Goal: Task Accomplishment & Management: Use online tool/utility

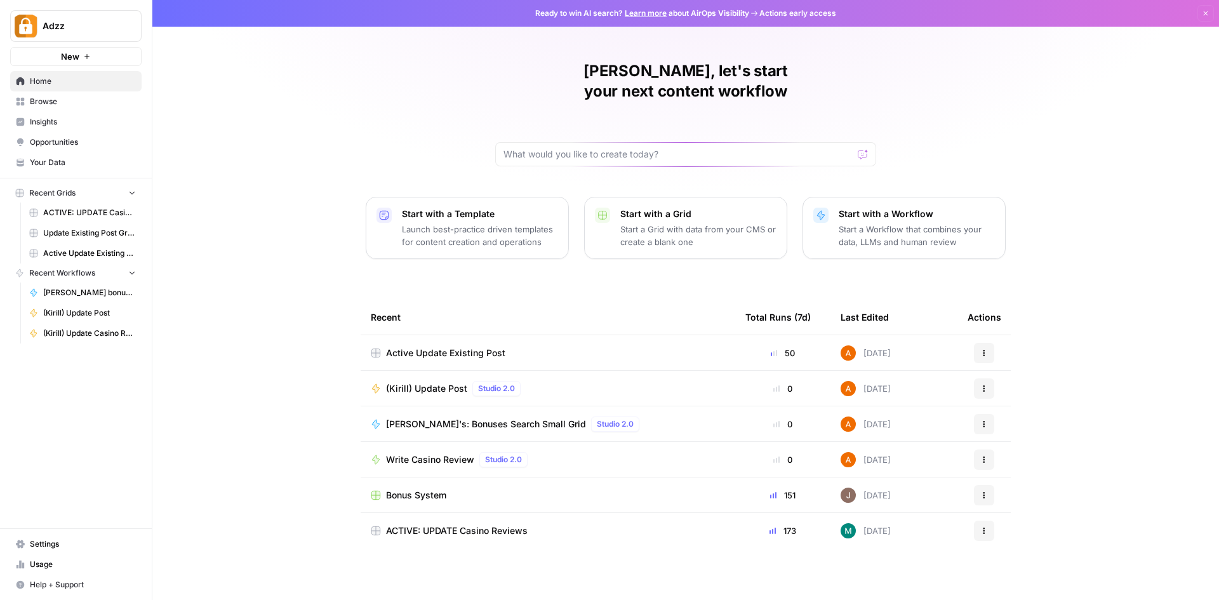
click at [58, 100] on span "Browse" at bounding box center [83, 101] width 106 height 11
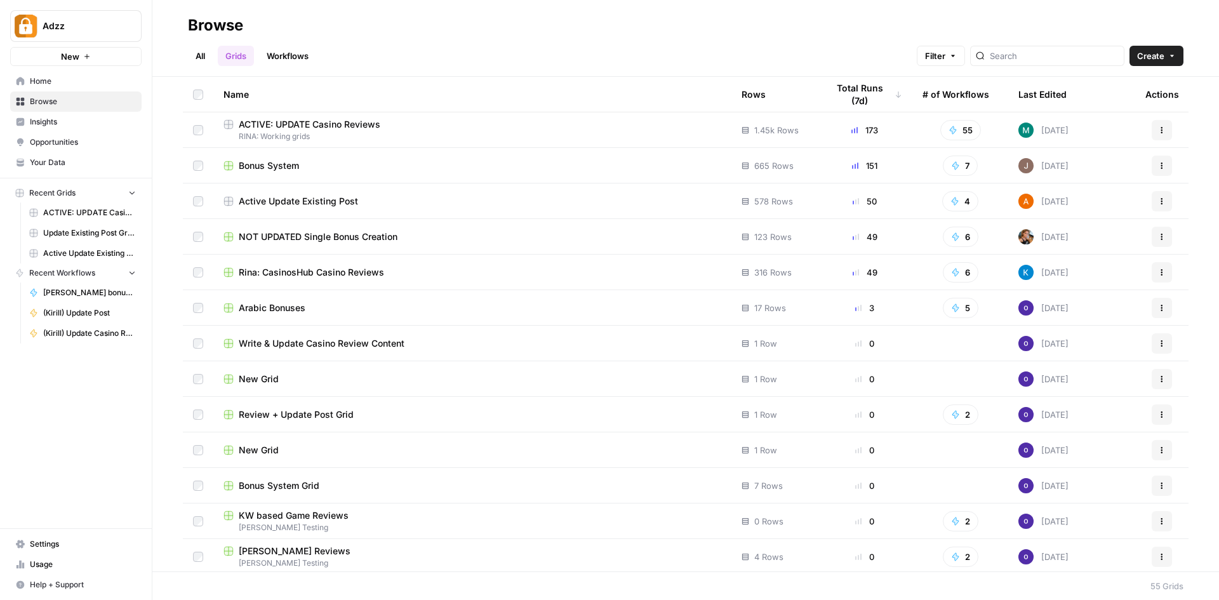
click at [377, 201] on div "Active Update Existing Post" at bounding box center [473, 201] width 498 height 13
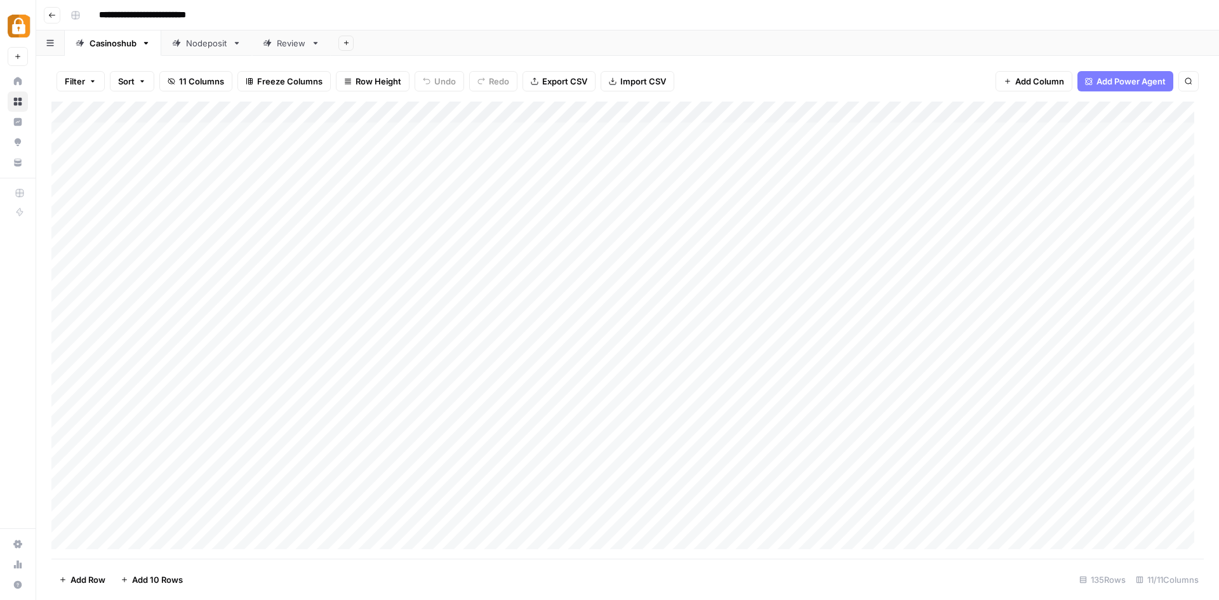
click at [290, 44] on div "Review" at bounding box center [291, 43] width 29 height 13
click at [215, 44] on div "Nodeposit" at bounding box center [206, 43] width 41 height 13
click at [52, 11] on icon "button" at bounding box center [52, 15] width 8 height 8
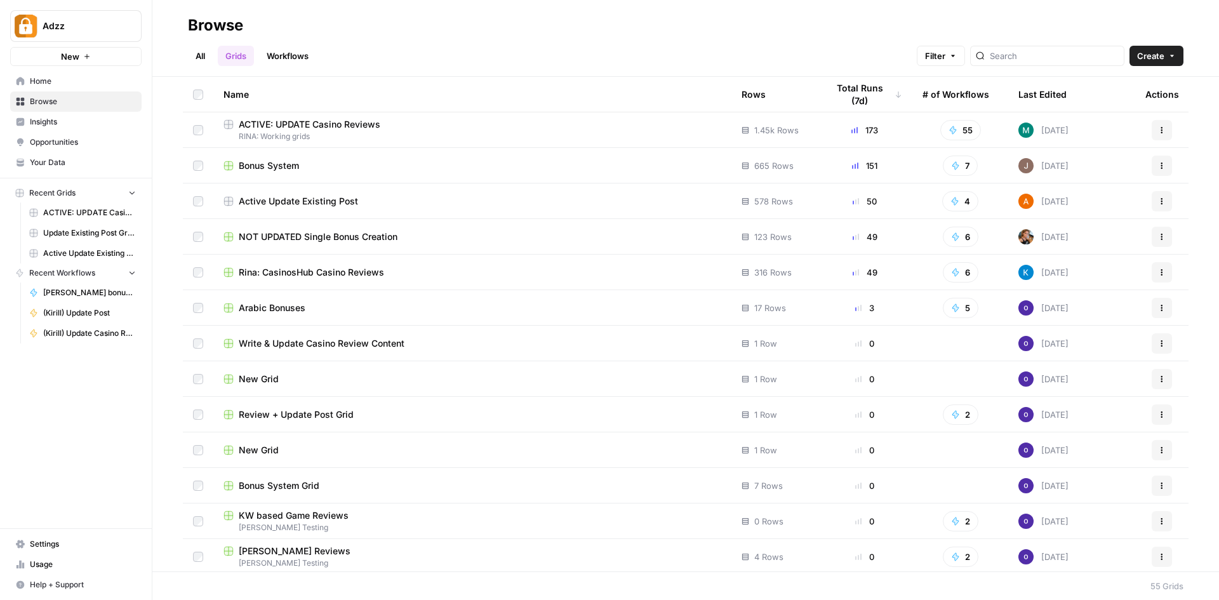
click at [293, 55] on link "Workflows" at bounding box center [287, 56] width 57 height 20
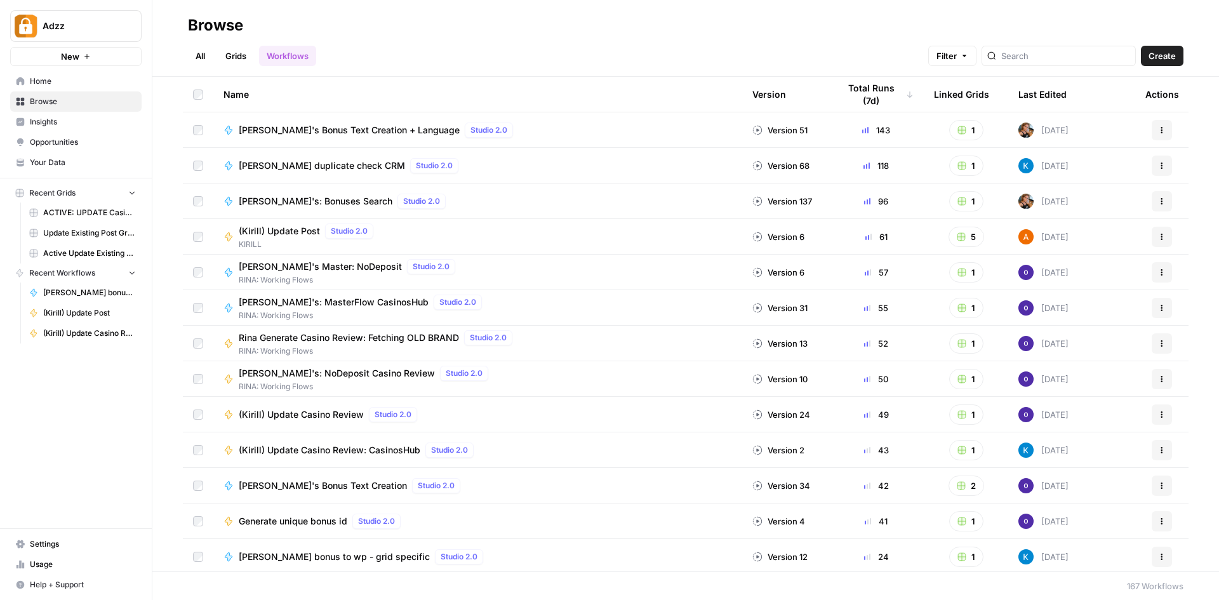
click at [316, 266] on span "[PERSON_NAME]'s Master: NoDeposit" at bounding box center [320, 266] width 163 height 13
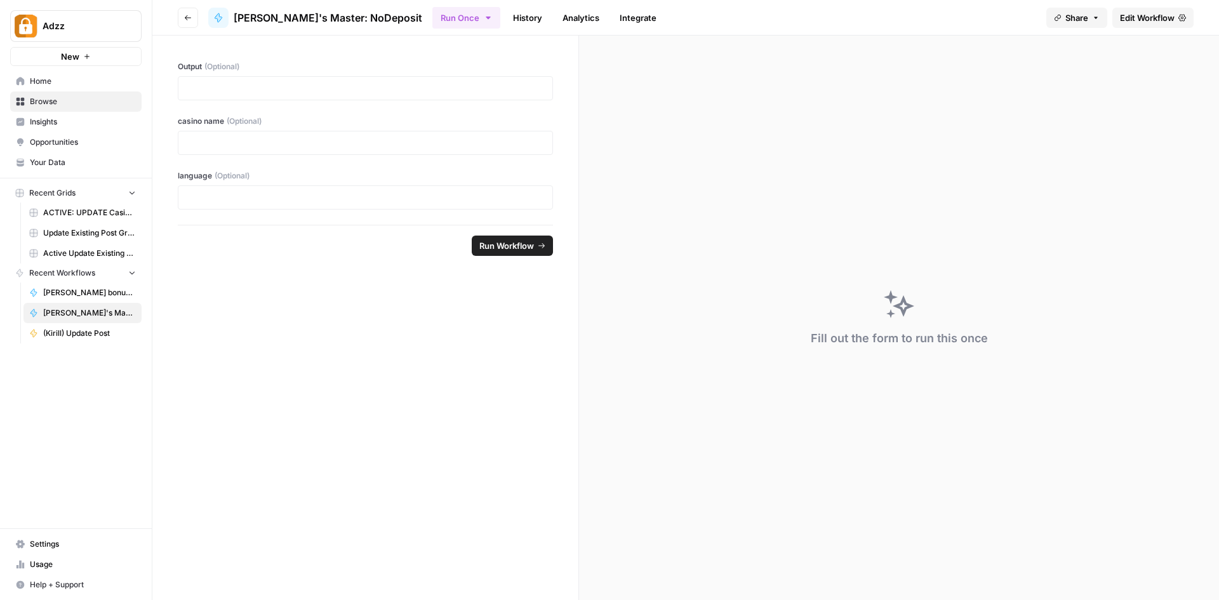
click at [188, 17] on icon "button" at bounding box center [188, 18] width 8 height 8
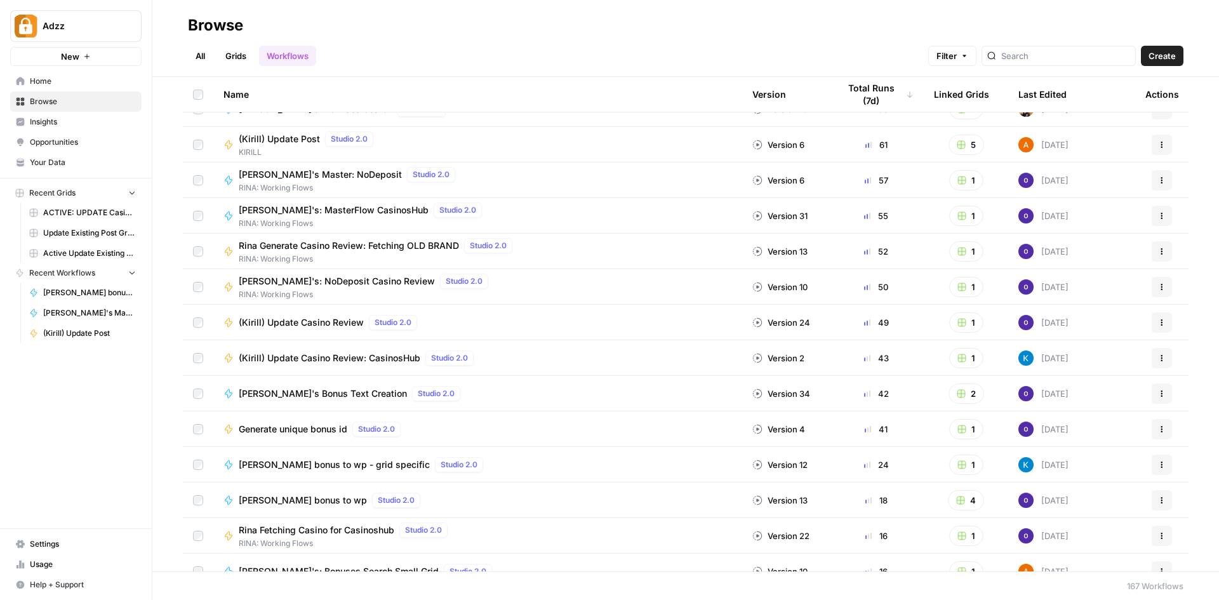
scroll to position [127, 0]
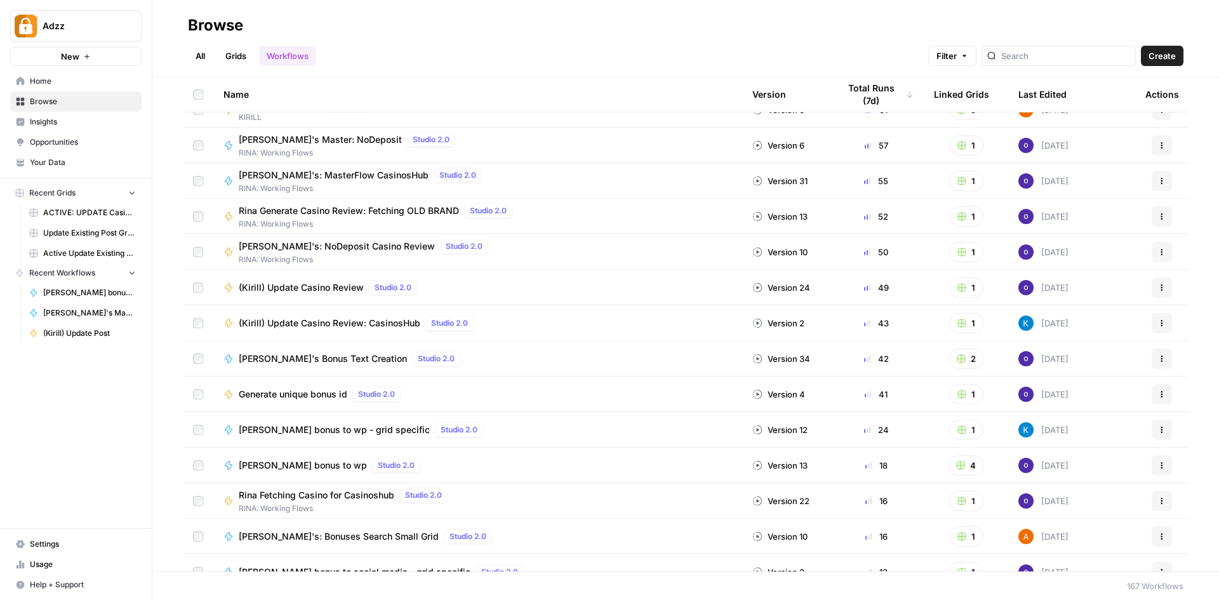
click at [314, 359] on span "Rina's Bonus Text Creation" at bounding box center [323, 358] width 168 height 13
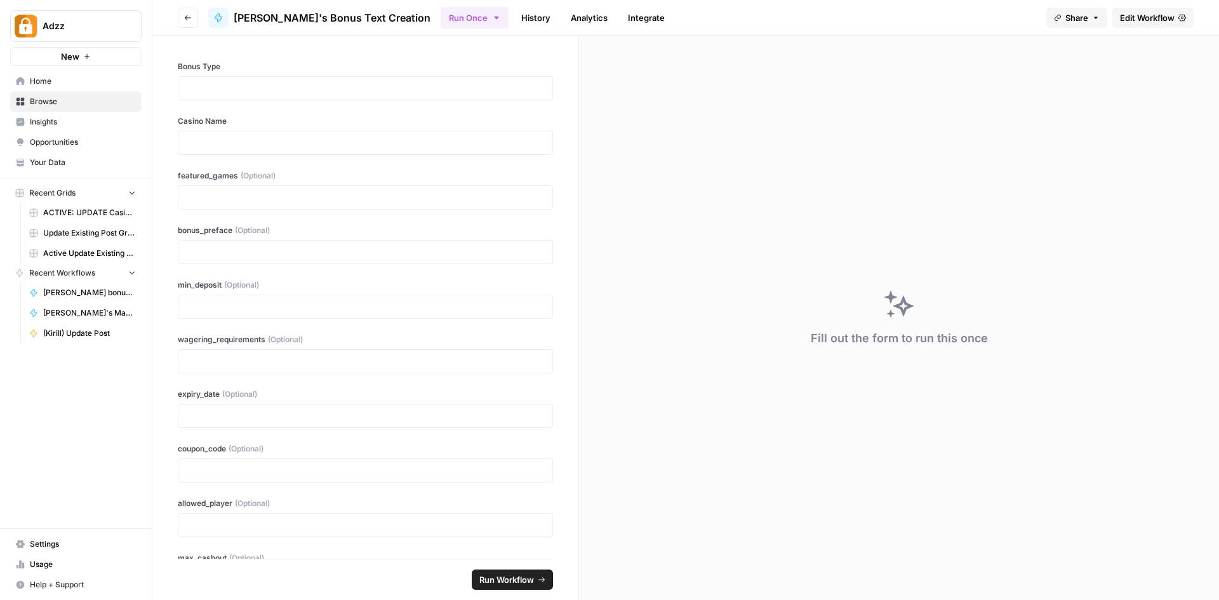
click at [184, 15] on button "Go back" at bounding box center [188, 18] width 20 height 20
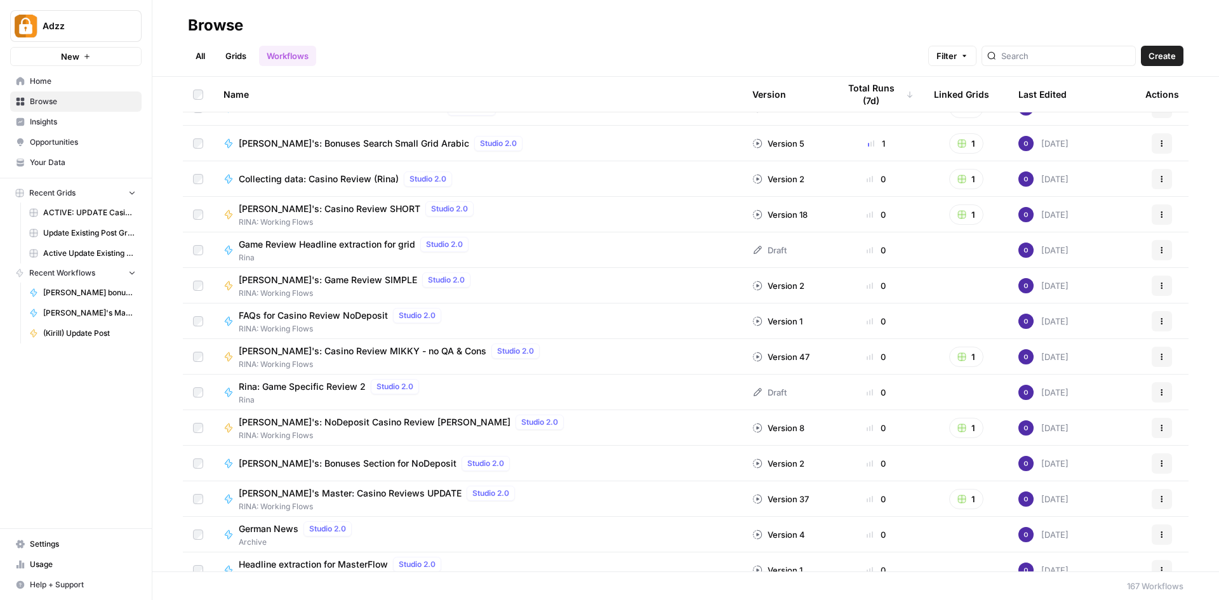
scroll to position [762, 0]
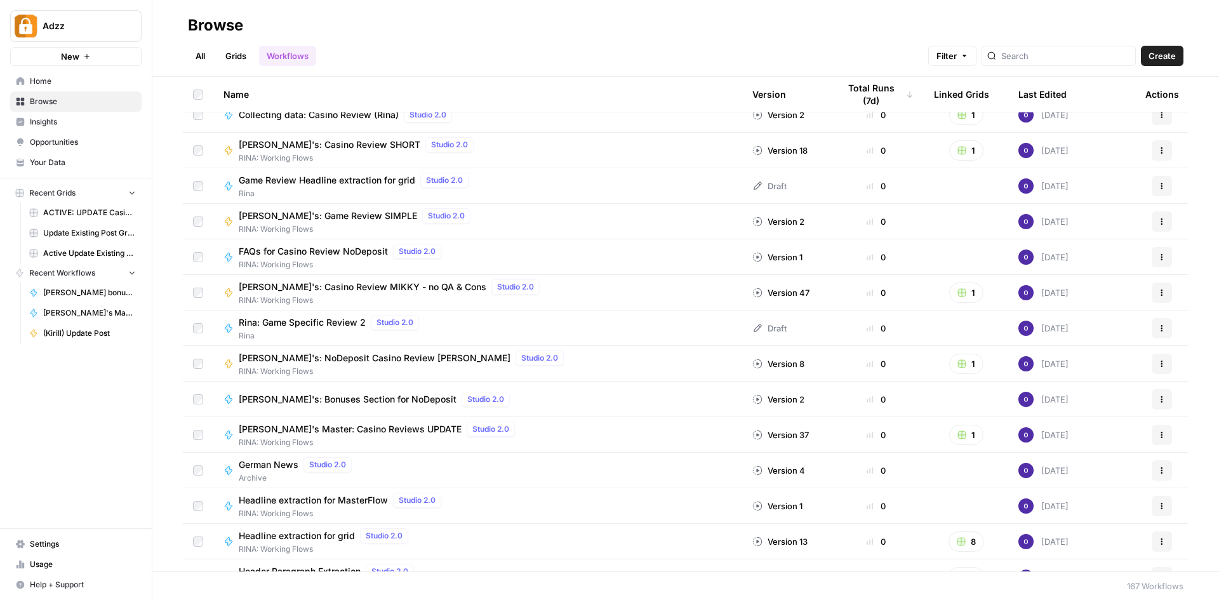
click at [46, 95] on link "Browse" at bounding box center [75, 101] width 131 height 20
click at [245, 55] on link "Grids" at bounding box center [236, 56] width 36 height 20
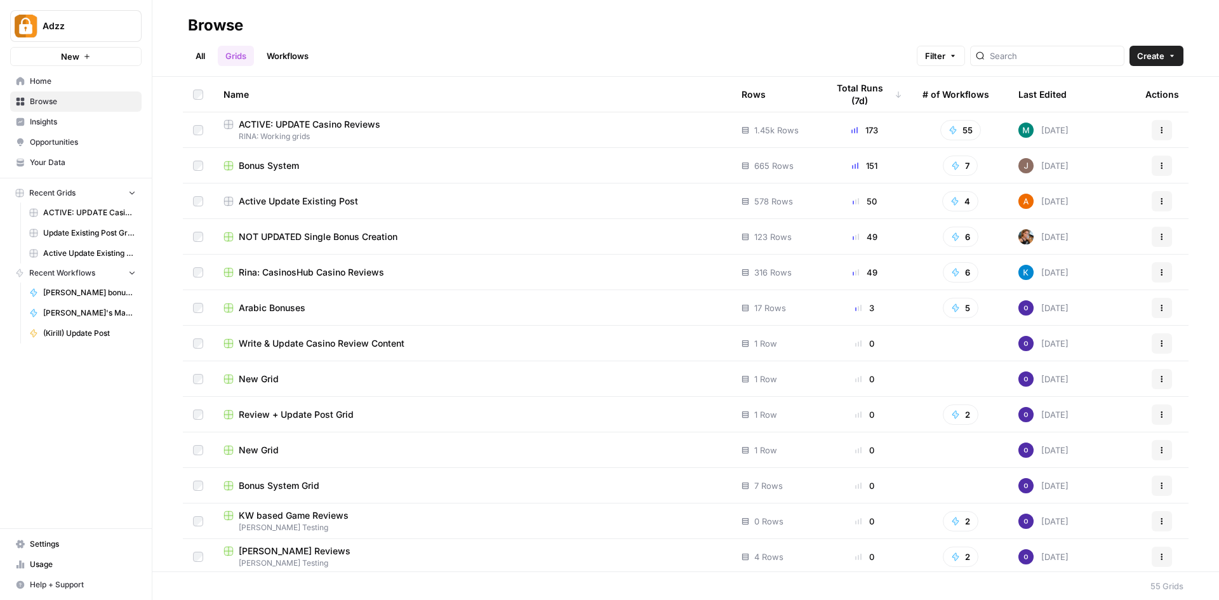
click at [299, 201] on span "Active Update Existing Post" at bounding box center [298, 201] width 119 height 13
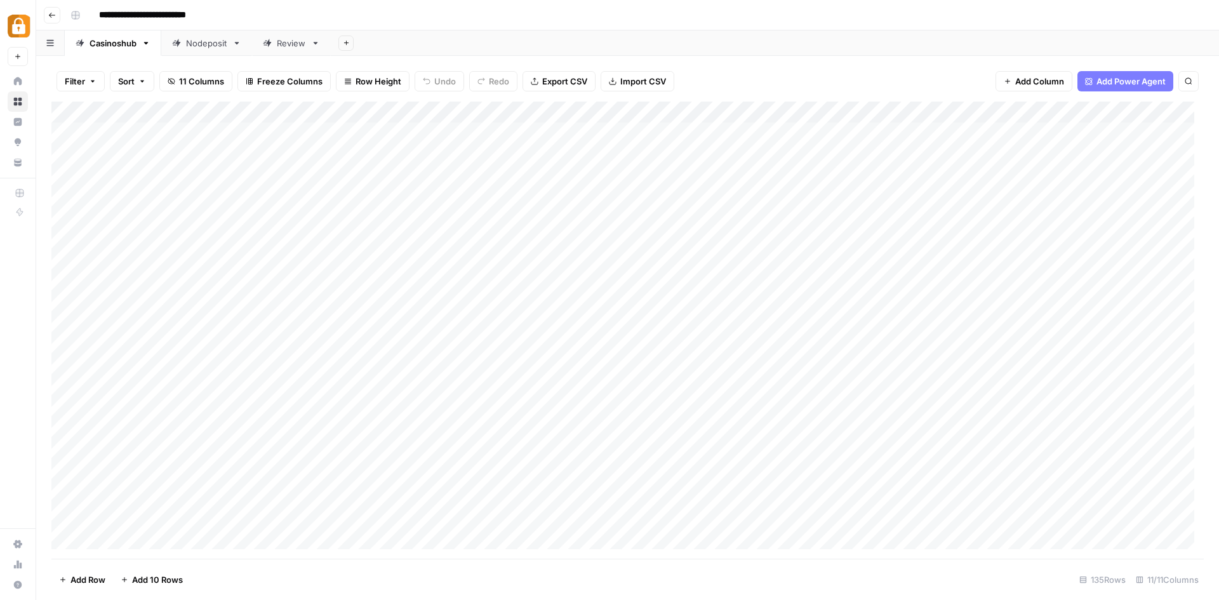
click at [51, 15] on icon "button" at bounding box center [52, 15] width 8 height 8
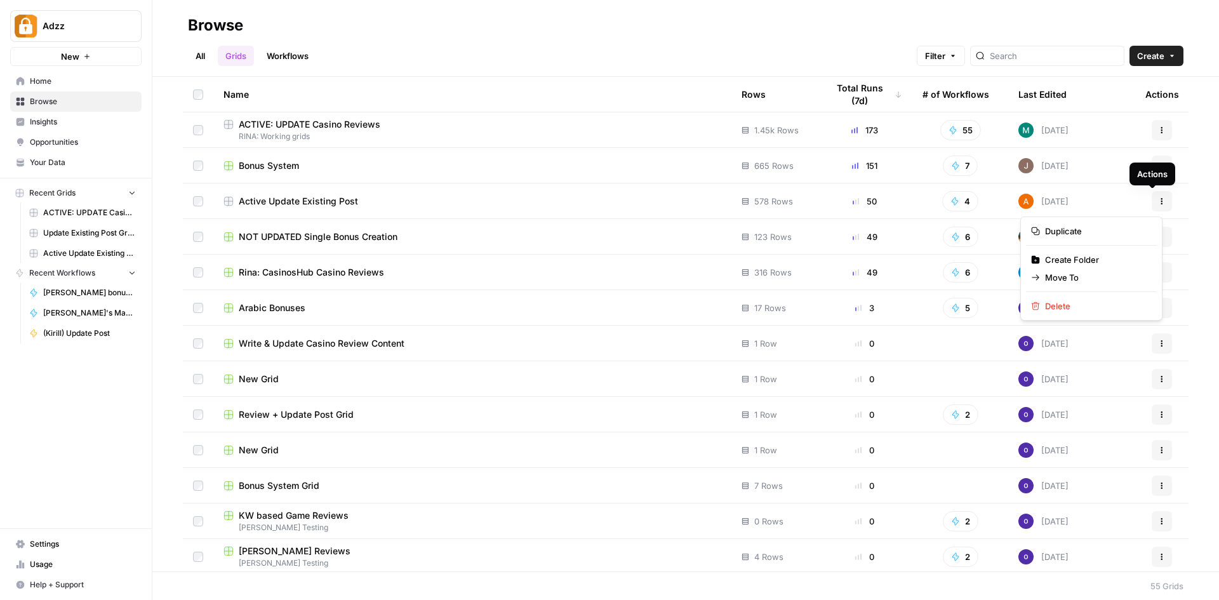
click at [1157, 200] on button "Actions" at bounding box center [1162, 201] width 20 height 20
click at [1093, 224] on button "Duplicate" at bounding box center [1091, 231] width 131 height 18
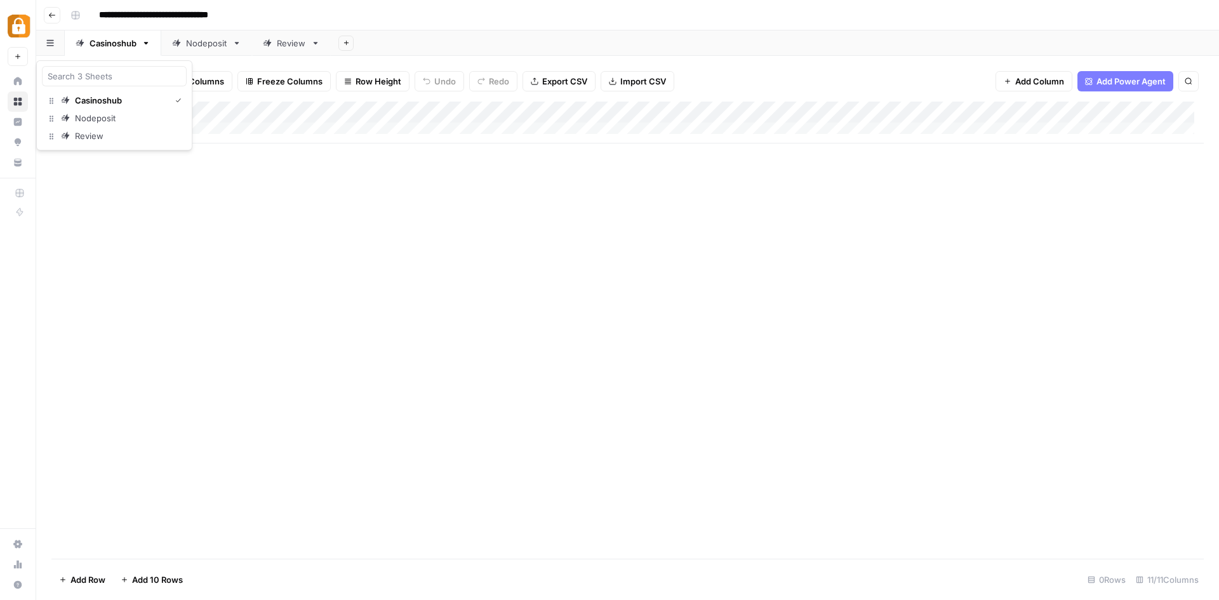
click at [53, 44] on icon "button" at bounding box center [50, 42] width 8 height 7
click at [211, 17] on input "**********" at bounding box center [173, 15] width 161 height 20
click at [49, 15] on icon "button" at bounding box center [52, 15] width 8 height 8
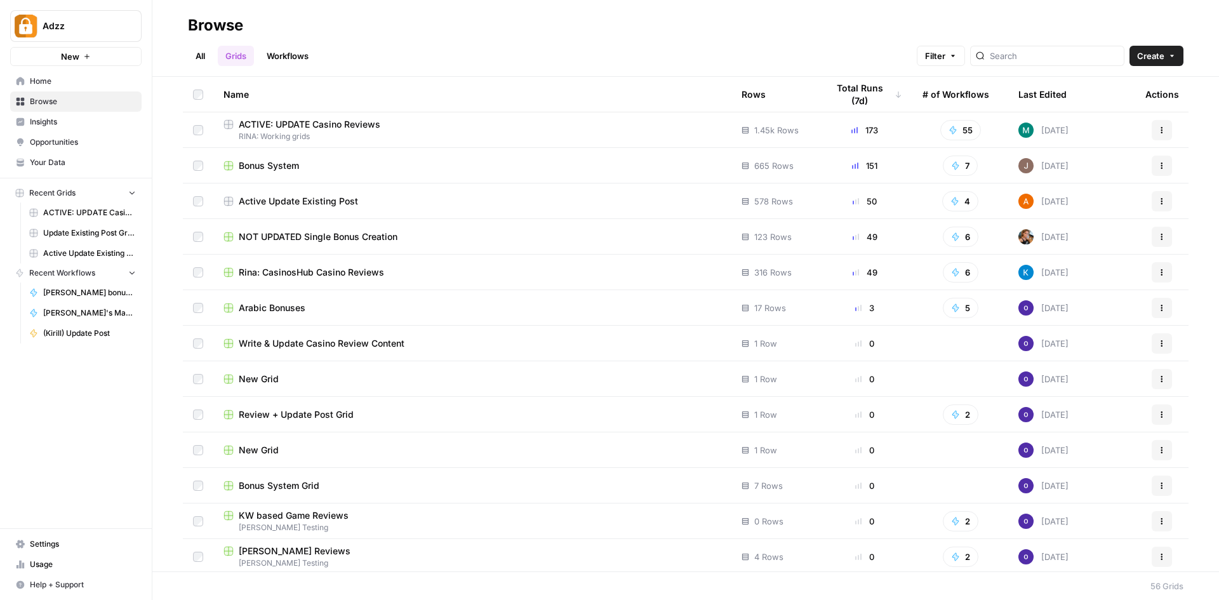
click at [384, 197] on div "Active Update Existing Post" at bounding box center [473, 201] width 498 height 13
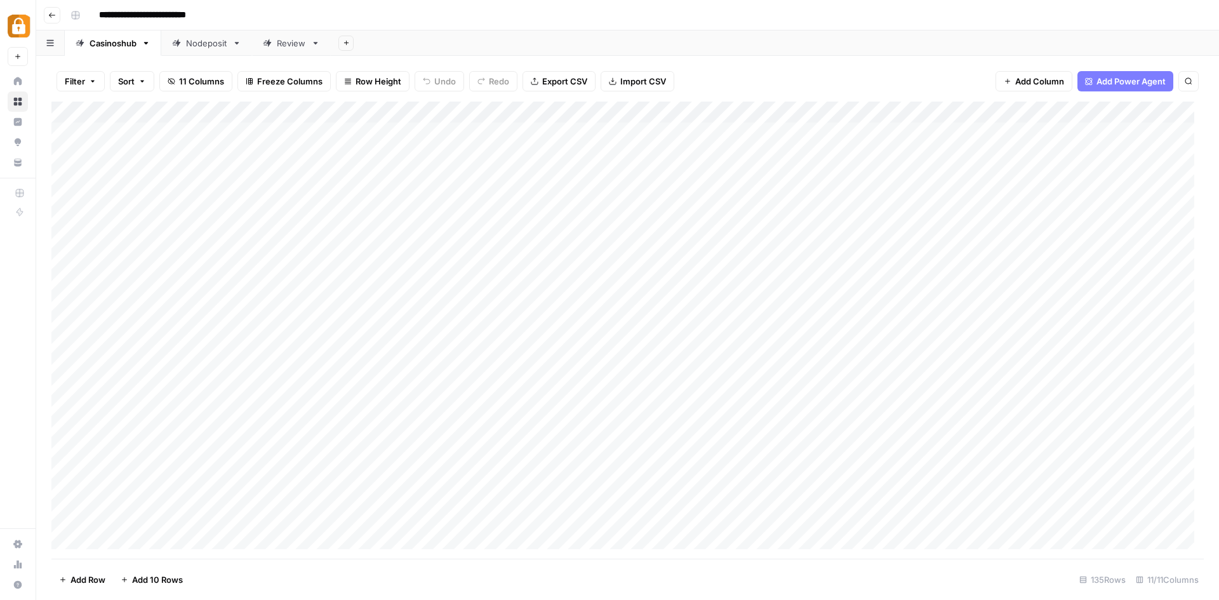
click at [145, 47] on icon "button" at bounding box center [146, 43] width 9 height 9
click at [190, 83] on span "Duplicate Sheet" at bounding box center [197, 85] width 61 height 13
drag, startPoint x: 387, startPoint y: 46, endPoint x: 142, endPoint y: 50, distance: 245.8
click at [142, 50] on div "Casinoshub Nodeposit Review Casinoshub Add Sheet" at bounding box center [627, 42] width 1183 height 25
click at [111, 44] on div "Casinoshub" at bounding box center [113, 43] width 47 height 13
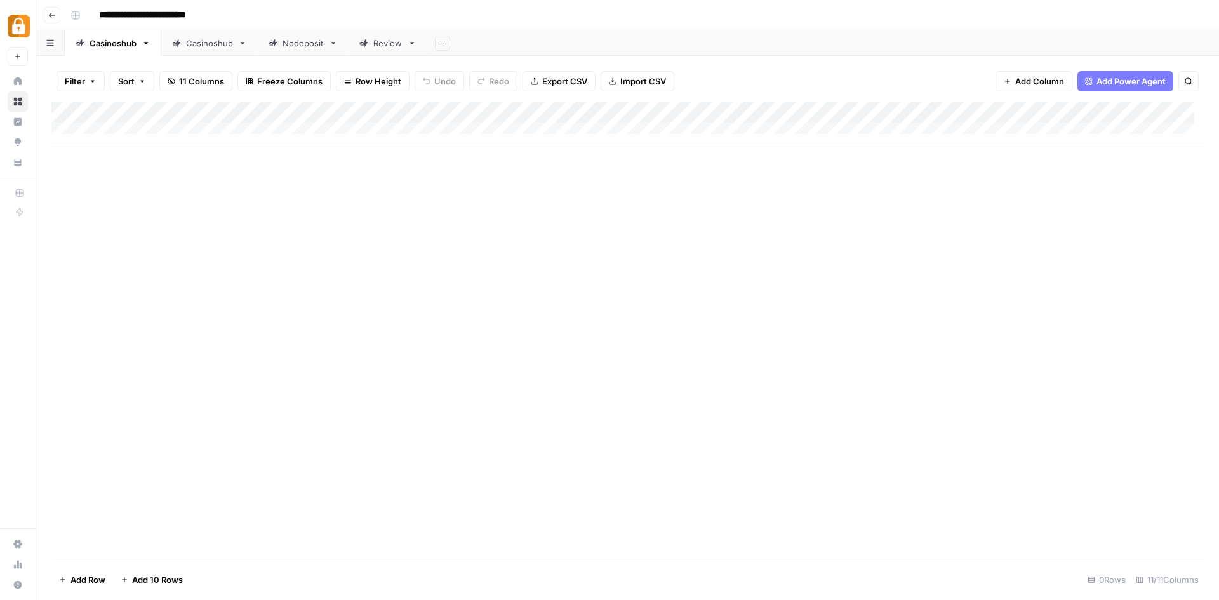
click at [110, 45] on div "Casinoshub" at bounding box center [113, 43] width 47 height 13
click at [147, 45] on icon "button" at bounding box center [146, 43] width 9 height 9
click at [186, 67] on span "Rename Sheet" at bounding box center [197, 67] width 61 height 13
type input "*"
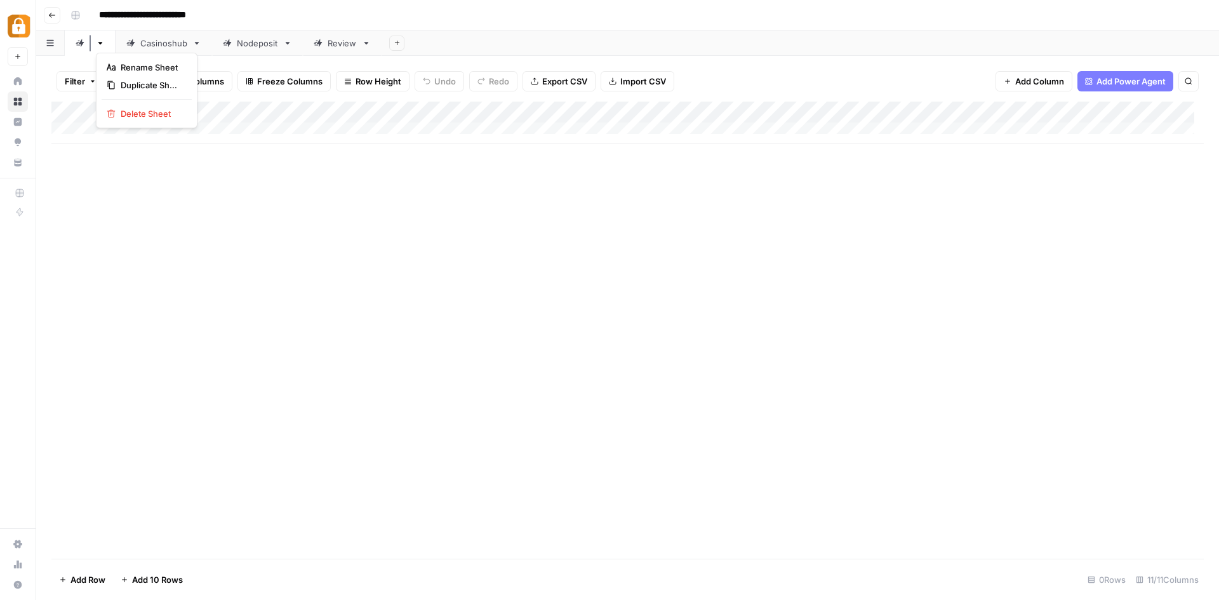
click at [103, 45] on icon "button" at bounding box center [100, 43] width 9 height 9
click at [173, 65] on span "Rename Sheet" at bounding box center [197, 67] width 61 height 13
type input "*"
type input "****"
click at [118, 128] on div "Add Column" at bounding box center [627, 123] width 1153 height 42
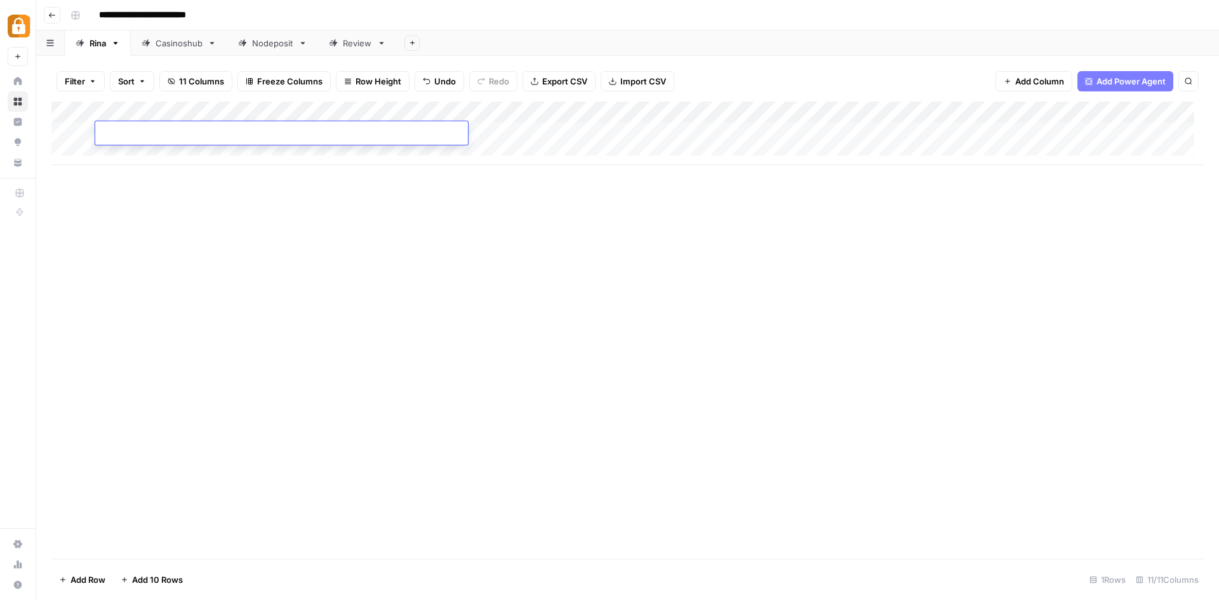
click at [123, 149] on div "Add Column" at bounding box center [627, 134] width 1153 height 64
drag, startPoint x: 467, startPoint y: 112, endPoint x: 185, endPoint y: 97, distance: 281.7
click at [185, 97] on div "Filter Sort 11 Columns Freeze Columns Row Height Undo Redo Export CSV Import CS…" at bounding box center [627, 328] width 1183 height 544
drag, startPoint x: 477, startPoint y: 110, endPoint x: 499, endPoint y: 110, distance: 21.6
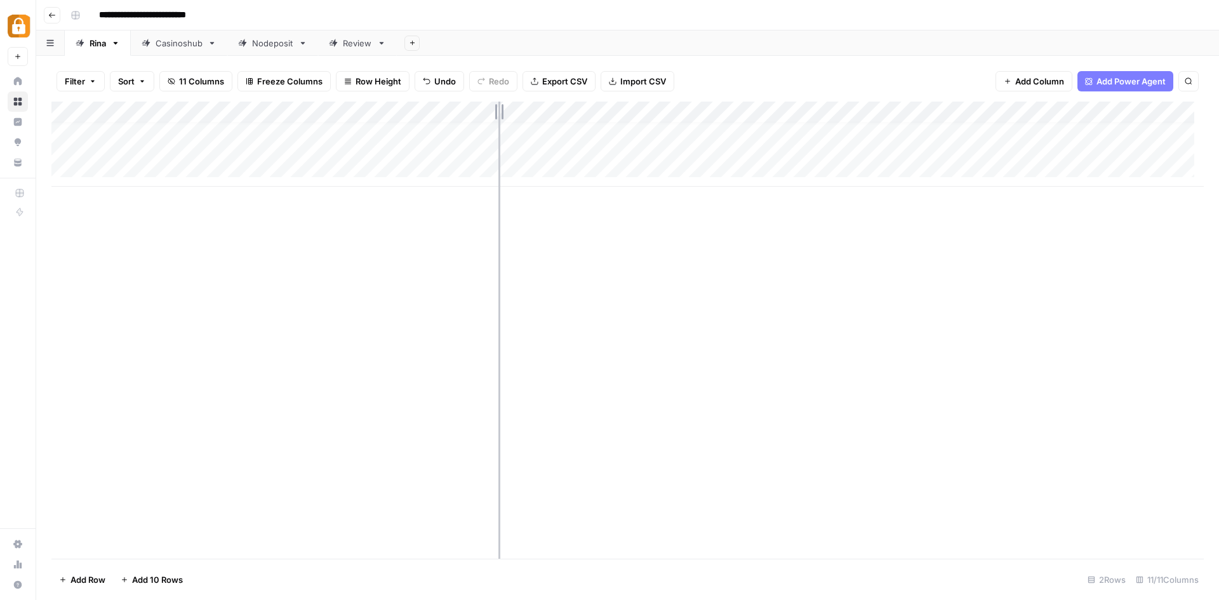
click at [499, 110] on div "Add Column" at bounding box center [627, 144] width 1153 height 85
click at [1008, 111] on div "Add Column" at bounding box center [627, 144] width 1153 height 85
click at [1005, 140] on input "New Column" at bounding box center [1016, 143] width 129 height 13
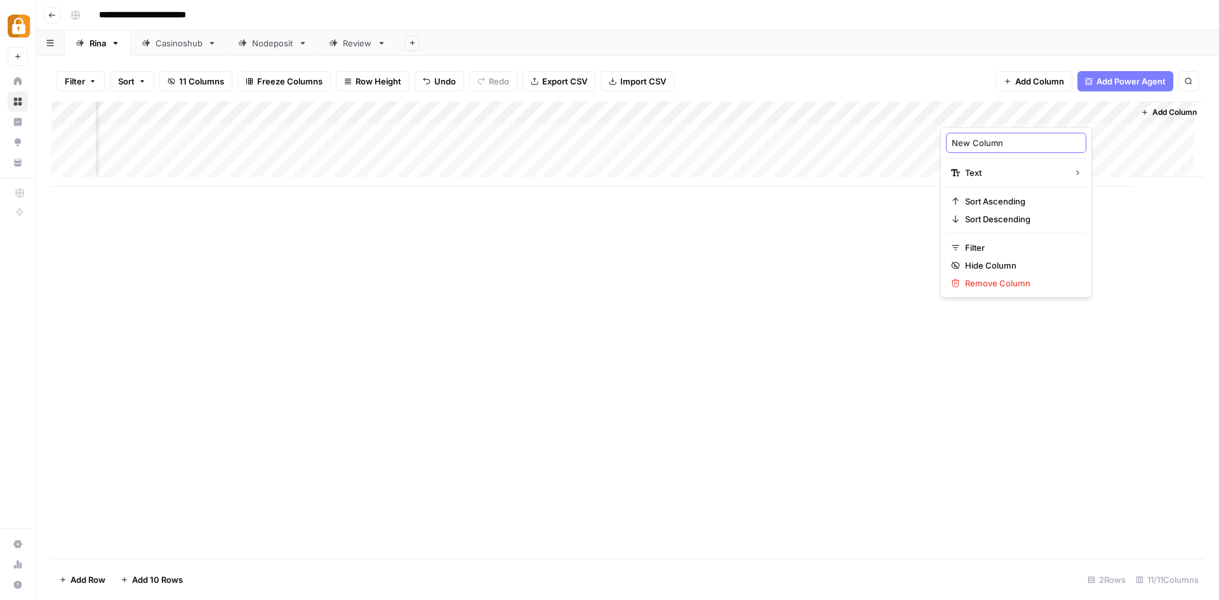
click at [1005, 140] on input "New Column" at bounding box center [1016, 143] width 129 height 13
type input "FA"
click at [932, 108] on div "Add Column" at bounding box center [627, 144] width 1153 height 85
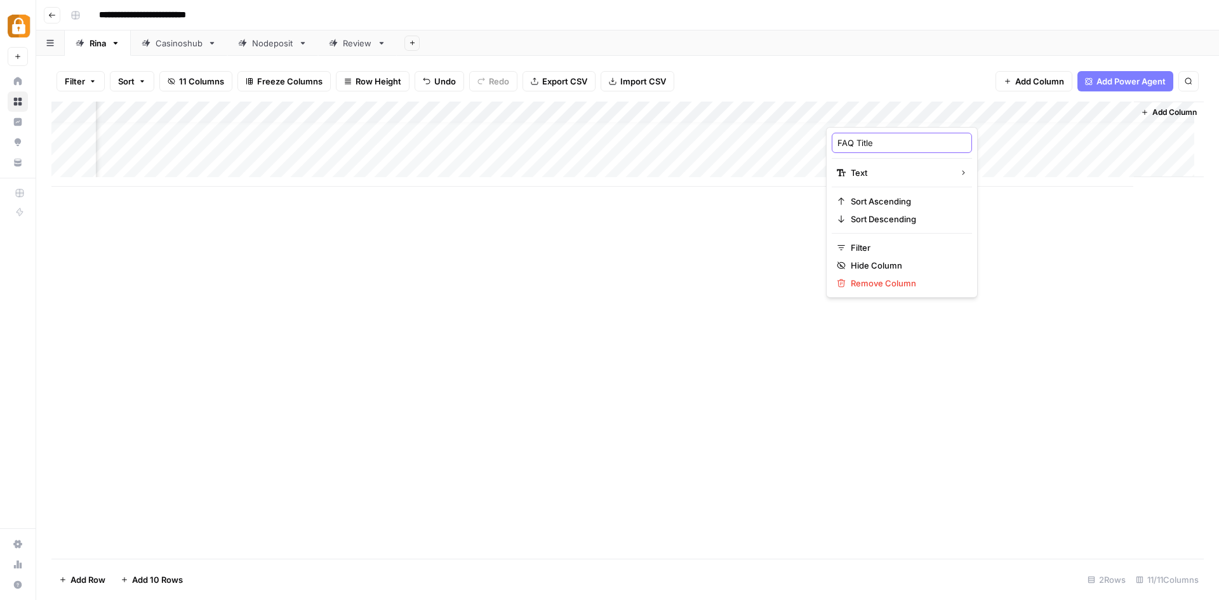
click at [899, 140] on input "FAQ Title" at bounding box center [902, 143] width 129 height 13
click at [976, 112] on div "Add Column" at bounding box center [627, 144] width 1153 height 85
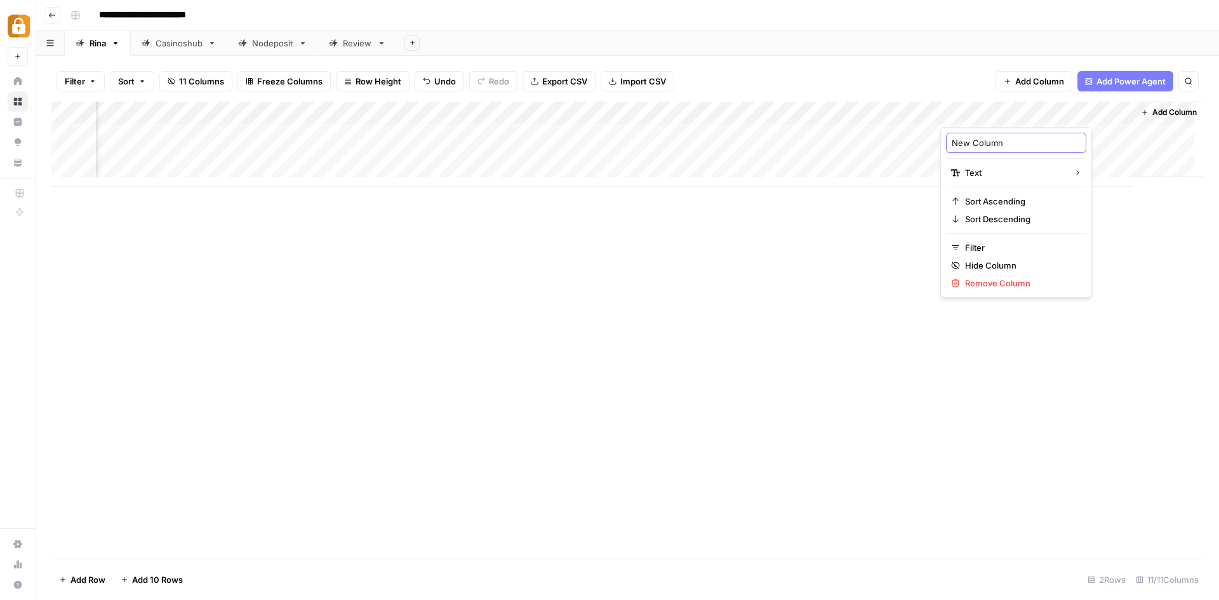
click at [994, 140] on input "New Column" at bounding box center [1016, 143] width 129 height 13
type input "FAQs"
click at [1173, 112] on span "Add Column" at bounding box center [1175, 112] width 44 height 11
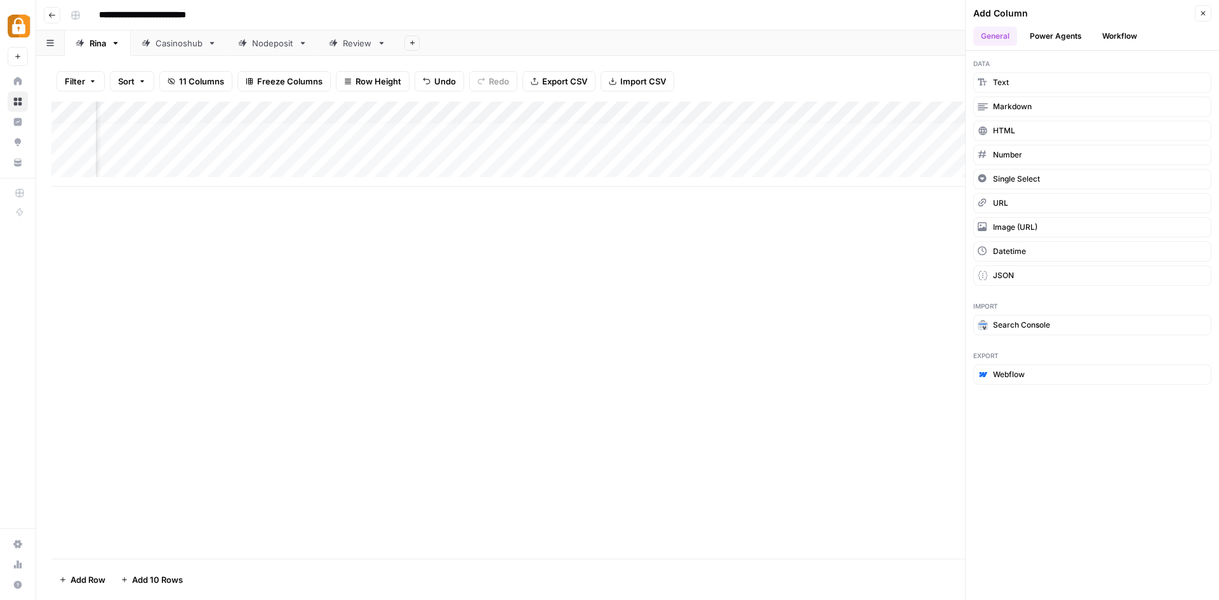
click at [909, 13] on div "**********" at bounding box center [635, 15] width 1141 height 20
click at [1202, 13] on icon "button" at bounding box center [1204, 14] width 8 height 8
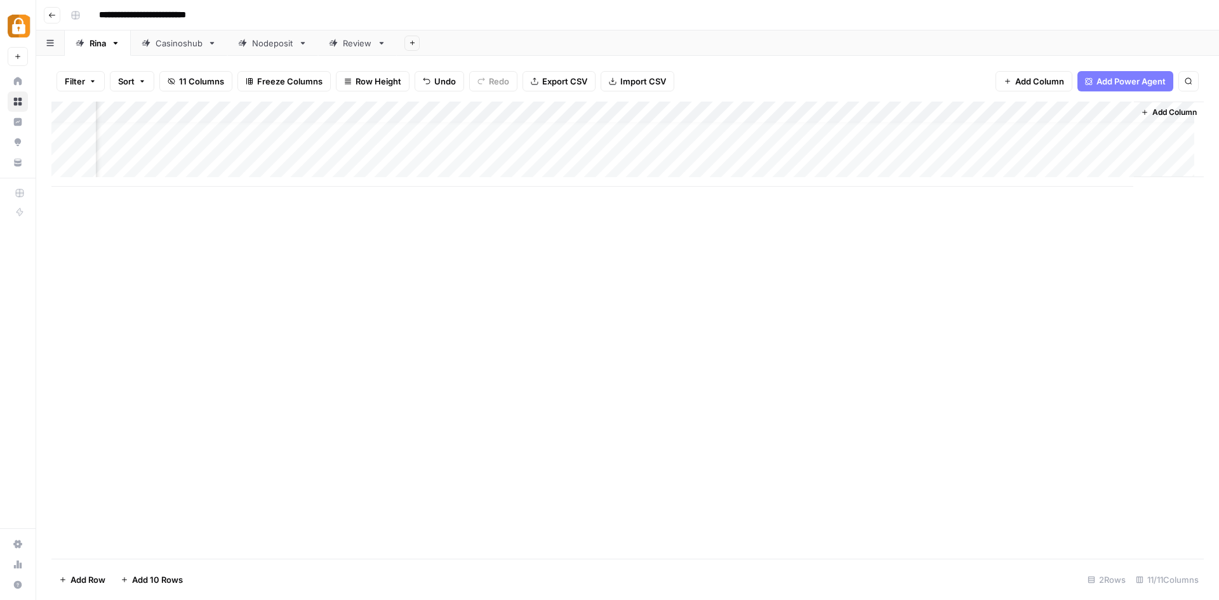
click at [1174, 109] on span "Add Column" at bounding box center [1175, 112] width 44 height 11
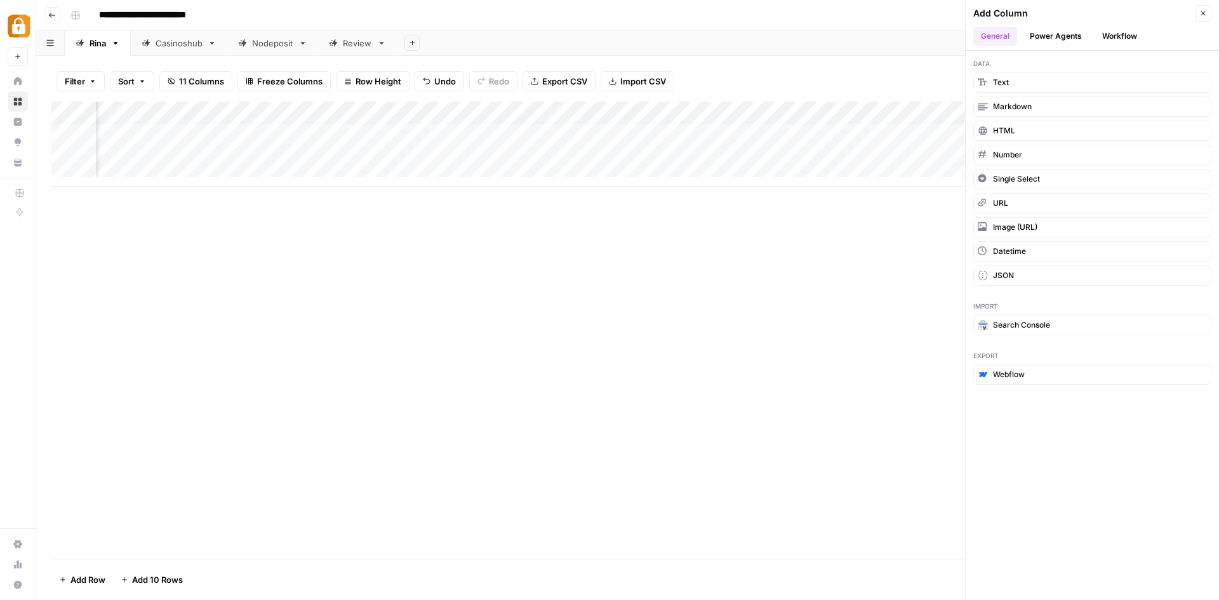
click at [1205, 10] on icon "button" at bounding box center [1204, 14] width 8 height 8
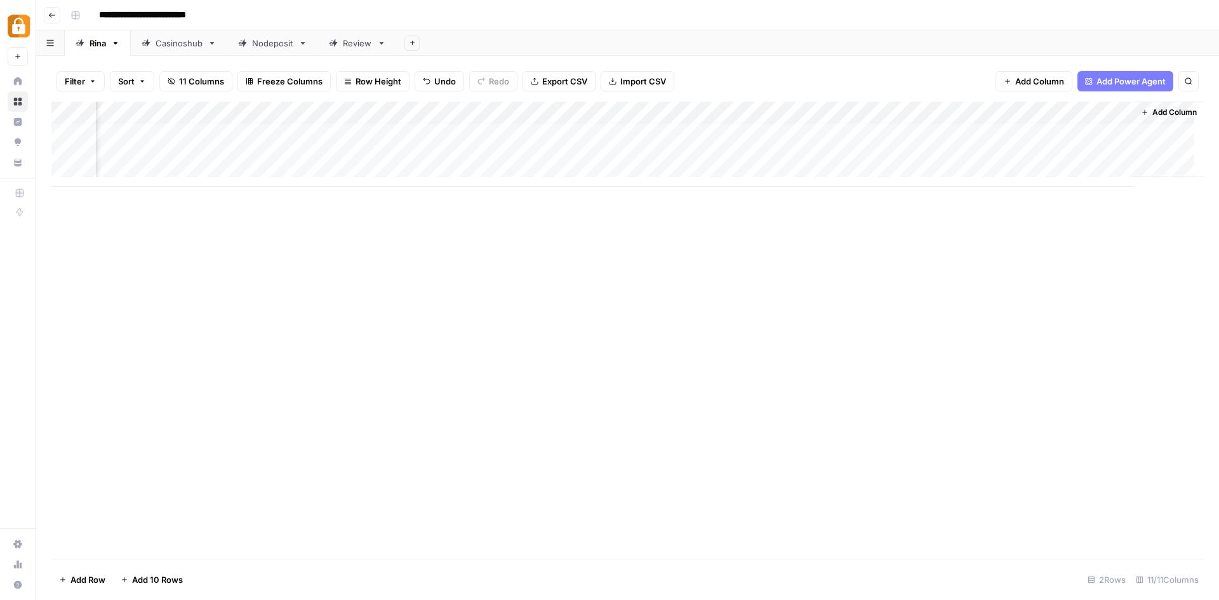
click at [1141, 109] on icon "button" at bounding box center [1145, 113] width 8 height 8
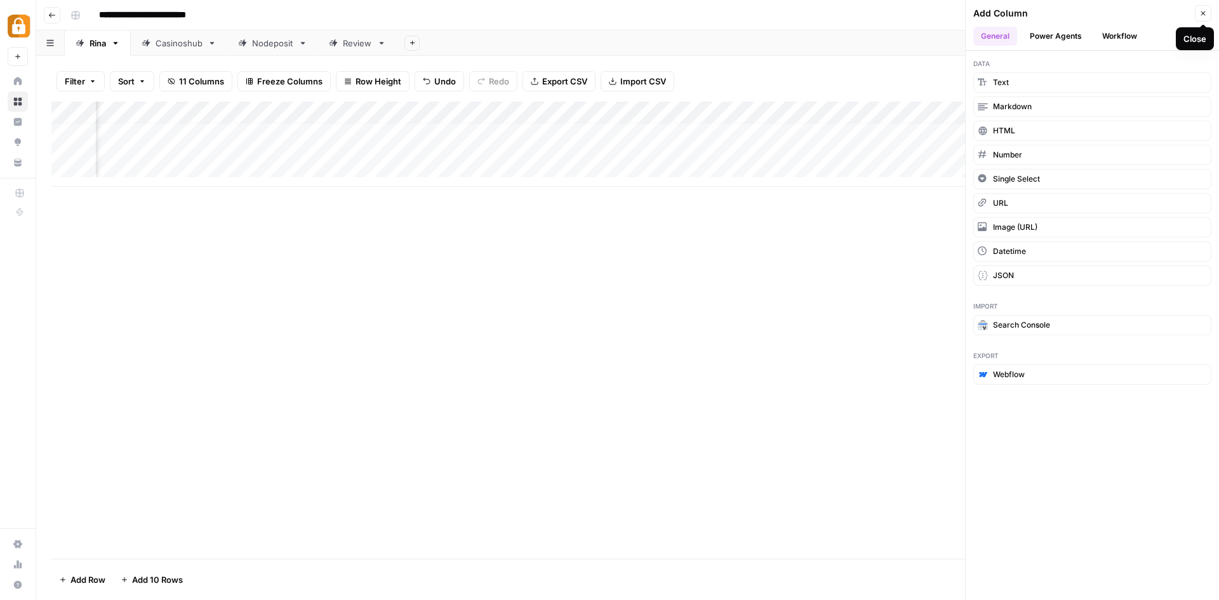
click at [1206, 15] on icon "button" at bounding box center [1204, 14] width 8 height 8
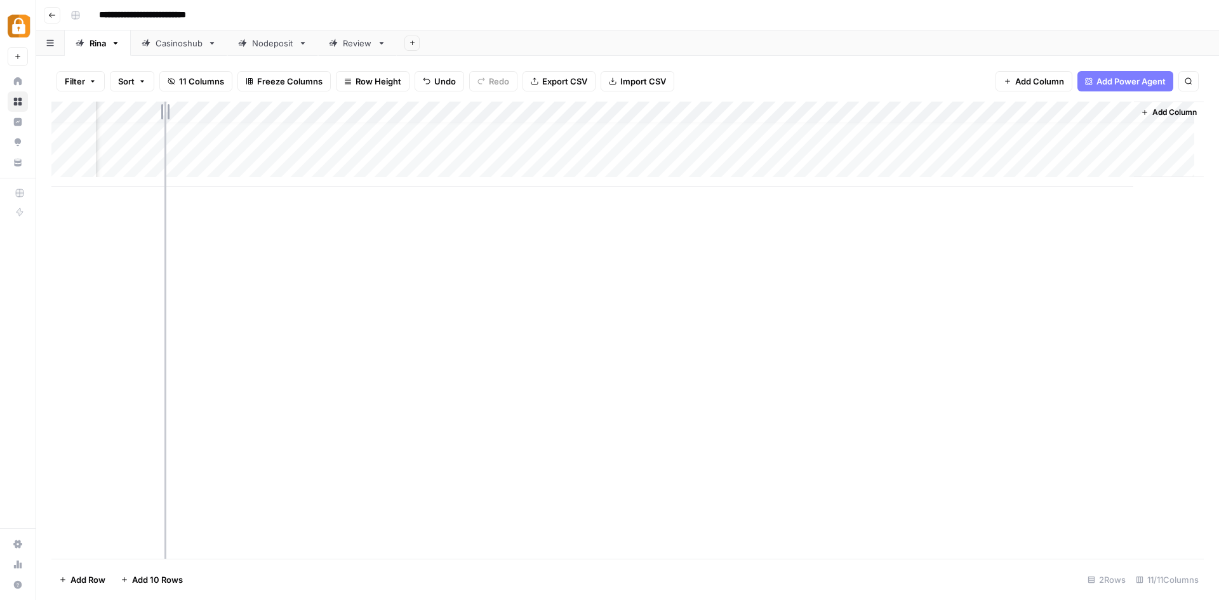
drag, startPoint x: 368, startPoint y: 112, endPoint x: 164, endPoint y: 113, distance: 203.2
click at [164, 113] on div "Add Column" at bounding box center [627, 144] width 1153 height 85
drag, startPoint x: 484, startPoint y: 107, endPoint x: 452, endPoint y: 107, distance: 31.8
click at [452, 107] on div "Add Column" at bounding box center [627, 144] width 1153 height 85
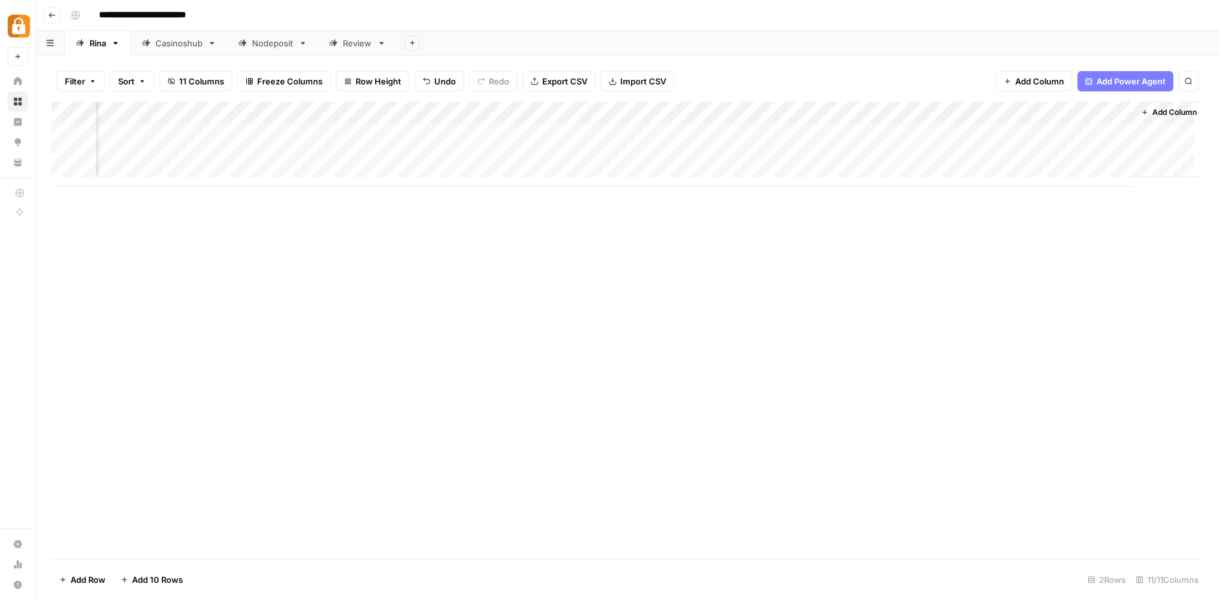
scroll to position [10, 170]
drag, startPoint x: 1123, startPoint y: 109, endPoint x: 996, endPoint y: 110, distance: 126.4
click at [996, 110] on div "Add Column" at bounding box center [627, 144] width 1153 height 85
click at [1153, 114] on span "Add Column" at bounding box center [1175, 112] width 44 height 11
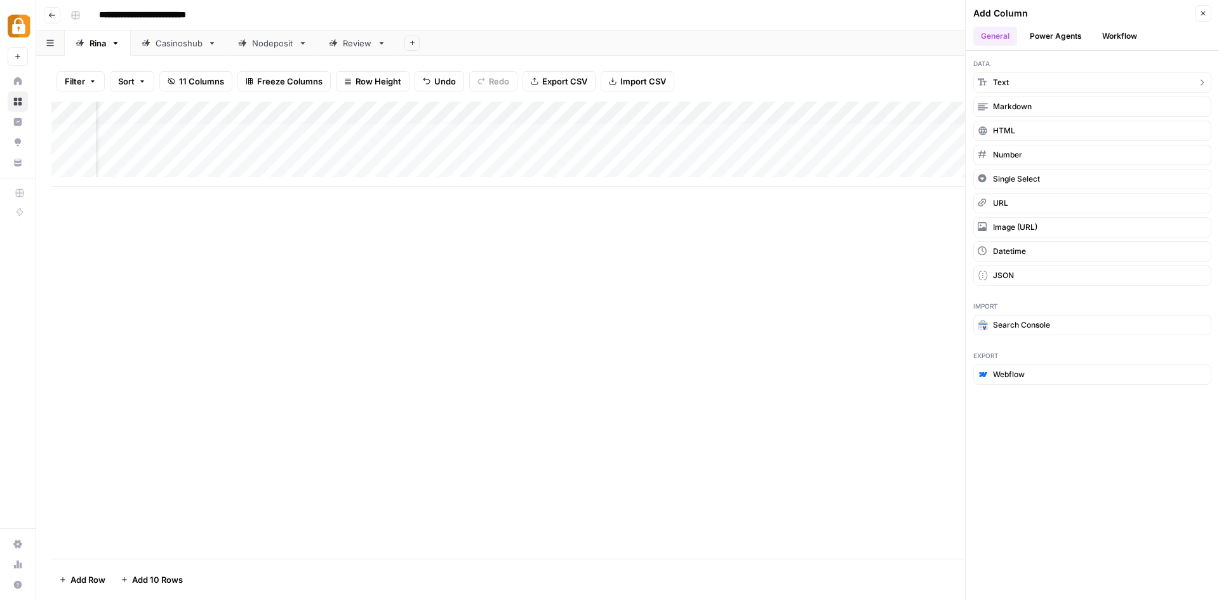
click at [1089, 81] on button "Text" at bounding box center [1093, 82] width 238 height 20
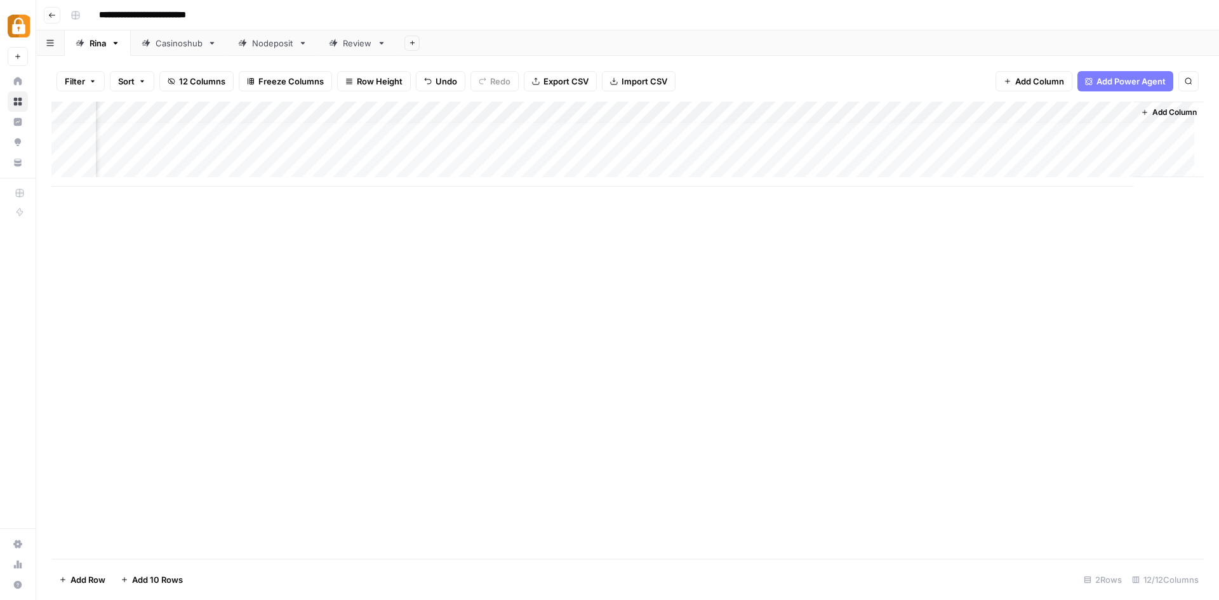
scroll to position [10, 233]
click at [1153, 111] on span "Add Column" at bounding box center [1175, 112] width 44 height 11
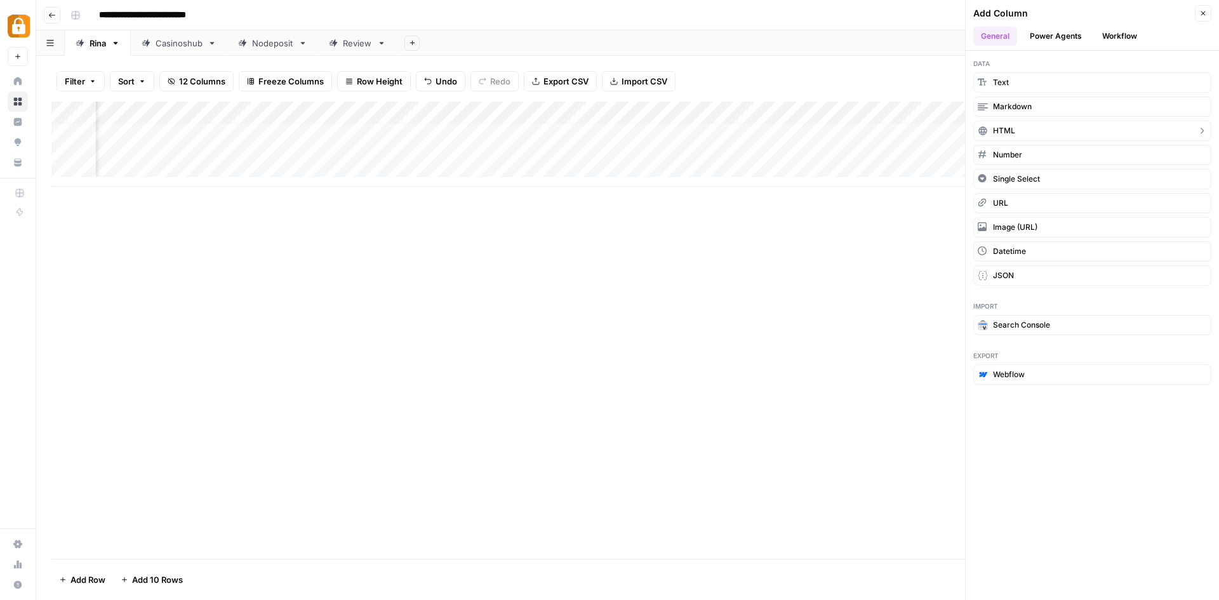
drag, startPoint x: 1073, startPoint y: 81, endPoint x: 1071, endPoint y: 127, distance: 46.4
click at [1071, 127] on div "Data Text Markdown HTML Number Single Select URL Image (URL) Datetime JSON" at bounding box center [1092, 172] width 253 height 243
click at [1043, 80] on button "Text" at bounding box center [1093, 82] width 238 height 20
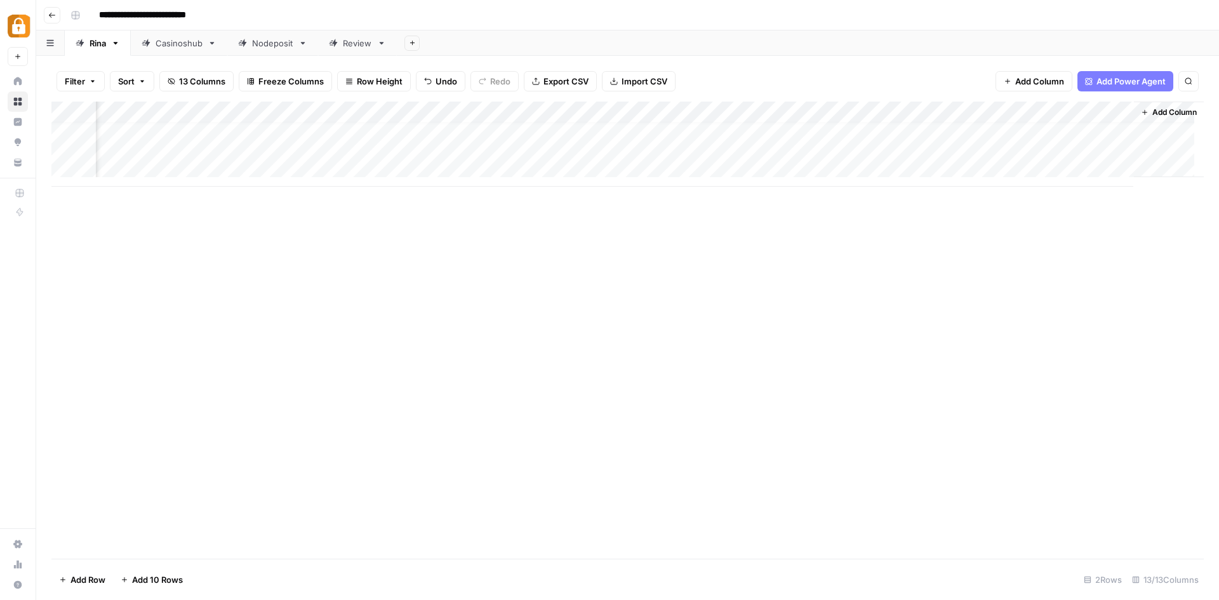
scroll to position [10, 416]
click at [931, 114] on div "Add Column" at bounding box center [627, 144] width 1153 height 85
click at [830, 143] on input "New Column" at bounding box center [833, 143] width 129 height 13
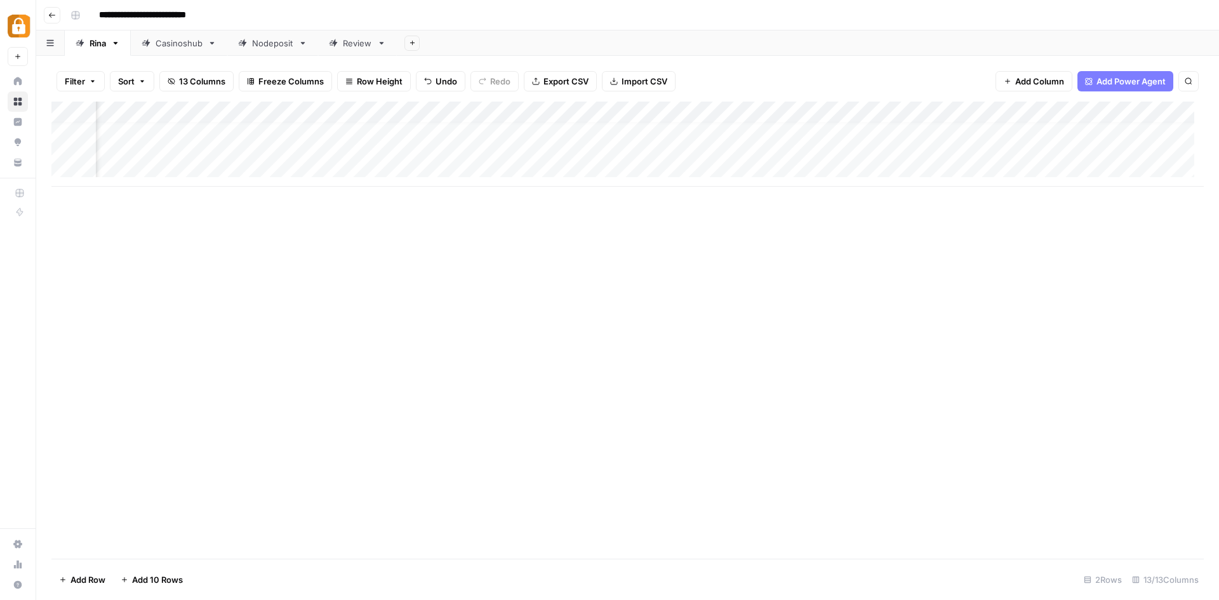
scroll to position [10, 0]
click at [112, 44] on icon "button" at bounding box center [115, 43] width 9 height 9
click at [139, 110] on span "Delete Sheet" at bounding box center [167, 113] width 61 height 13
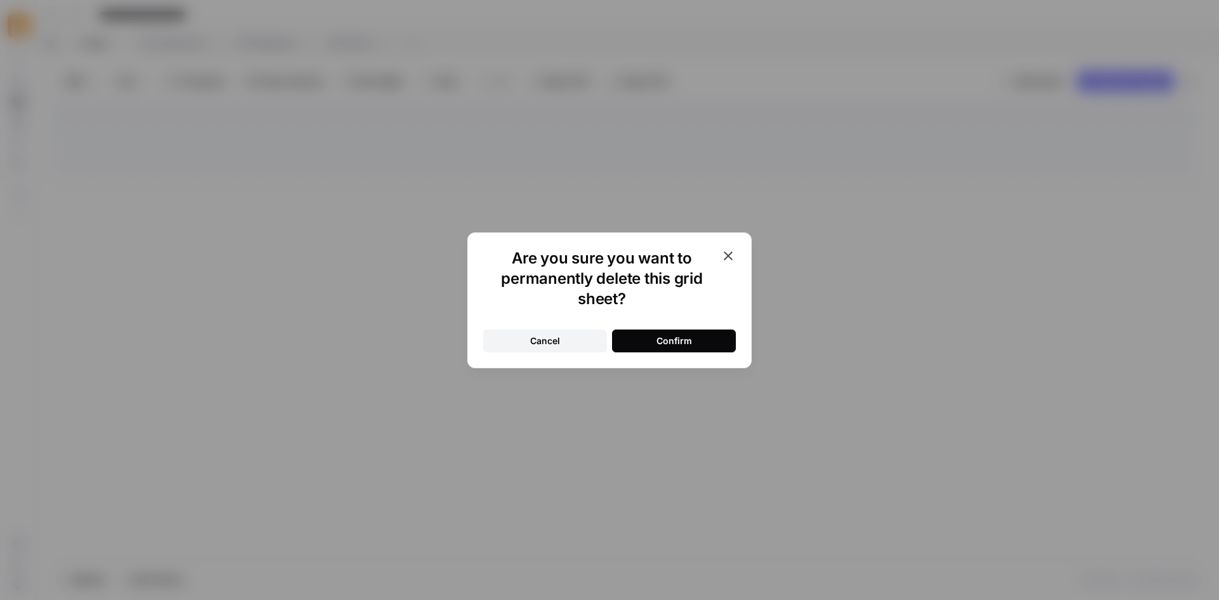
click at [658, 343] on div "Confirm" at bounding box center [675, 341] width 36 height 13
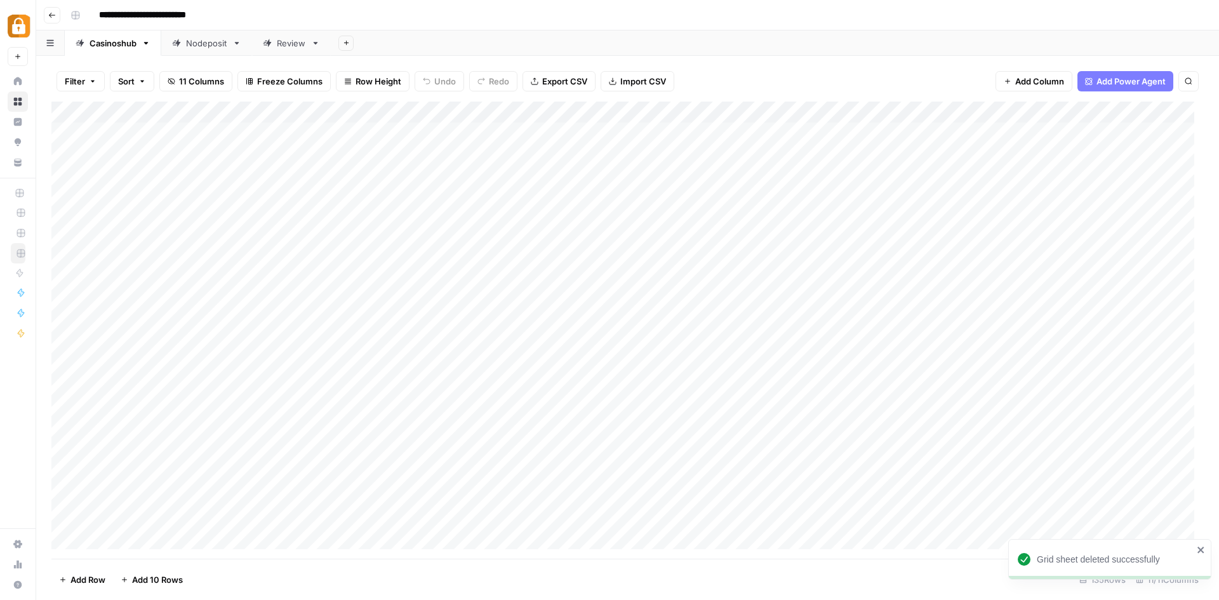
click at [208, 50] on link "Nodeposit" at bounding box center [206, 42] width 91 height 25
click at [1153, 113] on span "Add Column" at bounding box center [1175, 113] width 44 height 11
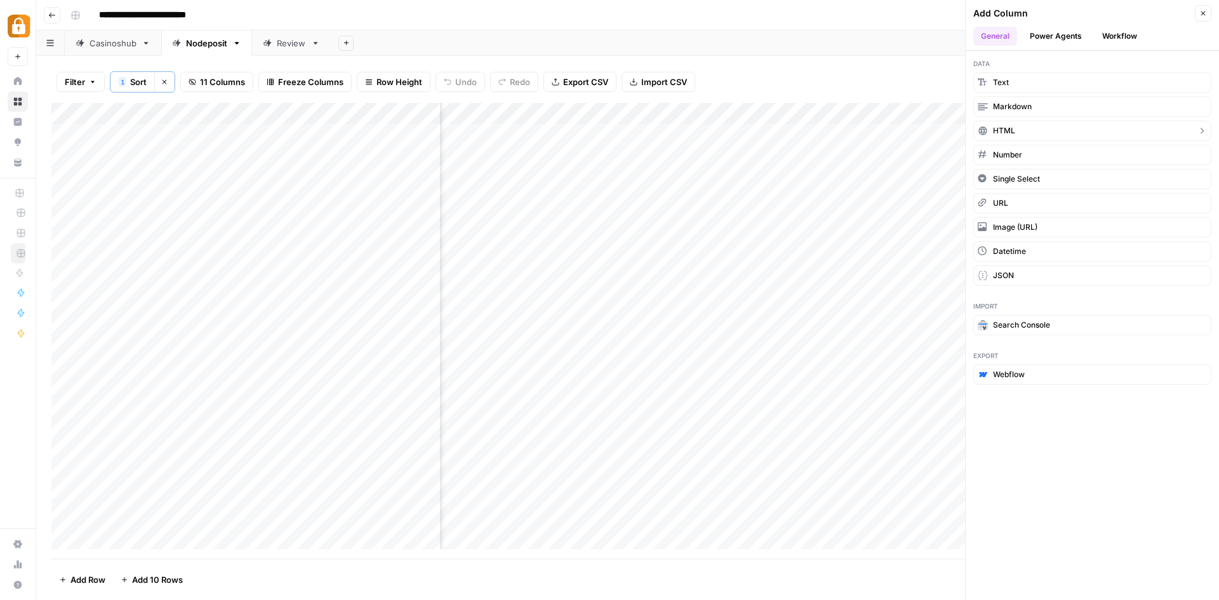
click at [1204, 128] on icon "button" at bounding box center [1202, 131] width 10 height 10
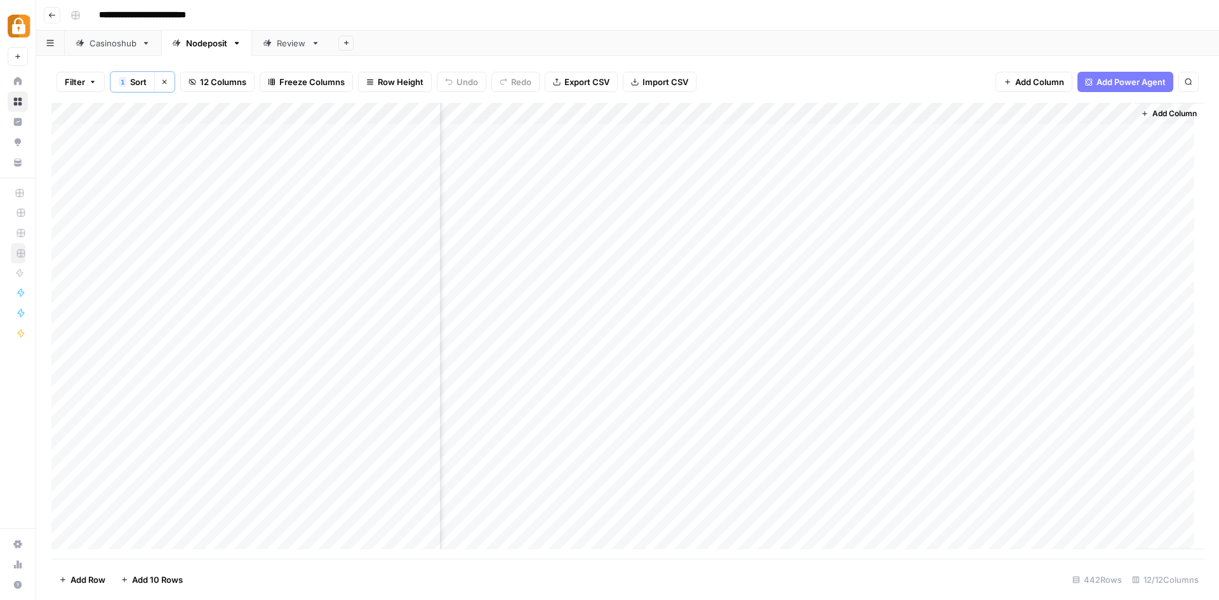
scroll to position [0, 435]
click at [1109, 112] on div "Add Column" at bounding box center [627, 331] width 1153 height 456
click at [1109, 112] on div at bounding box center [1033, 115] width 184 height 25
click at [1015, 237] on span "Remove Column" at bounding box center [1020, 238] width 111 height 13
click at [564, 130] on span "Delete" at bounding box center [564, 131] width 27 height 13
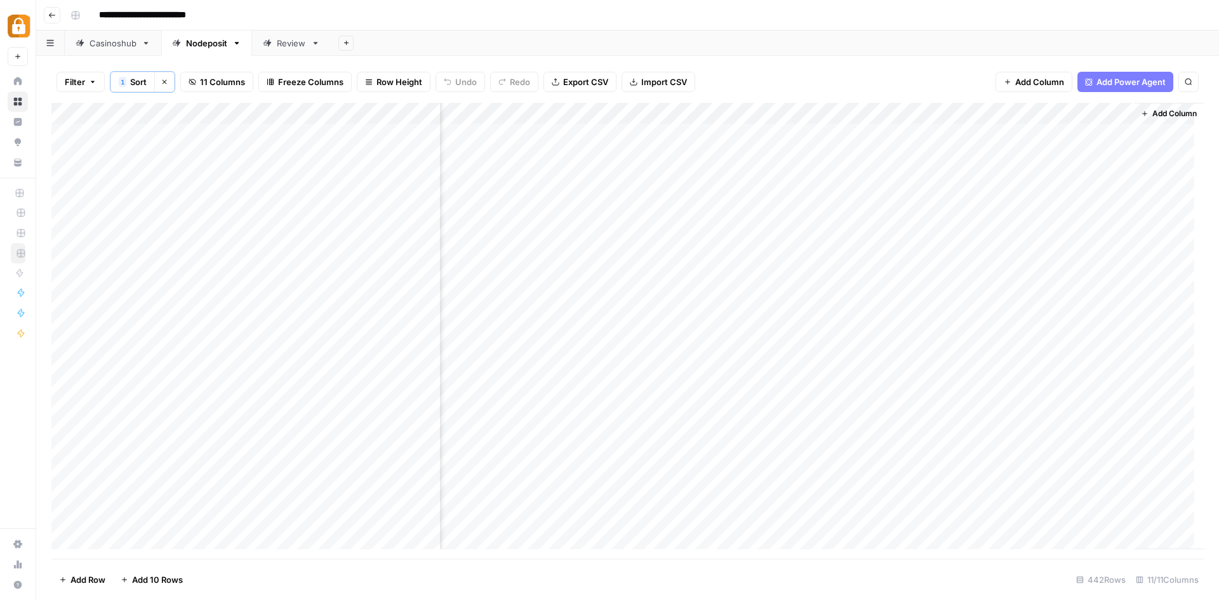
scroll to position [0, 252]
click at [50, 16] on icon "button" at bounding box center [52, 15] width 6 height 5
click at [47, 13] on button "Go back" at bounding box center [52, 15] width 17 height 17
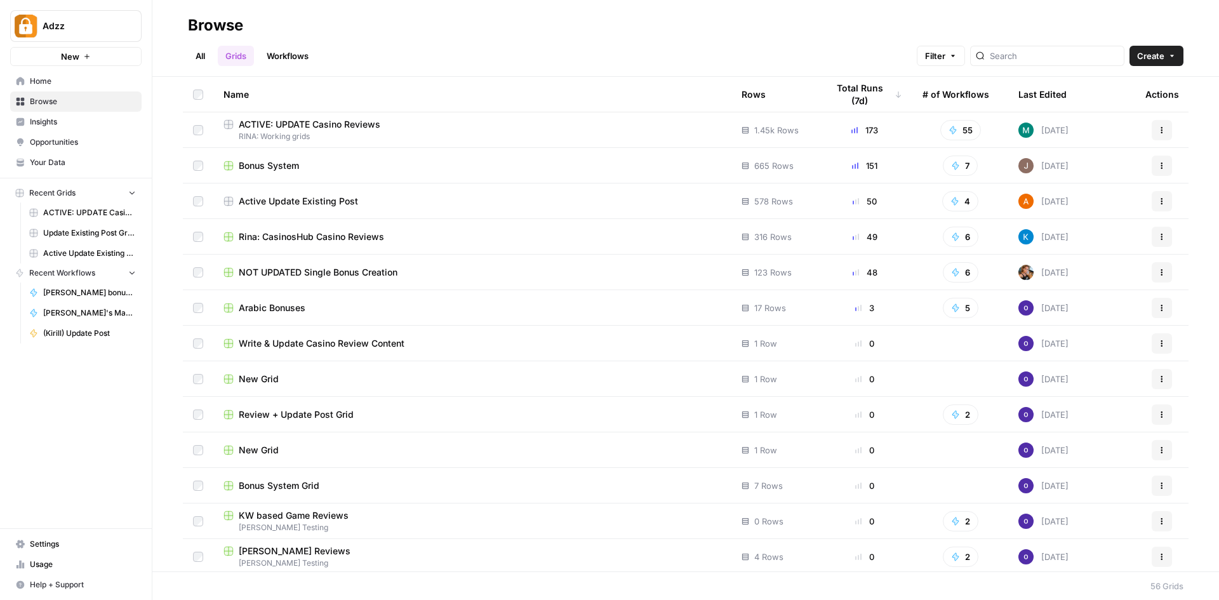
click at [289, 51] on link "Workflows" at bounding box center [287, 56] width 57 height 20
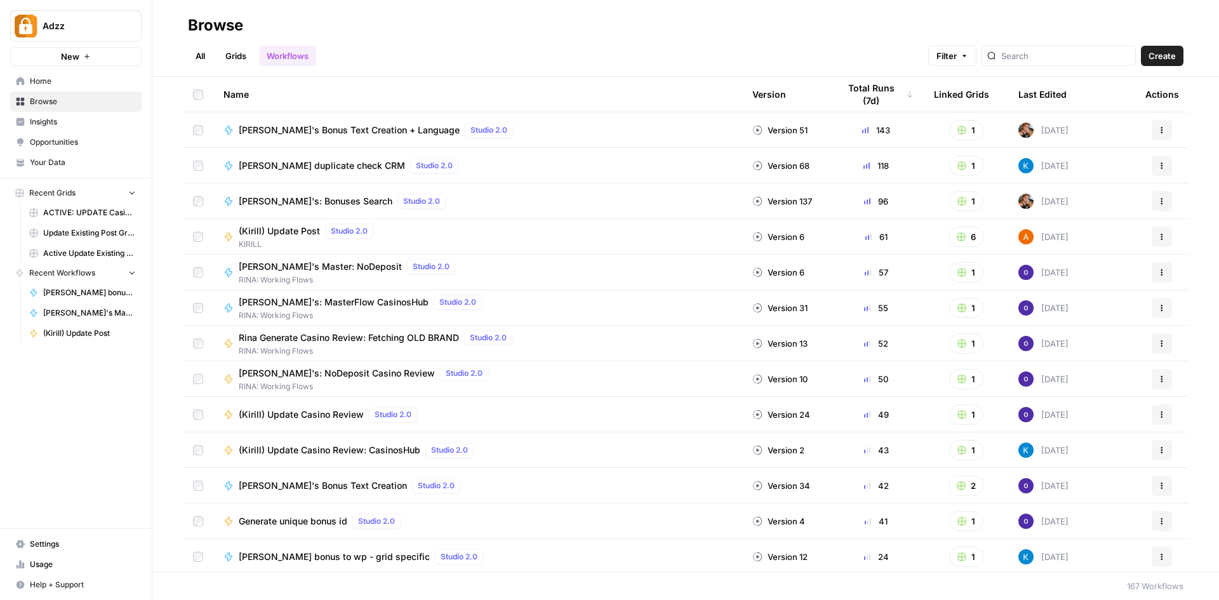
click at [280, 54] on link "Workflows" at bounding box center [287, 56] width 57 height 20
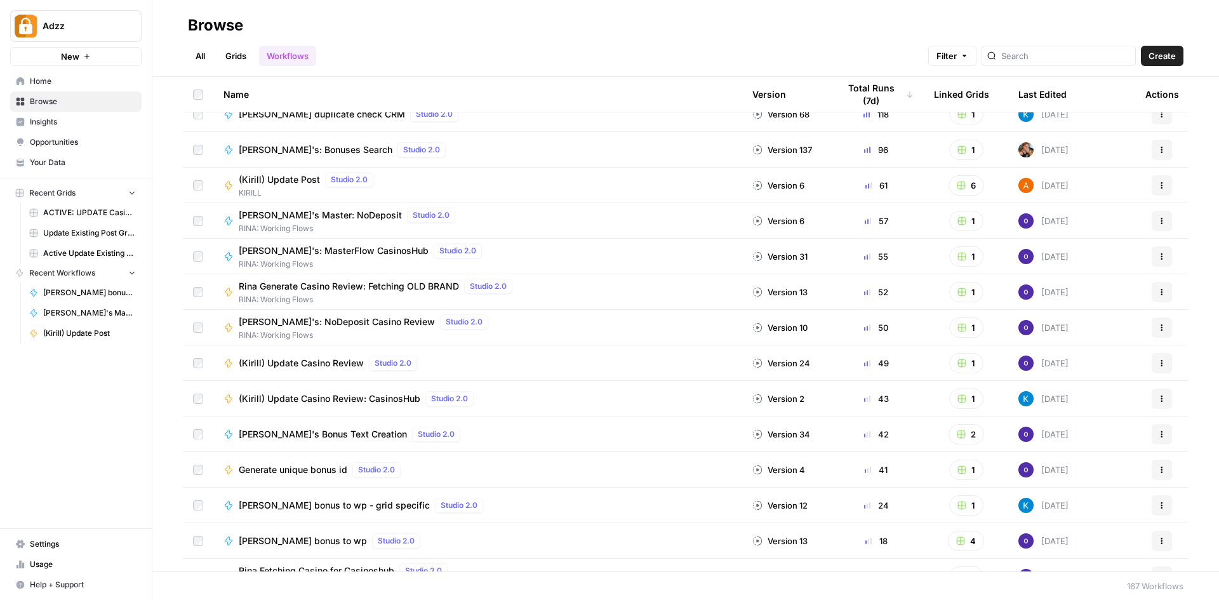
scroll to position [64, 0]
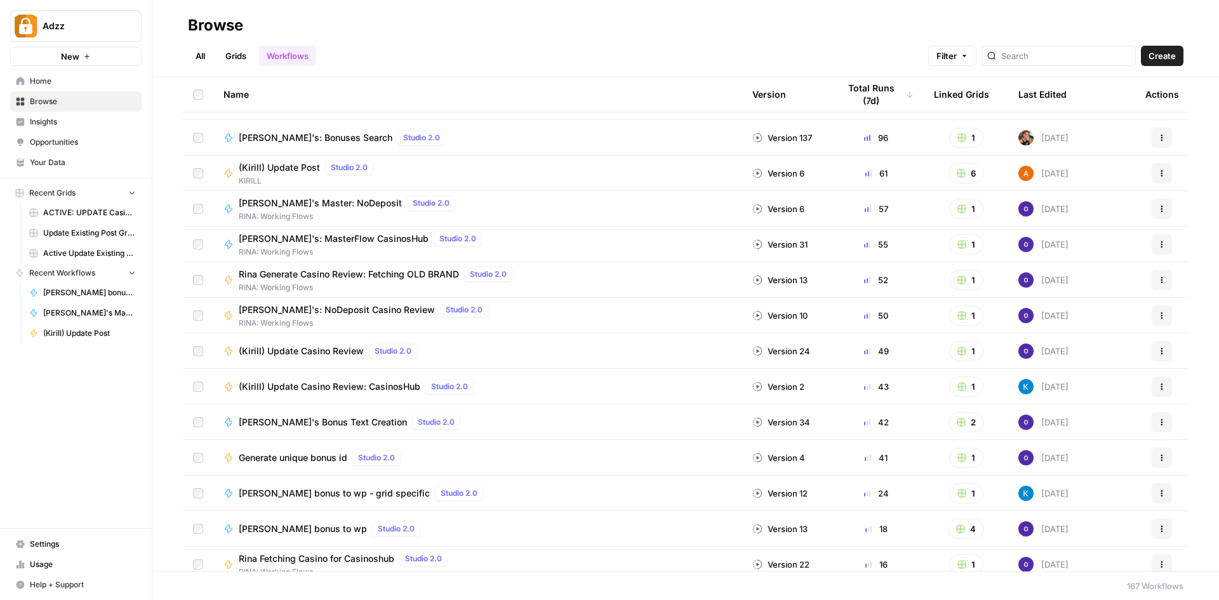
click at [319, 424] on span "Rina's Bonus Text Creation" at bounding box center [323, 422] width 168 height 13
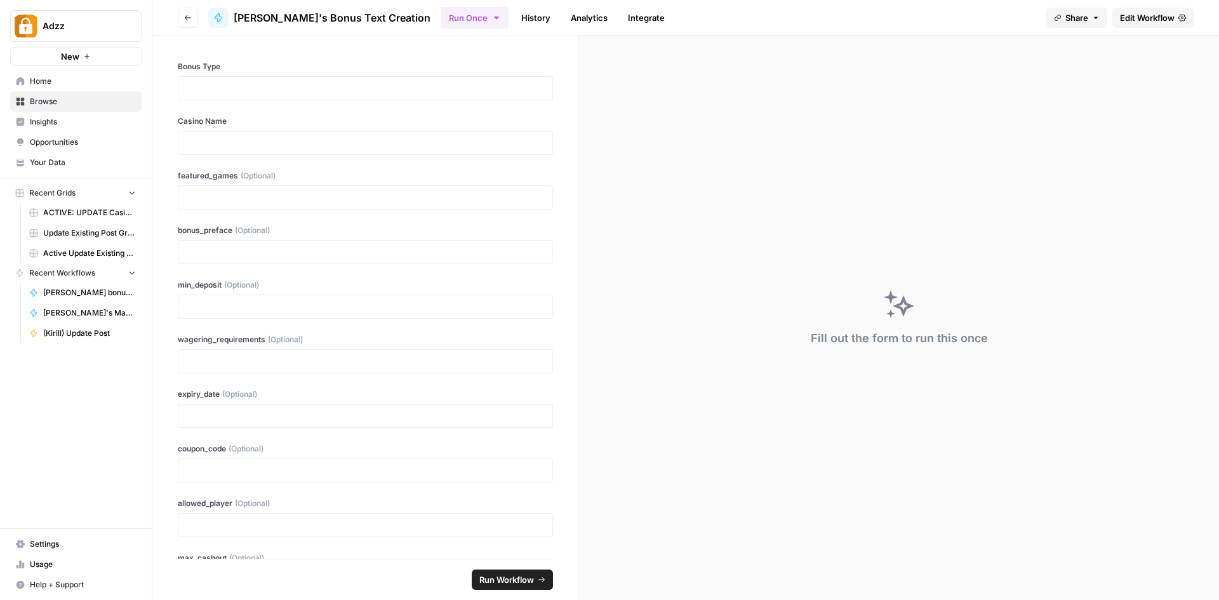
click at [187, 18] on icon "button" at bounding box center [188, 18] width 8 height 8
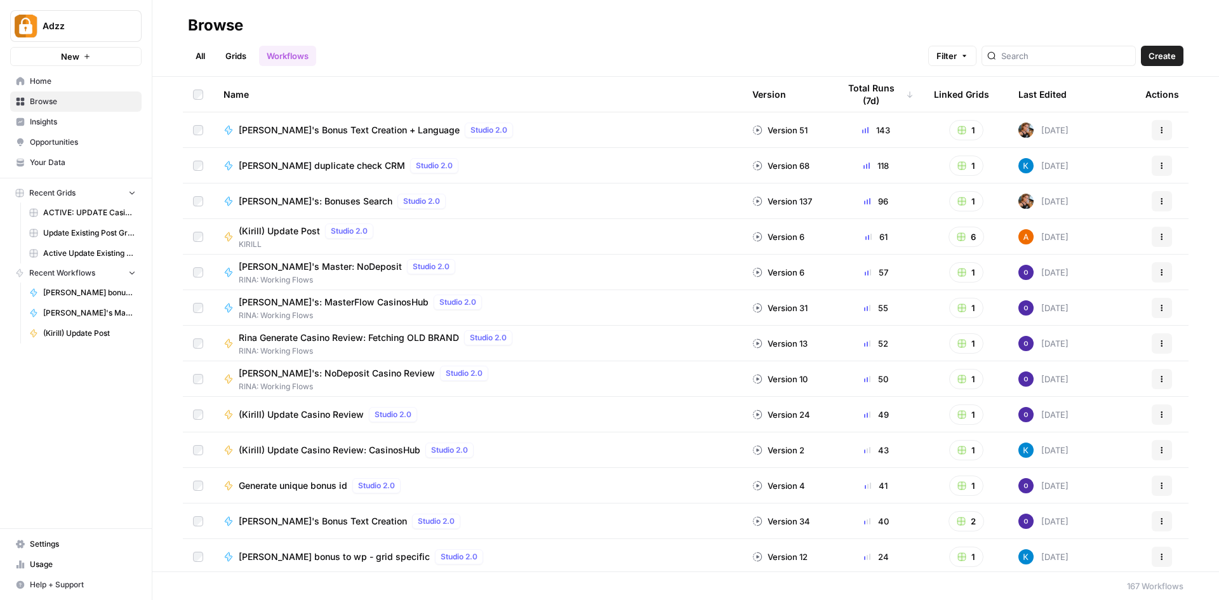
click at [1154, 51] on span "Create" at bounding box center [1162, 56] width 27 height 13
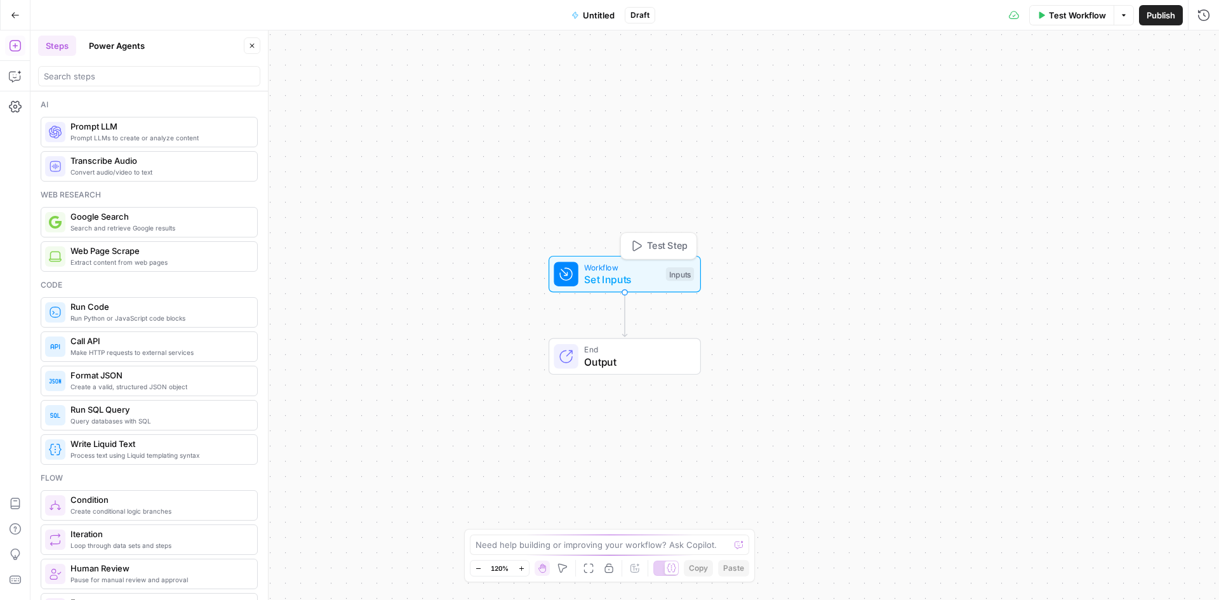
click at [599, 272] on span "Set Inputs" at bounding box center [622, 279] width 76 height 15
click at [1088, 82] on span "Add Field" at bounding box center [1076, 86] width 37 height 13
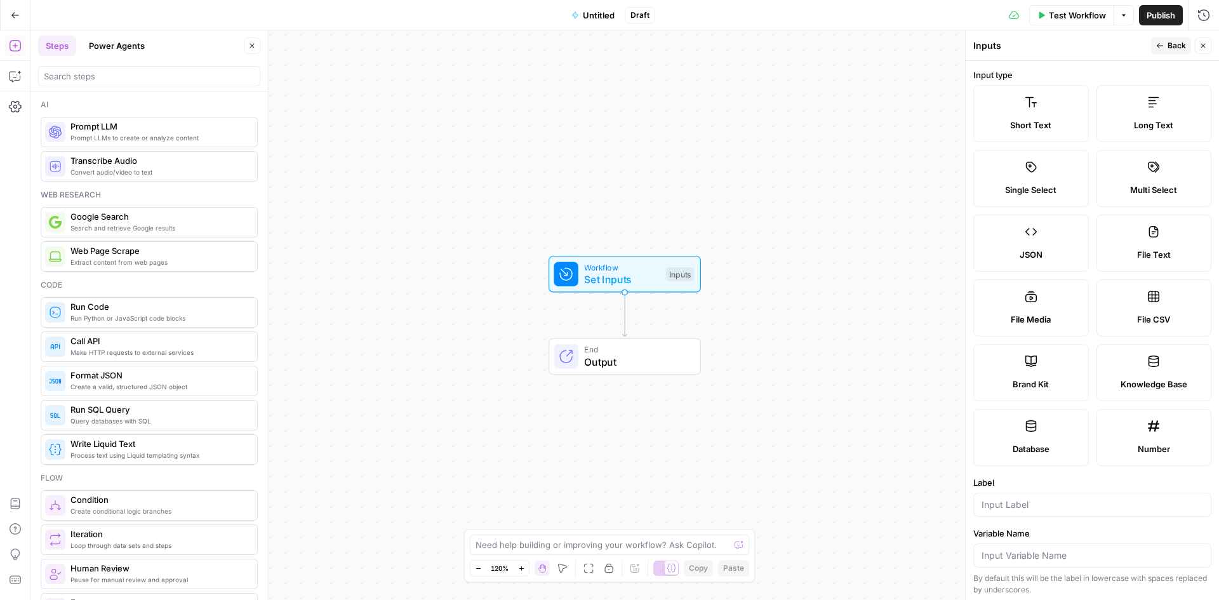
click at [1059, 104] on label "Short Text" at bounding box center [1032, 113] width 116 height 57
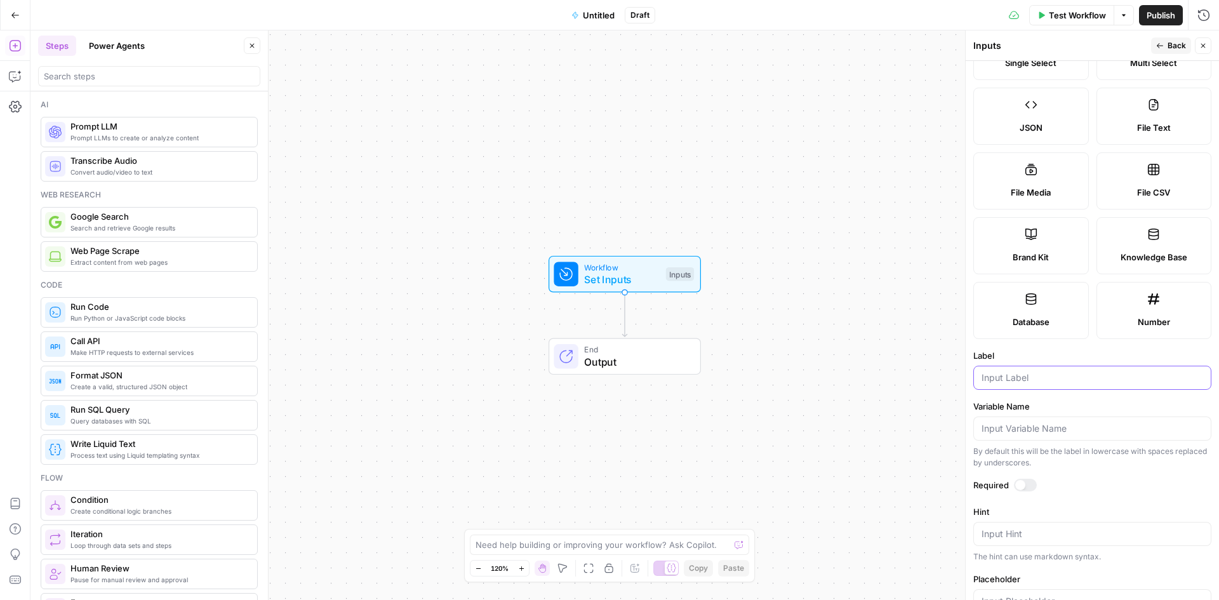
click at [1007, 379] on input "Label" at bounding box center [1093, 378] width 222 height 13
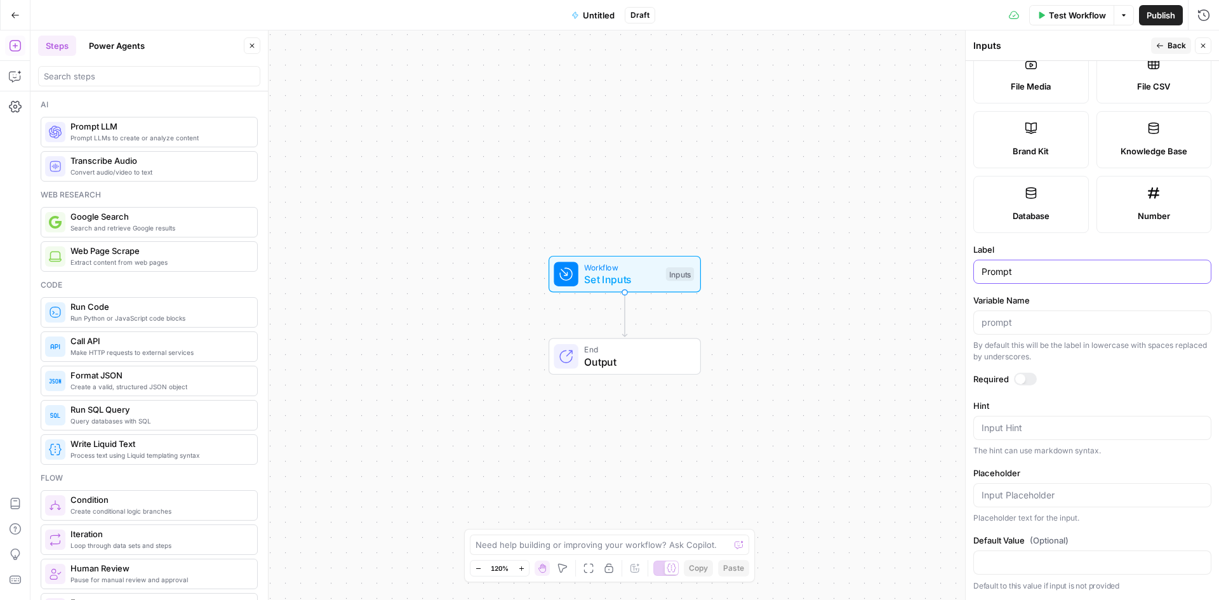
type input "Prompt"
click at [1032, 377] on div at bounding box center [1025, 379] width 23 height 13
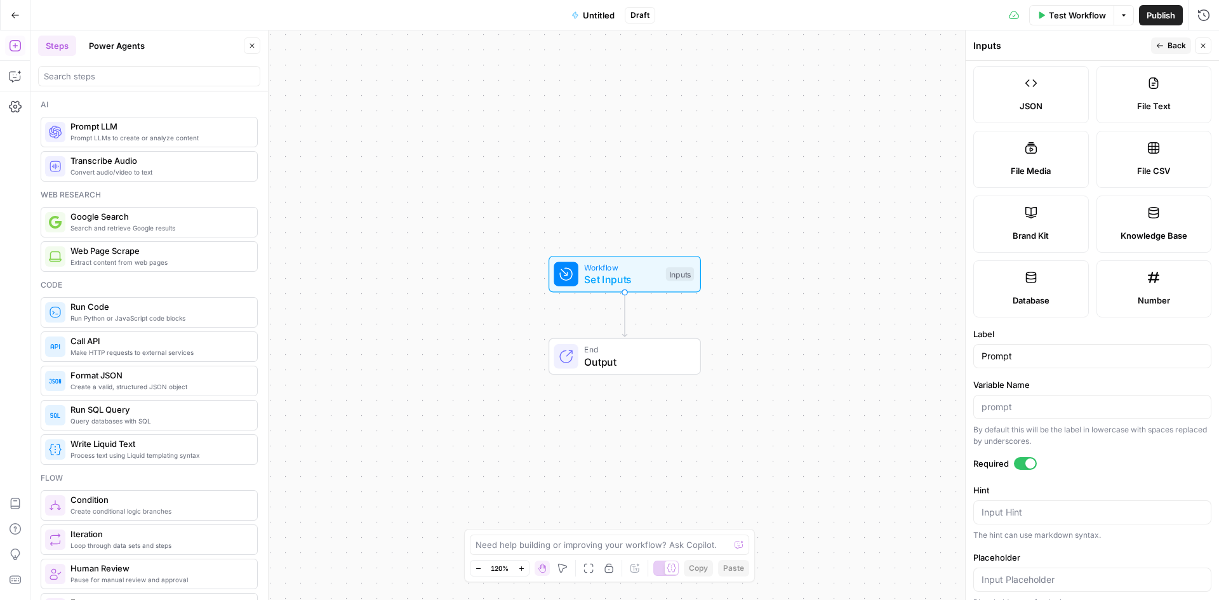
scroll to position [0, 0]
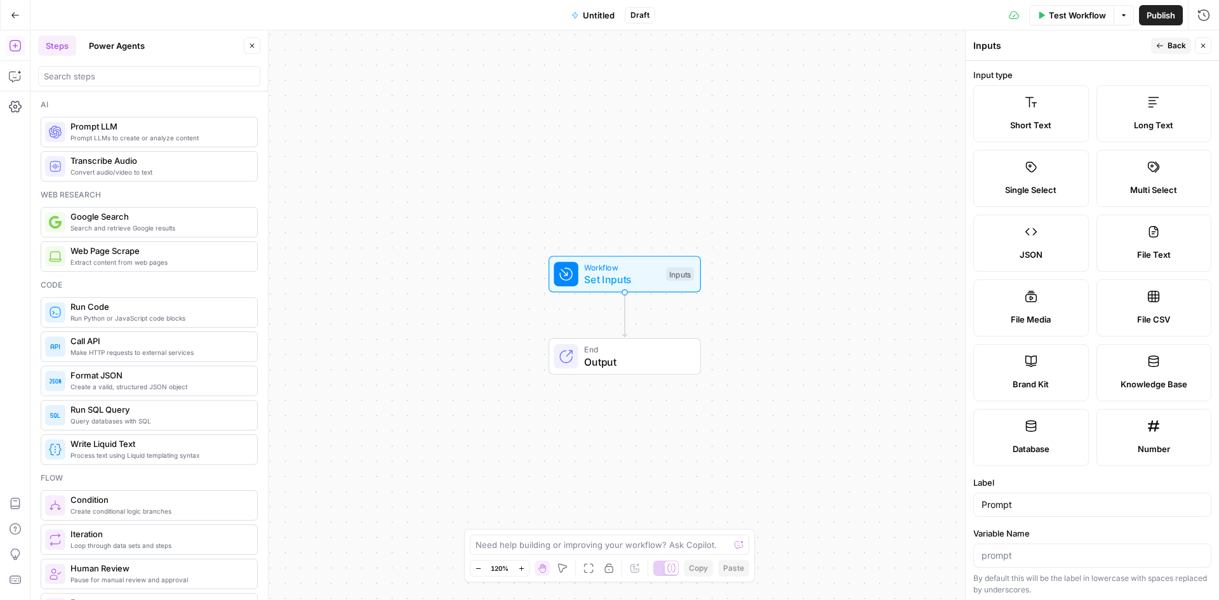
click at [147, 224] on span "Search and retrieve Google results" at bounding box center [158, 228] width 177 height 10
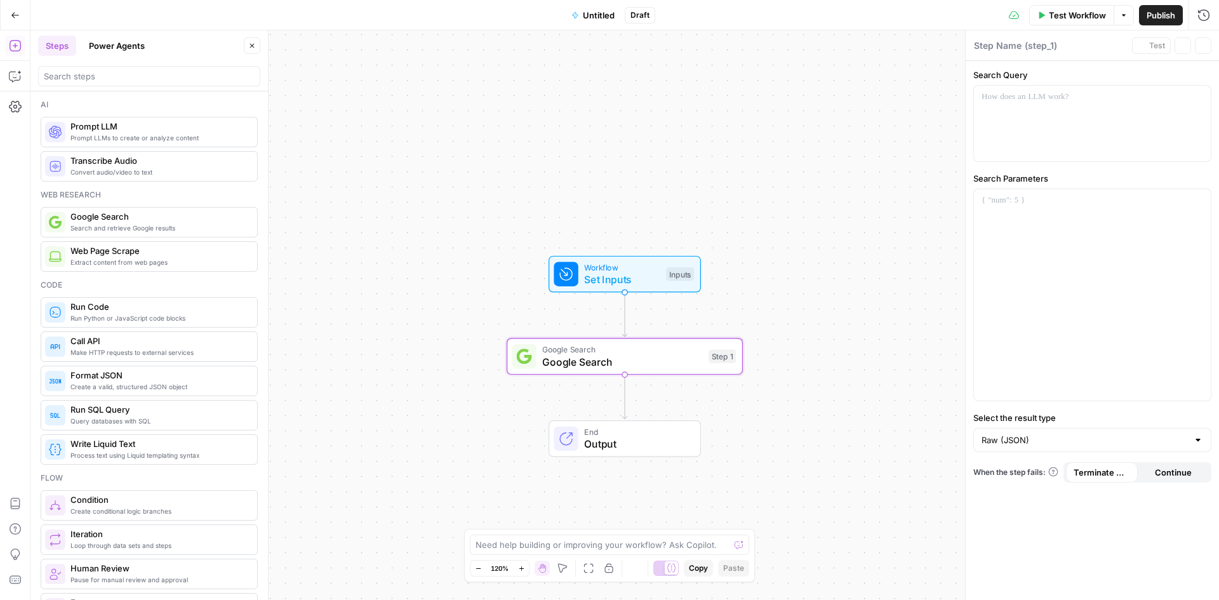
type textarea "Google Search"
click at [1079, 210] on div "To enrich screen reader interactions, please activate Accessibility in Grammarl…" at bounding box center [1092, 294] width 237 height 211
click at [669, 355] on span "Google Search" at bounding box center [622, 361] width 160 height 15
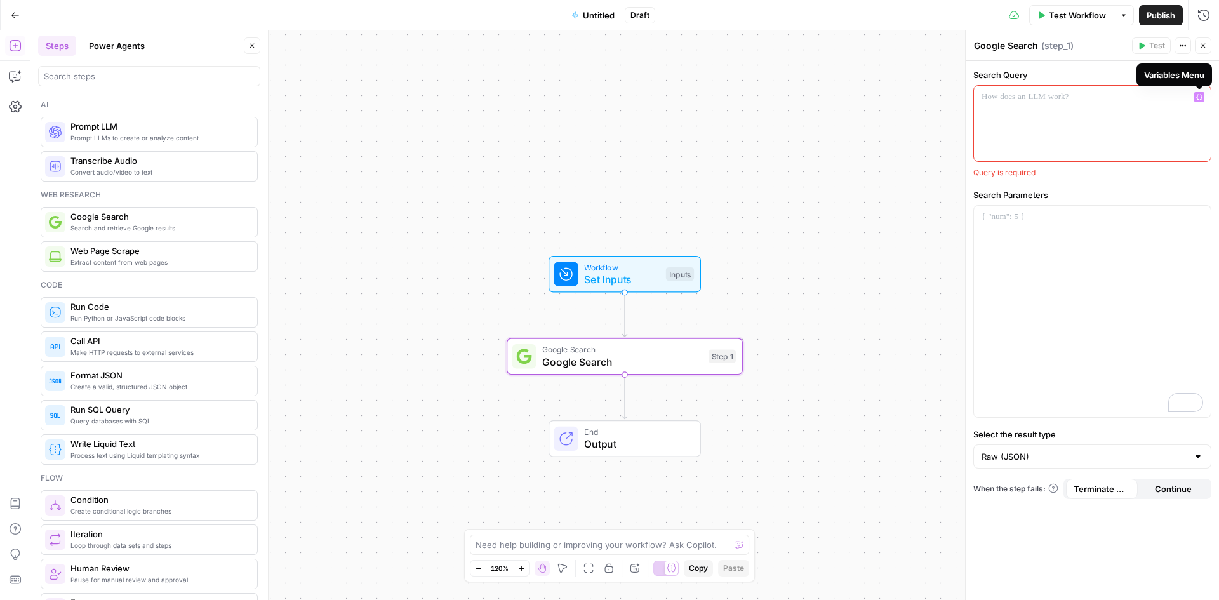
click at [1197, 96] on icon "button" at bounding box center [1199, 97] width 6 height 6
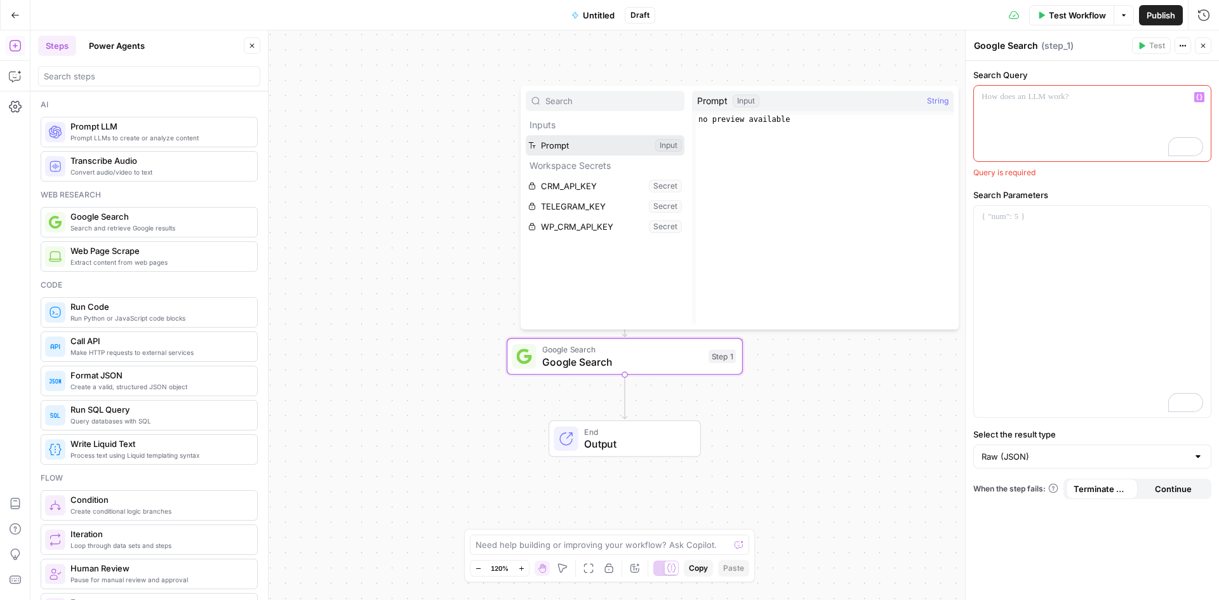
click at [554, 140] on button "Select variable Prompt" at bounding box center [605, 145] width 159 height 20
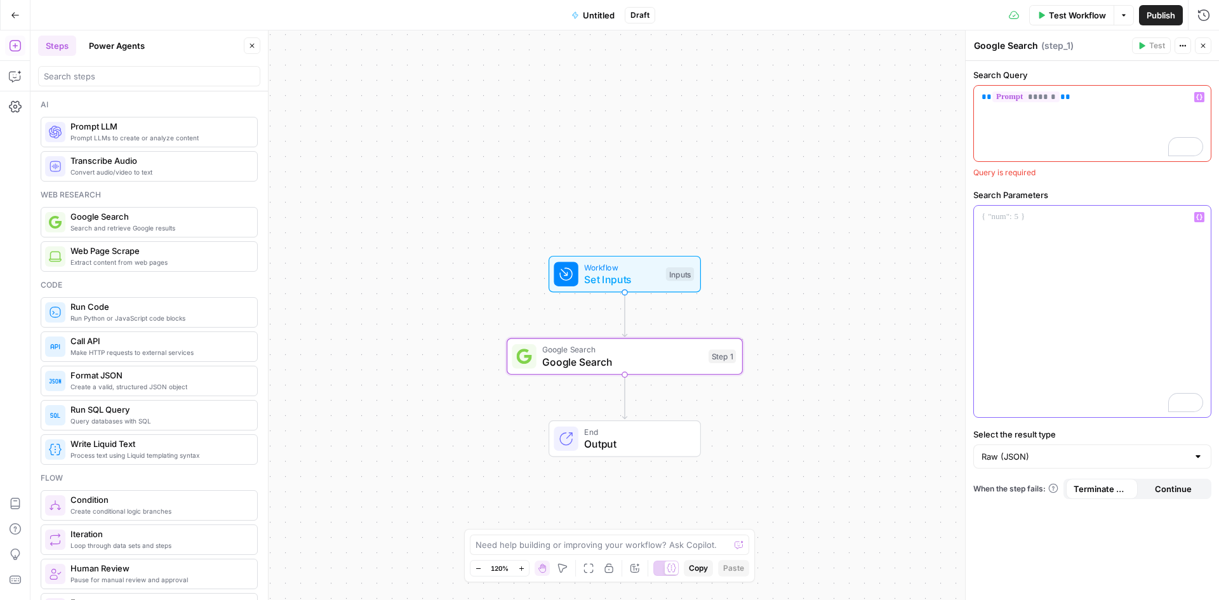
click at [1136, 224] on div "To enrich screen reader interactions, please activate Accessibility in Grammarl…" at bounding box center [1092, 311] width 237 height 211
click at [1201, 218] on icon "button" at bounding box center [1199, 217] width 6 height 6
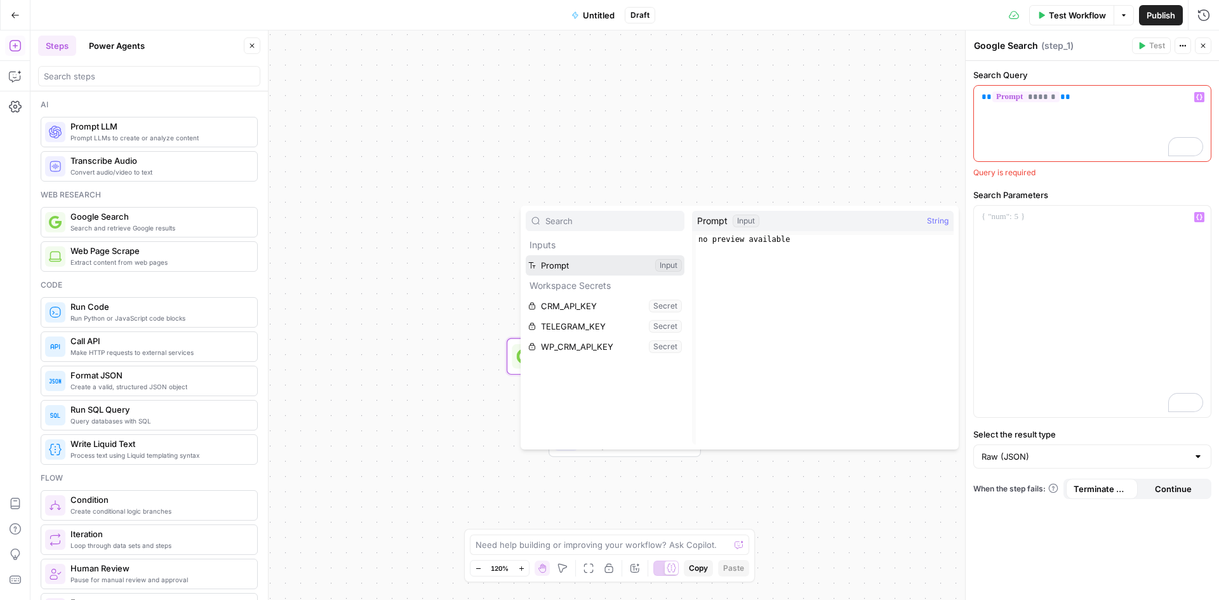
click at [561, 261] on button "Select variable Prompt" at bounding box center [605, 265] width 159 height 20
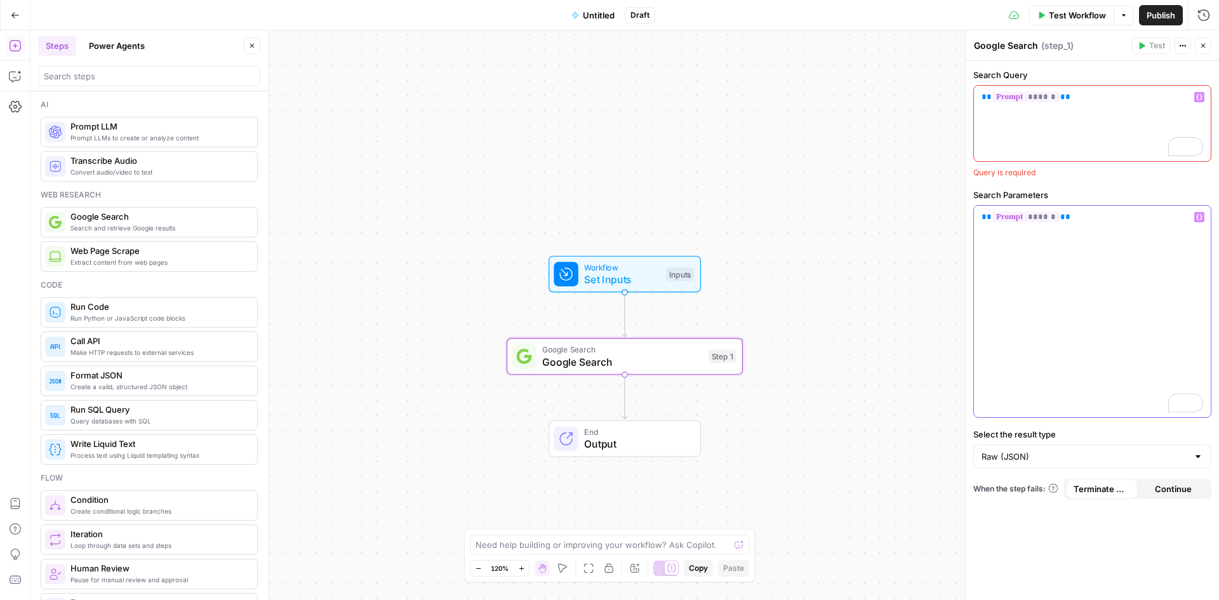
click at [1017, 271] on div "** ****** **" at bounding box center [1092, 311] width 237 height 211
click at [720, 363] on div "Step 1" at bounding box center [722, 357] width 27 height 14
click at [645, 370] on div "Google Search Google Search Step 1 Copy step Delete step Add Note Test" at bounding box center [625, 356] width 236 height 37
click at [584, 369] on span "Google Search" at bounding box center [622, 361] width 160 height 15
click at [1183, 46] on icon "button" at bounding box center [1183, 46] width 2 height 2
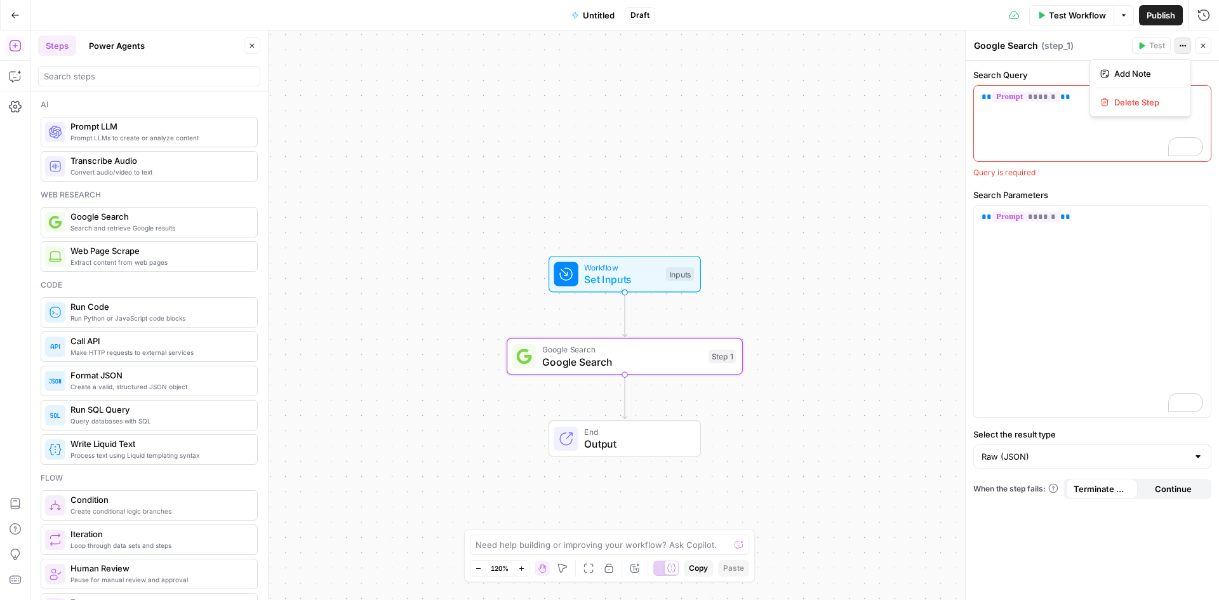
click at [1088, 48] on div "Google Search Google Search ( step_1 )" at bounding box center [1051, 46] width 155 height 14
click at [1203, 44] on icon "button" at bounding box center [1204, 46] width 8 height 8
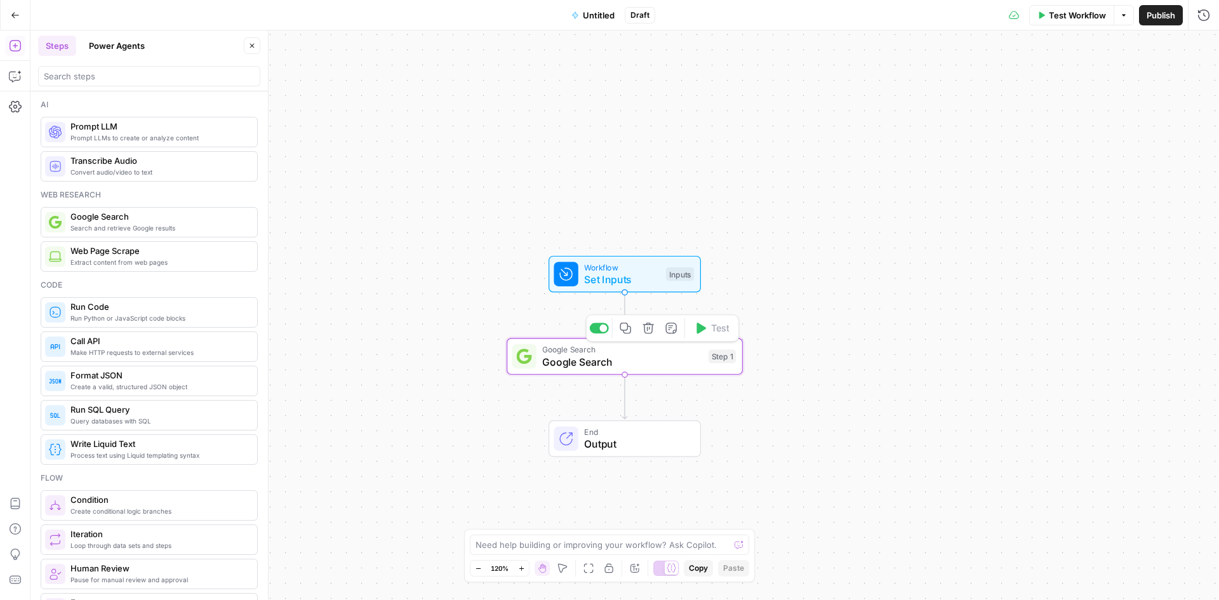
click at [660, 363] on span "Google Search" at bounding box center [622, 361] width 160 height 15
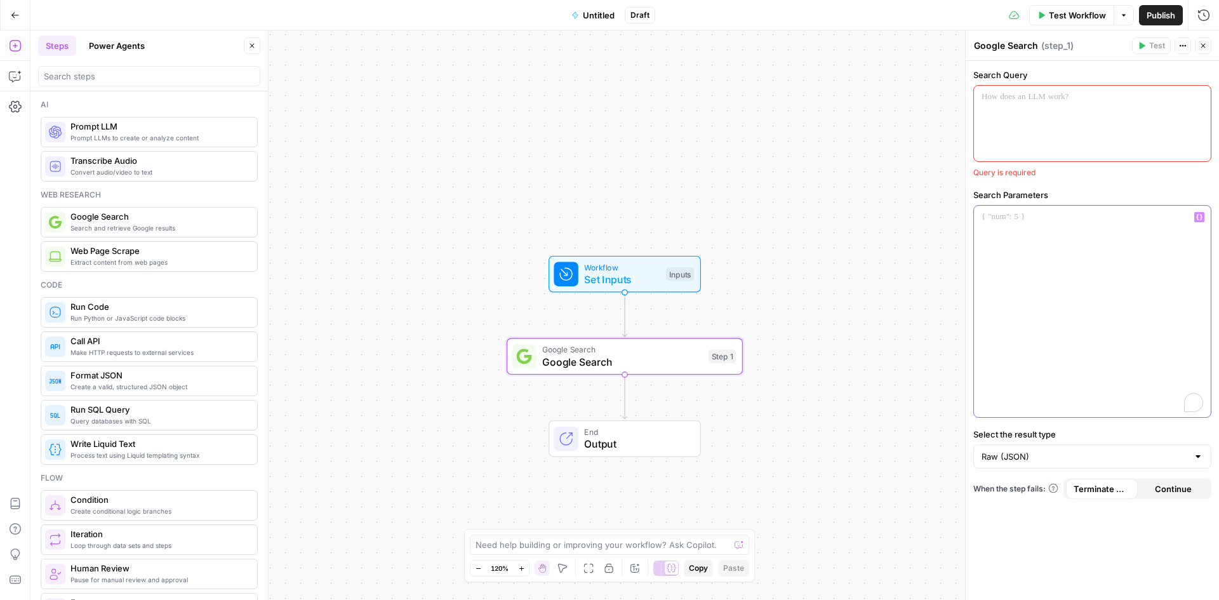
click at [1043, 248] on div "To enrich screen reader interactions, please activate Accessibility in Grammarl…" at bounding box center [1092, 311] width 237 height 211
click at [1186, 46] on icon "button" at bounding box center [1183, 46] width 8 height 8
click at [1066, 42] on span "( step_1 )" at bounding box center [1057, 45] width 32 height 13
click at [1033, 201] on label "Search Parameters" at bounding box center [1093, 195] width 238 height 13
click at [1026, 167] on div "Query is required" at bounding box center [1093, 172] width 238 height 11
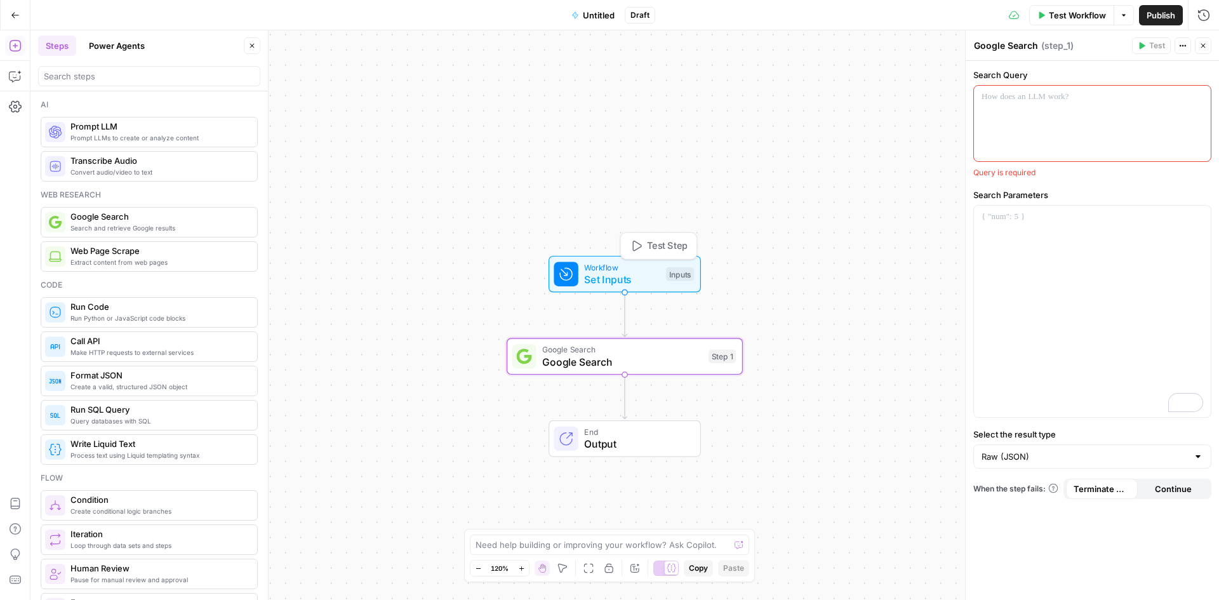
click at [614, 274] on span "Set Inputs" at bounding box center [622, 279] width 76 height 15
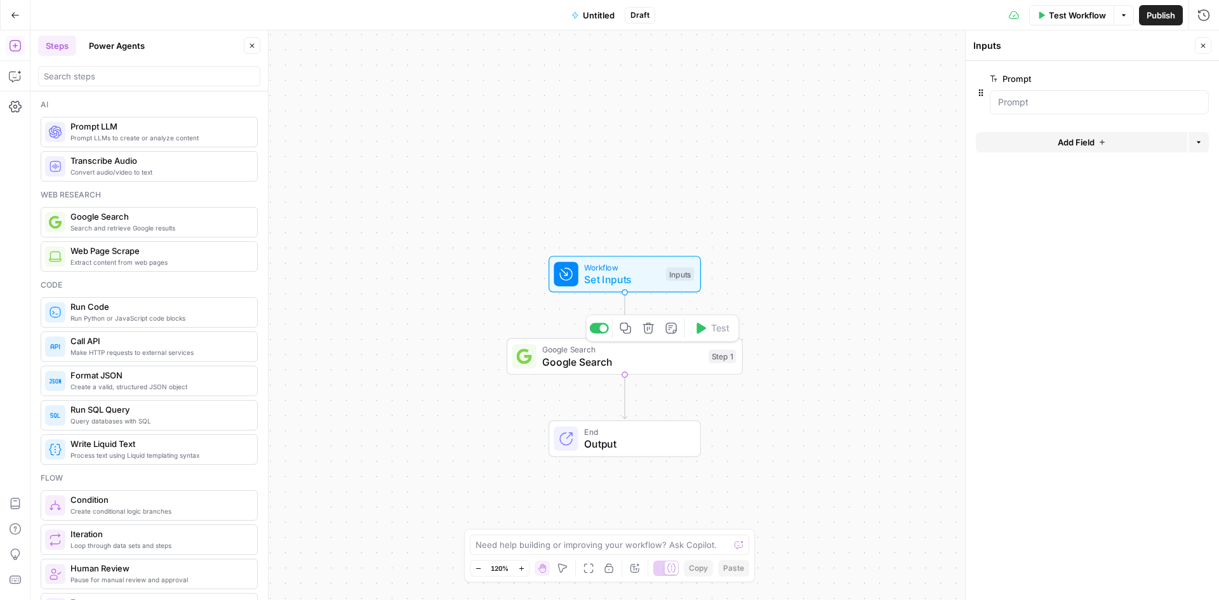
click at [587, 349] on span "Google Search" at bounding box center [622, 350] width 160 height 12
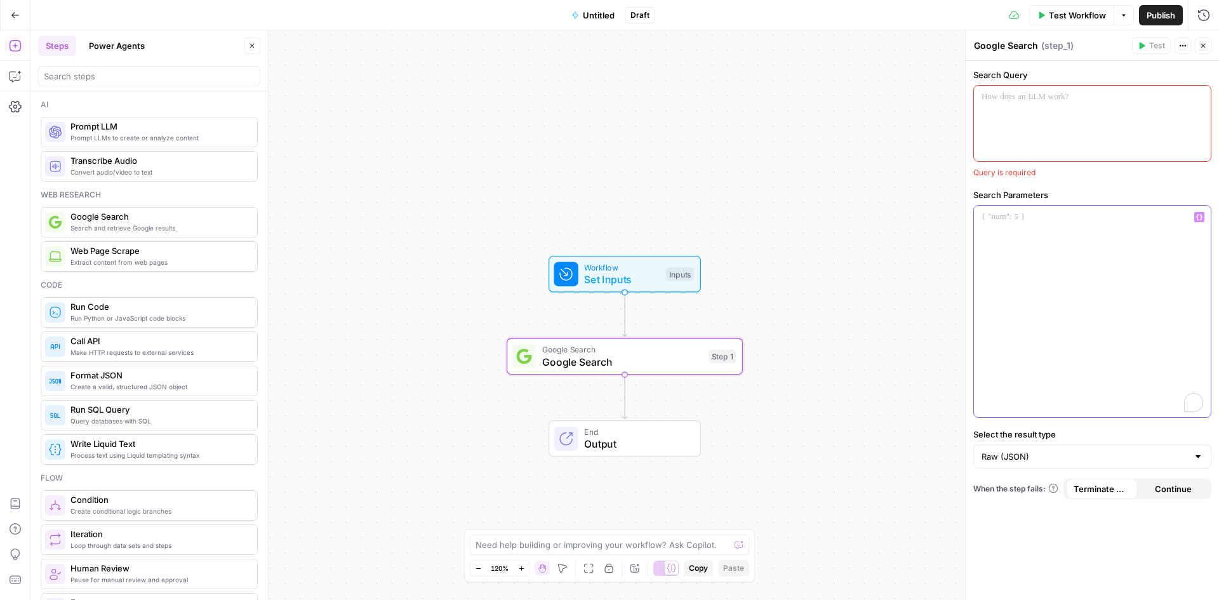
click at [1054, 239] on div "To enrich screen reader interactions, please activate Accessibility in Grammarl…" at bounding box center [1092, 311] width 237 height 211
click at [537, 357] on div "Google Search Google Search Step 1 Copy step Delete step Add Note Test" at bounding box center [624, 357] width 224 height 26
click at [1040, 115] on div "To enrich screen reader interactions, please activate Accessibility in Grammarl…" at bounding box center [1092, 124] width 237 height 76
click at [1186, 46] on icon "button" at bounding box center [1183, 46] width 8 height 8
click at [1142, 103] on span "Delete Step" at bounding box center [1145, 102] width 61 height 13
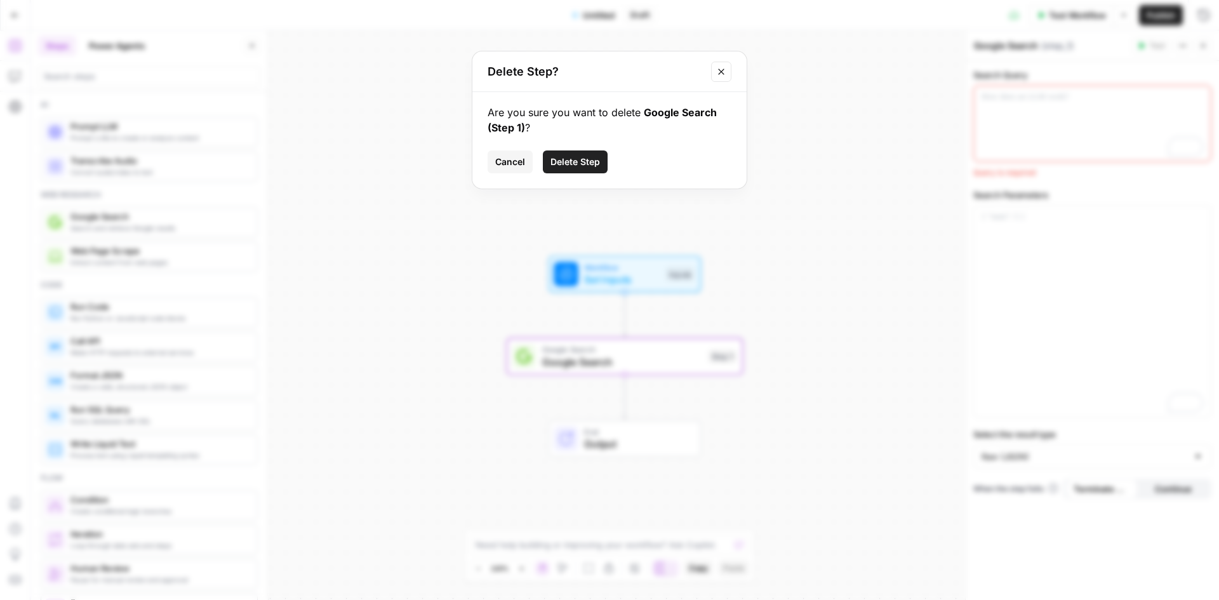
click at [598, 152] on button "Delete Step" at bounding box center [575, 162] width 65 height 23
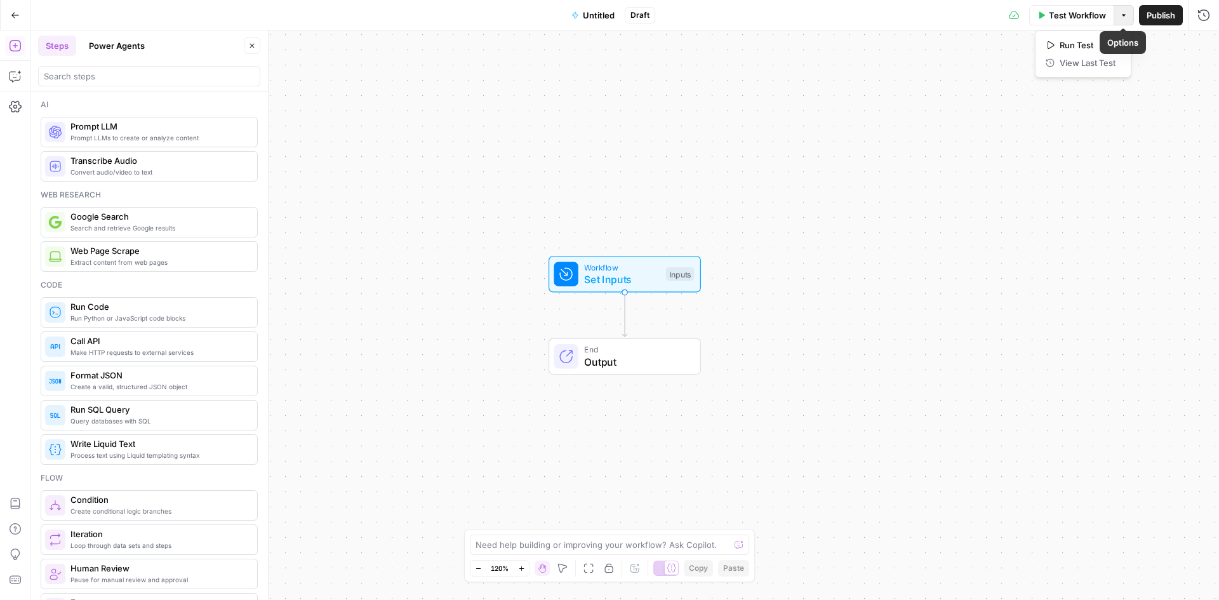
click at [1122, 17] on icon "button" at bounding box center [1124, 15] width 8 height 8
click at [257, 44] on button "Close" at bounding box center [252, 45] width 17 height 17
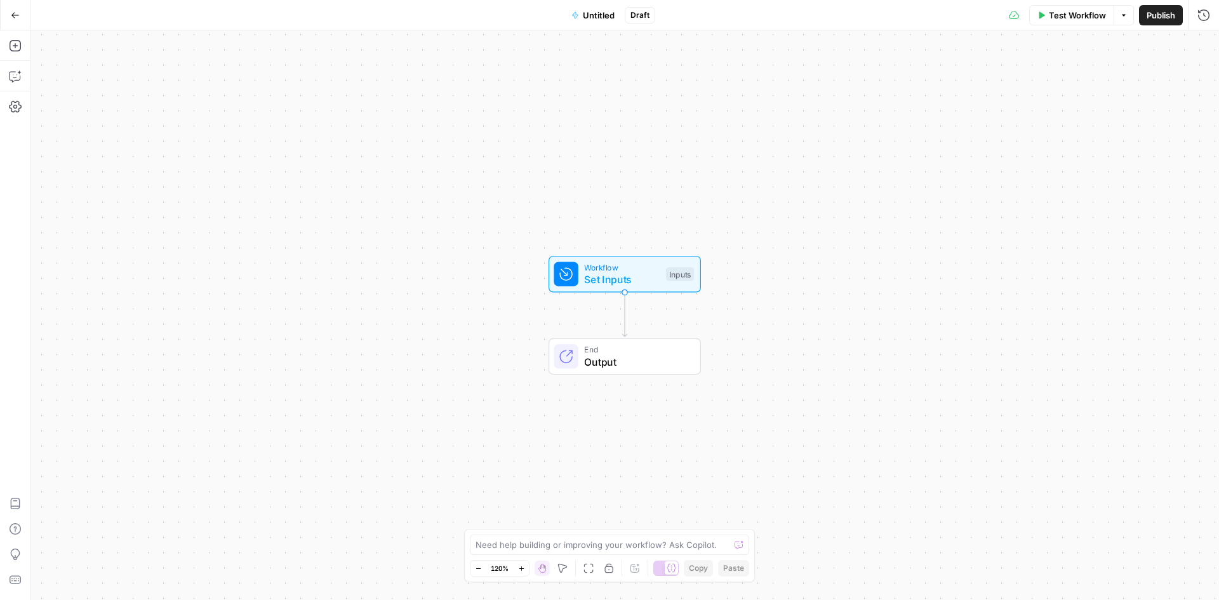
click at [18, 11] on icon "button" at bounding box center [15, 15] width 9 height 9
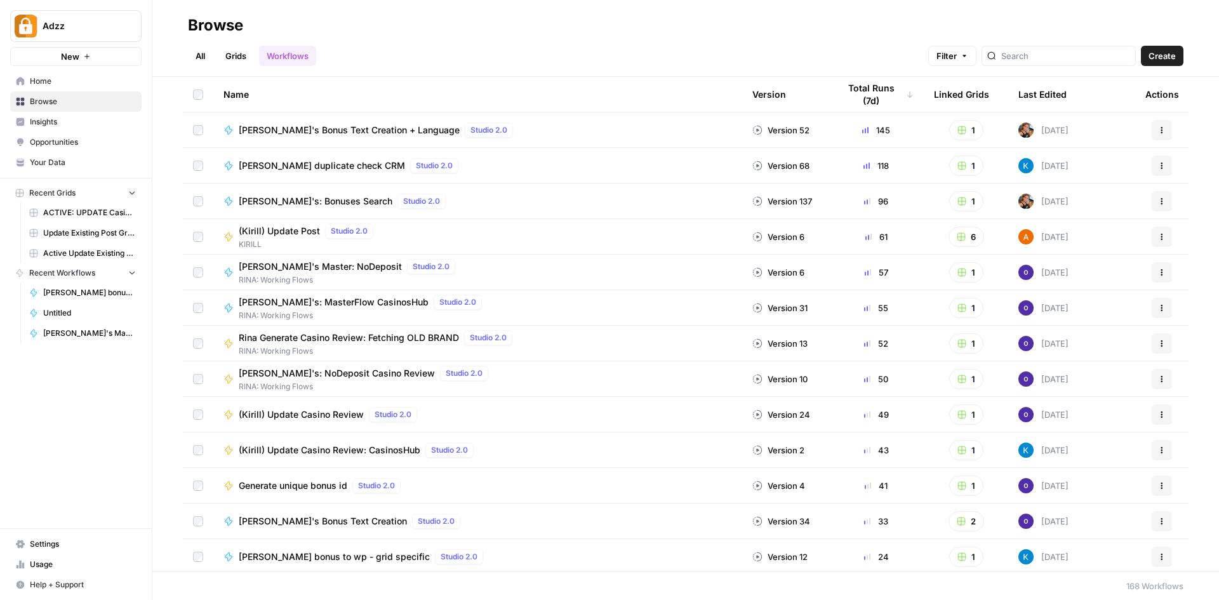
click at [231, 55] on link "Grids" at bounding box center [236, 56] width 36 height 20
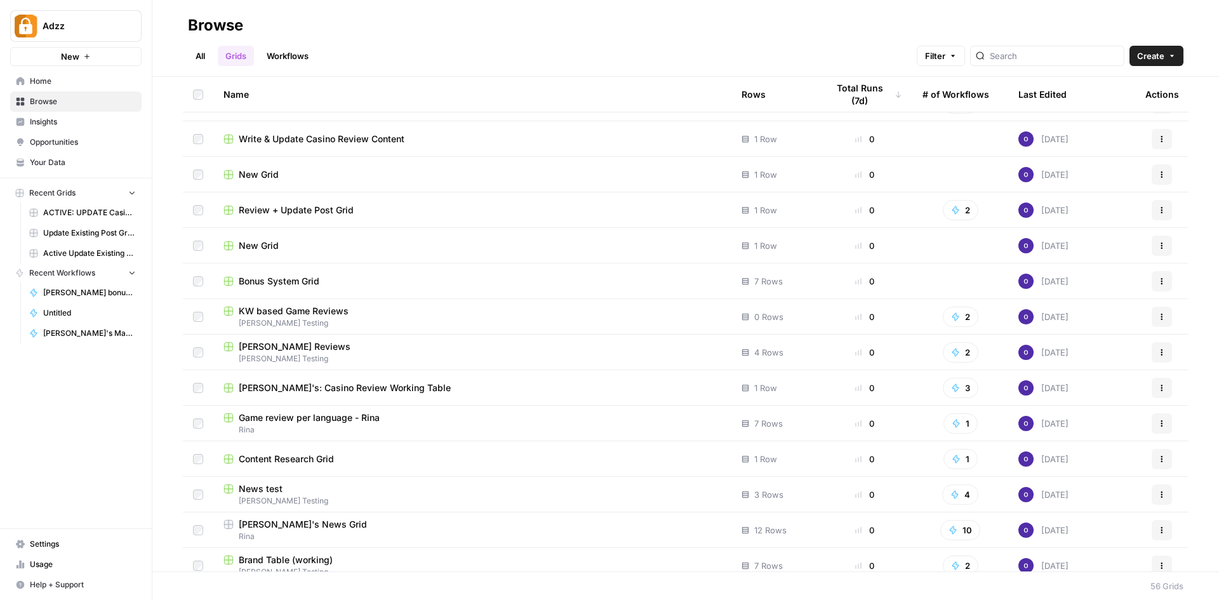
scroll to position [318, 0]
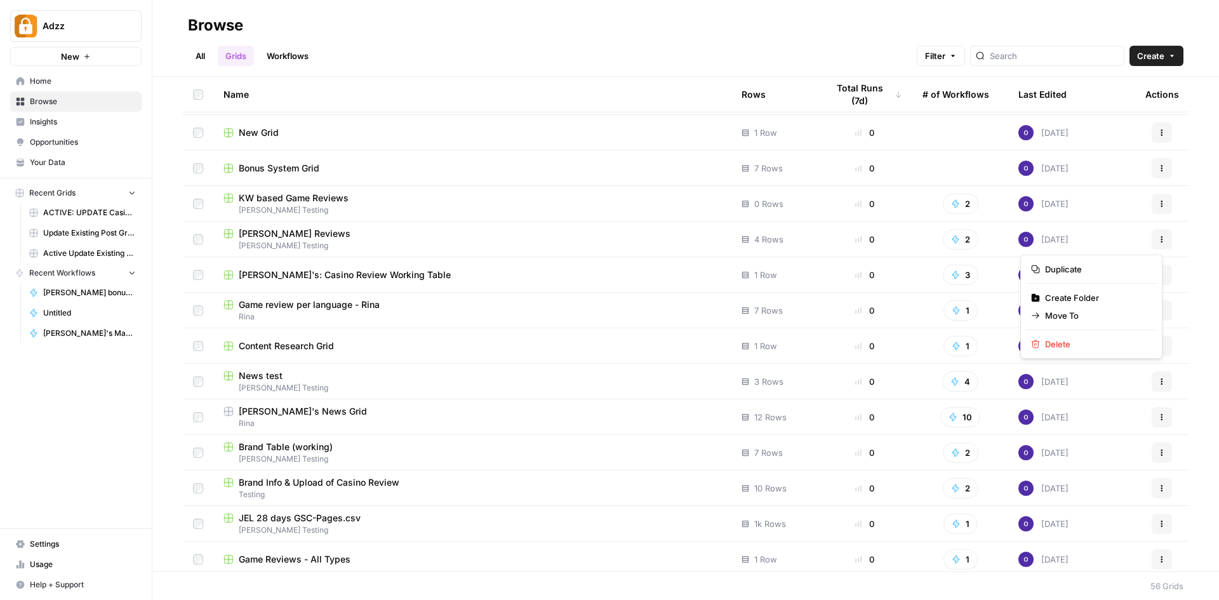
click at [1161, 239] on icon "button" at bounding box center [1162, 239] width 2 height 2
click at [1080, 315] on span "Move To" at bounding box center [1096, 315] width 102 height 13
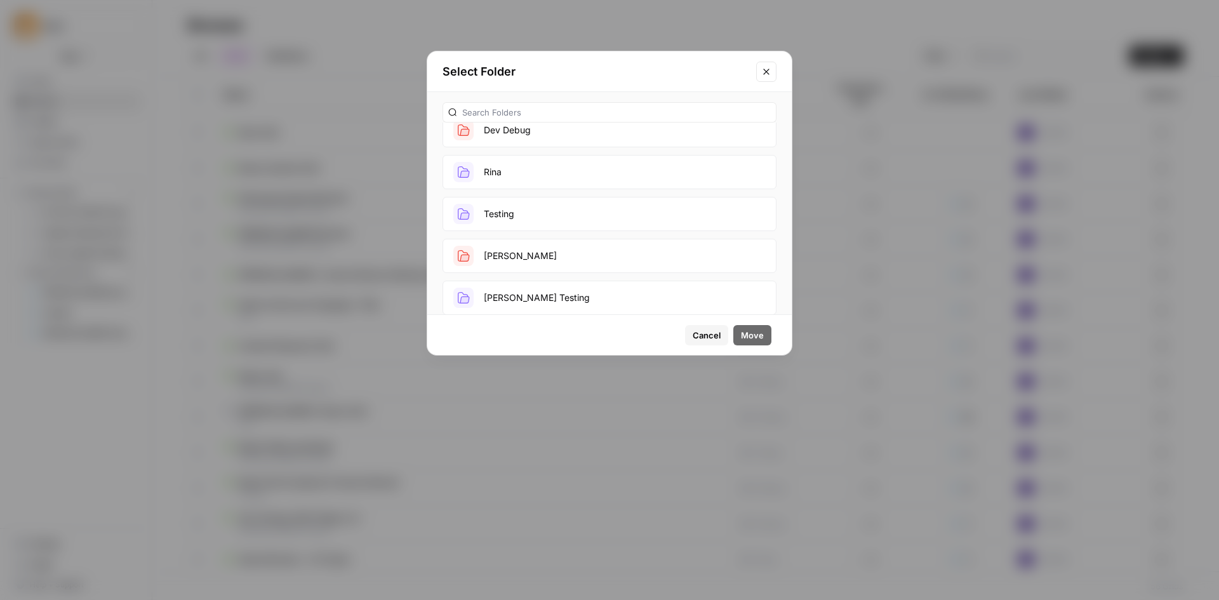
scroll to position [238, 0]
click at [551, 280] on button "[PERSON_NAME] Testing" at bounding box center [610, 287] width 334 height 34
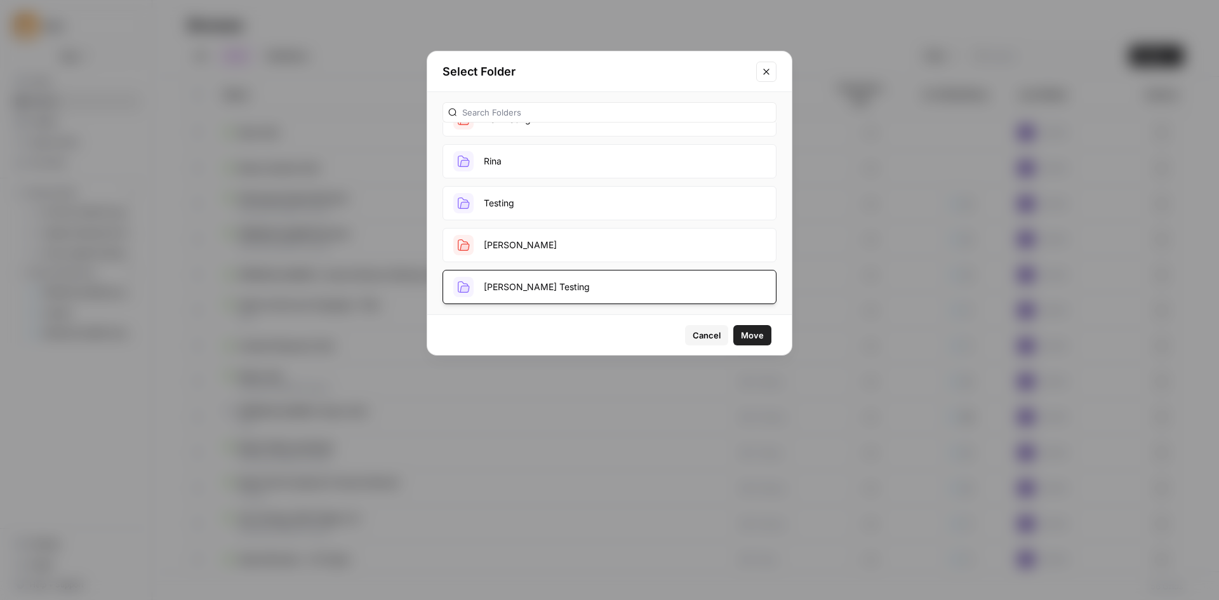
click at [749, 332] on span "Move" at bounding box center [752, 335] width 23 height 13
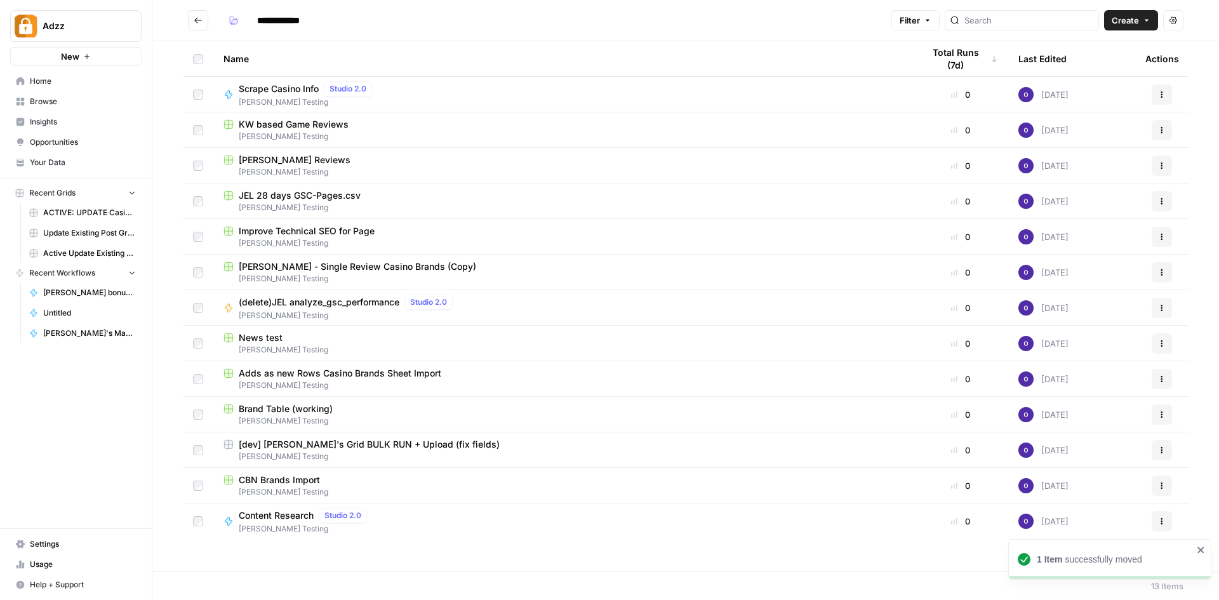
click at [191, 18] on button "Go back" at bounding box center [198, 20] width 20 height 20
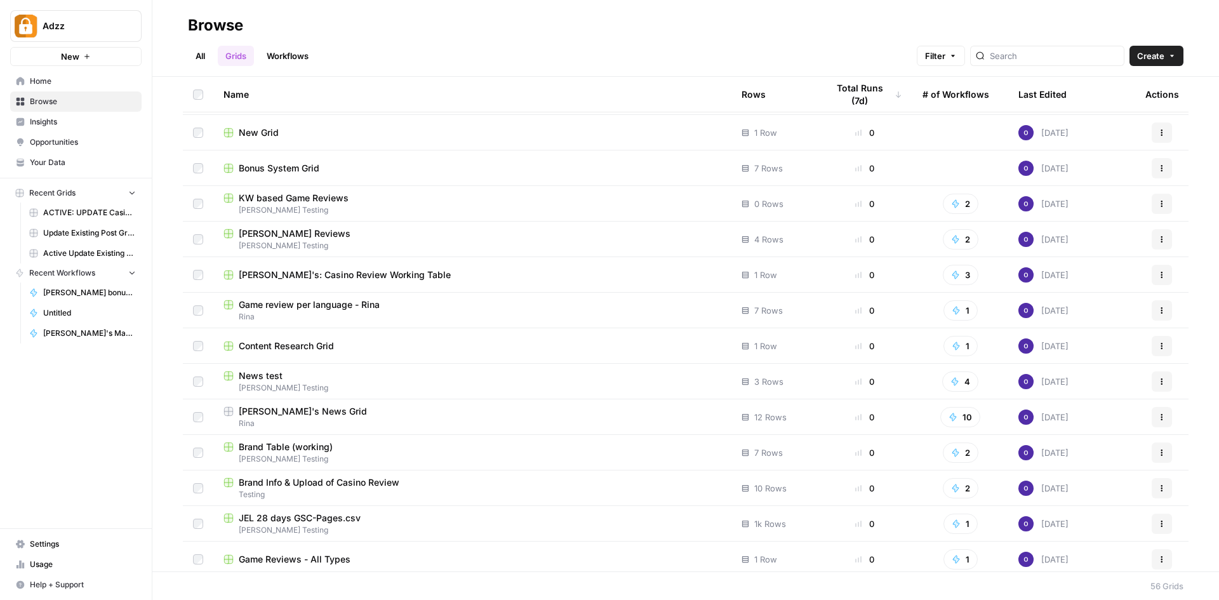
scroll to position [381, 0]
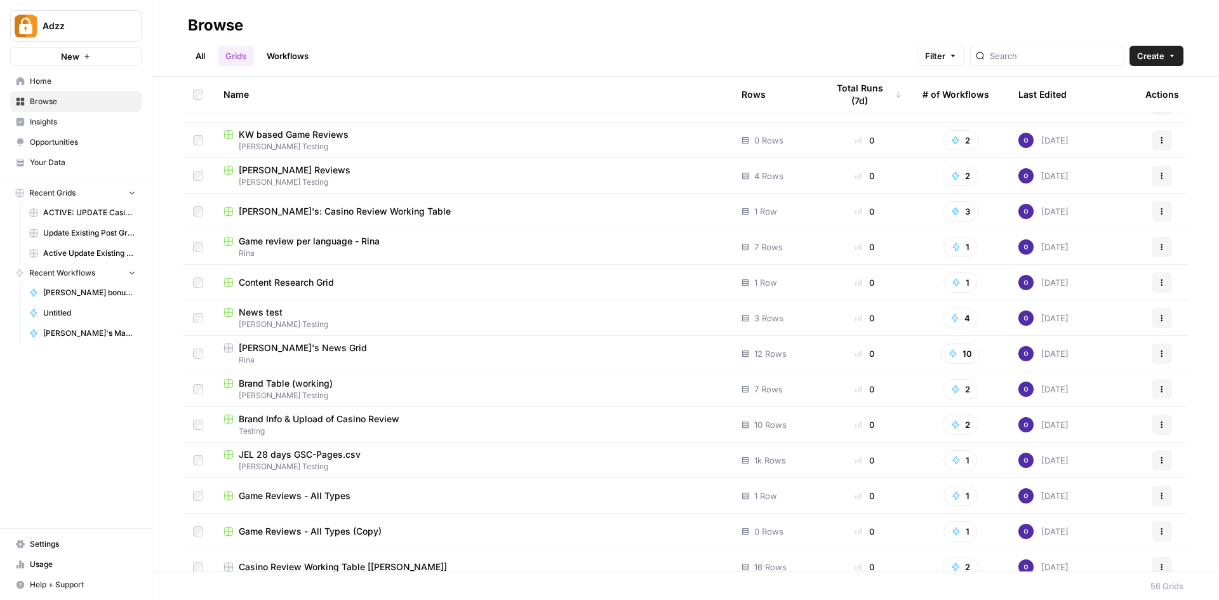
click at [439, 312] on div "News test" at bounding box center [473, 312] width 498 height 13
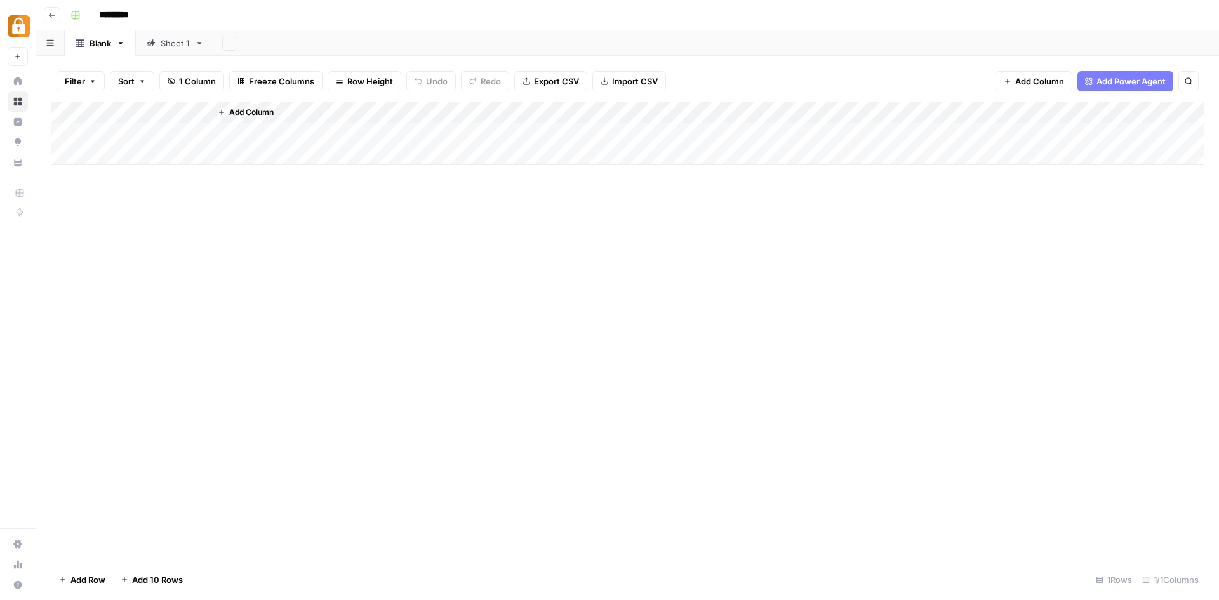
click at [49, 12] on icon "button" at bounding box center [52, 15] width 8 height 8
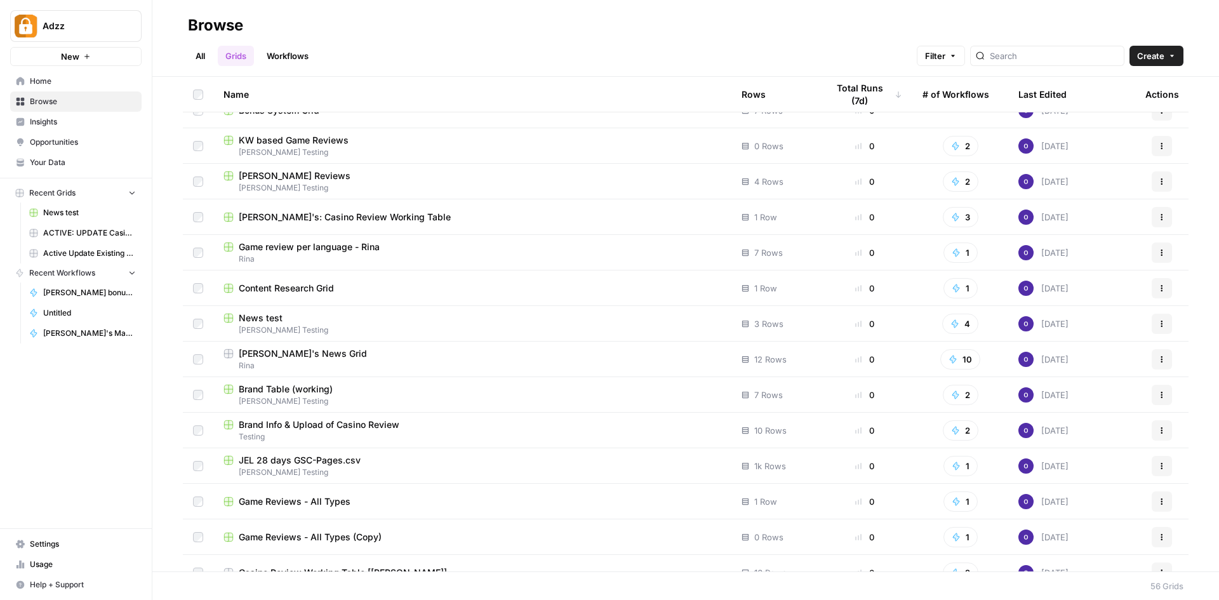
scroll to position [381, 0]
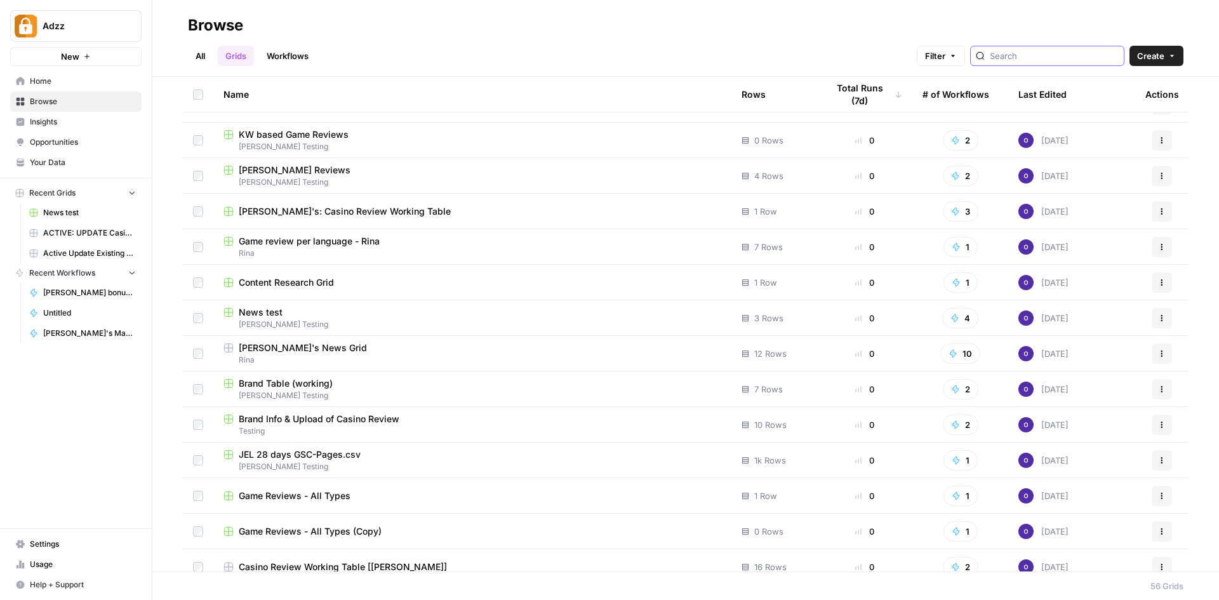
click at [1076, 55] on input "search" at bounding box center [1054, 56] width 129 height 13
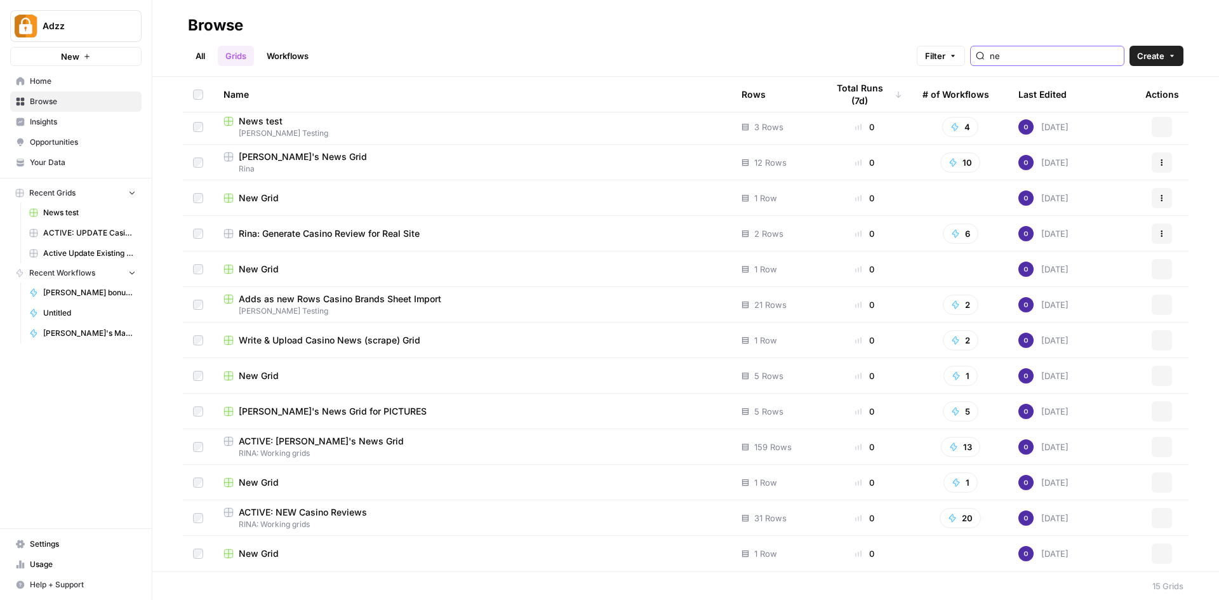
scroll to position [74, 0]
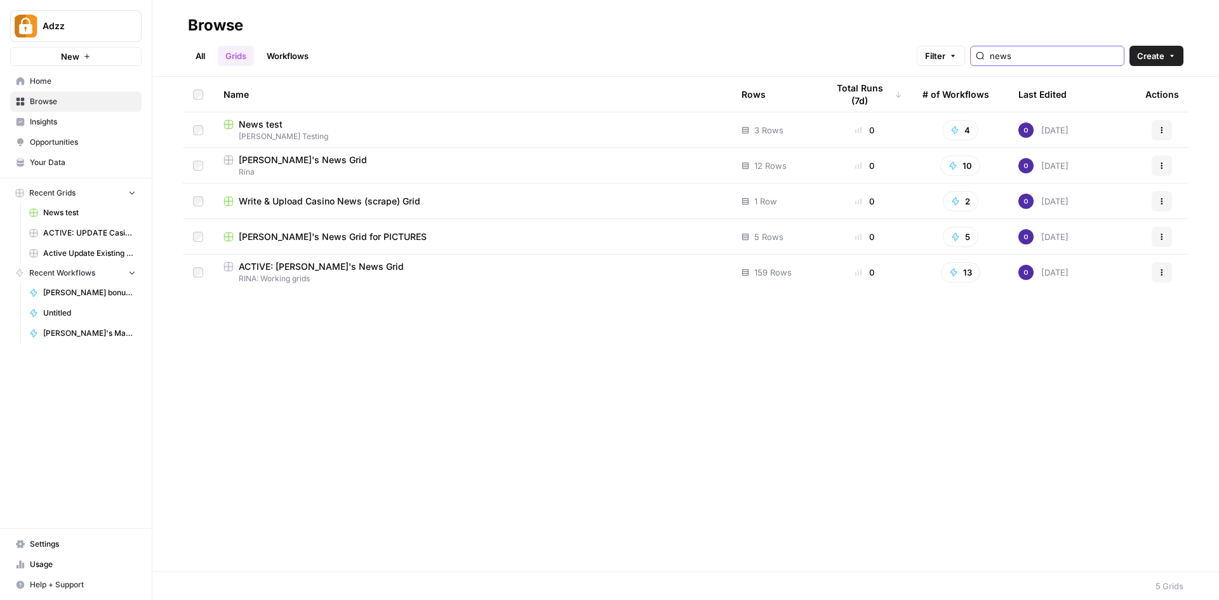
type input "news"
click at [1163, 128] on icon "button" at bounding box center [1162, 130] width 8 height 8
click at [1098, 204] on span "Move To" at bounding box center [1106, 206] width 102 height 13
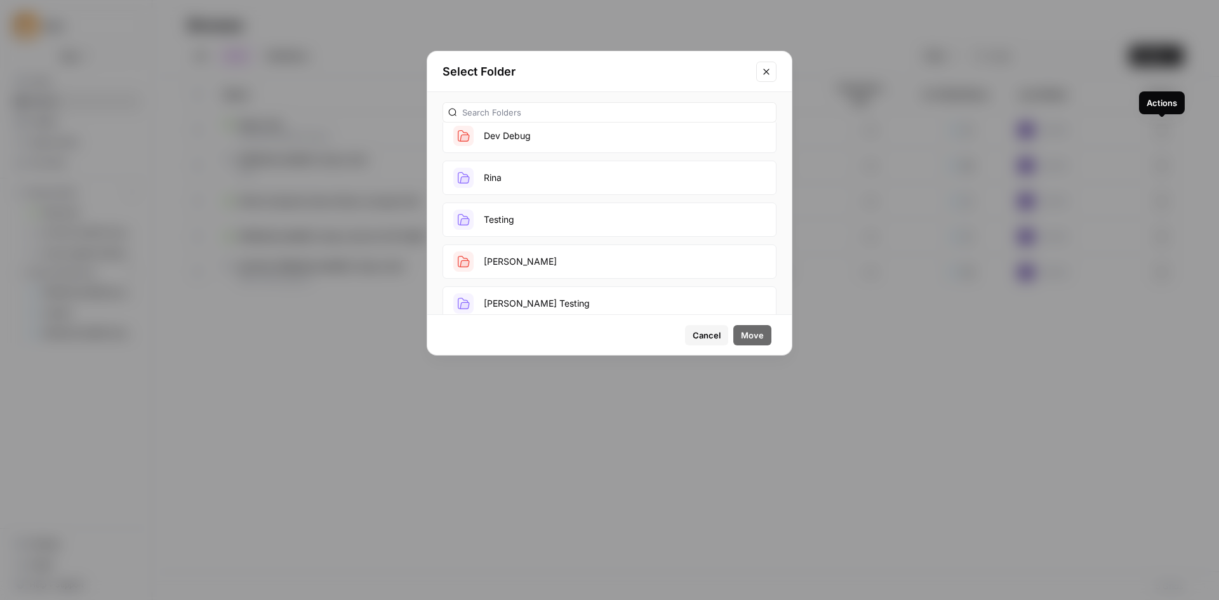
scroll to position [238, 0]
click at [566, 277] on button "[PERSON_NAME] Testing" at bounding box center [610, 287] width 334 height 34
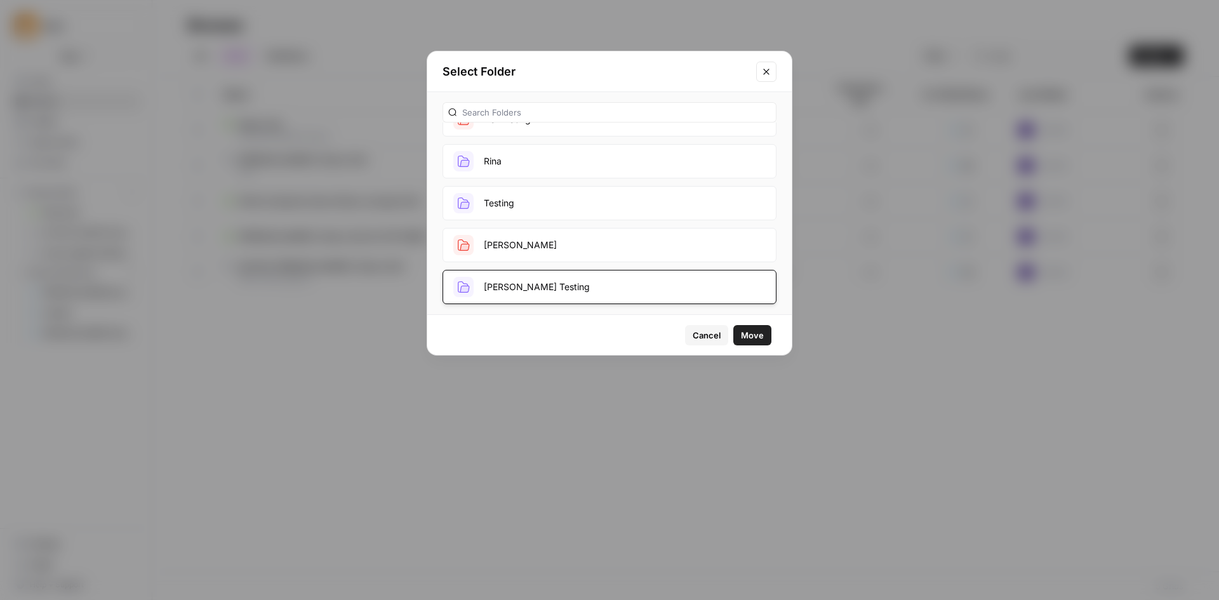
click at [747, 331] on span "Move" at bounding box center [752, 335] width 23 height 13
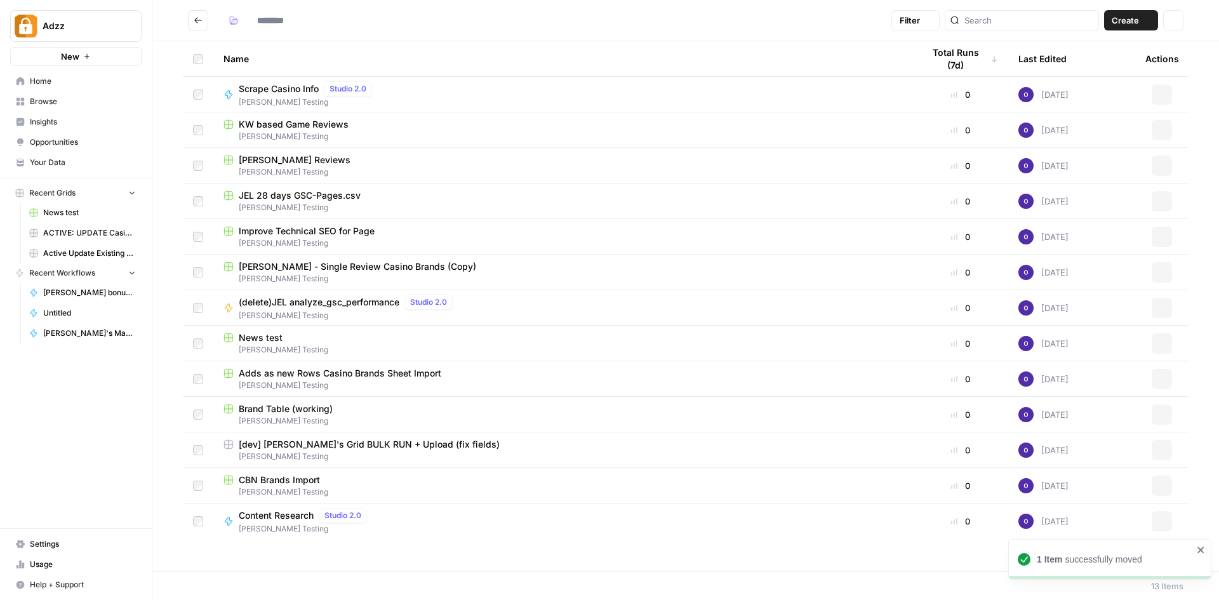
type input "**********"
click at [1008, 16] on input "search" at bounding box center [1029, 20] width 129 height 13
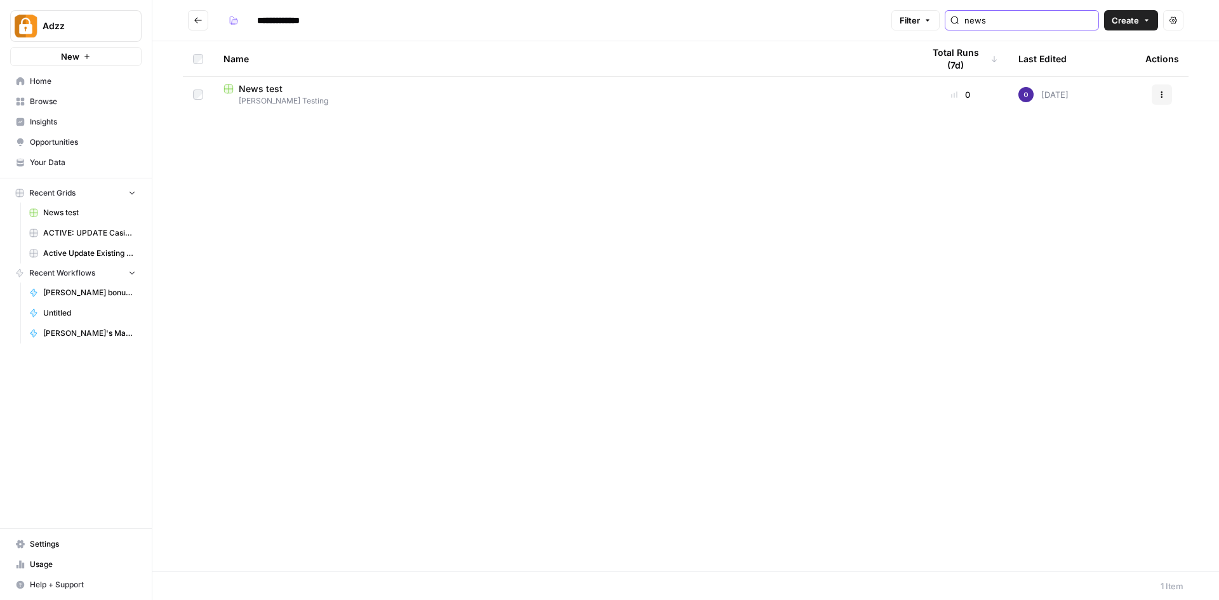
type input "news"
click at [194, 17] on icon "Go back" at bounding box center [198, 20] width 9 height 9
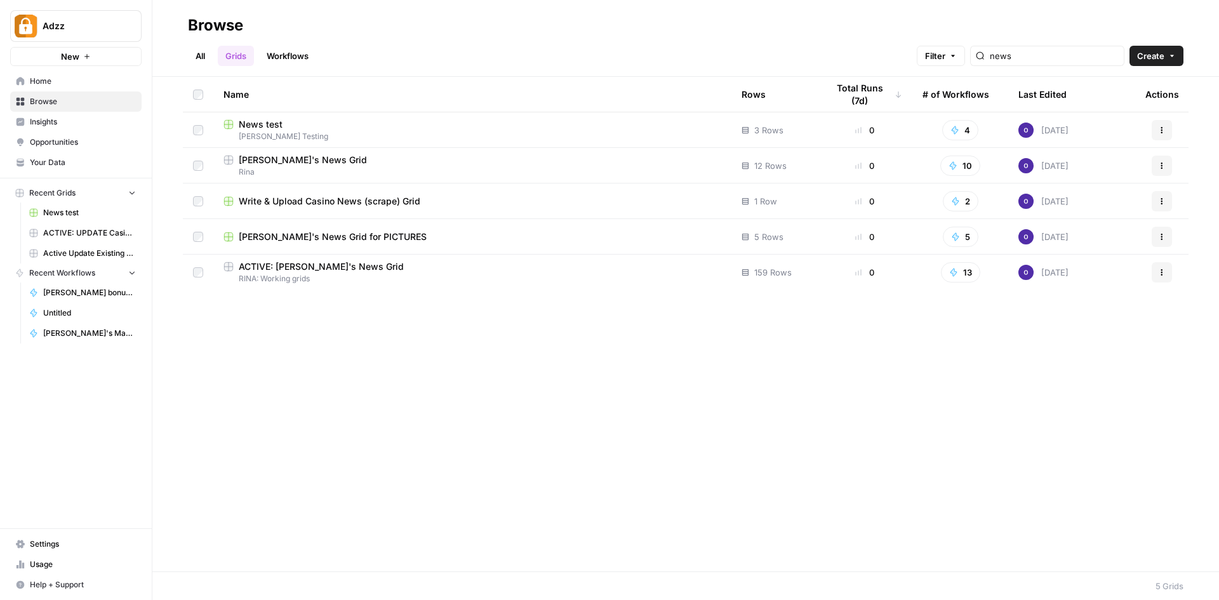
click at [489, 201] on div "Write & Upload Casino News (scrape) Grid" at bounding box center [473, 201] width 498 height 13
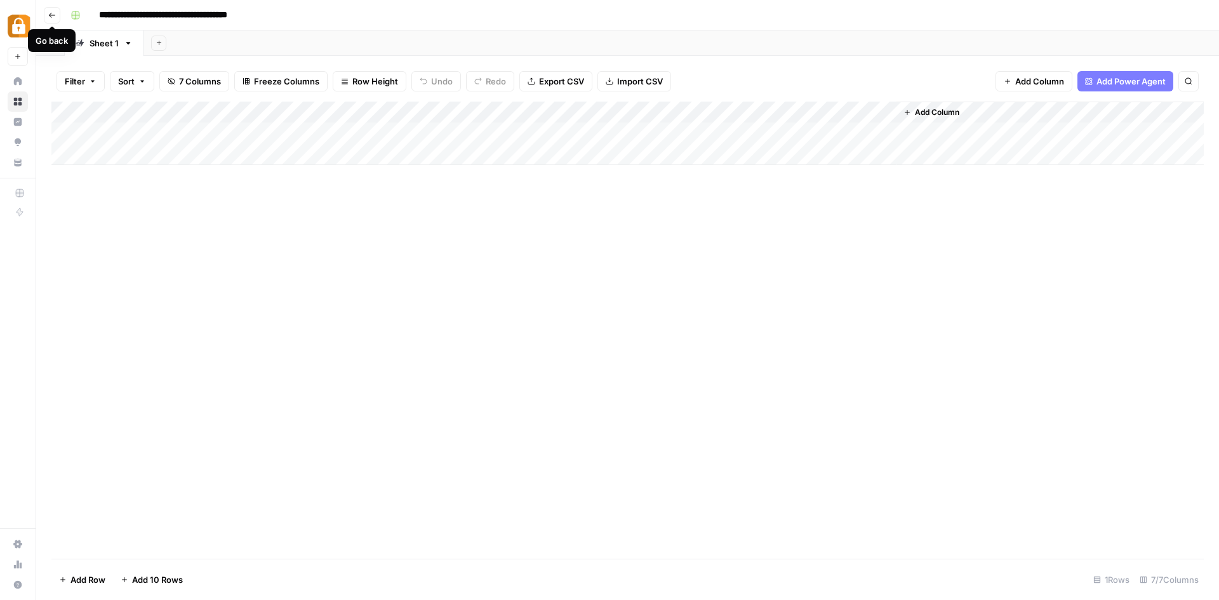
click at [53, 16] on icon "button" at bounding box center [52, 15] width 8 height 8
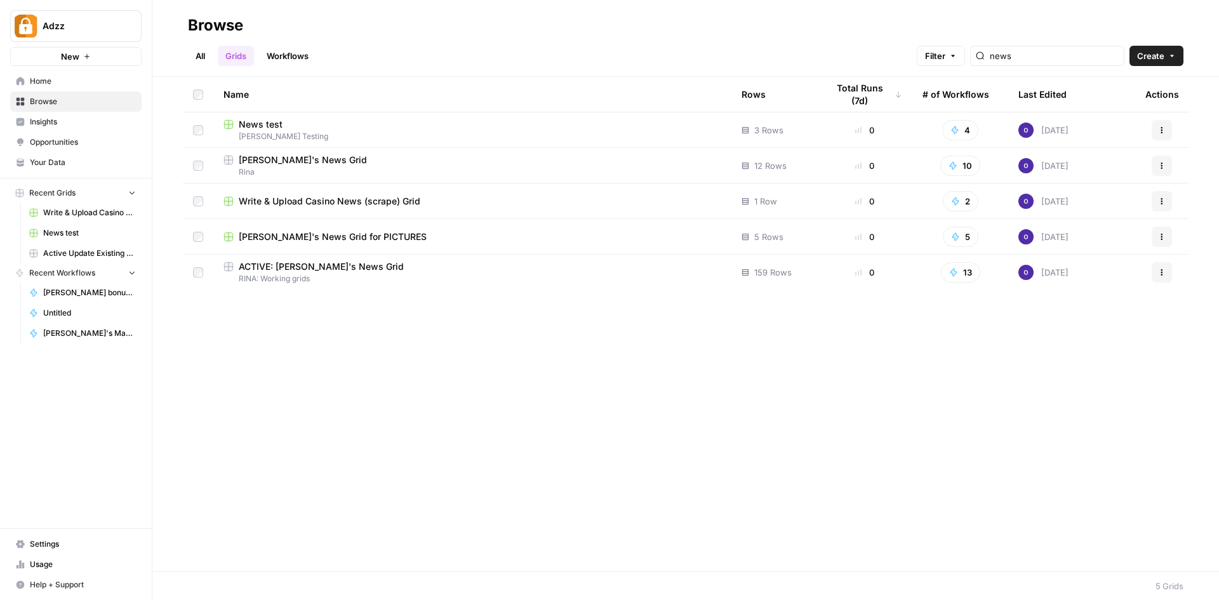
click at [382, 266] on div "ACTIVE: [PERSON_NAME]'s News Grid" at bounding box center [473, 266] width 498 height 13
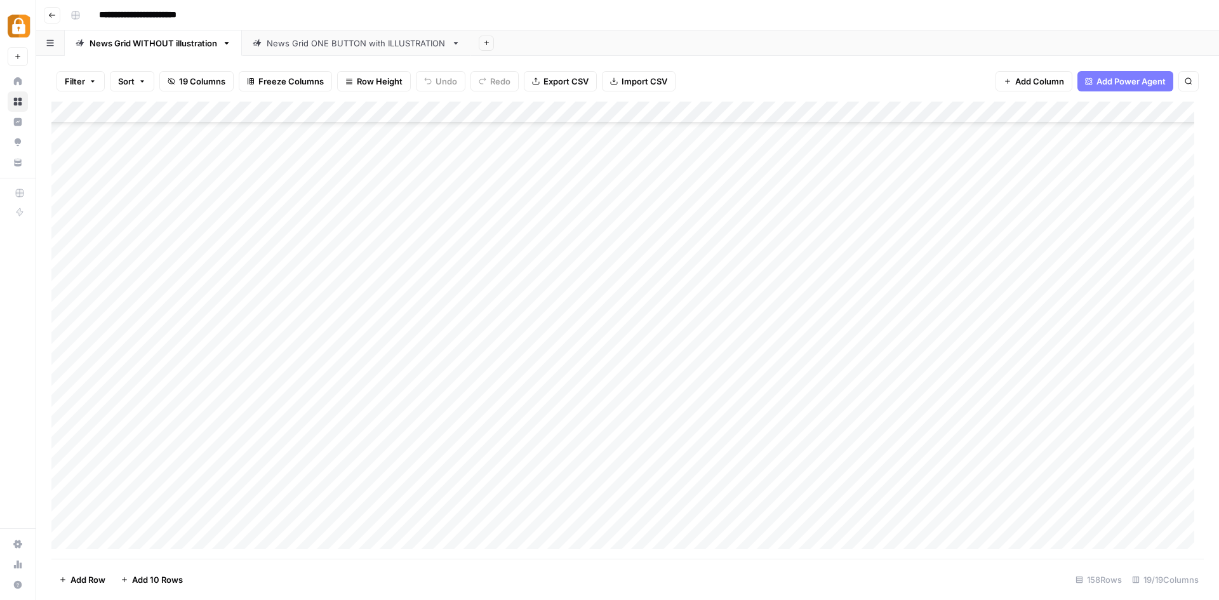
scroll to position [3006, 0]
click at [573, 428] on div "Add Column" at bounding box center [627, 330] width 1153 height 457
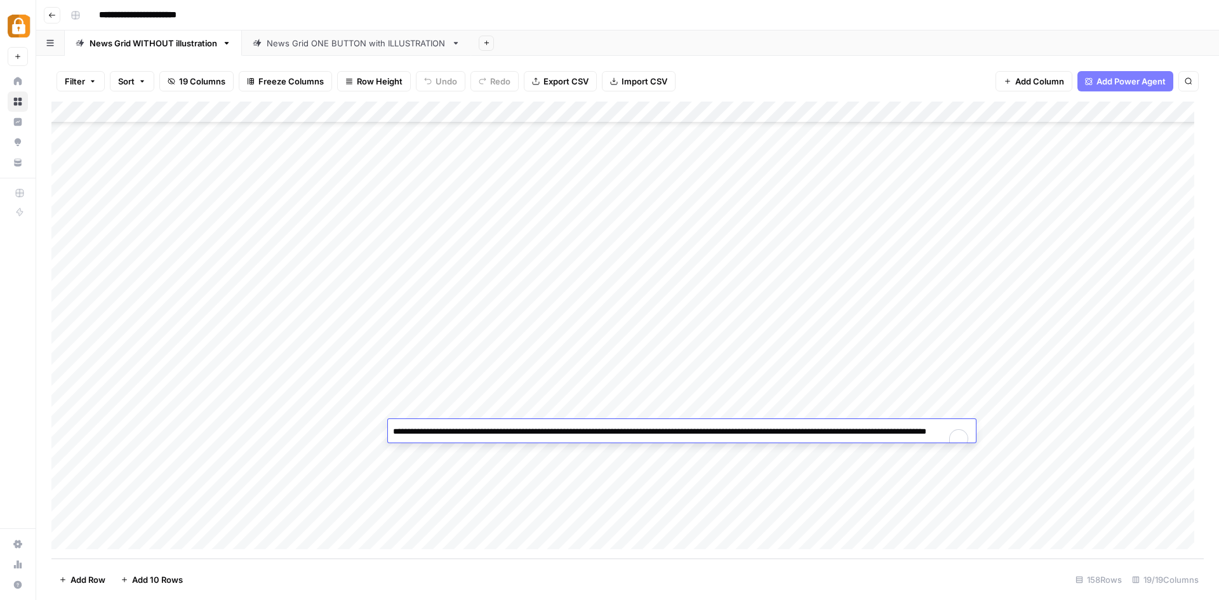
click at [573, 428] on textarea "**********" at bounding box center [682, 432] width 588 height 18
drag, startPoint x: 866, startPoint y: 446, endPoint x: 382, endPoint y: 432, distance: 484.7
click at [382, 432] on body "**********" at bounding box center [609, 300] width 1219 height 600
click at [67, 429] on div "Add Column" at bounding box center [627, 330] width 1153 height 457
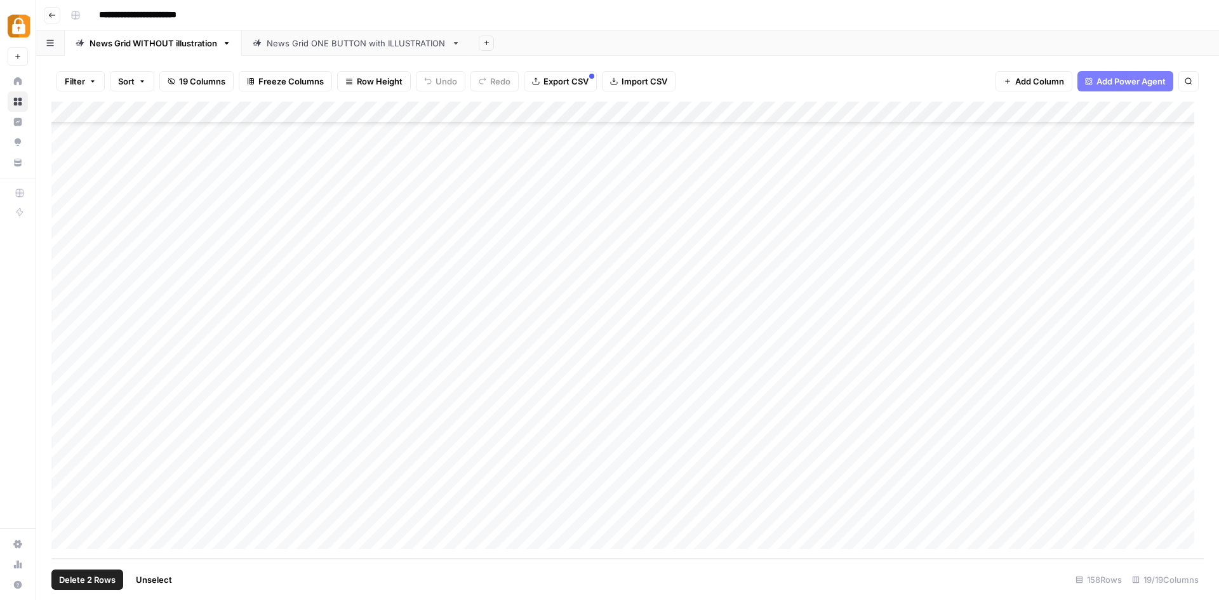
click at [69, 449] on div "Add Column" at bounding box center [627, 330] width 1153 height 457
click at [63, 470] on div "Add Column" at bounding box center [627, 330] width 1153 height 457
click at [66, 493] on div "Add Column" at bounding box center [627, 330] width 1153 height 457
click at [67, 515] on div "Add Column" at bounding box center [627, 330] width 1153 height 457
click at [98, 580] on span "Delete 5 Rows" at bounding box center [87, 579] width 57 height 13
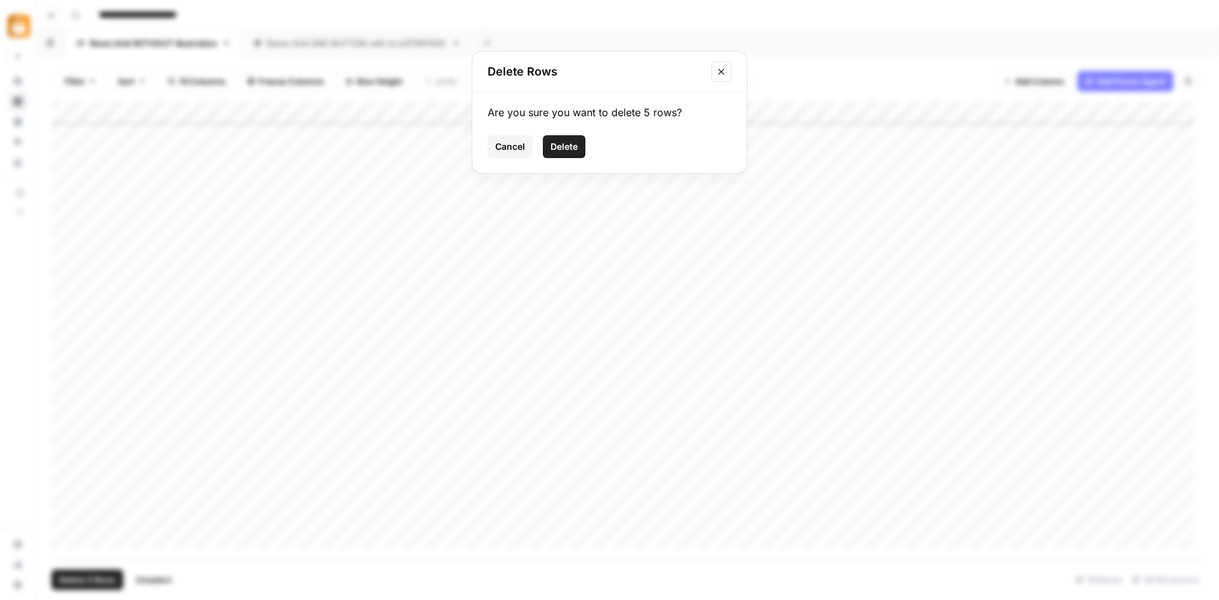
click at [561, 146] on span "Delete" at bounding box center [564, 146] width 27 height 13
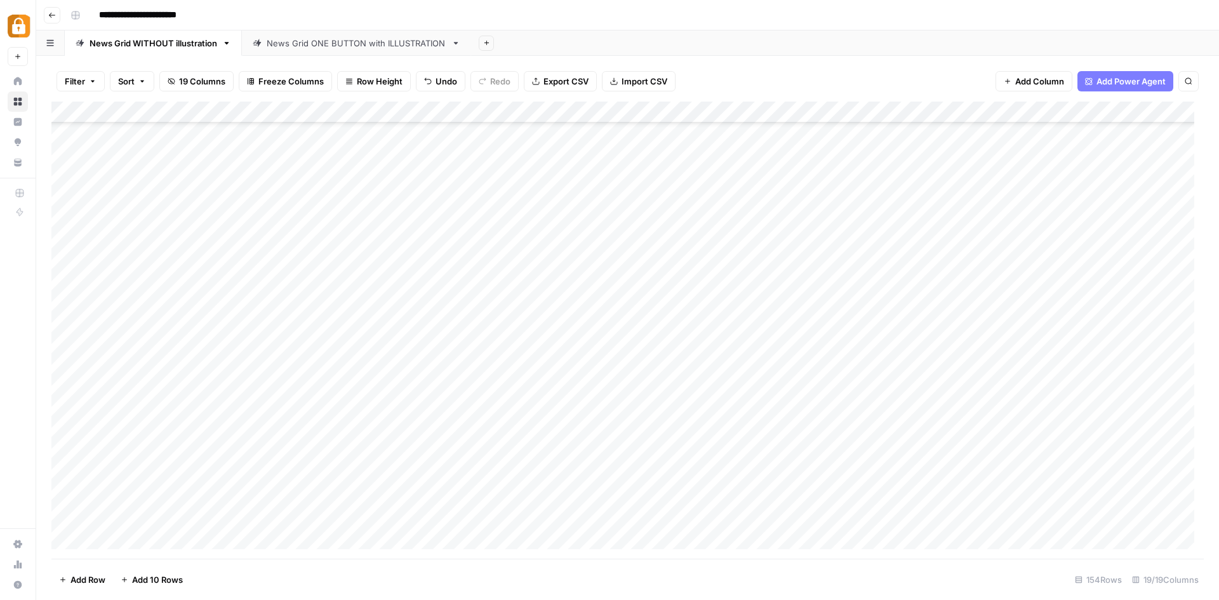
scroll to position [2919, 0]
click at [145, 537] on div "Add Column" at bounding box center [627, 330] width 1153 height 457
click at [446, 419] on div "Add Column" at bounding box center [627, 330] width 1153 height 457
click at [516, 426] on div "Add Column" at bounding box center [627, 330] width 1153 height 457
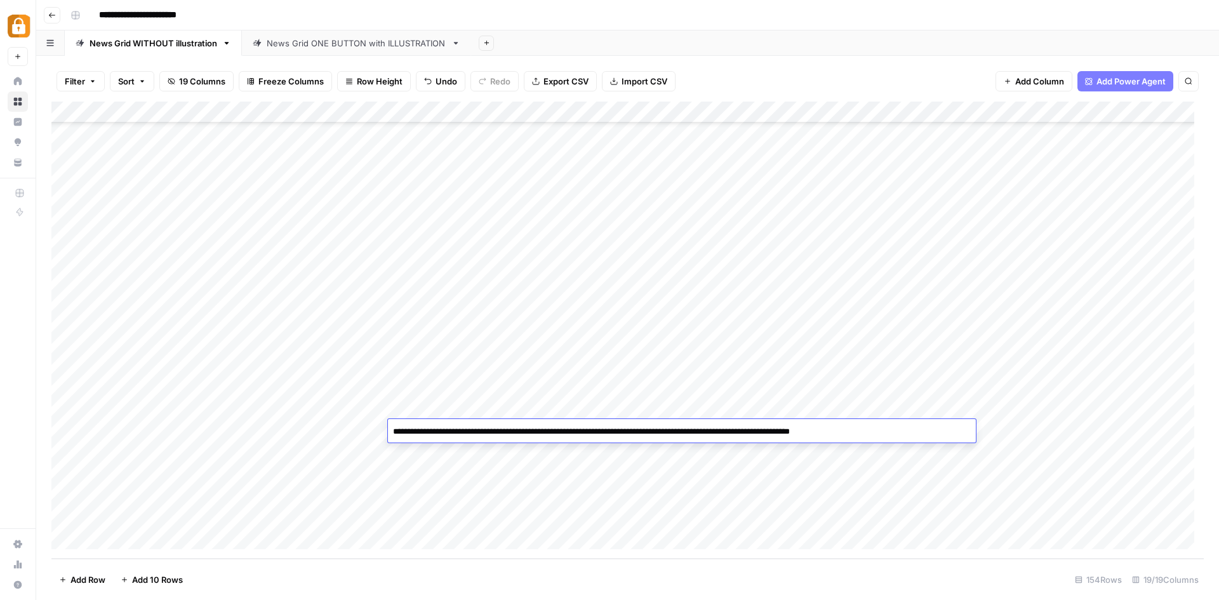
click at [516, 426] on textarea "**********" at bounding box center [682, 432] width 588 height 18
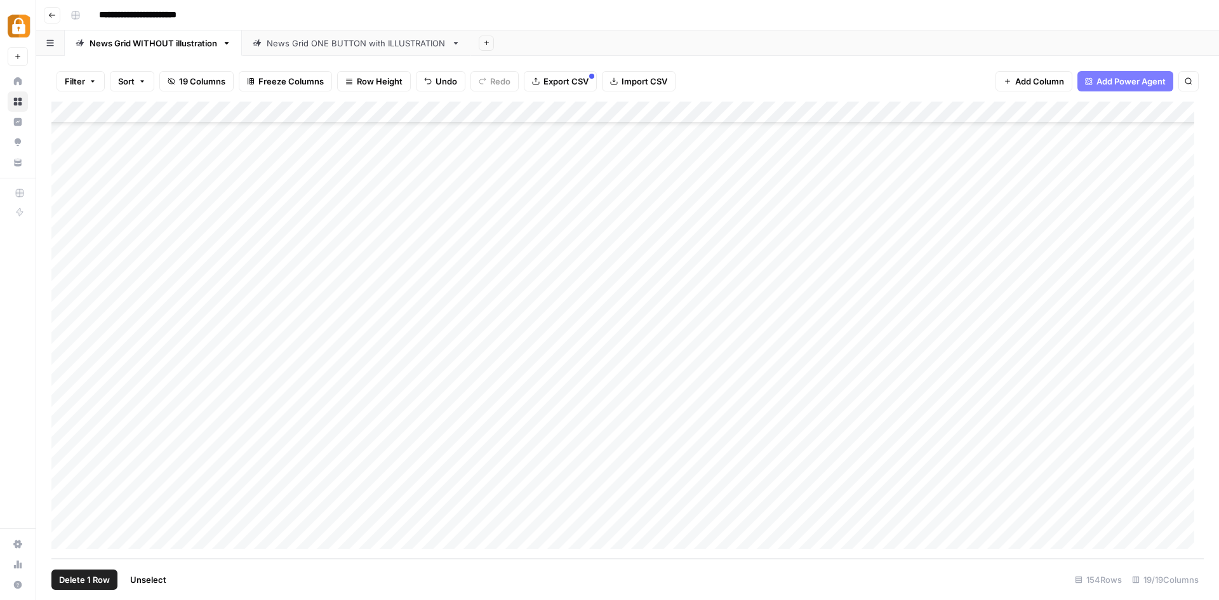
click at [65, 431] on div "Add Column" at bounding box center [627, 330] width 1153 height 457
click at [65, 453] on div "Add Column" at bounding box center [627, 330] width 1153 height 457
click at [66, 473] on div "Add Column" at bounding box center [627, 330] width 1153 height 457
click at [62, 473] on div "Add Column" at bounding box center [627, 330] width 1153 height 457
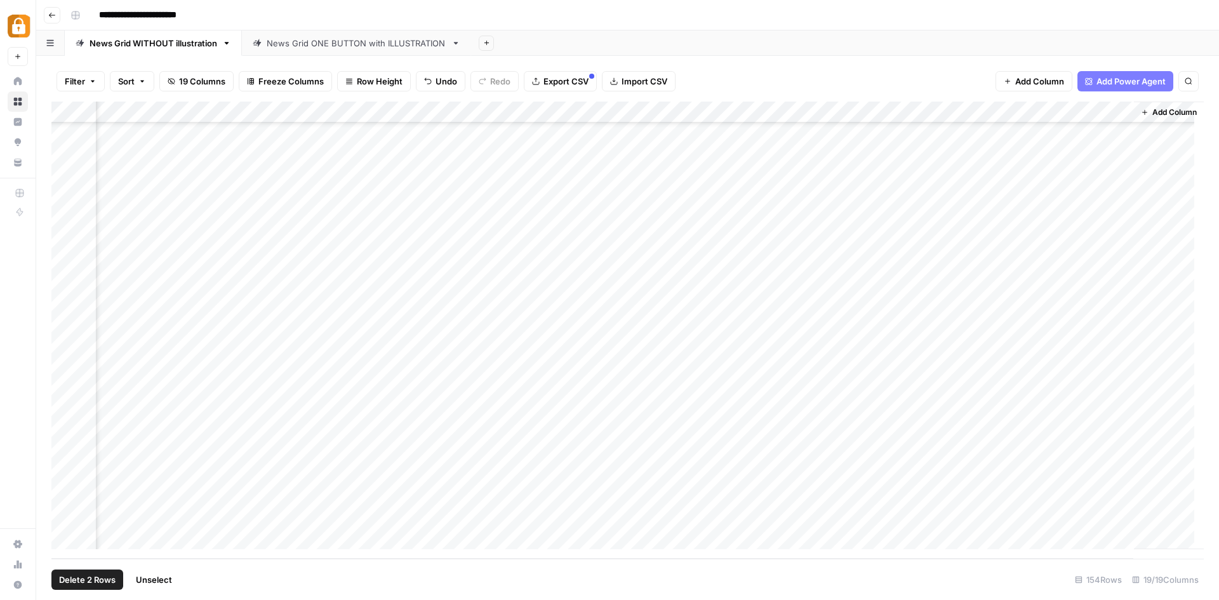
drag, startPoint x: 983, startPoint y: 106, endPoint x: 140, endPoint y: 114, distance: 842.7
click at [140, 114] on div "Add Column" at bounding box center [627, 330] width 1153 height 457
drag, startPoint x: 888, startPoint y: 110, endPoint x: 135, endPoint y: 114, distance: 753.2
click at [135, 114] on div "Add Column" at bounding box center [627, 330] width 1153 height 457
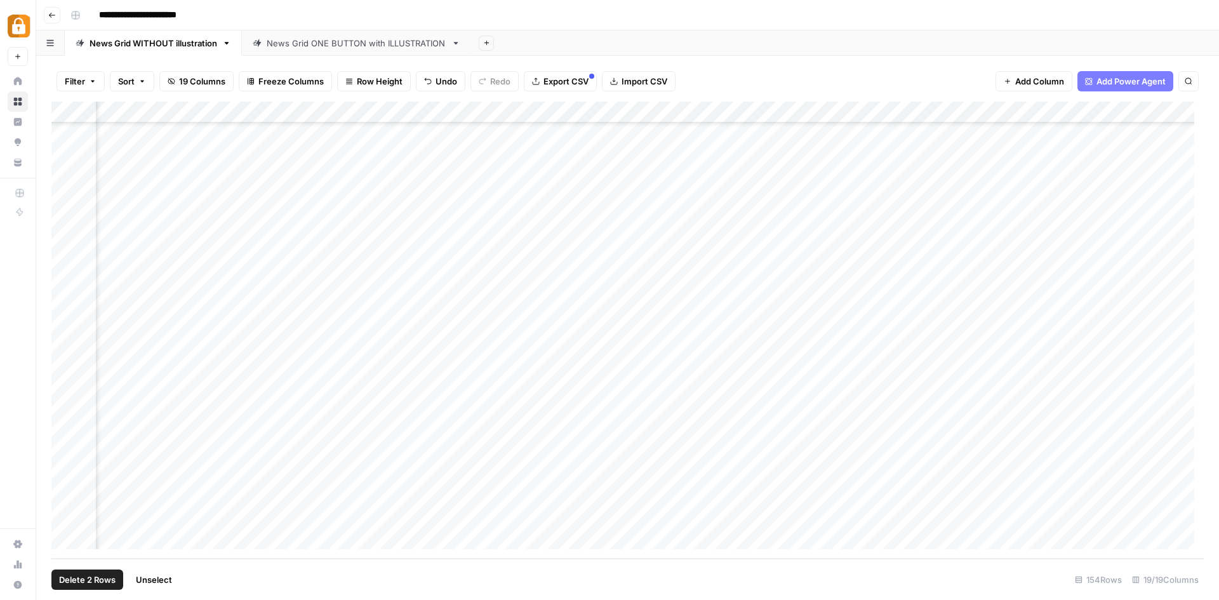
scroll to position [2919, 410]
drag, startPoint x: 753, startPoint y: 107, endPoint x: 324, endPoint y: 107, distance: 428.7
click at [324, 107] on div "Add Column" at bounding box center [627, 330] width 1153 height 457
drag, startPoint x: 589, startPoint y: 110, endPoint x: 439, endPoint y: 108, distance: 149.3
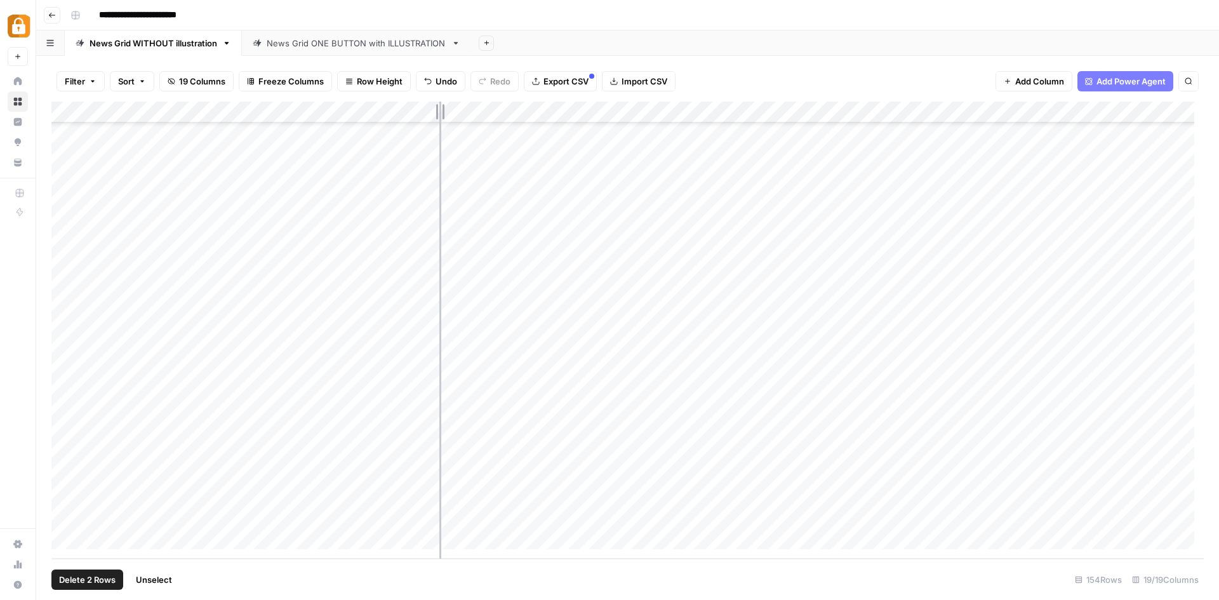
click at [439, 108] on div "Add Column" at bounding box center [627, 330] width 1153 height 457
click at [424, 492] on div "Add Column" at bounding box center [627, 330] width 1153 height 457
click at [422, 492] on div "Add Column" at bounding box center [627, 330] width 1153 height 457
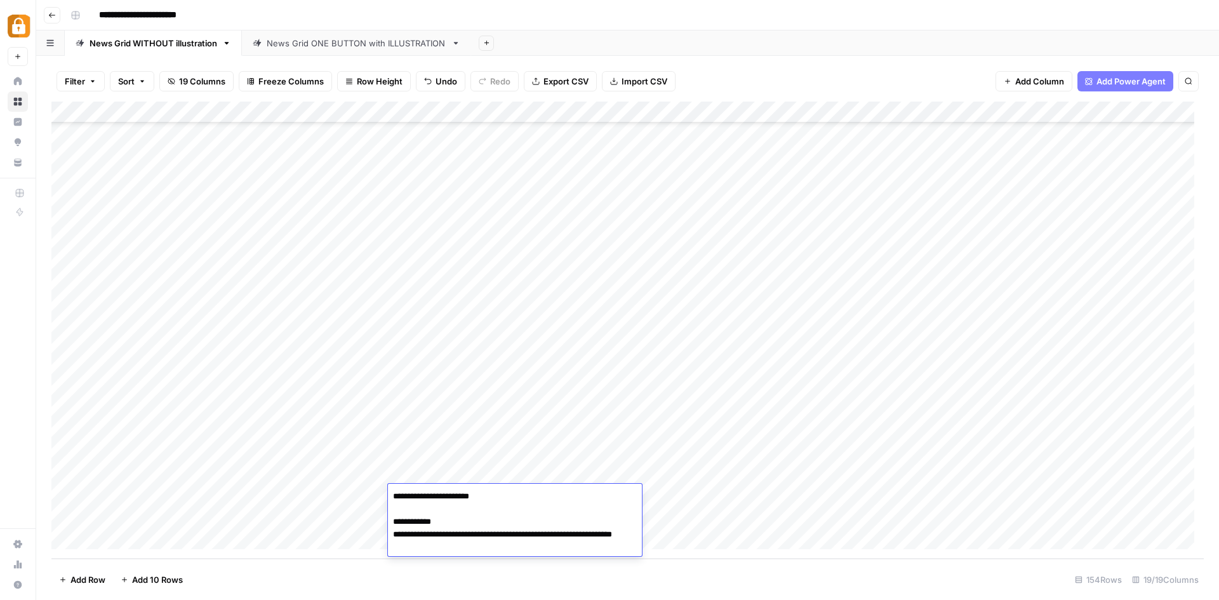
click at [422, 492] on textarea "**********" at bounding box center [515, 522] width 254 height 69
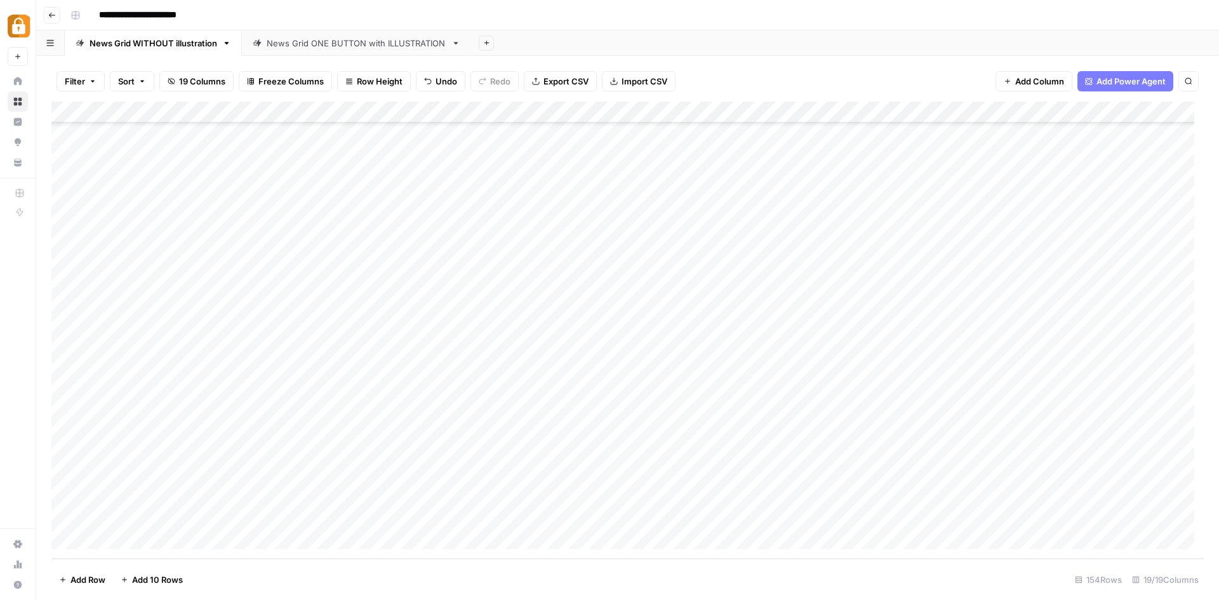
click at [331, 495] on div "Add Column" at bounding box center [627, 330] width 1153 height 457
click at [418, 496] on div "Add Column" at bounding box center [627, 330] width 1153 height 457
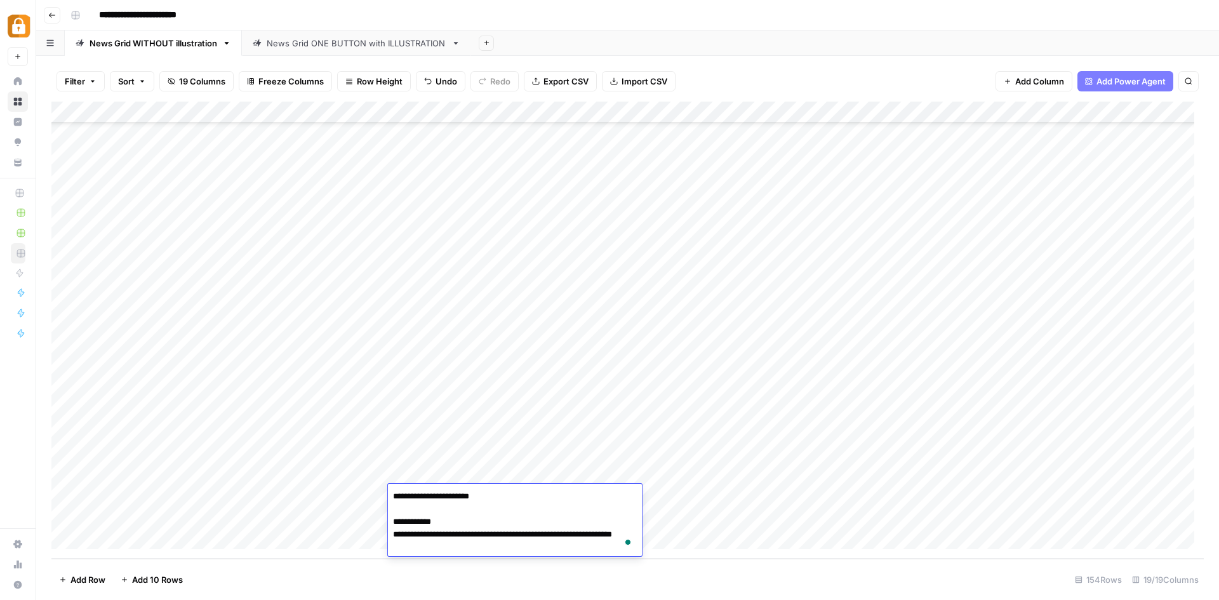
drag, startPoint x: 447, startPoint y: 547, endPoint x: 394, endPoint y: 497, distance: 72.8
click at [394, 497] on textarea "**********" at bounding box center [515, 522] width 254 height 69
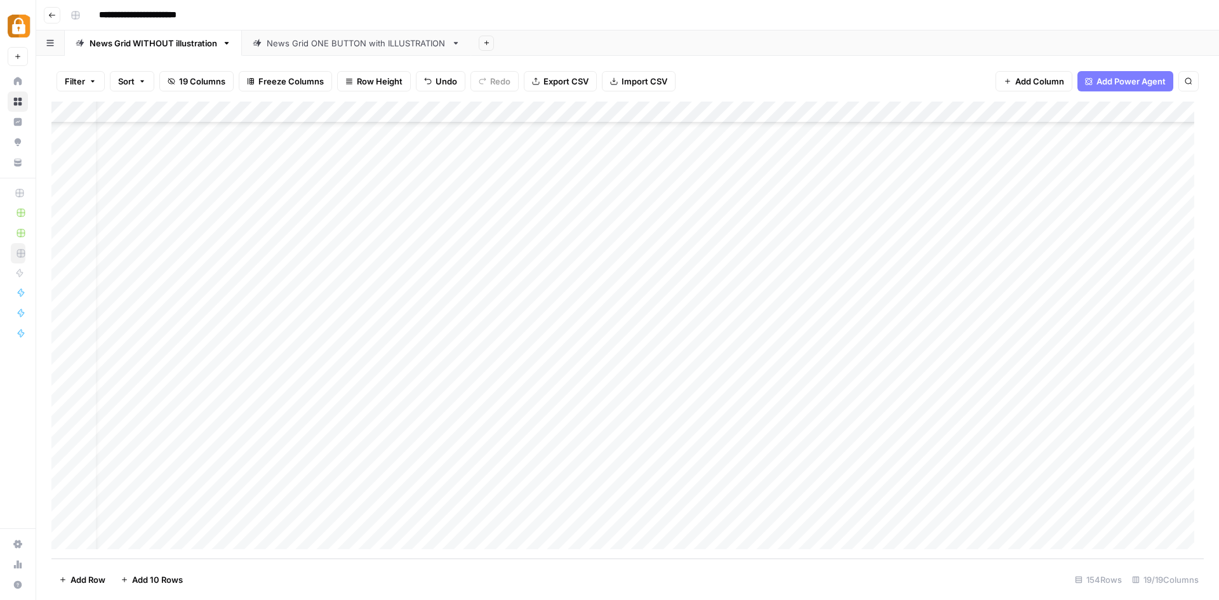
scroll to position [2919, 181]
drag, startPoint x: 859, startPoint y: 109, endPoint x: 423, endPoint y: 111, distance: 435.6
click at [423, 111] on div "Add Column" at bounding box center [627, 330] width 1153 height 457
click at [420, 513] on div "Add Column" at bounding box center [627, 330] width 1153 height 457
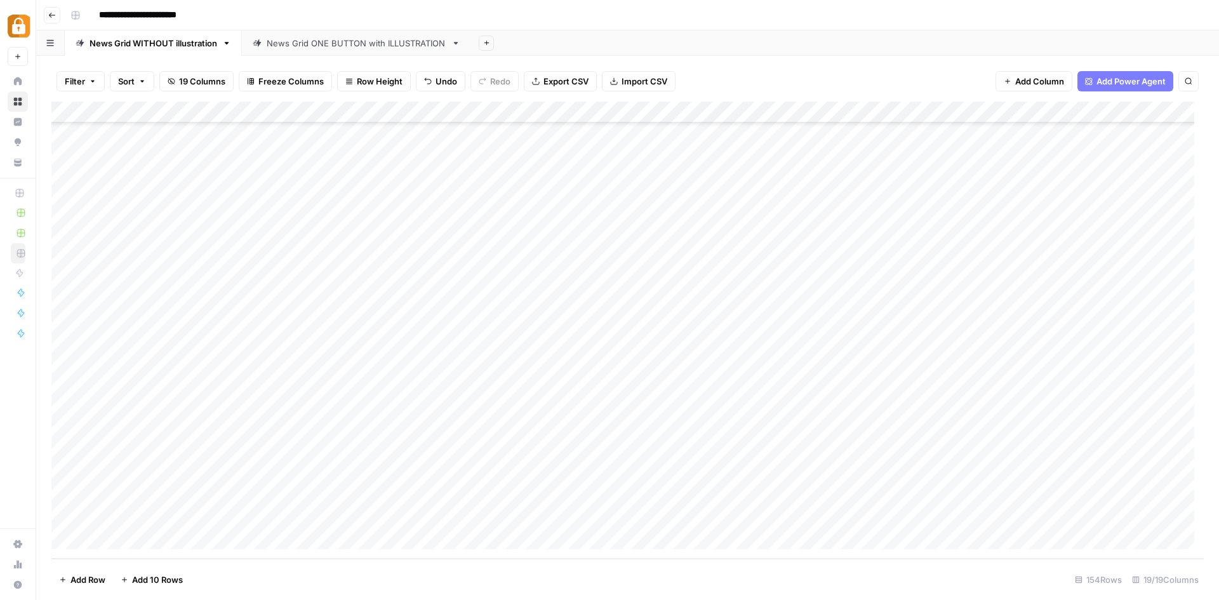
click at [117, 513] on div "Add Column" at bounding box center [627, 330] width 1153 height 457
click at [194, 498] on div "Add Column" at bounding box center [627, 330] width 1153 height 457
drag, startPoint x: 260, startPoint y: 495, endPoint x: 297, endPoint y: 496, distance: 37.5
click at [297, 496] on div "Add Column" at bounding box center [627, 330] width 1153 height 457
drag, startPoint x: 389, startPoint y: 504, endPoint x: 387, endPoint y: 514, distance: 10.3
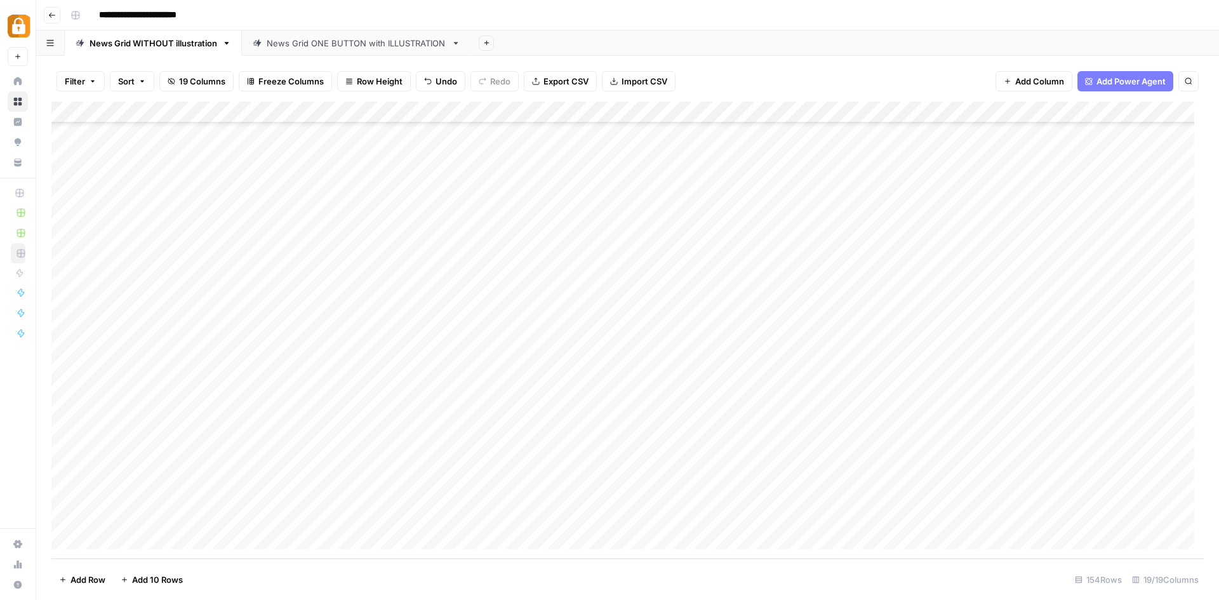
click at [387, 514] on div "Add Column" at bounding box center [627, 330] width 1153 height 457
click at [516, 516] on div "Add Column" at bounding box center [627, 330] width 1153 height 457
click at [499, 514] on div "Add Column" at bounding box center [627, 330] width 1153 height 457
type textarea "**********"
click at [739, 509] on div "Add Column" at bounding box center [627, 330] width 1153 height 457
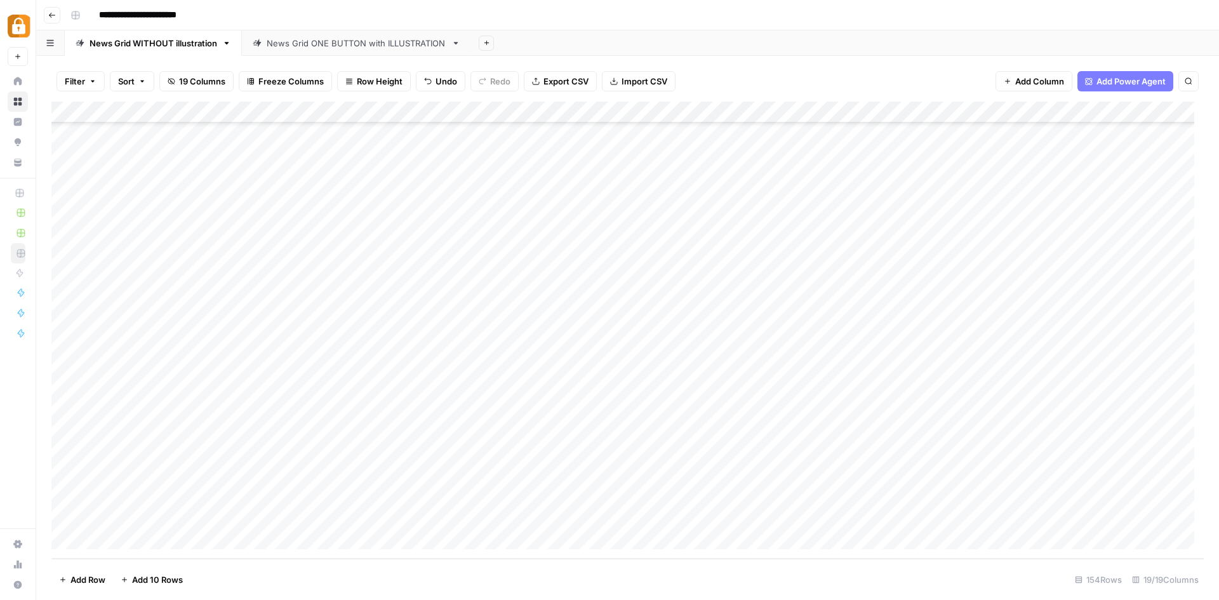
drag, startPoint x: 667, startPoint y: 495, endPoint x: 760, endPoint y: 486, distance: 93.1
click at [760, 486] on div "Add Column" at bounding box center [627, 330] width 1153 height 457
drag, startPoint x: 830, startPoint y: 504, endPoint x: 830, endPoint y: 515, distance: 10.8
click at [829, 515] on div "Add Column" at bounding box center [627, 330] width 1153 height 457
click at [887, 516] on div "Add Column" at bounding box center [627, 330] width 1153 height 457
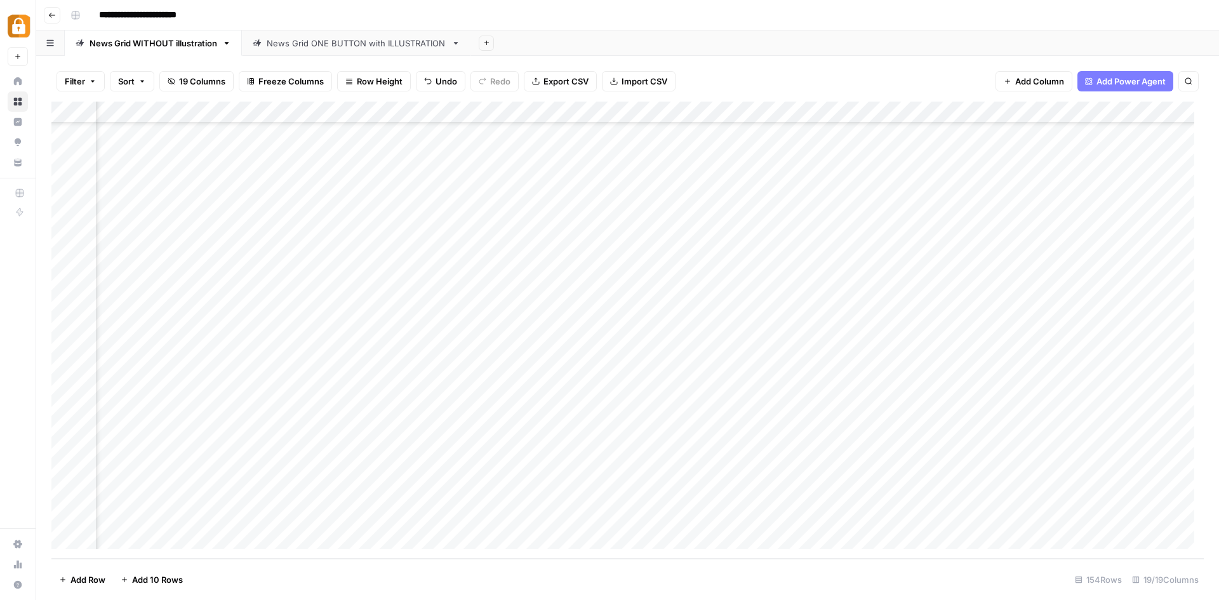
scroll to position [2919, 523]
click at [499, 518] on div "Add Column" at bounding box center [627, 330] width 1153 height 457
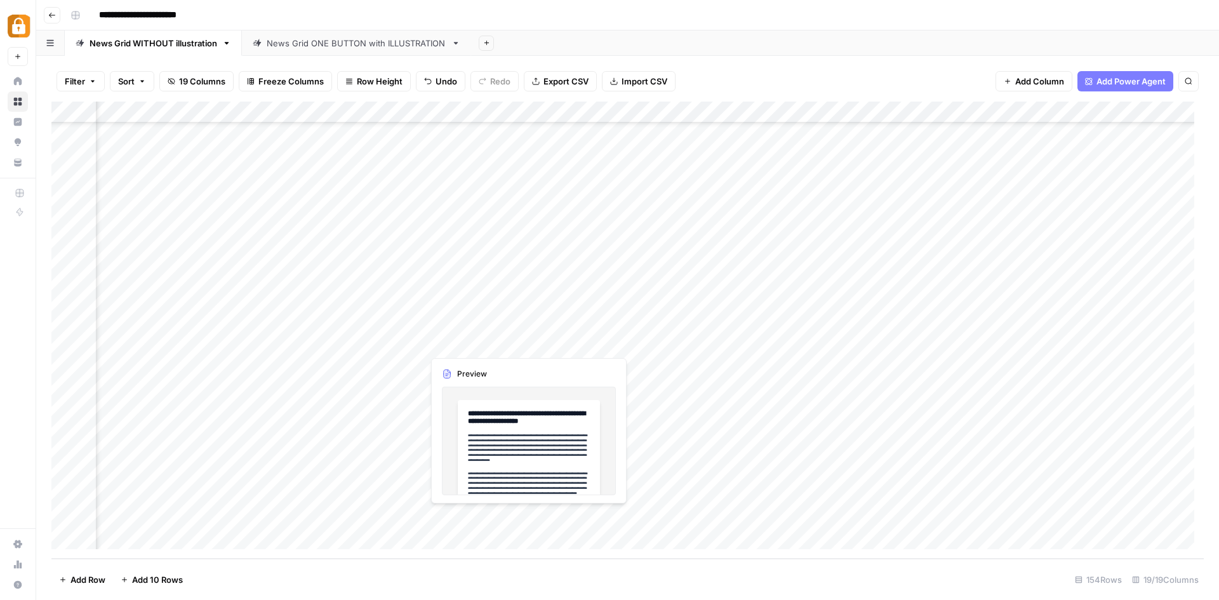
click at [500, 512] on div "Add Column" at bounding box center [627, 330] width 1153 height 457
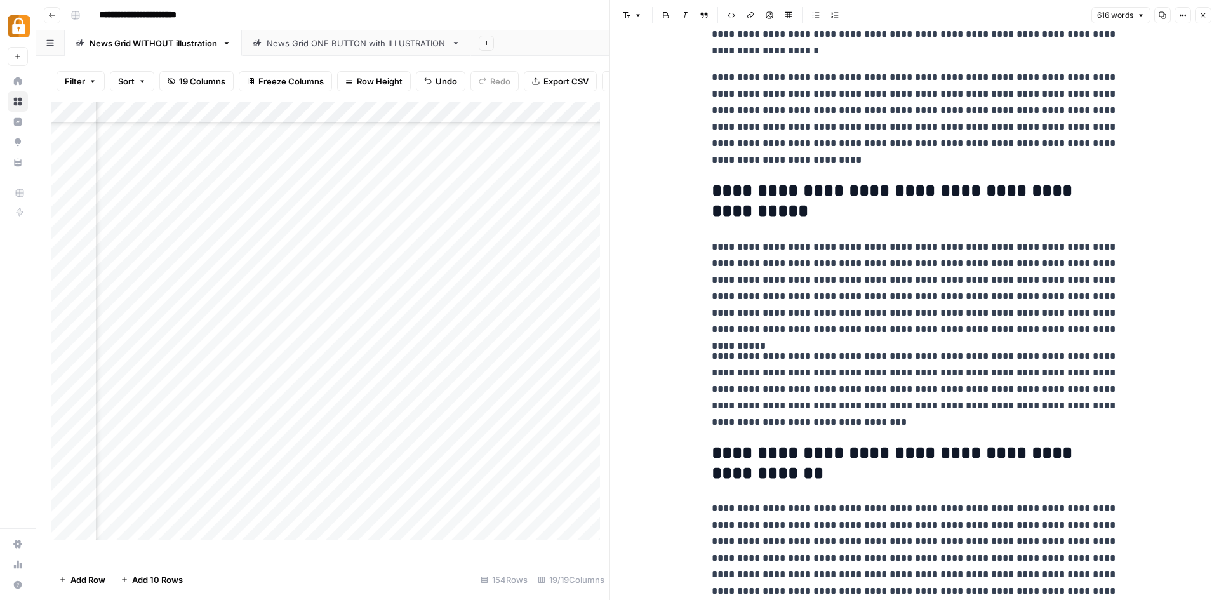
scroll to position [789, 0]
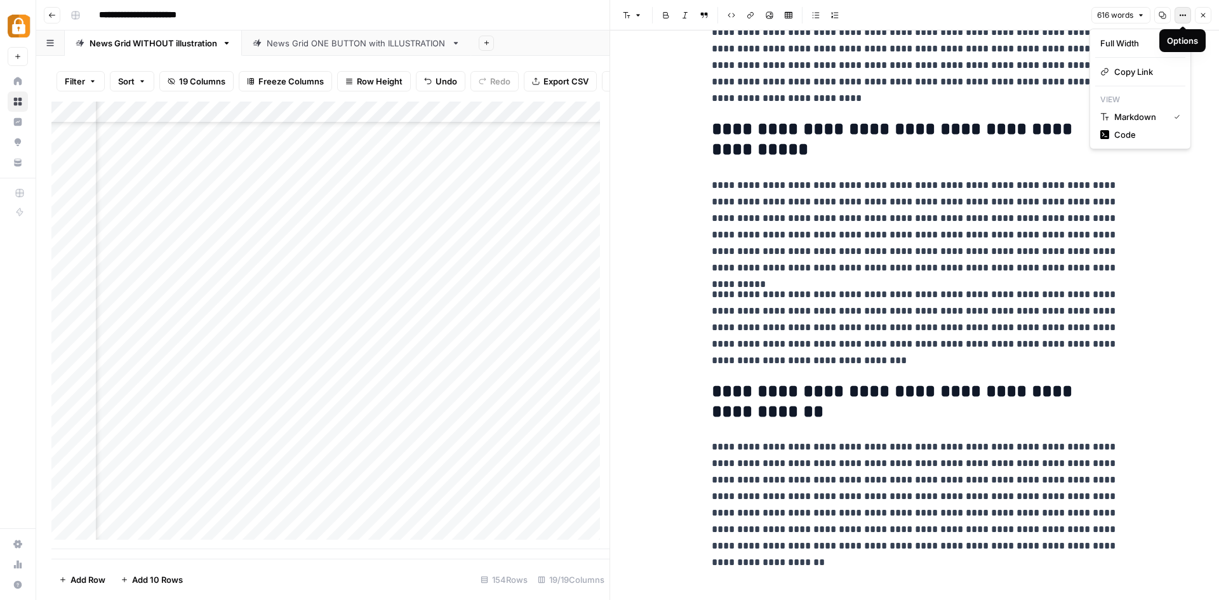
click at [1177, 18] on button "Options" at bounding box center [1183, 15] width 17 height 17
click at [934, 417] on h2 "**********" at bounding box center [915, 402] width 406 height 41
click at [1063, 548] on p "**********" at bounding box center [915, 497] width 406 height 116
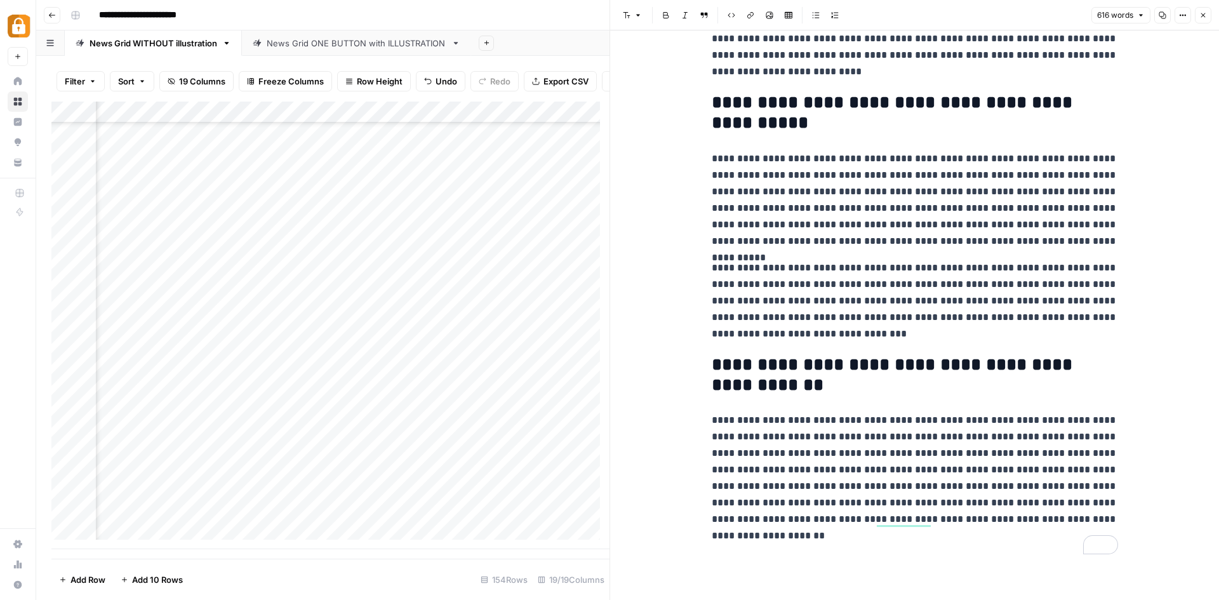
scroll to position [923, 0]
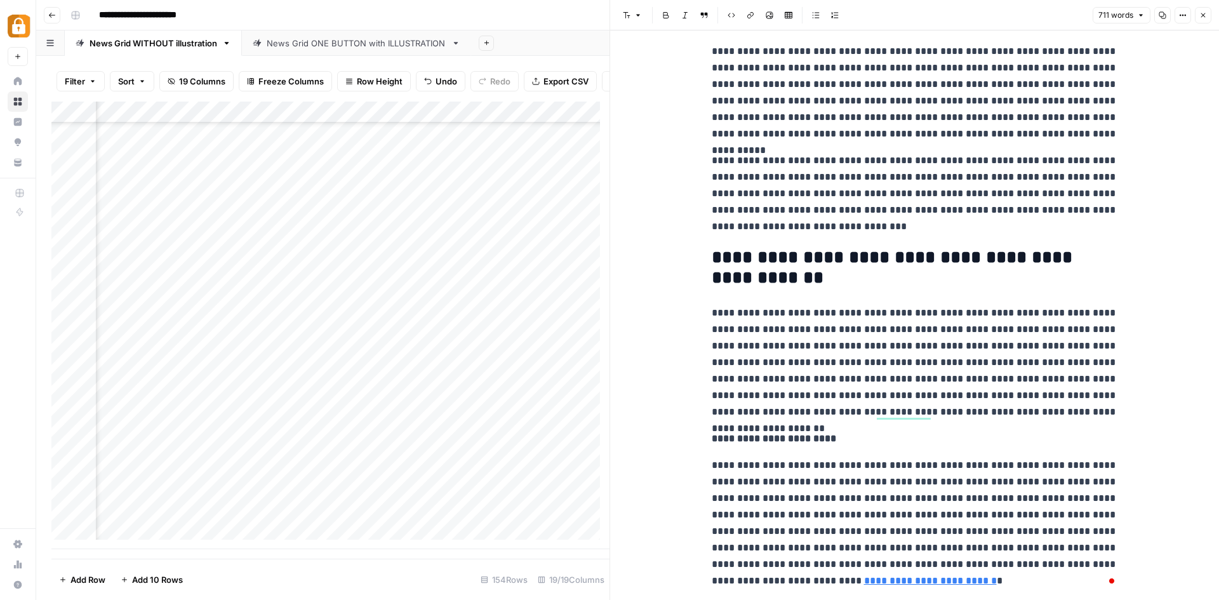
click at [772, 440] on strong "**********" at bounding box center [774, 439] width 124 height 10
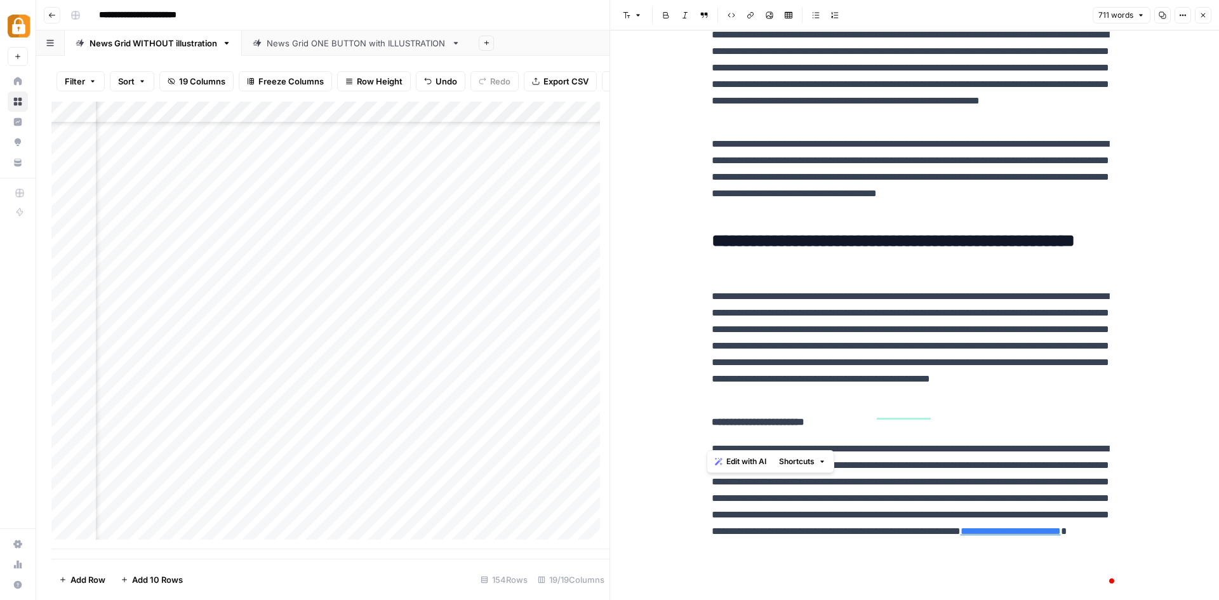
click at [629, 11] on icon "button" at bounding box center [627, 15] width 8 height 8
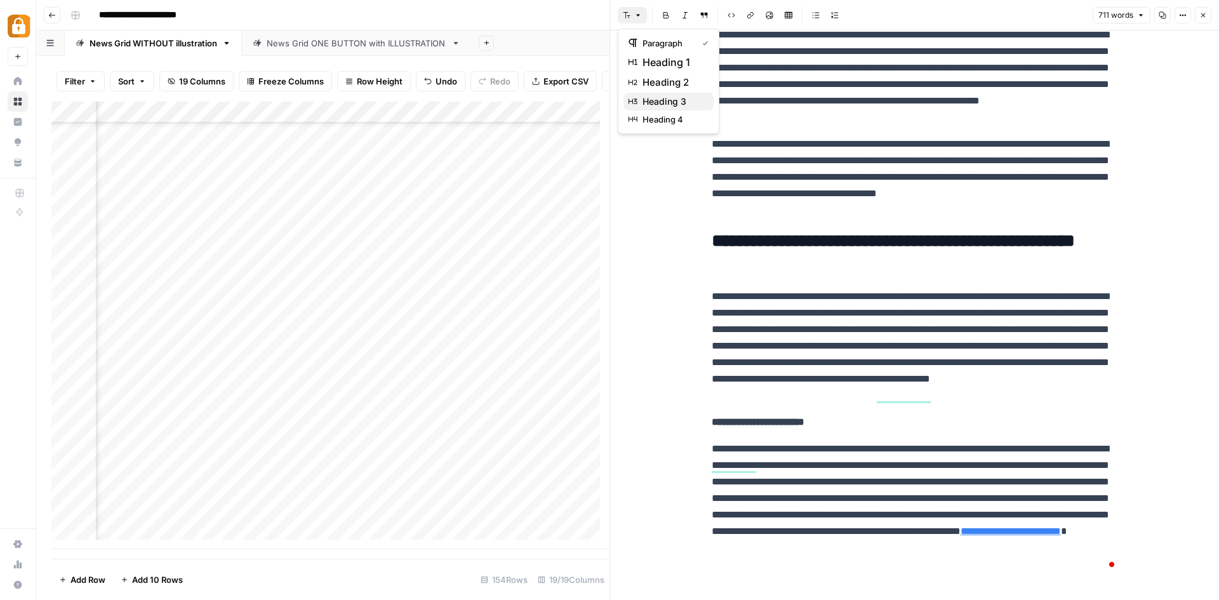
click at [666, 104] on span "heading 3" at bounding box center [673, 101] width 61 height 13
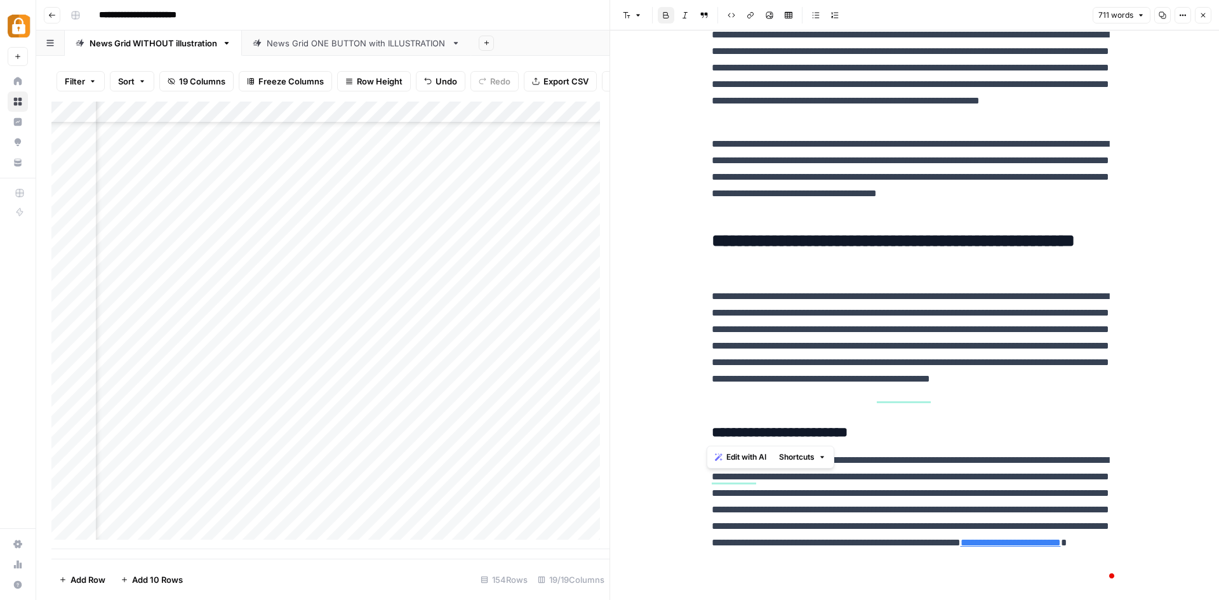
scroll to position [963, 0]
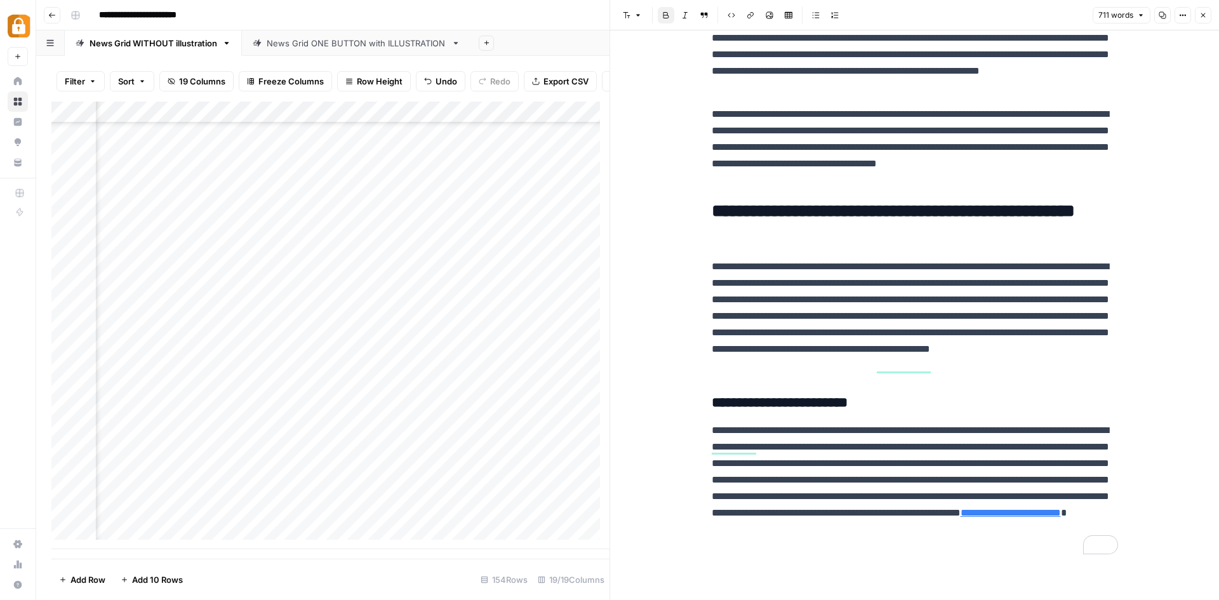
click at [961, 518] on link "**********" at bounding box center [1011, 513] width 100 height 10
click at [834, 517] on input "https://www.casinoshub.com/responsible-gambling" at bounding box center [792, 517] width 169 height 13
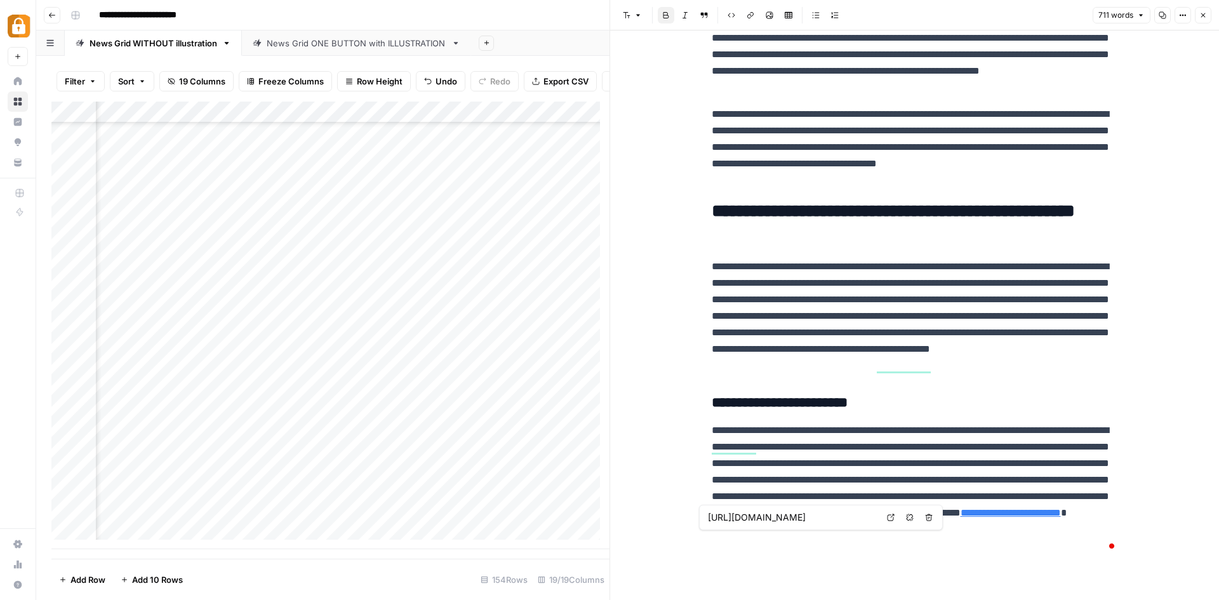
click at [834, 517] on input "https://www.casinoshub.com/responsible-gambling" at bounding box center [792, 517] width 169 height 13
click at [888, 540] on p "**********" at bounding box center [915, 488] width 406 height 132
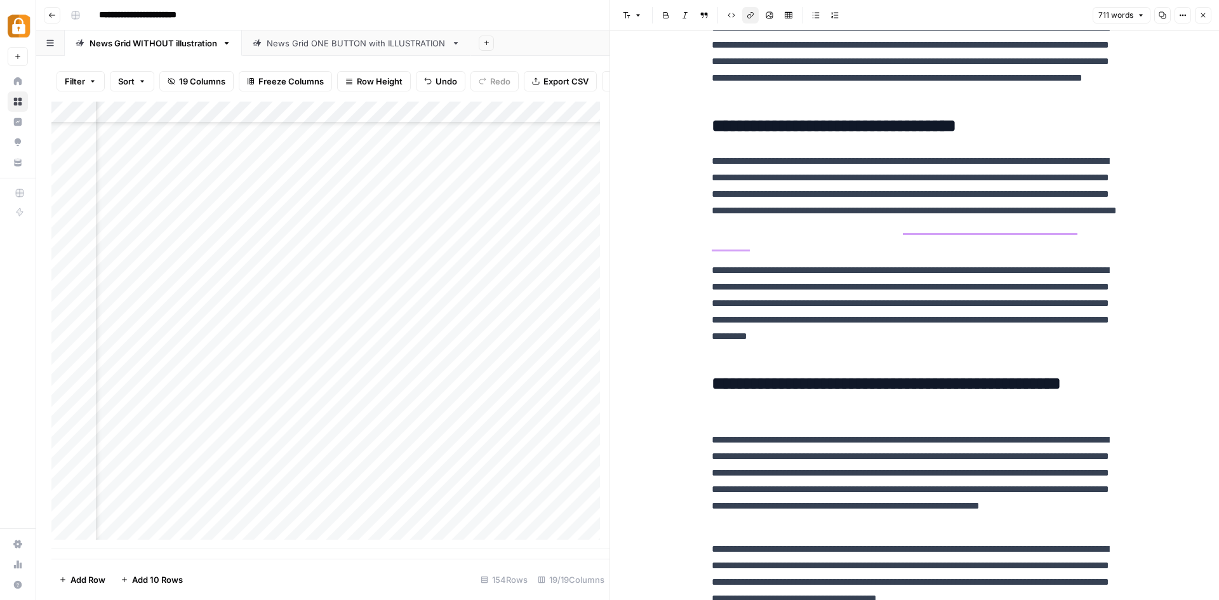
scroll to position [455, 0]
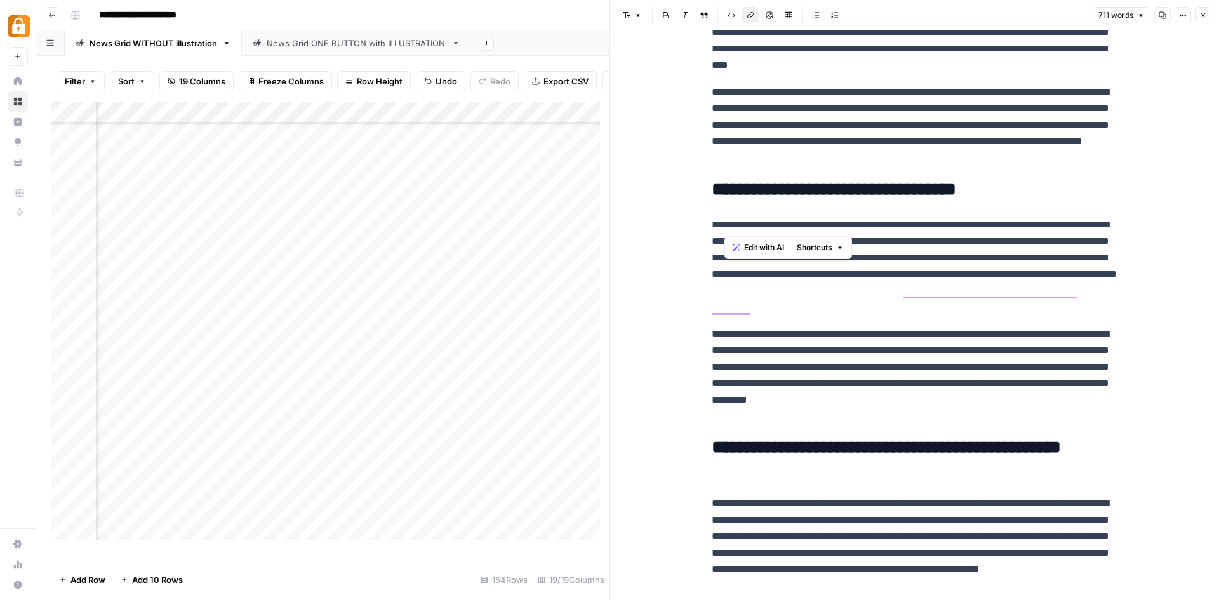
drag, startPoint x: 813, startPoint y: 225, endPoint x: 727, endPoint y: 224, distance: 85.7
click at [727, 224] on p "**********" at bounding box center [915, 266] width 406 height 99
click at [750, 15] on icon "button" at bounding box center [751, 15] width 8 height 8
click at [750, 11] on icon "button" at bounding box center [751, 15] width 8 height 8
click at [860, 189] on h2 "**********" at bounding box center [915, 190] width 406 height 20
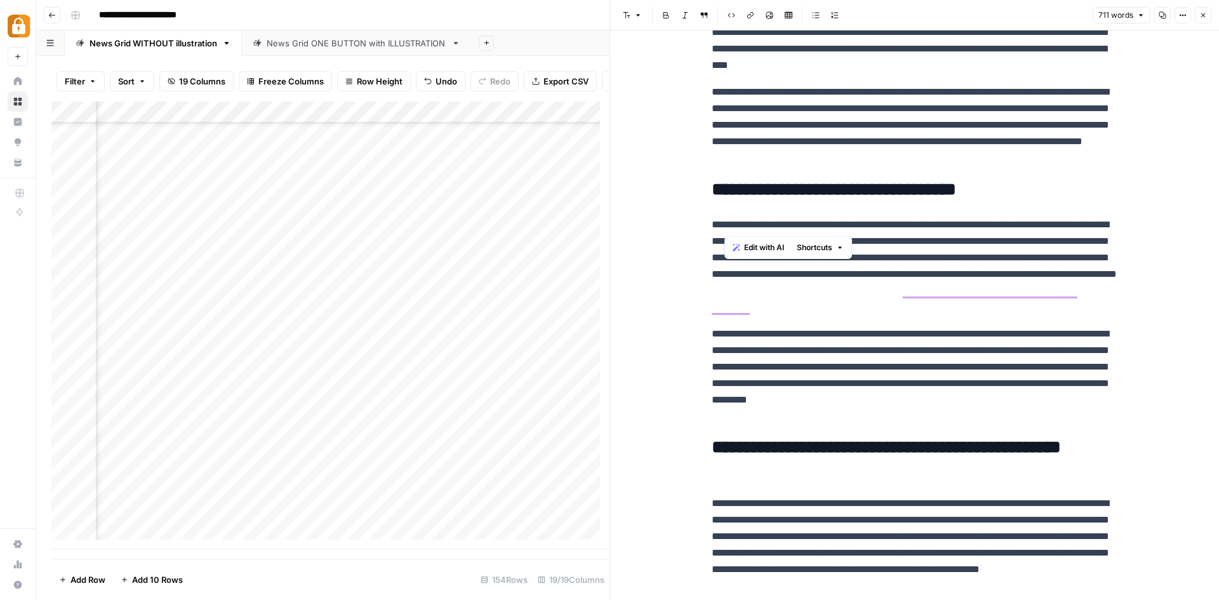
drag, startPoint x: 815, startPoint y: 224, endPoint x: 725, endPoint y: 224, distance: 90.2
click at [725, 224] on p "**********" at bounding box center [915, 266] width 406 height 99
click at [748, 16] on icon "button" at bounding box center [750, 15] width 6 height 6
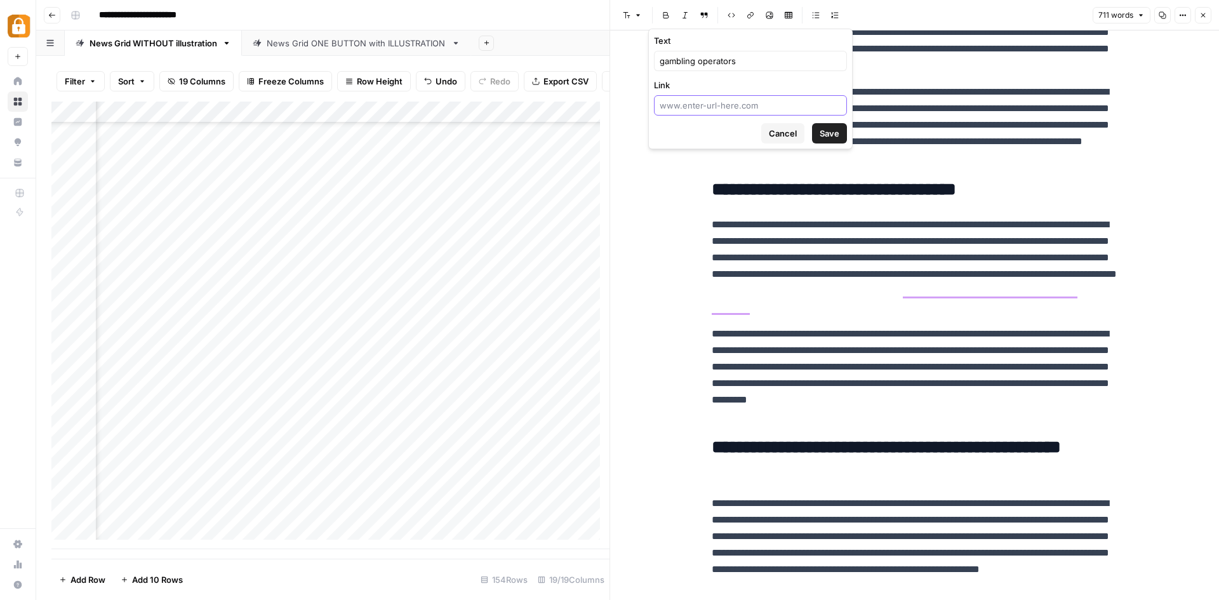
click at [727, 107] on input "Link" at bounding box center [751, 105] width 182 height 13
paste input "https://www.casinoshub.com/casino-reviews"
type input "https://www.casinoshub.com/casino-reviews"
click at [827, 133] on span "Save" at bounding box center [830, 133] width 20 height 13
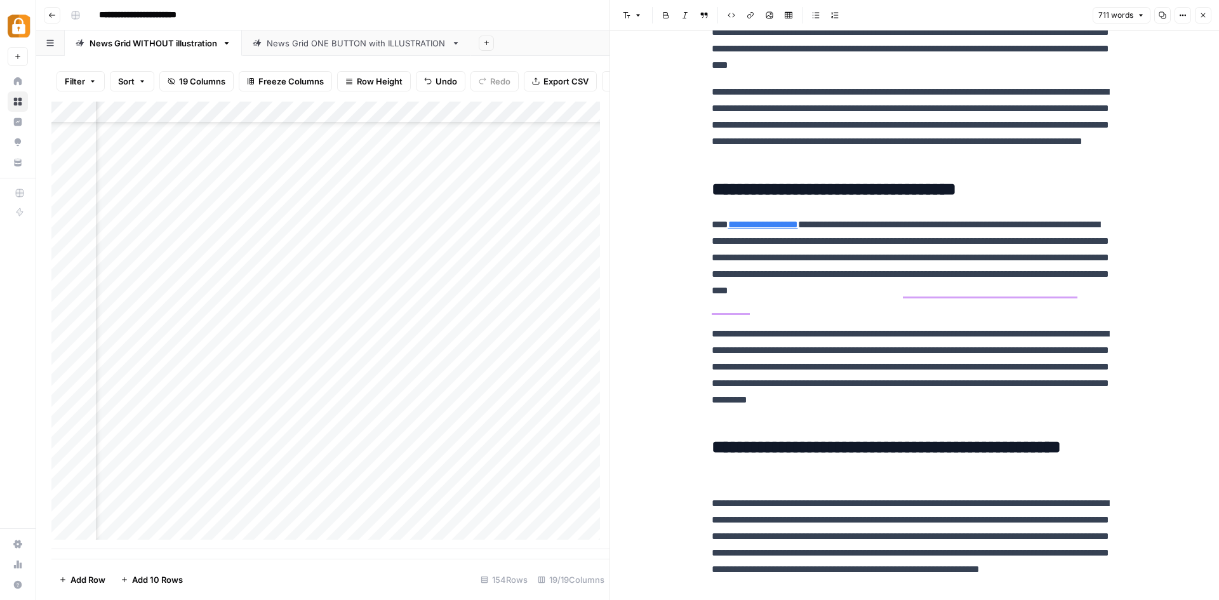
click at [872, 216] on div "**********" at bounding box center [915, 327] width 422 height 1462
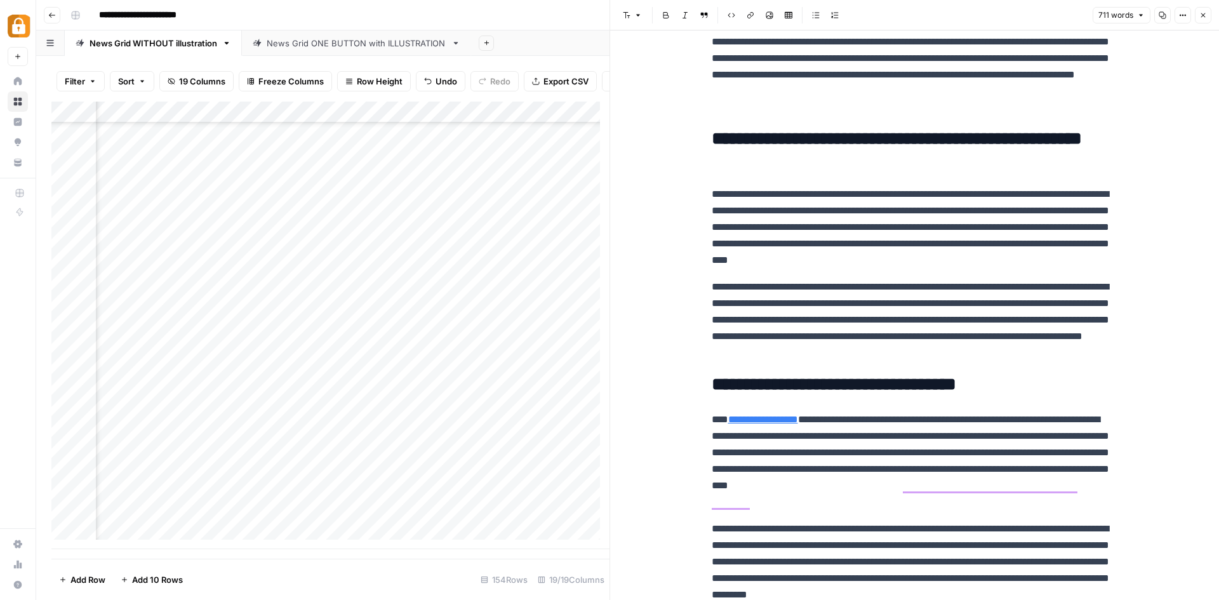
scroll to position [254, 0]
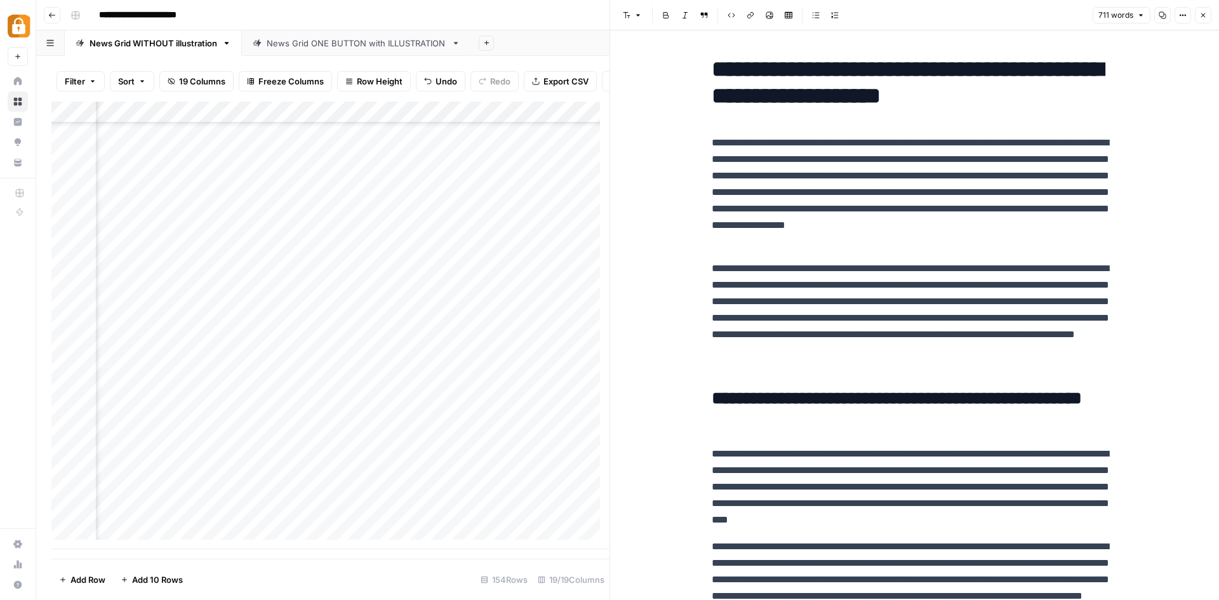
click at [712, 141] on p "**********" at bounding box center [915, 193] width 406 height 116
click at [1206, 16] on icon "button" at bounding box center [1204, 15] width 8 height 8
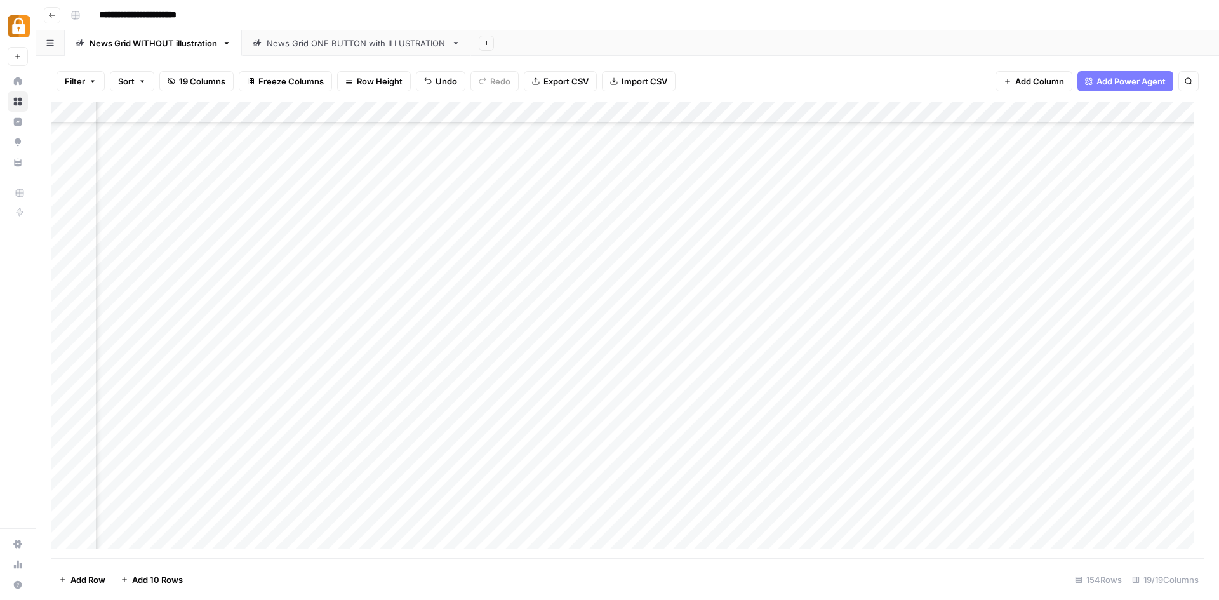
click at [591, 515] on div "Add Column" at bounding box center [627, 330] width 1153 height 457
click at [826, 516] on div "Add Column" at bounding box center [627, 330] width 1153 height 457
click at [1051, 516] on div "Add Column" at bounding box center [627, 330] width 1153 height 457
click at [885, 515] on div "Add Column" at bounding box center [627, 330] width 1153 height 457
click at [1068, 516] on div "Add Column" at bounding box center [627, 330] width 1153 height 457
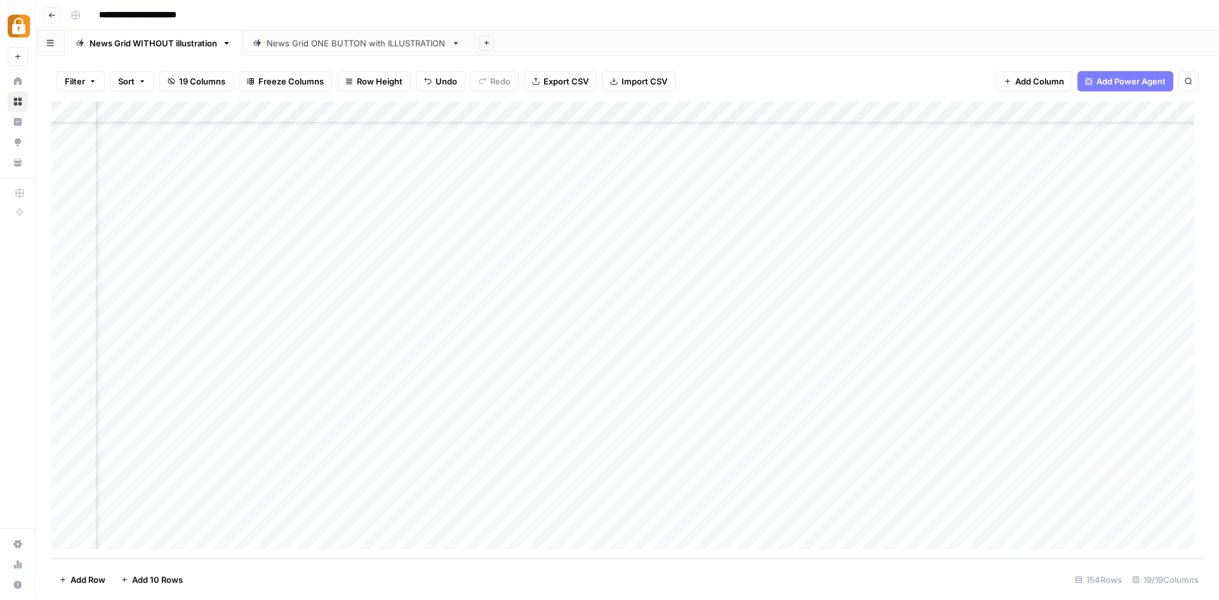
scroll to position [2919, 0]
click at [413, 516] on div "Add Column" at bounding box center [627, 330] width 1153 height 457
drag, startPoint x: 559, startPoint y: 556, endPoint x: 454, endPoint y: 547, distance: 105.8
click at [454, 547] on textarea "**********" at bounding box center [515, 537] width 254 height 56
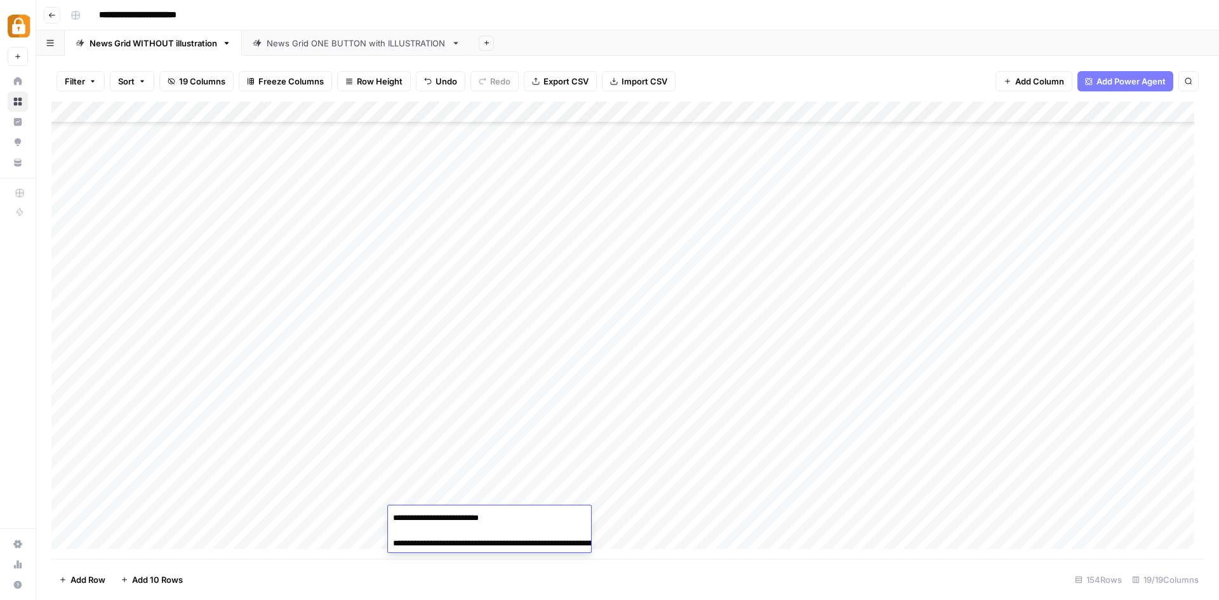
scroll to position [2919, 0]
click at [142, 509] on div "Add Column" at bounding box center [627, 330] width 1153 height 457
click at [382, 510] on div "Add Column" at bounding box center [627, 330] width 1153 height 457
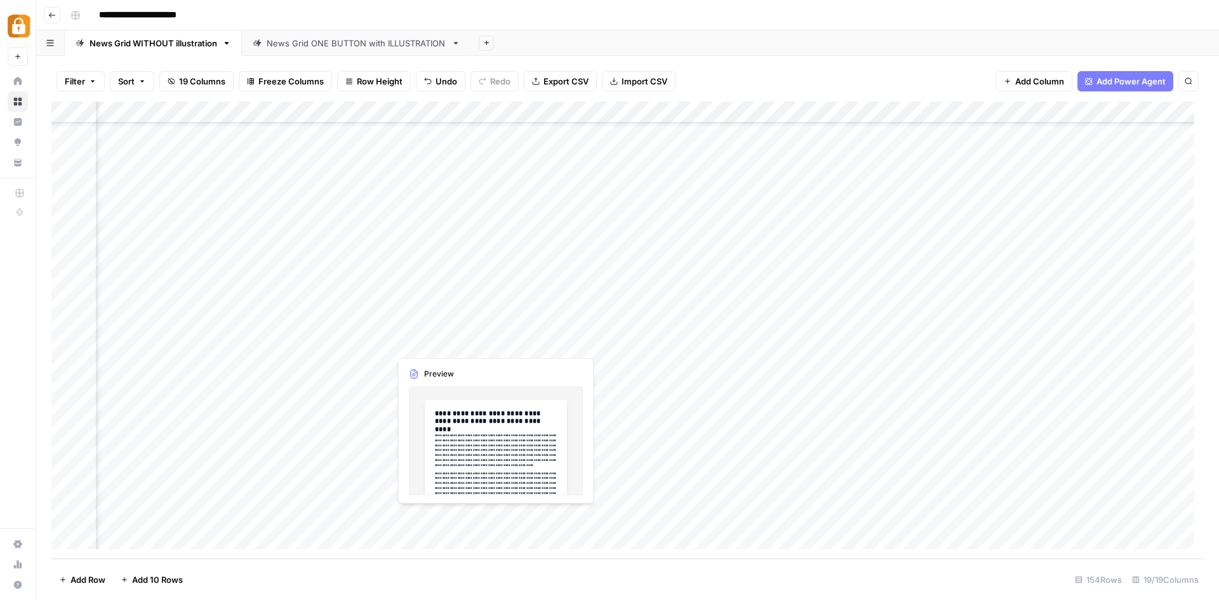
click at [438, 517] on div "Add Column" at bounding box center [627, 330] width 1153 height 457
click at [475, 464] on div "Add Column" at bounding box center [627, 330] width 1153 height 457
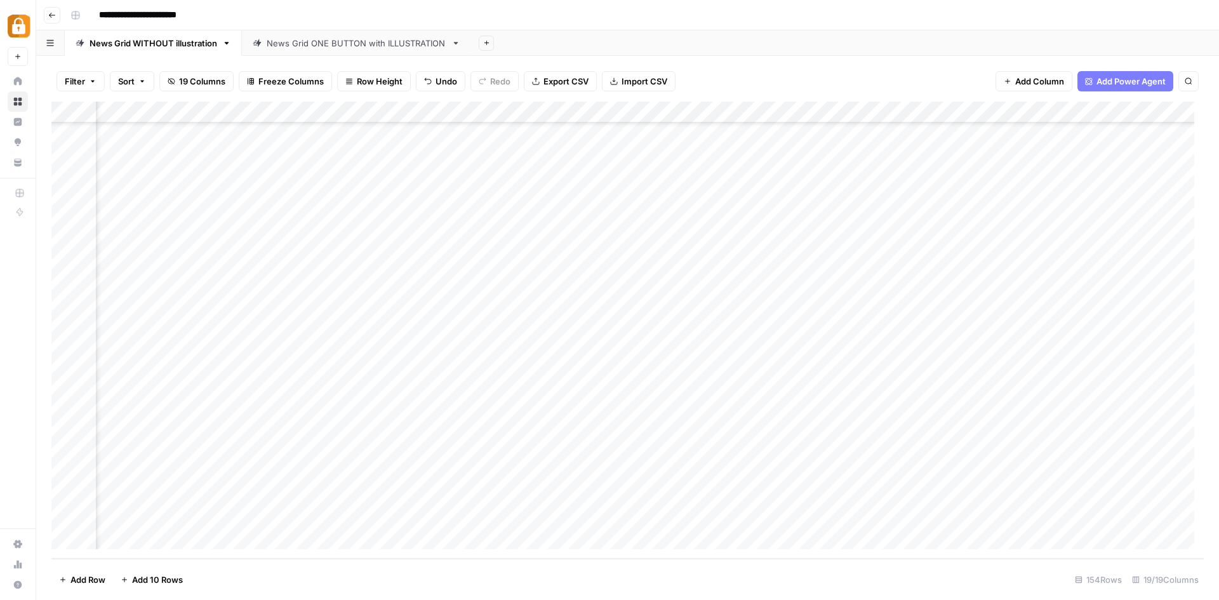
click at [449, 517] on div "Add Column" at bounding box center [627, 330] width 1153 height 457
click at [436, 519] on div "Add Column" at bounding box center [627, 330] width 1153 height 457
click at [436, 518] on div at bounding box center [448, 516] width 116 height 23
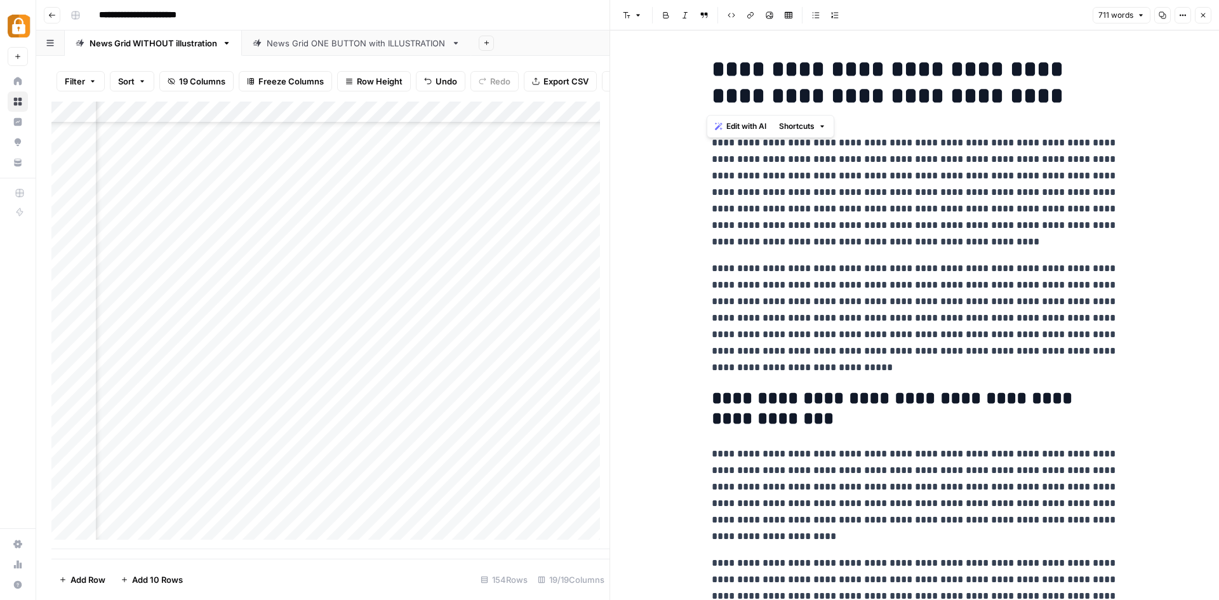
drag, startPoint x: 1032, startPoint y: 96, endPoint x: 711, endPoint y: 69, distance: 321.8
click at [712, 69] on h1 "**********" at bounding box center [915, 82] width 406 height 53
click at [930, 81] on h1 "**********" at bounding box center [915, 82] width 406 height 53
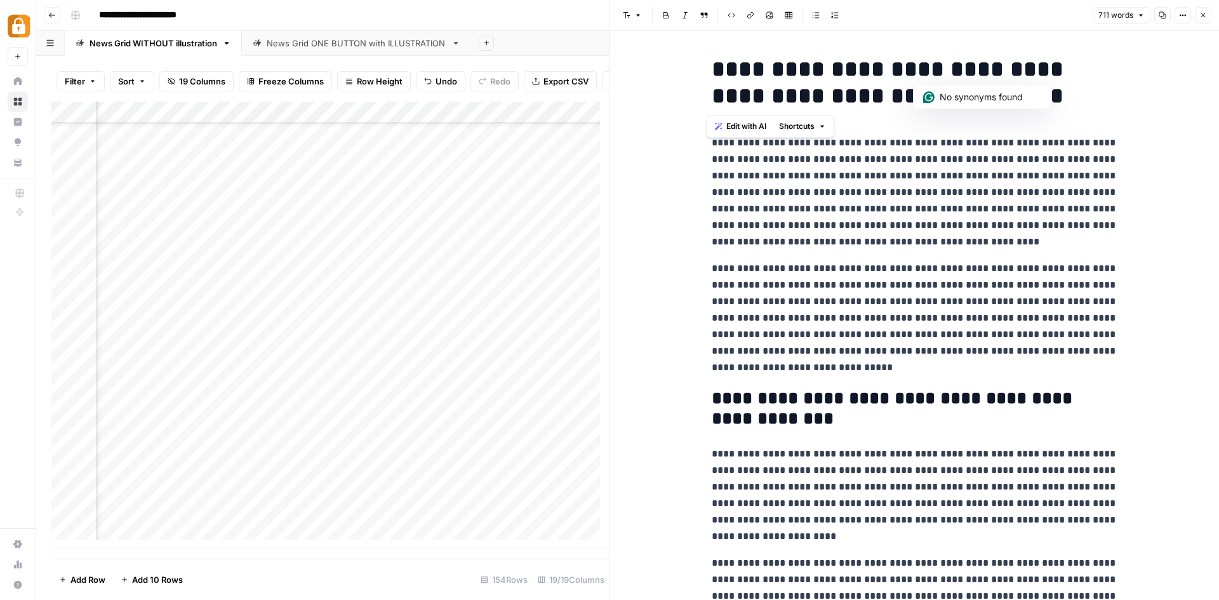
click at [1060, 98] on h1 "**********" at bounding box center [915, 82] width 406 height 53
drag, startPoint x: 1060, startPoint y: 98, endPoint x: 714, endPoint y: 71, distance: 346.5
click at [714, 71] on h1 "**********" at bounding box center [915, 82] width 406 height 53
copy h1 "**********"
click at [49, 9] on button "Go back" at bounding box center [52, 15] width 17 height 17
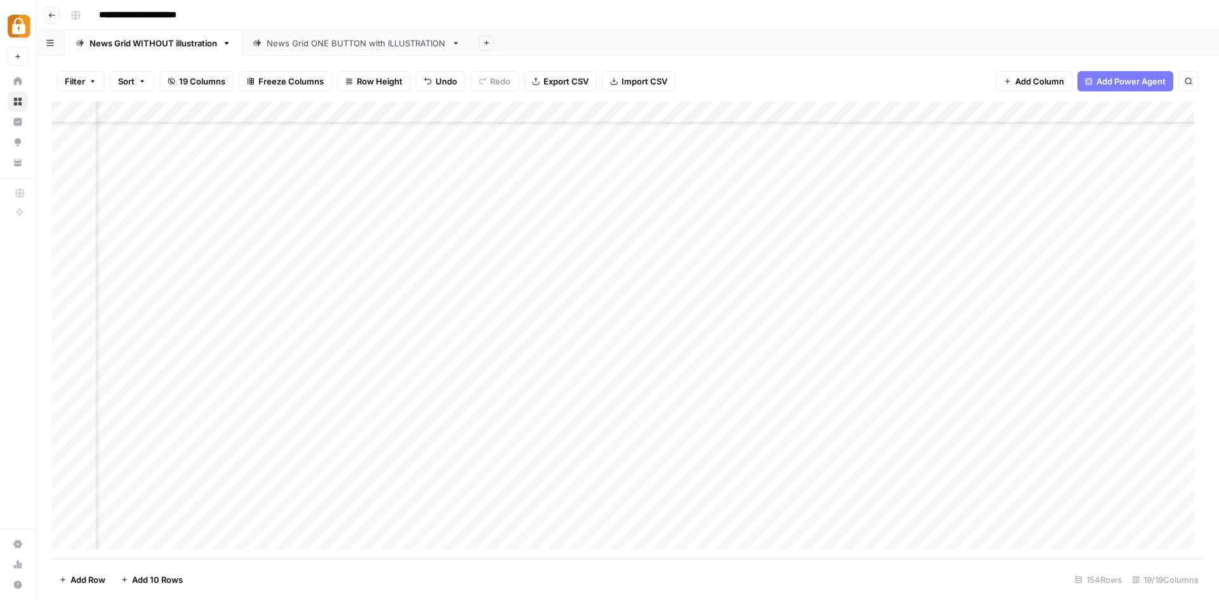
click at [49, 9] on button "Go back" at bounding box center [52, 15] width 17 height 17
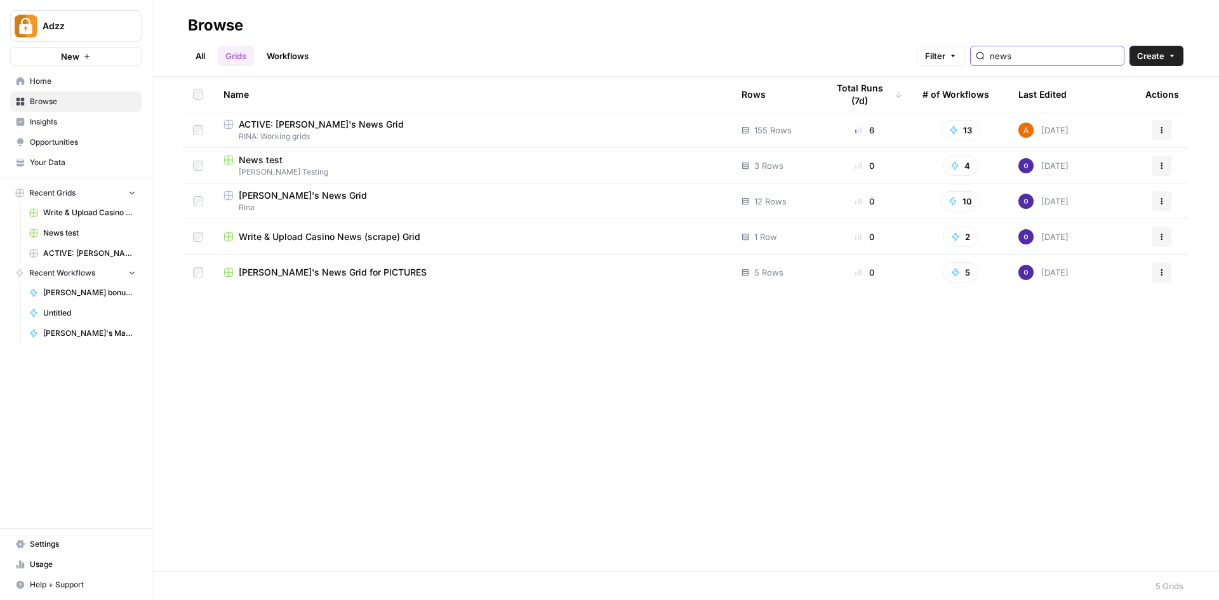
click at [1055, 57] on input "news" at bounding box center [1054, 56] width 129 height 13
click at [1113, 58] on input "news" at bounding box center [1054, 56] width 129 height 13
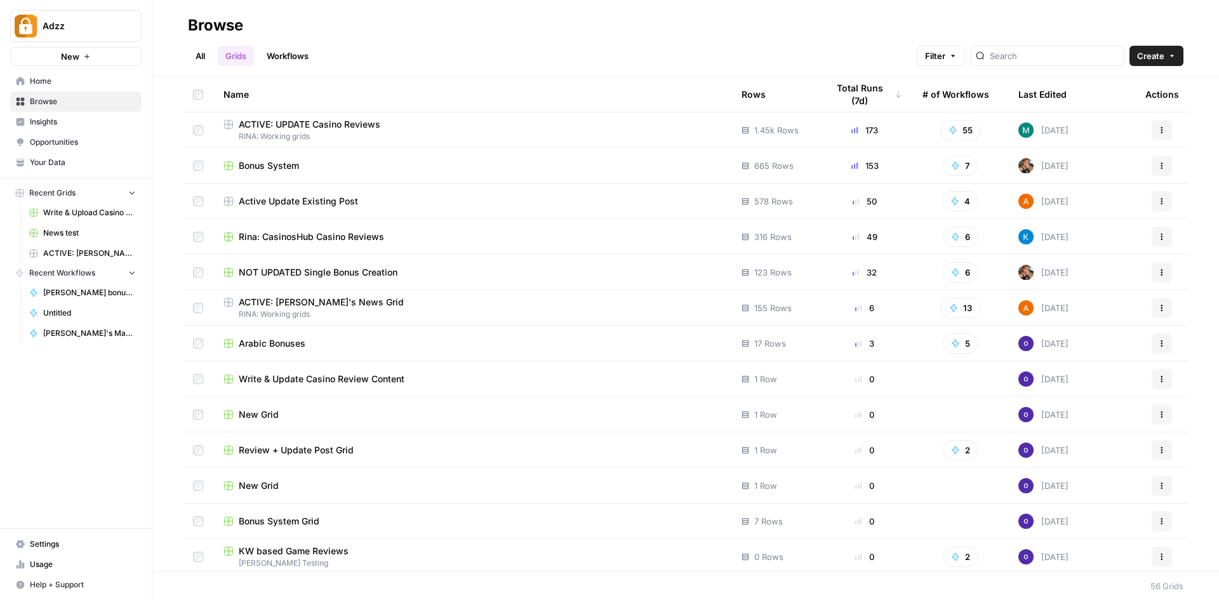
click at [366, 160] on div "Bonus System" at bounding box center [473, 165] width 498 height 13
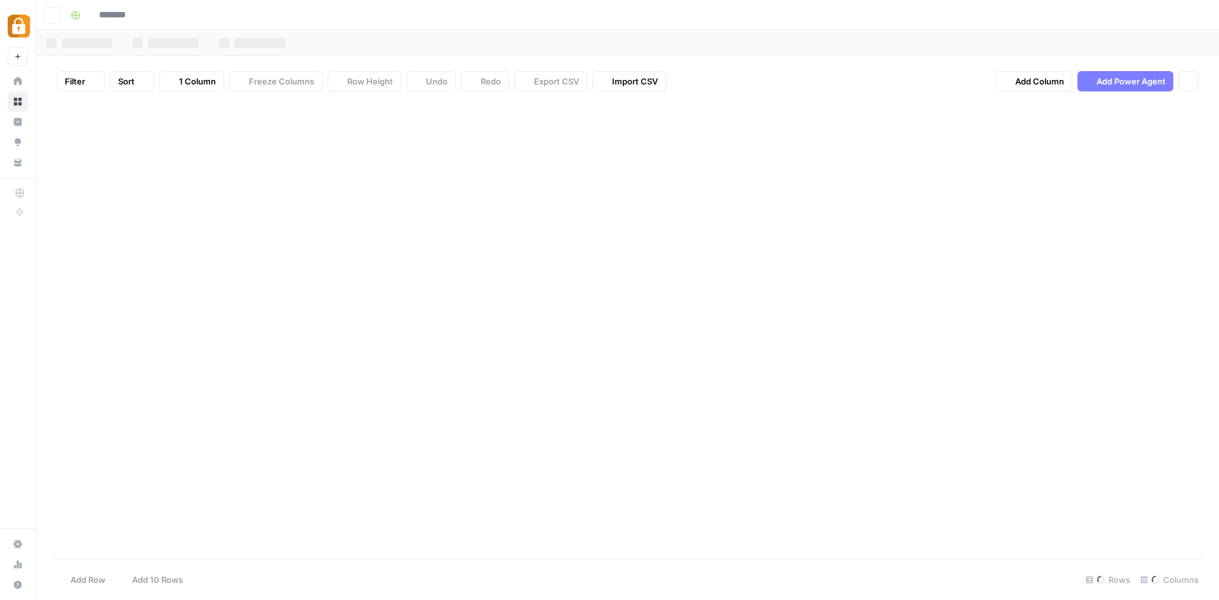
type input "**********"
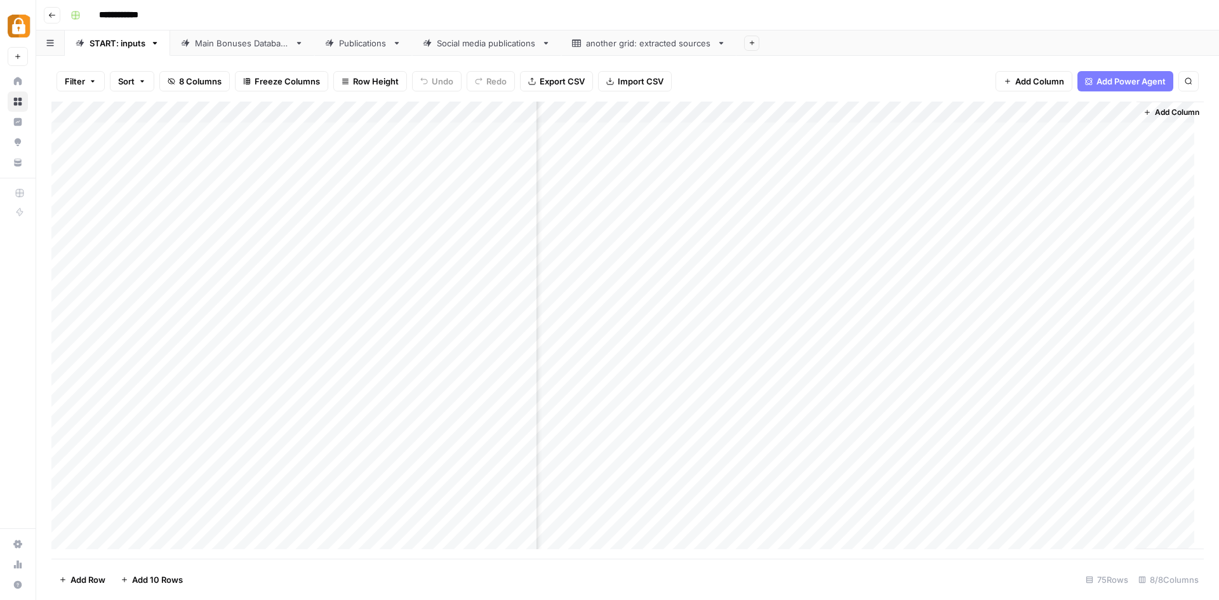
scroll to position [0, 102]
click at [248, 43] on div "Main Bonuses Database" at bounding box center [242, 43] width 95 height 13
drag, startPoint x: 486, startPoint y: 113, endPoint x: 378, endPoint y: 108, distance: 108.1
click at [378, 108] on div "Add Column" at bounding box center [627, 330] width 1153 height 457
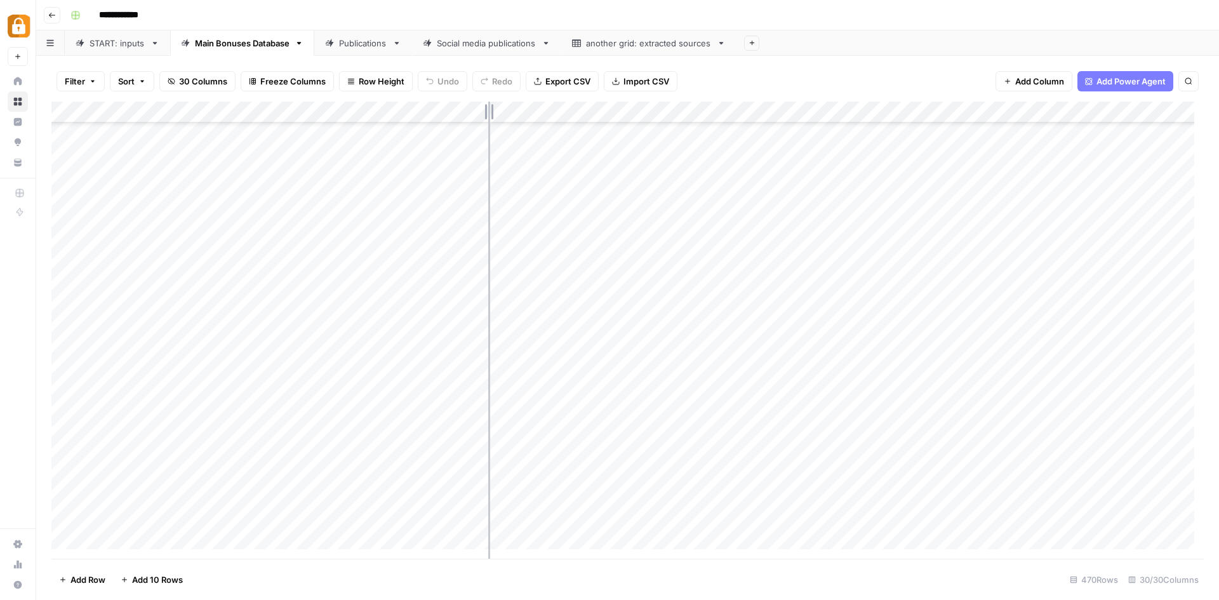
drag, startPoint x: 562, startPoint y: 109, endPoint x: 485, endPoint y: 114, distance: 77.0
click at [485, 114] on div "Add Column" at bounding box center [627, 330] width 1153 height 457
drag, startPoint x: 668, startPoint y: 112, endPoint x: 622, endPoint y: 112, distance: 45.7
click at [622, 112] on div "Add Column" at bounding box center [627, 330] width 1153 height 457
click at [140, 37] on link "START: inputs" at bounding box center [117, 42] width 105 height 25
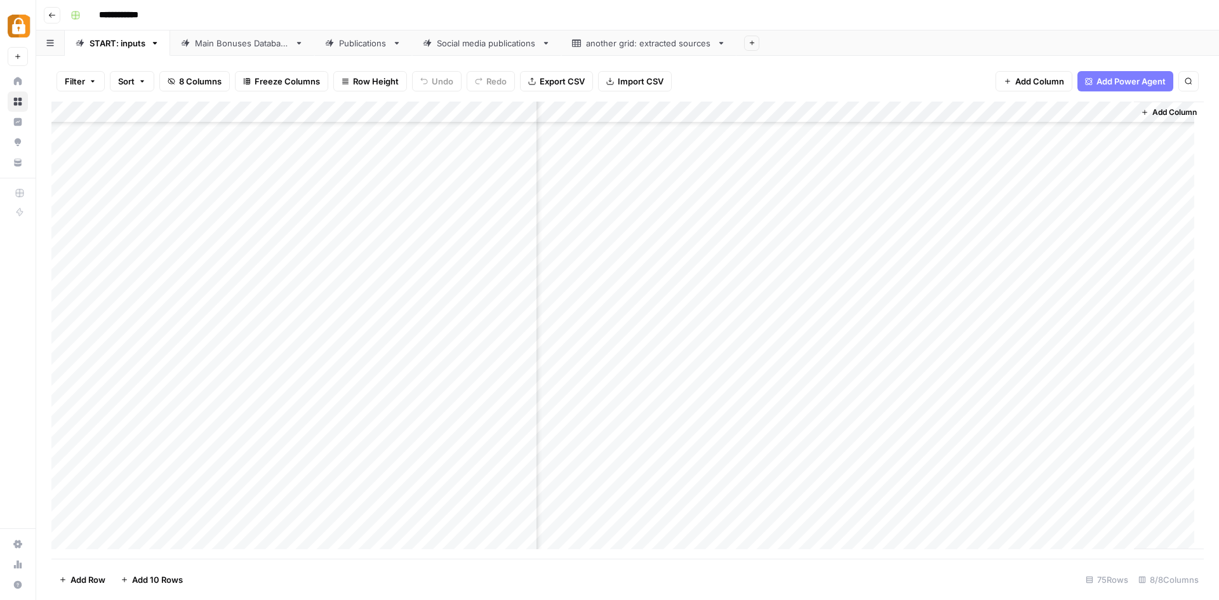
scroll to position [64, 0]
click at [256, 43] on div "Main Bonuses Database" at bounding box center [242, 43] width 95 height 13
click at [333, 250] on div "Add Column" at bounding box center [627, 330] width 1153 height 457
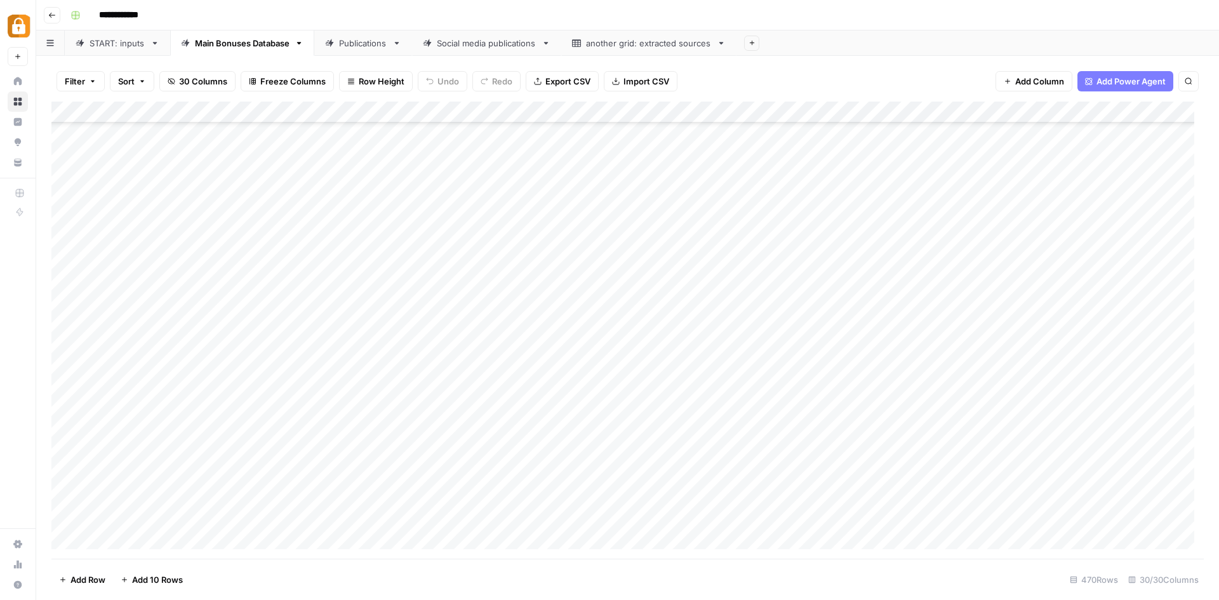
click at [307, 244] on div "Add Column" at bounding box center [627, 330] width 1153 height 457
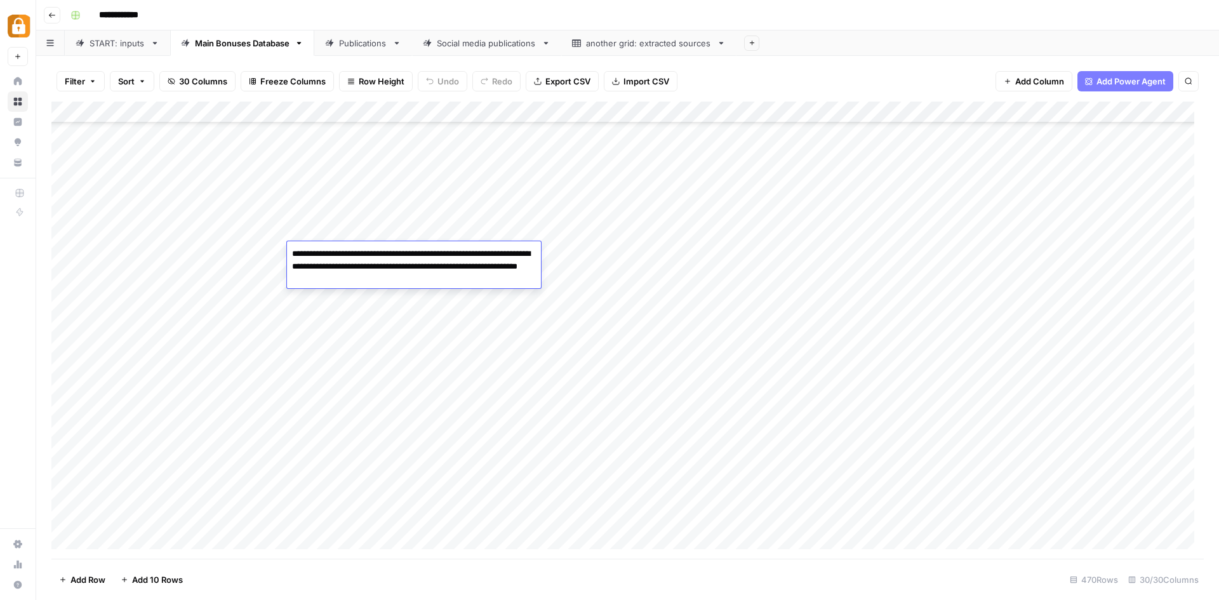
click at [307, 244] on div "**********" at bounding box center [414, 264] width 254 height 47
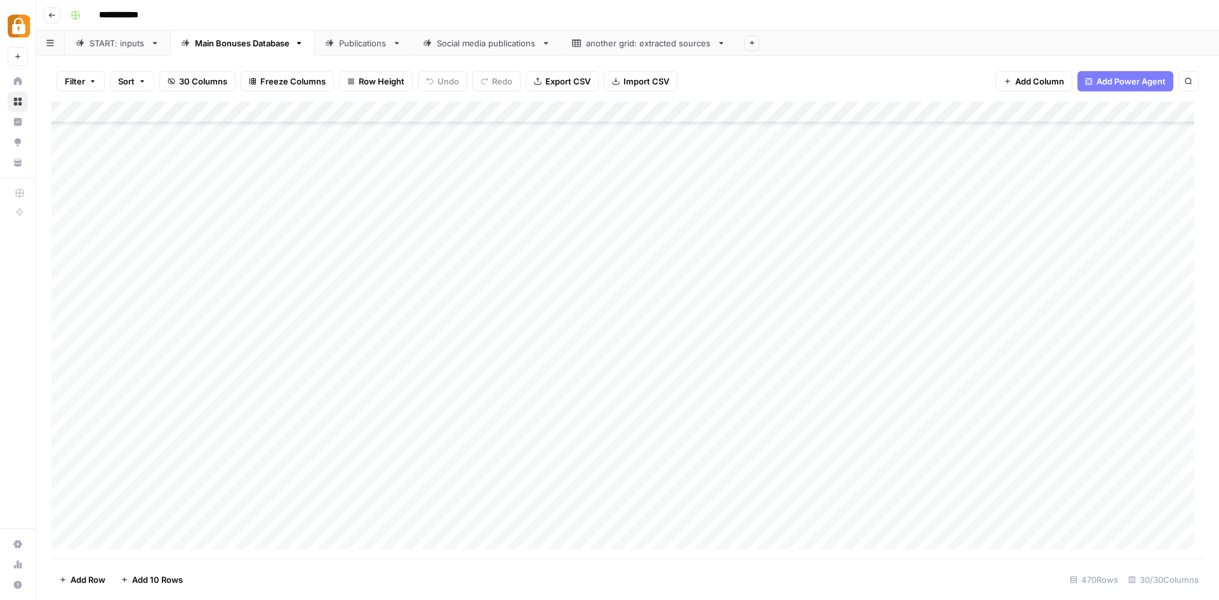
click at [152, 250] on div "Add Column" at bounding box center [627, 330] width 1153 height 457
click at [321, 250] on div "Add Column" at bounding box center [627, 330] width 1153 height 457
click at [112, 44] on div "START: inputs" at bounding box center [118, 43] width 56 height 13
click at [510, 471] on div "Add Column" at bounding box center [627, 330] width 1153 height 457
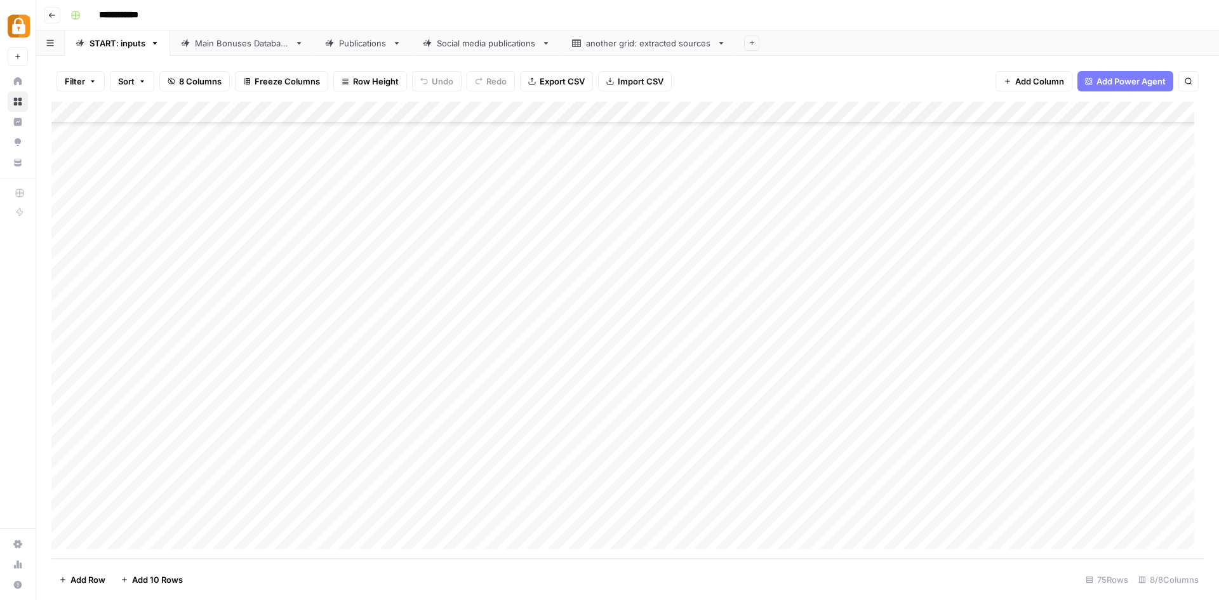
click at [510, 471] on div "Add Column" at bounding box center [627, 330] width 1153 height 457
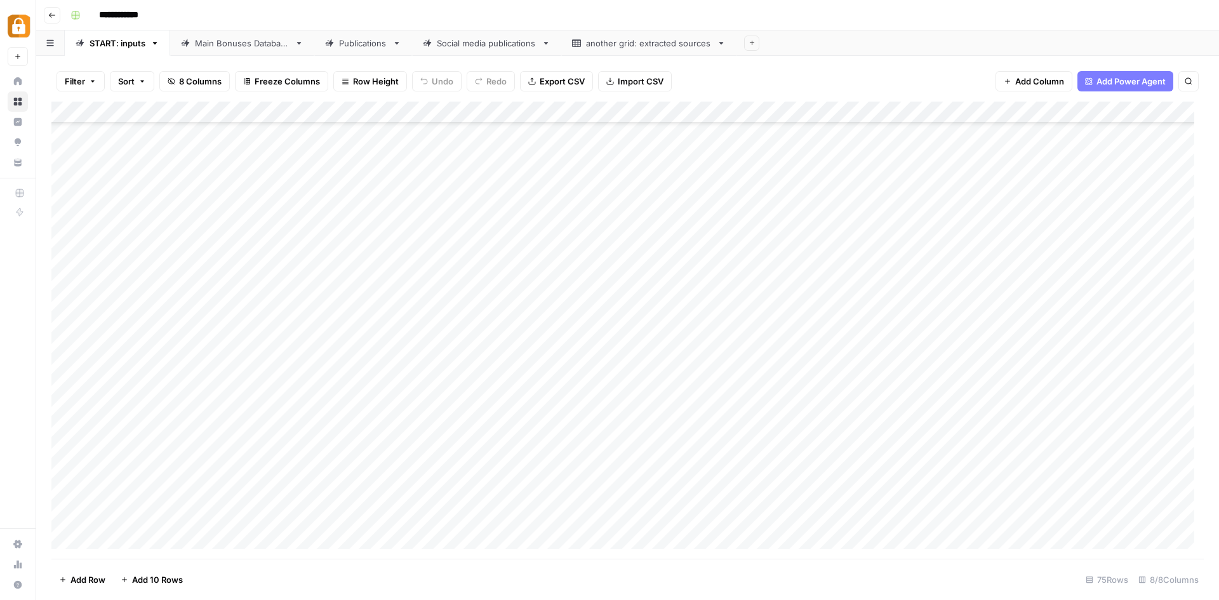
click at [219, 489] on div "Add Column" at bounding box center [627, 330] width 1153 height 457
click at [246, 50] on link "Main Bonuses Database" at bounding box center [242, 42] width 144 height 25
click at [123, 47] on div "START: inputs" at bounding box center [118, 43] width 56 height 13
click at [421, 471] on div "Add Column" at bounding box center [627, 330] width 1153 height 457
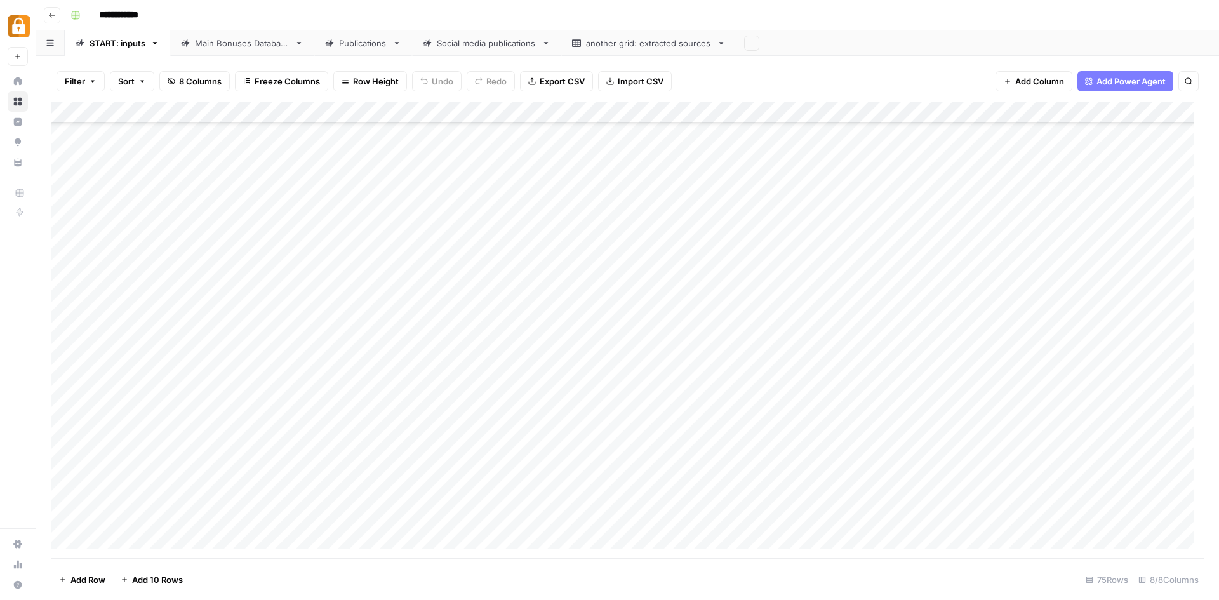
click at [920, 470] on div "Add Column" at bounding box center [627, 330] width 1153 height 457
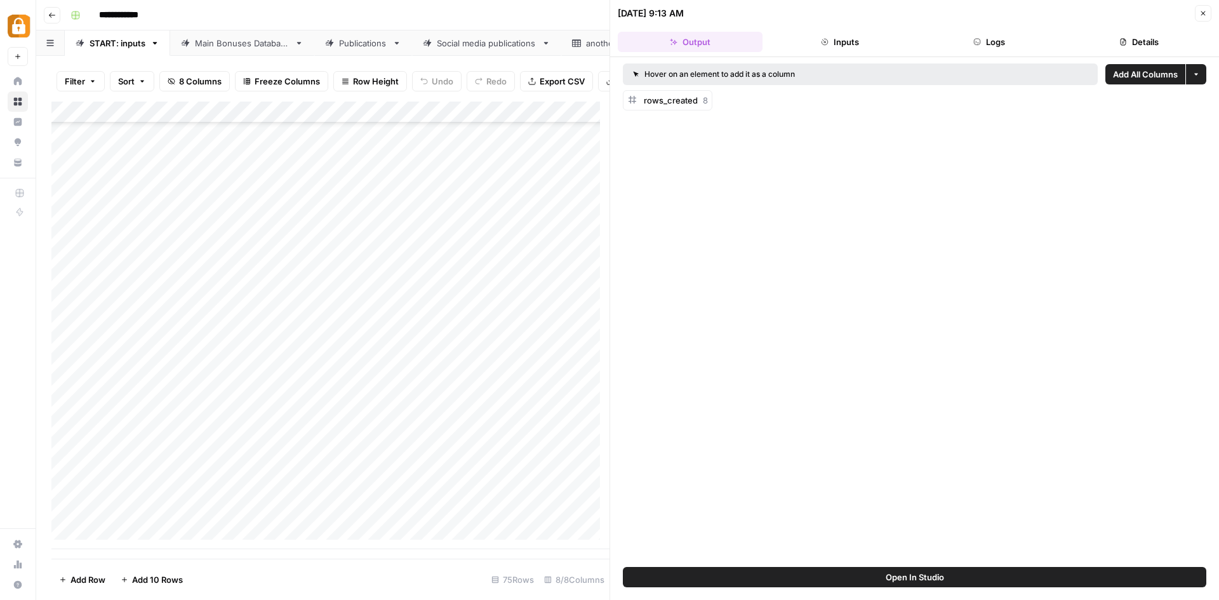
click at [992, 41] on button "Logs" at bounding box center [990, 42] width 145 height 20
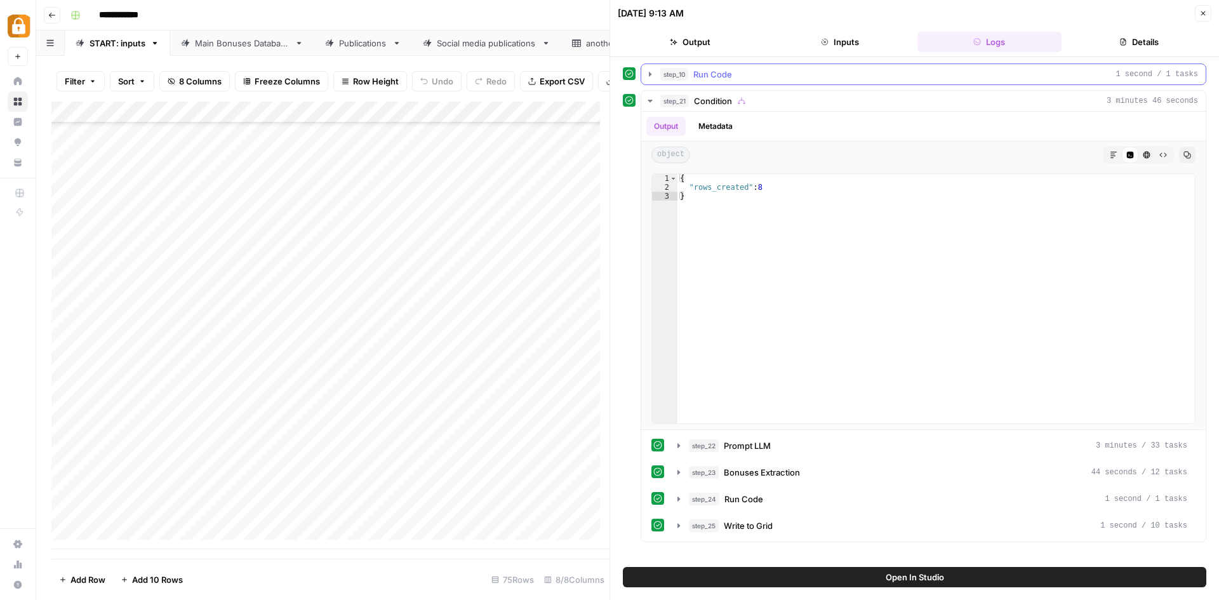
click at [646, 71] on icon "button" at bounding box center [650, 74] width 10 height 10
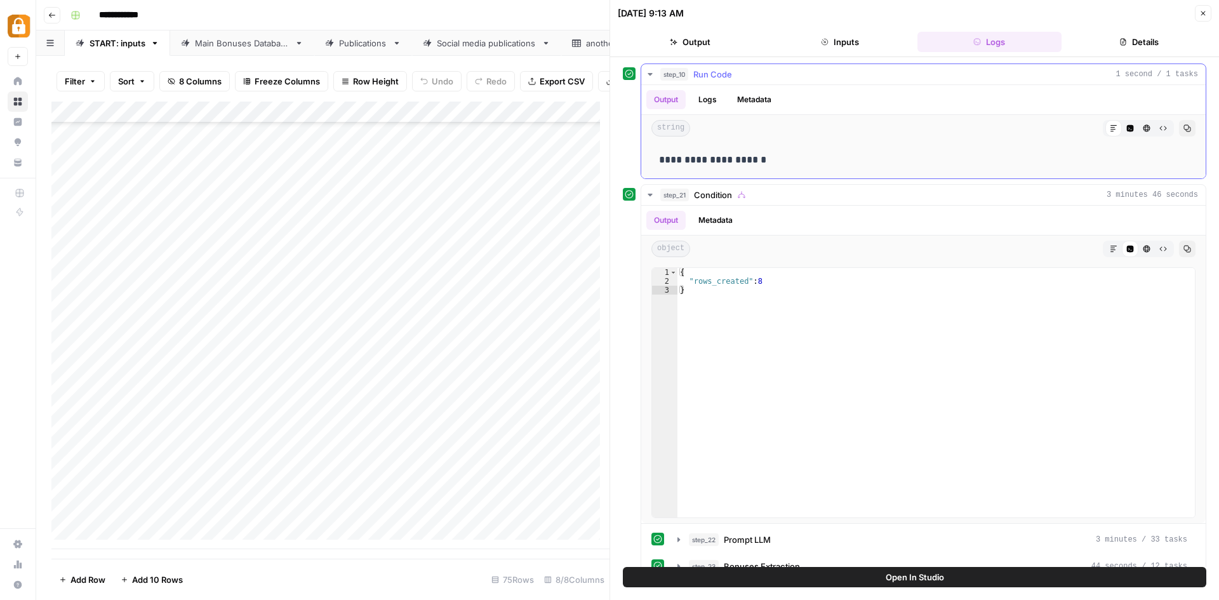
click at [646, 71] on icon "button" at bounding box center [650, 74] width 10 height 10
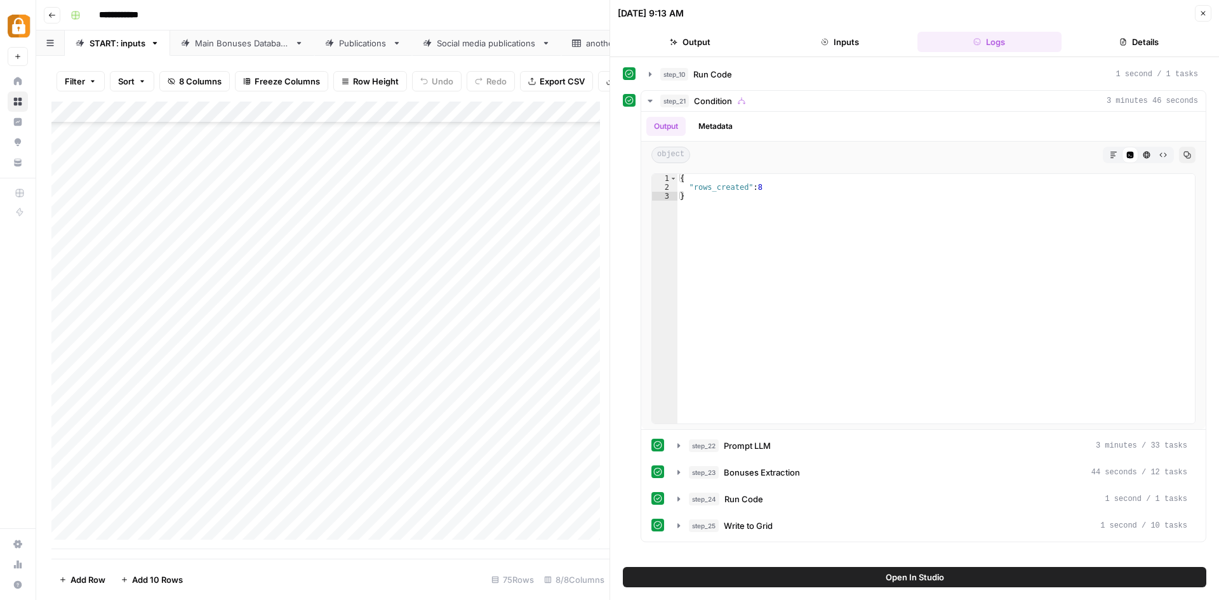
click at [554, 13] on div "**********" at bounding box center [635, 15] width 1141 height 20
click at [1210, 8] on button "Close" at bounding box center [1203, 13] width 17 height 17
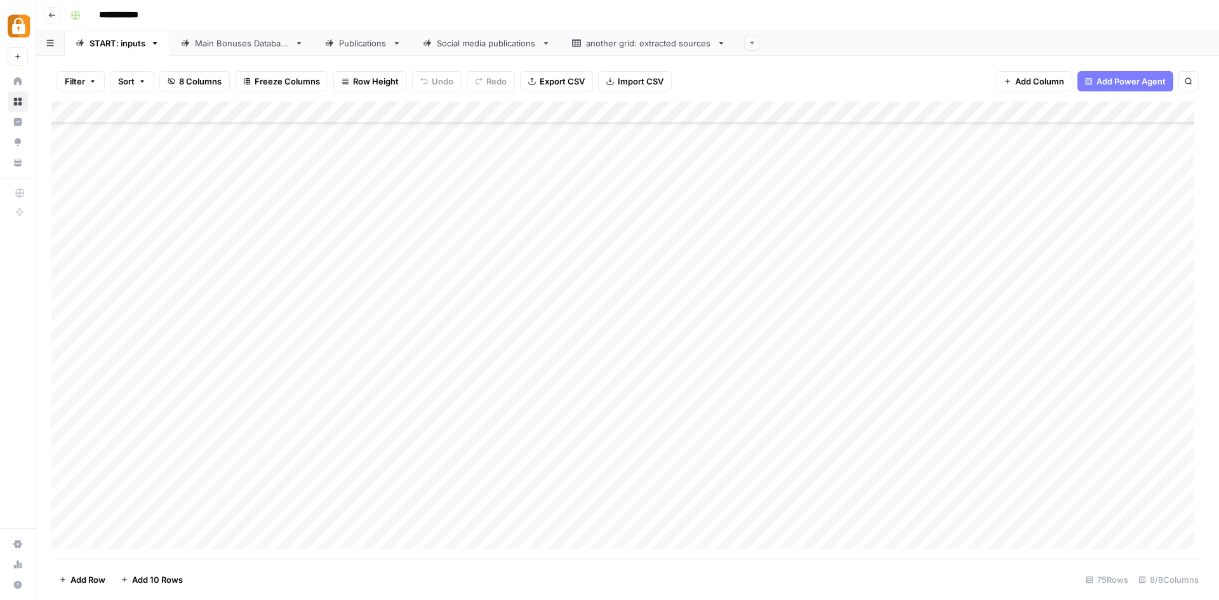
scroll to position [706, 0]
click at [384, 291] on div "Add Column" at bounding box center [627, 330] width 1153 height 457
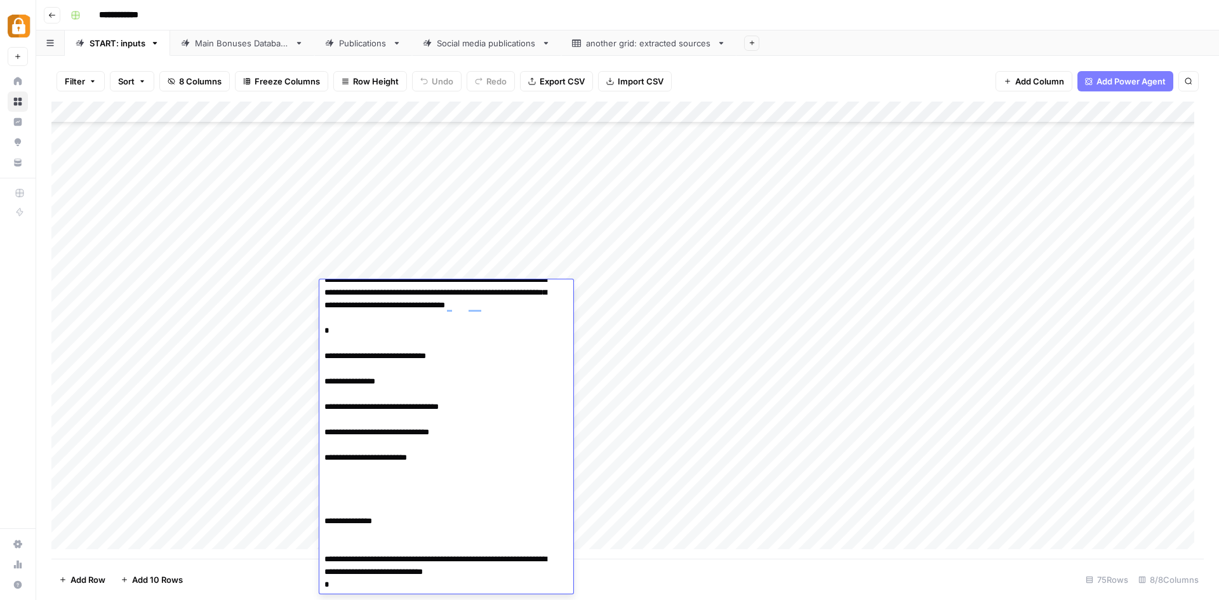
scroll to position [377, 0]
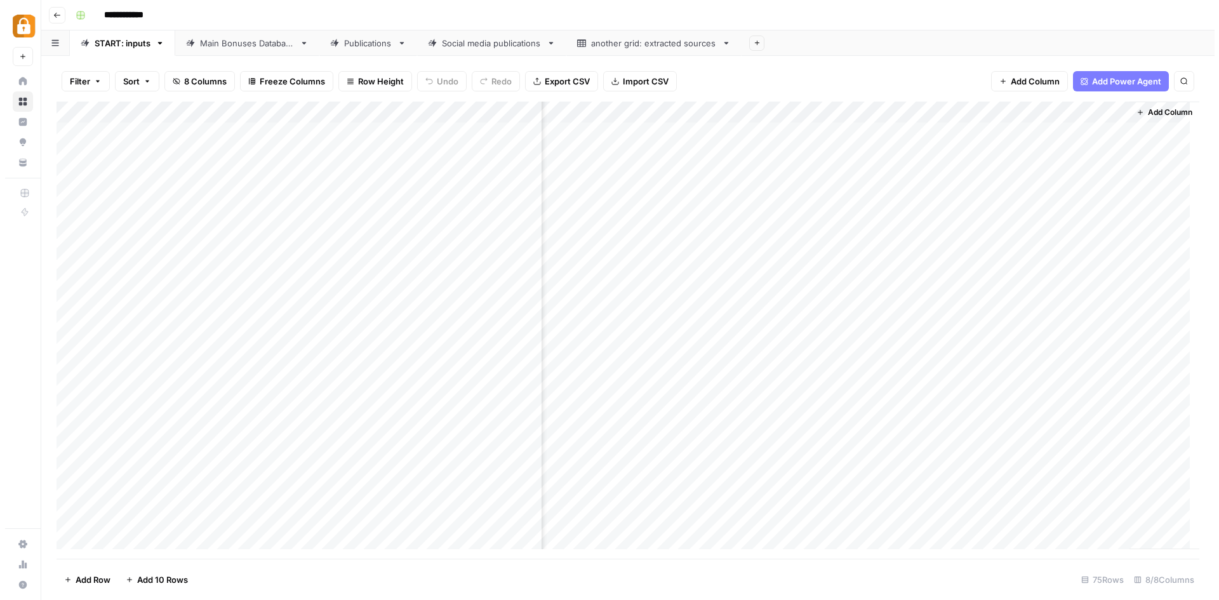
scroll to position [0, 102]
click at [50, 13] on icon "button" at bounding box center [52, 15] width 8 height 8
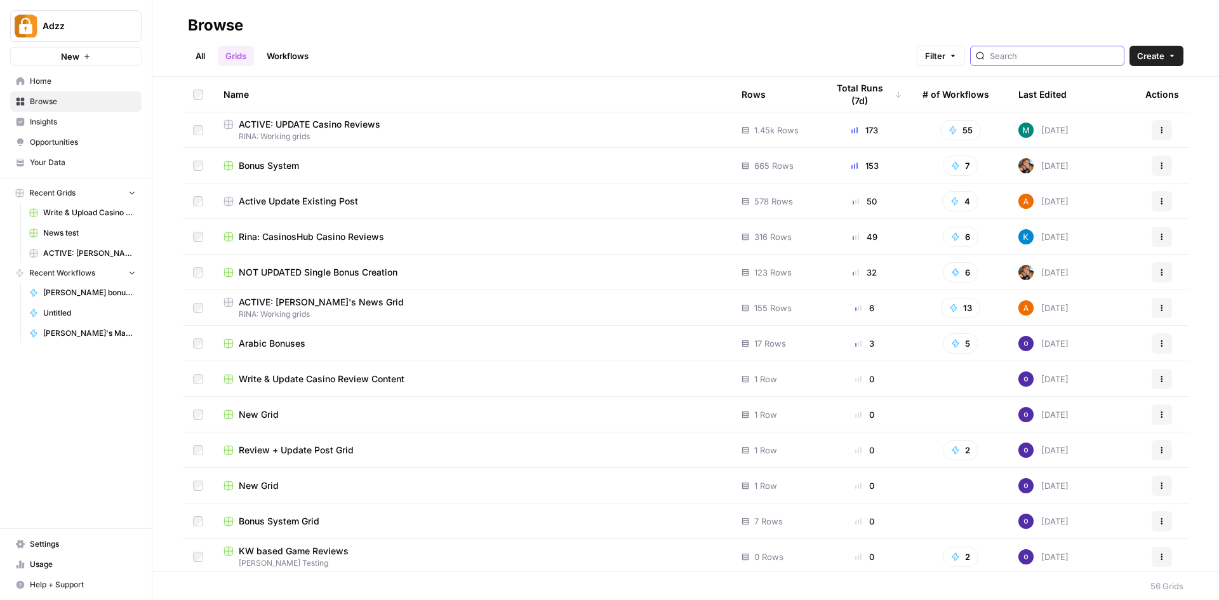
click at [1054, 55] on input "search" at bounding box center [1054, 56] width 129 height 13
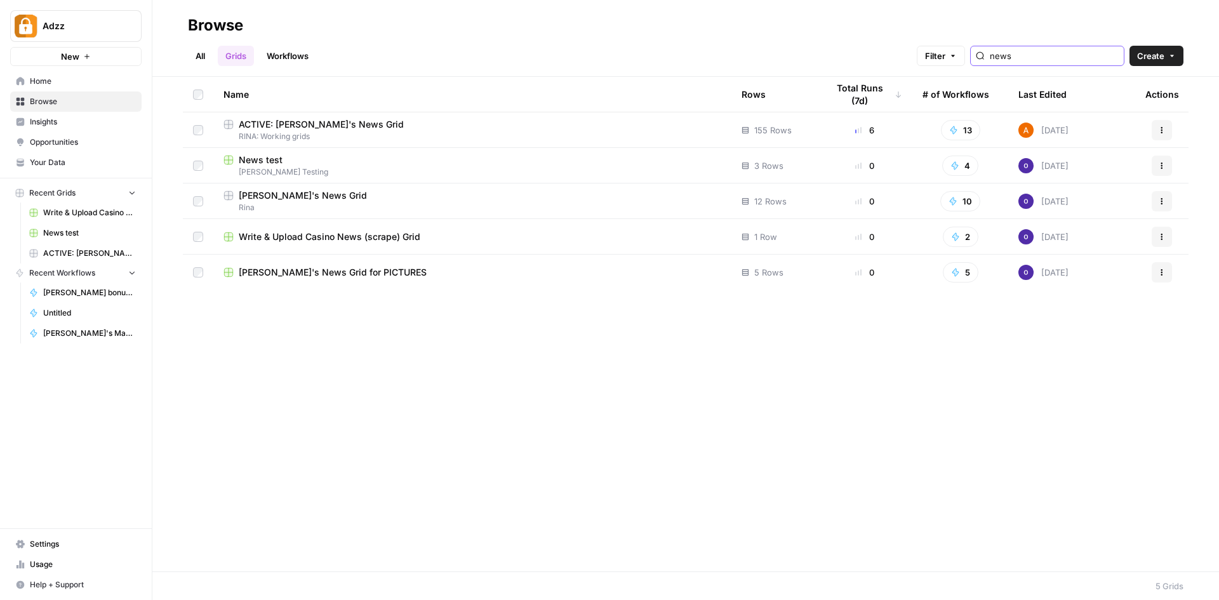
type input "news"
click at [389, 126] on div "ACTIVE: [PERSON_NAME]'s News Grid" at bounding box center [473, 124] width 498 height 13
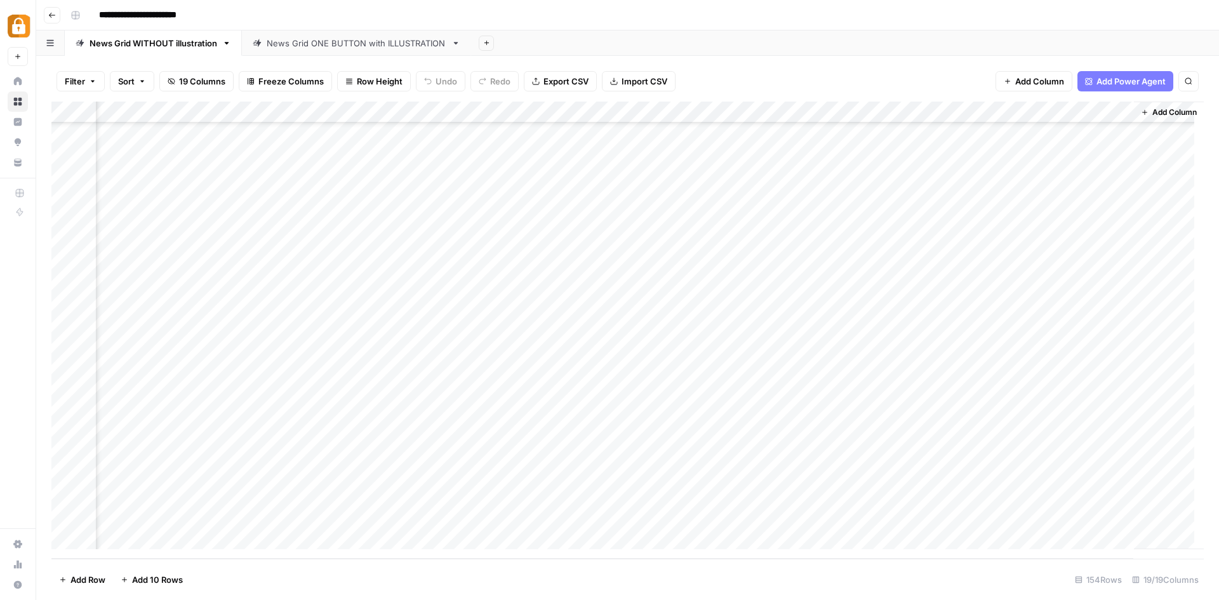
scroll to position [2919, 1081]
drag, startPoint x: 664, startPoint y: 109, endPoint x: 824, endPoint y: 111, distance: 159.4
click at [824, 111] on div "Add Column" at bounding box center [627, 330] width 1153 height 457
click at [401, 112] on div "Add Column" at bounding box center [627, 330] width 1153 height 457
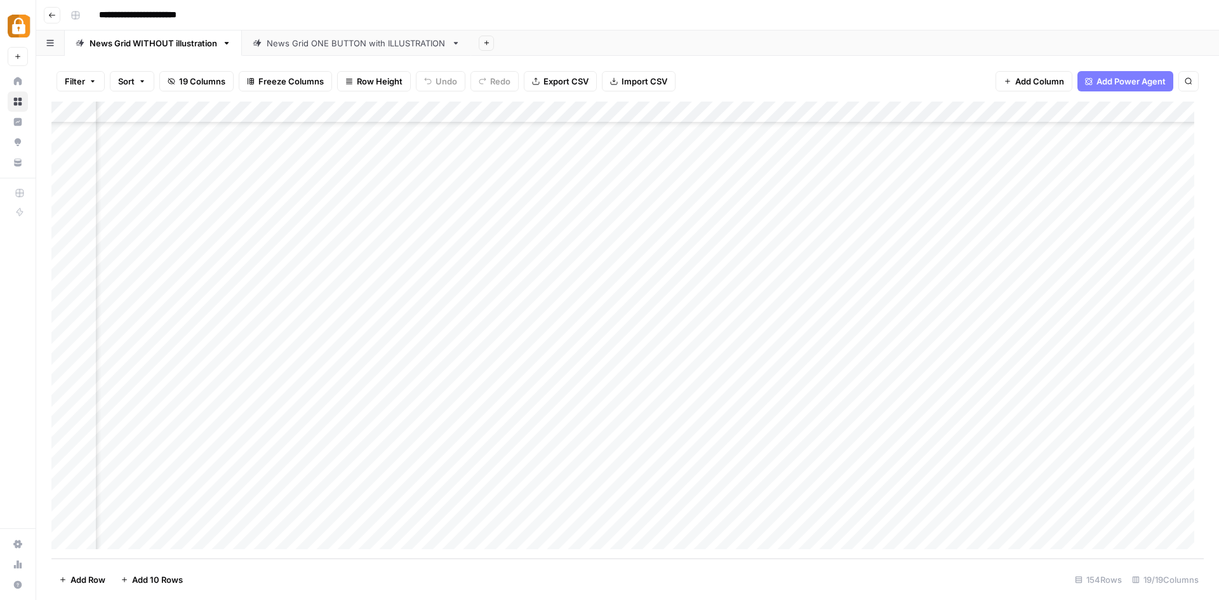
scroll to position [2919, 0]
click at [58, 13] on button "Go back" at bounding box center [52, 15] width 17 height 17
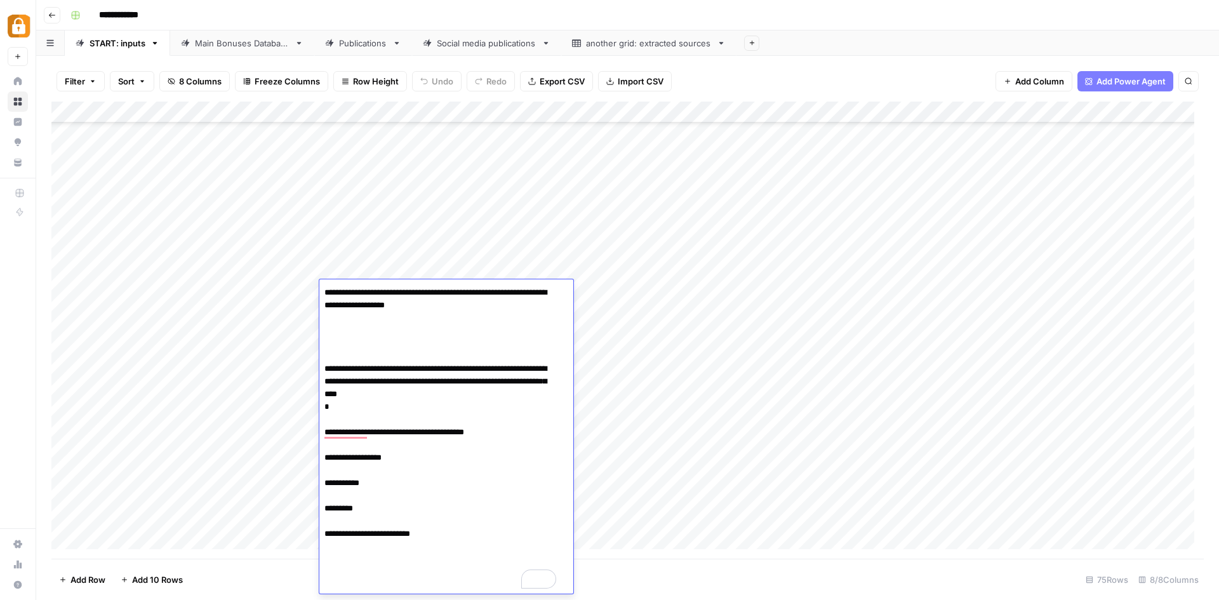
click at [619, 294] on div "Add Column" at bounding box center [627, 330] width 1153 height 457
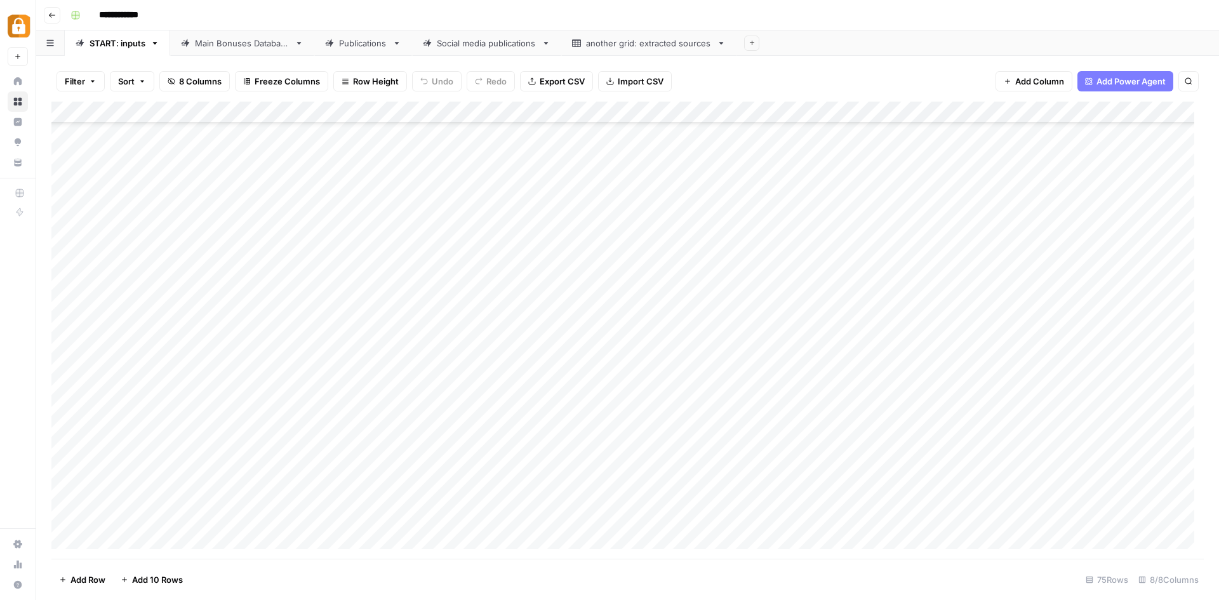
click at [448, 286] on div "Add Column" at bounding box center [627, 330] width 1153 height 457
click at [431, 218] on div "Add Column" at bounding box center [627, 330] width 1153 height 457
click at [1140, 217] on div "Add Column" at bounding box center [627, 330] width 1153 height 457
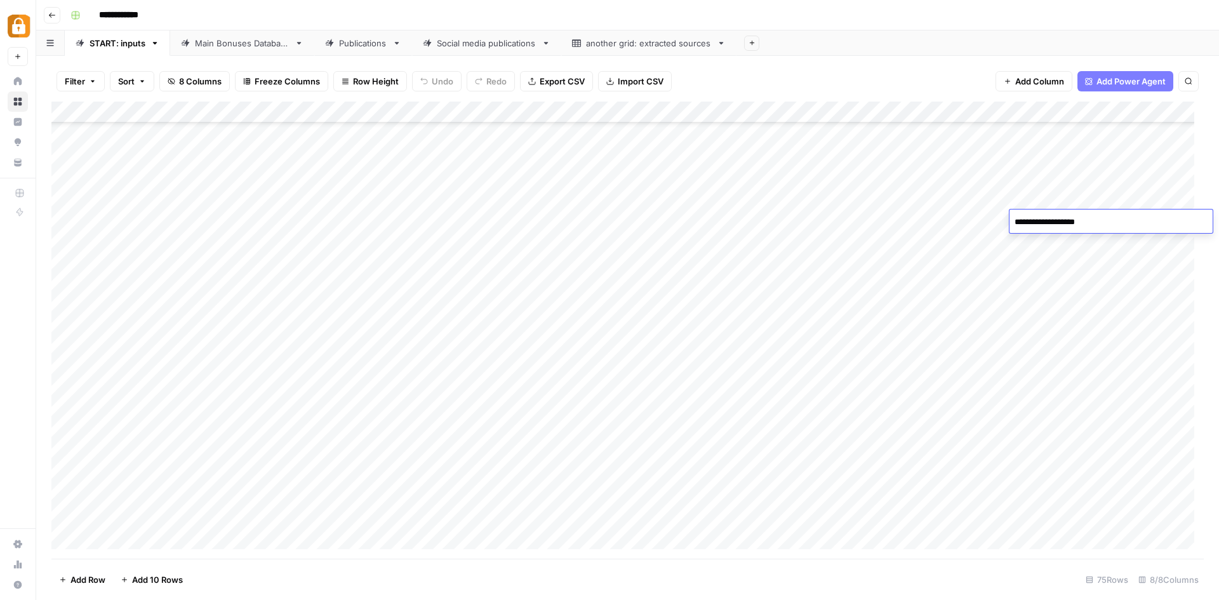
click at [1140, 217] on textarea "**********" at bounding box center [1111, 222] width 203 height 18
click at [982, 220] on div "Add Column" at bounding box center [627, 330] width 1153 height 457
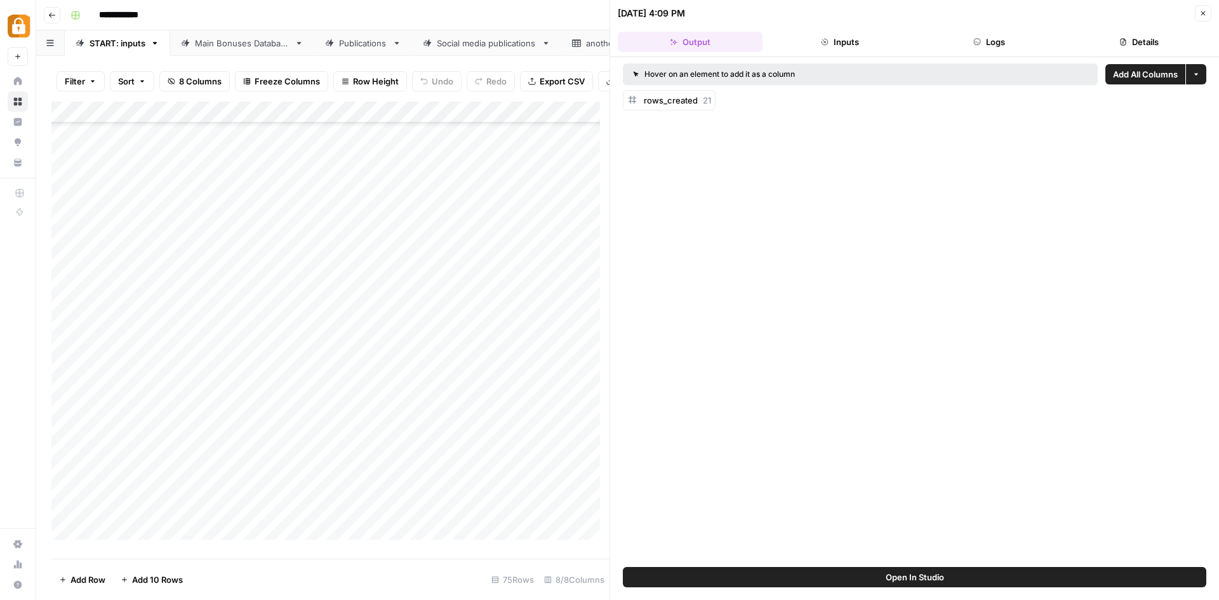
click at [1146, 40] on button "Details" at bounding box center [1139, 42] width 145 height 20
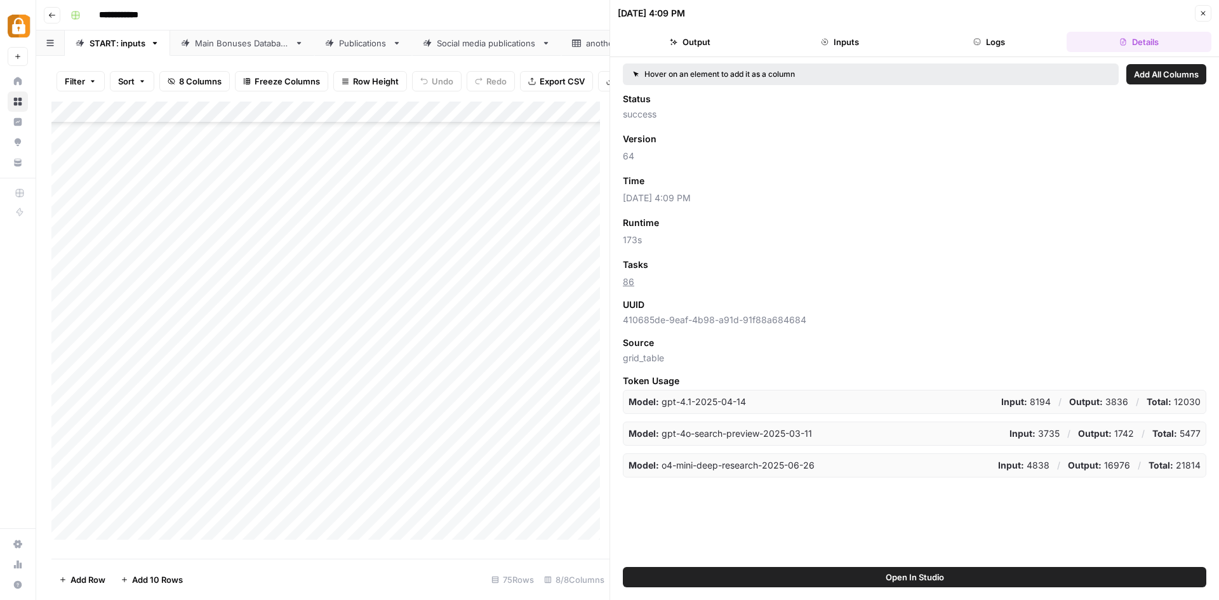
click at [695, 41] on button "Output" at bounding box center [690, 42] width 145 height 20
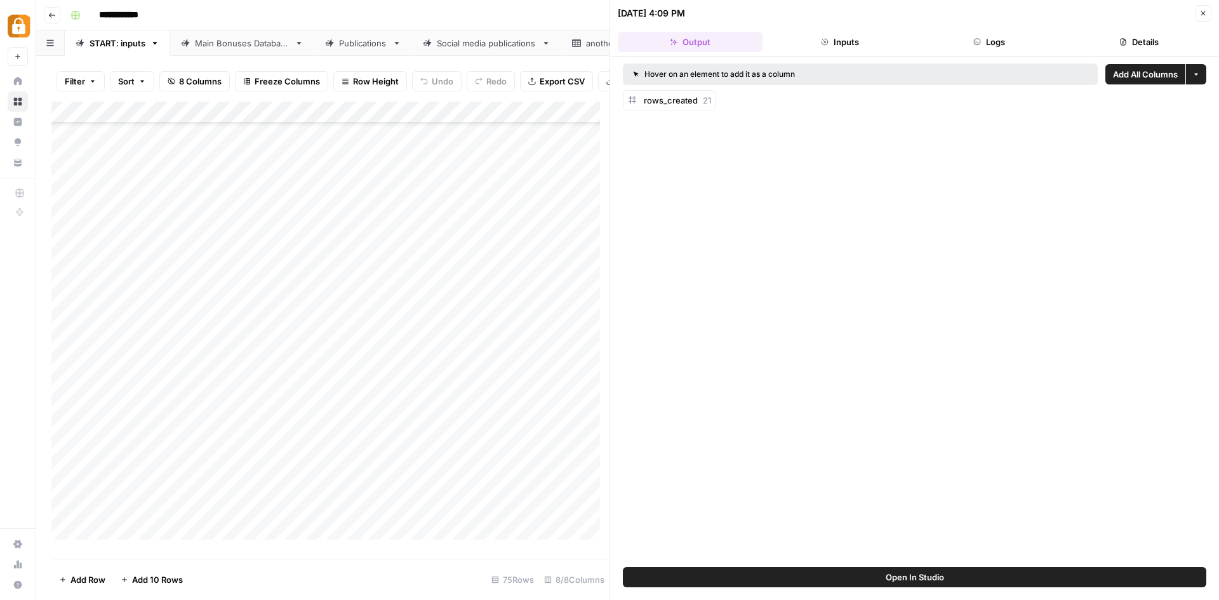
click at [845, 41] on button "Inputs" at bounding box center [840, 42] width 145 height 20
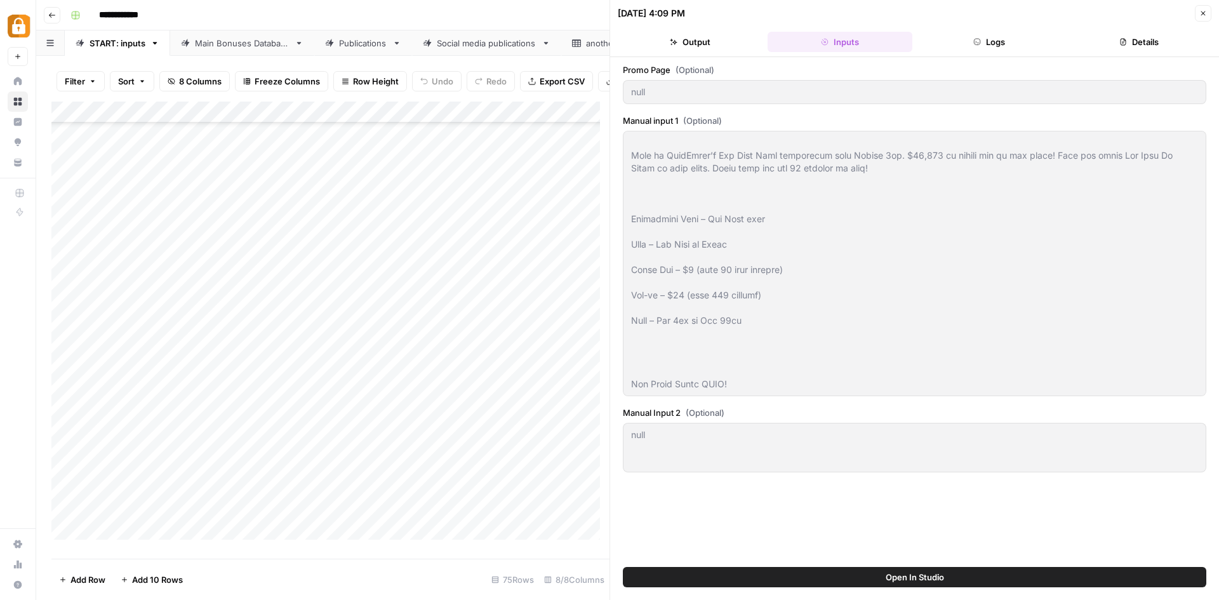
click at [692, 41] on button "Output" at bounding box center [690, 42] width 145 height 20
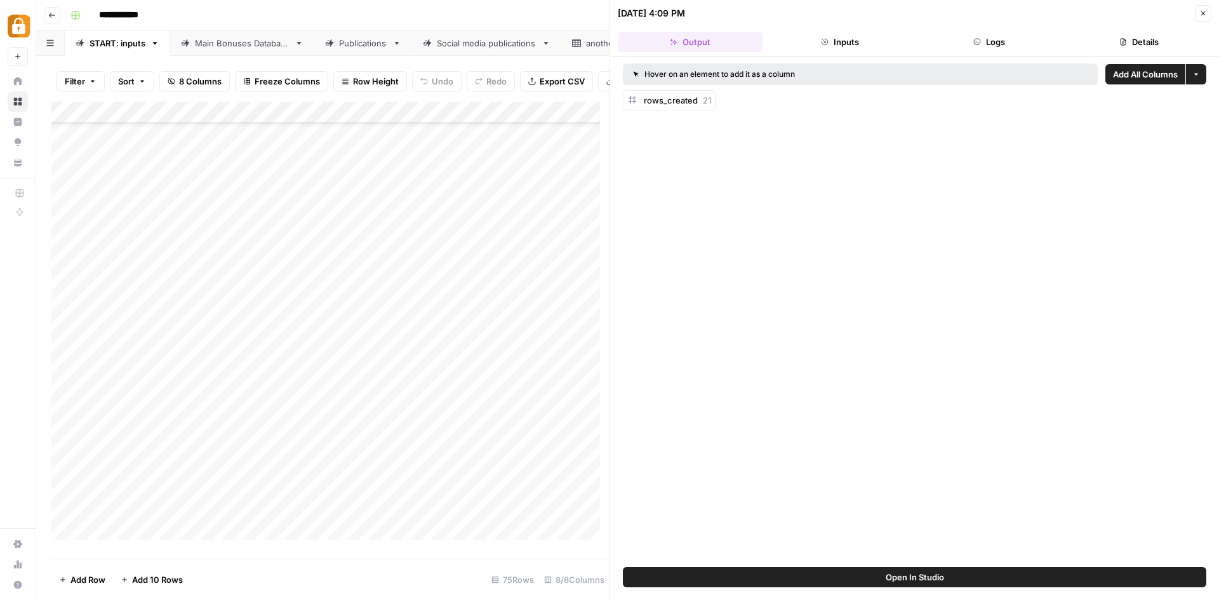
click at [989, 34] on button "Logs" at bounding box center [990, 42] width 145 height 20
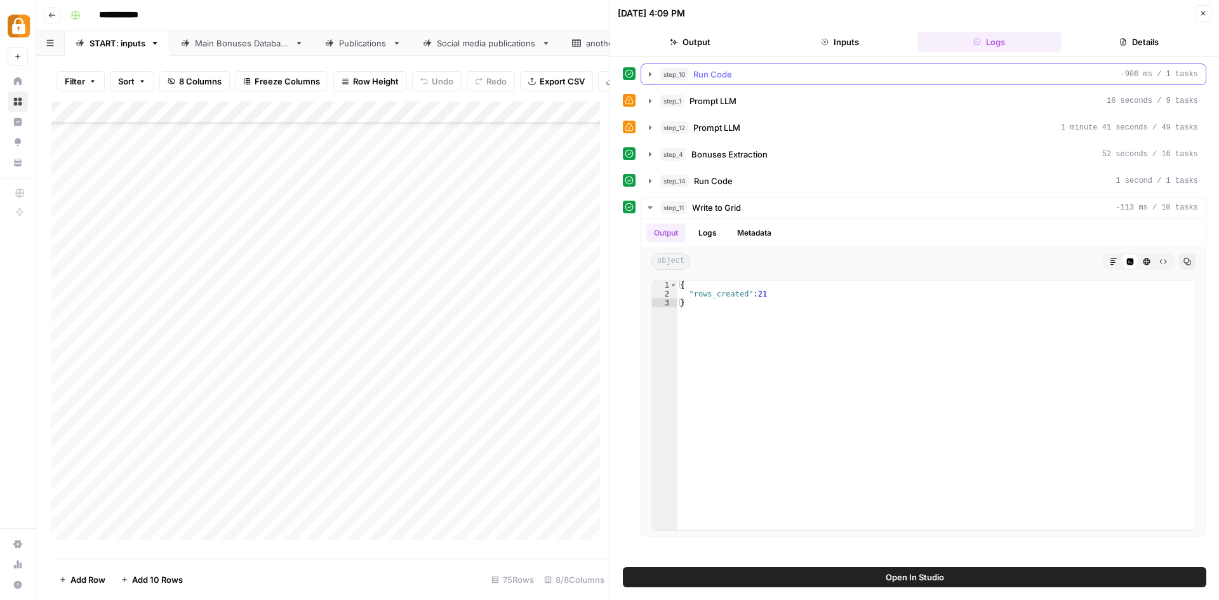
click at [775, 72] on div "step_10 Run Code -906 ms / 1 tasks" at bounding box center [929, 74] width 538 height 13
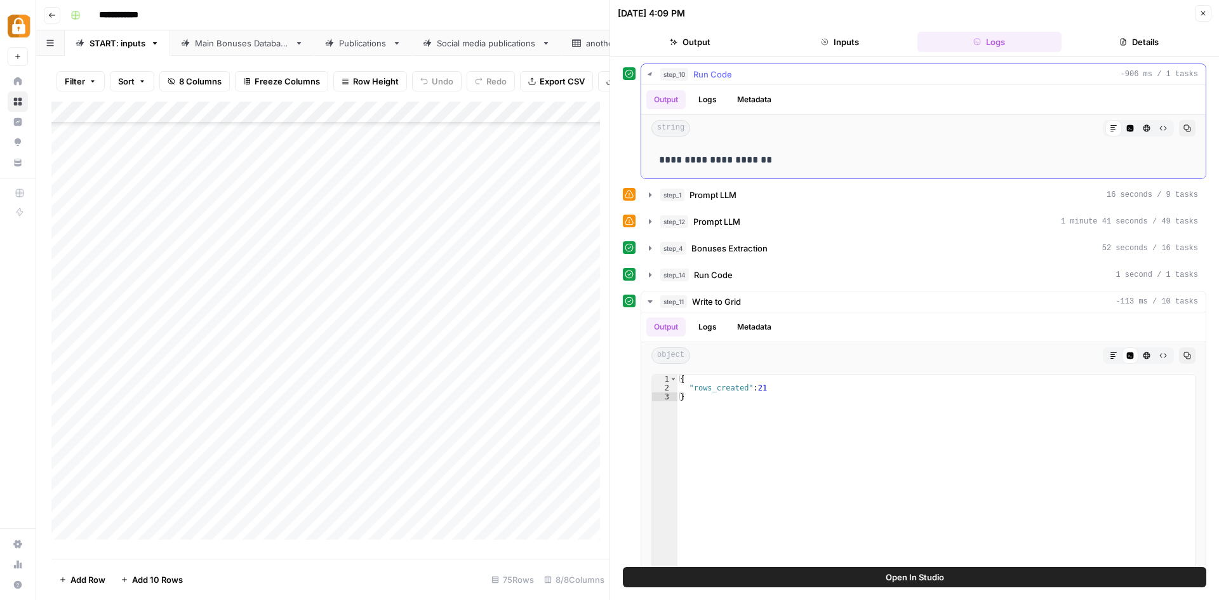
click at [775, 72] on div "step_10 Run Code -906 ms / 1 tasks" at bounding box center [929, 74] width 538 height 13
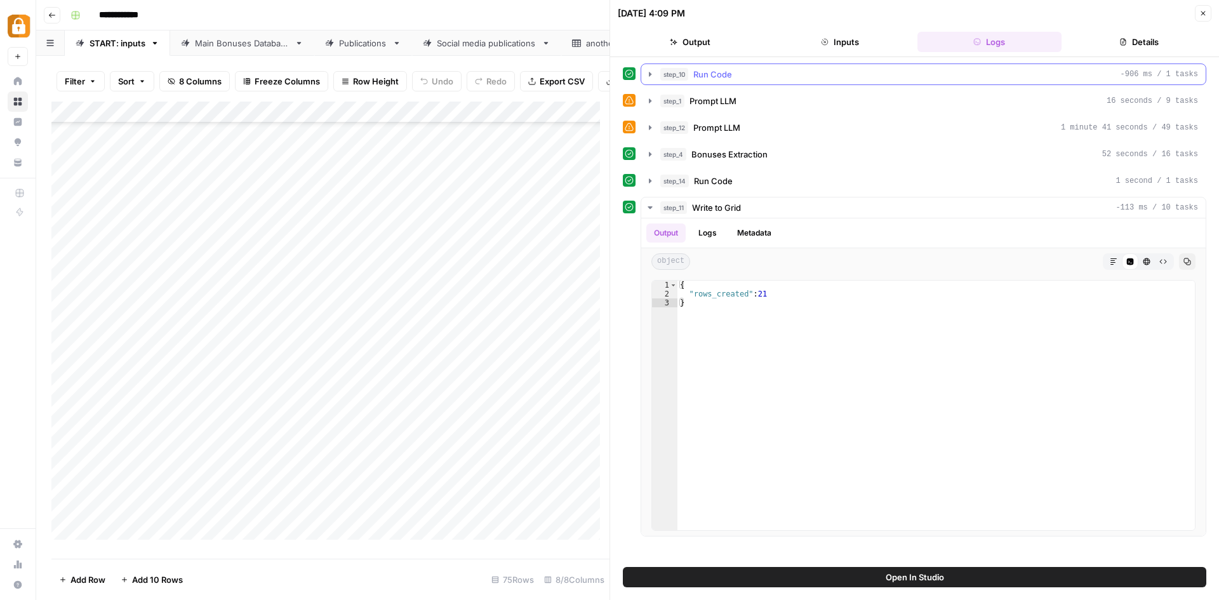
click at [775, 72] on div "step_10 Run Code -906 ms / 1 tasks" at bounding box center [929, 74] width 538 height 13
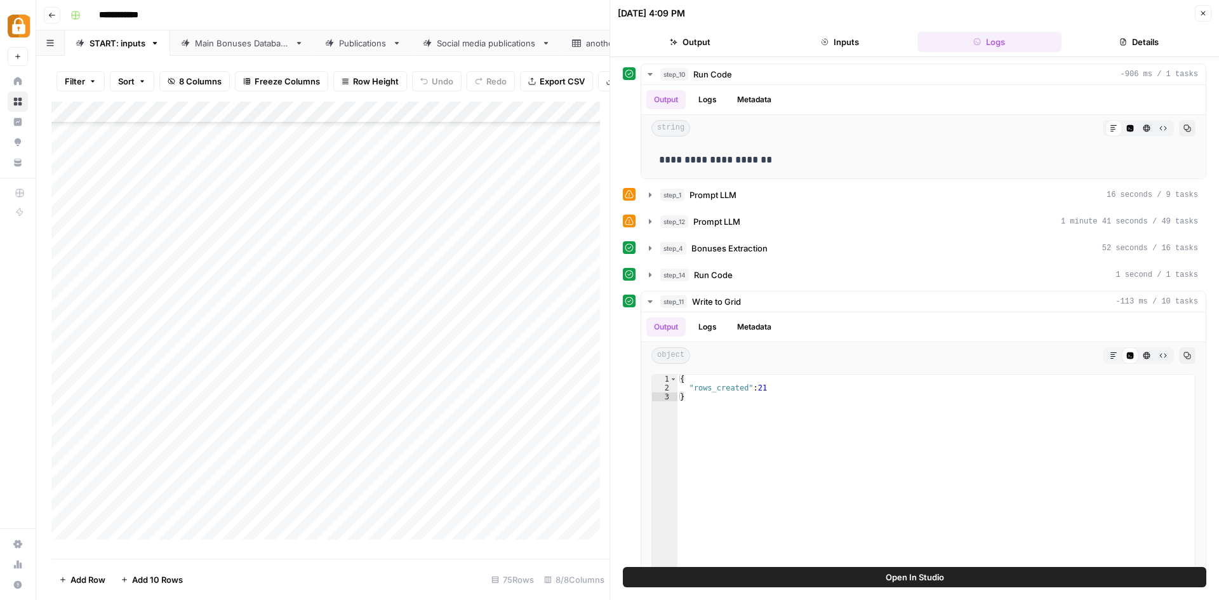
click at [562, 10] on div "**********" at bounding box center [635, 15] width 1141 height 20
click at [1205, 15] on icon "button" at bounding box center [1204, 14] width 8 height 8
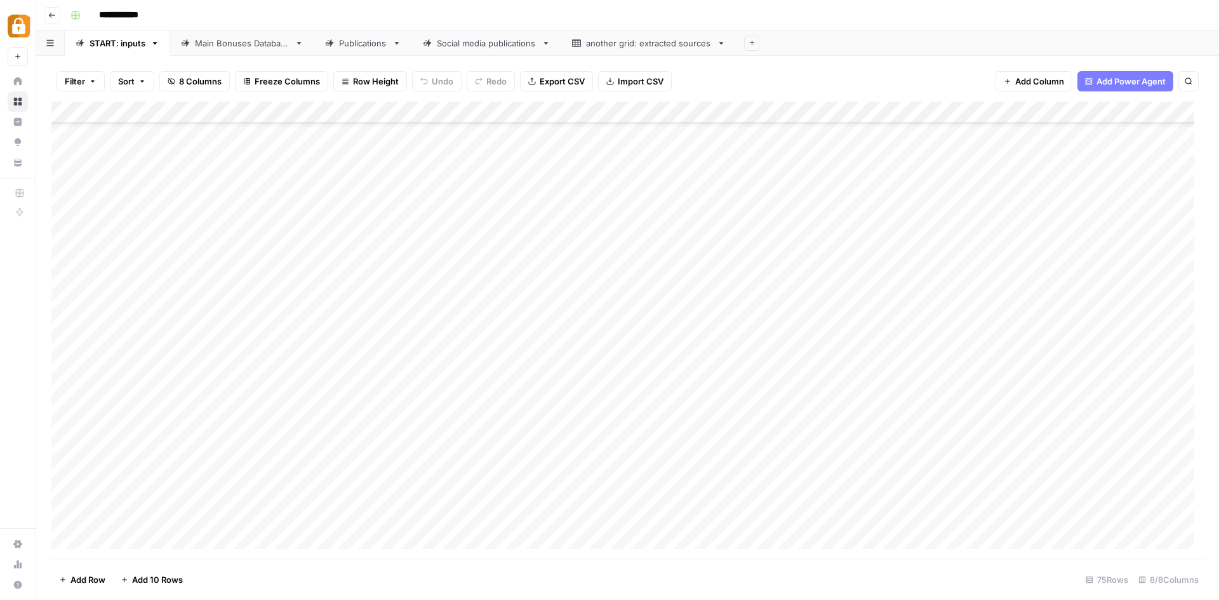
click at [394, 327] on div "Add Column" at bounding box center [627, 330] width 1153 height 457
click at [946, 328] on div "Add Column" at bounding box center [627, 330] width 1153 height 457
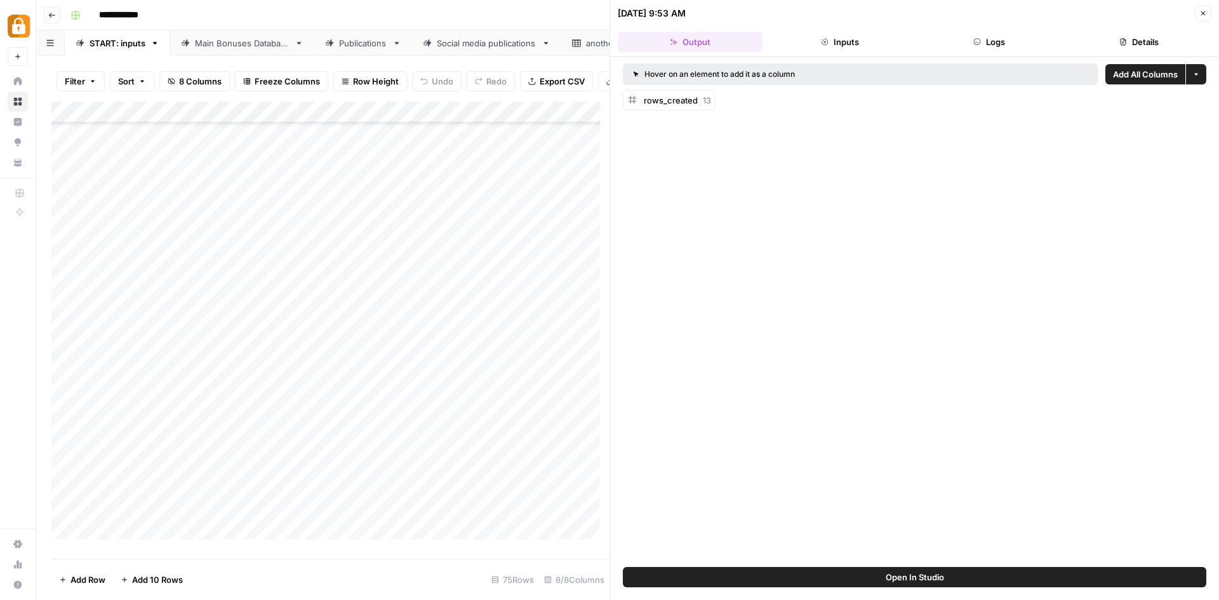
click at [706, 46] on button "Output" at bounding box center [690, 42] width 145 height 20
click at [842, 42] on button "Inputs" at bounding box center [840, 42] width 145 height 20
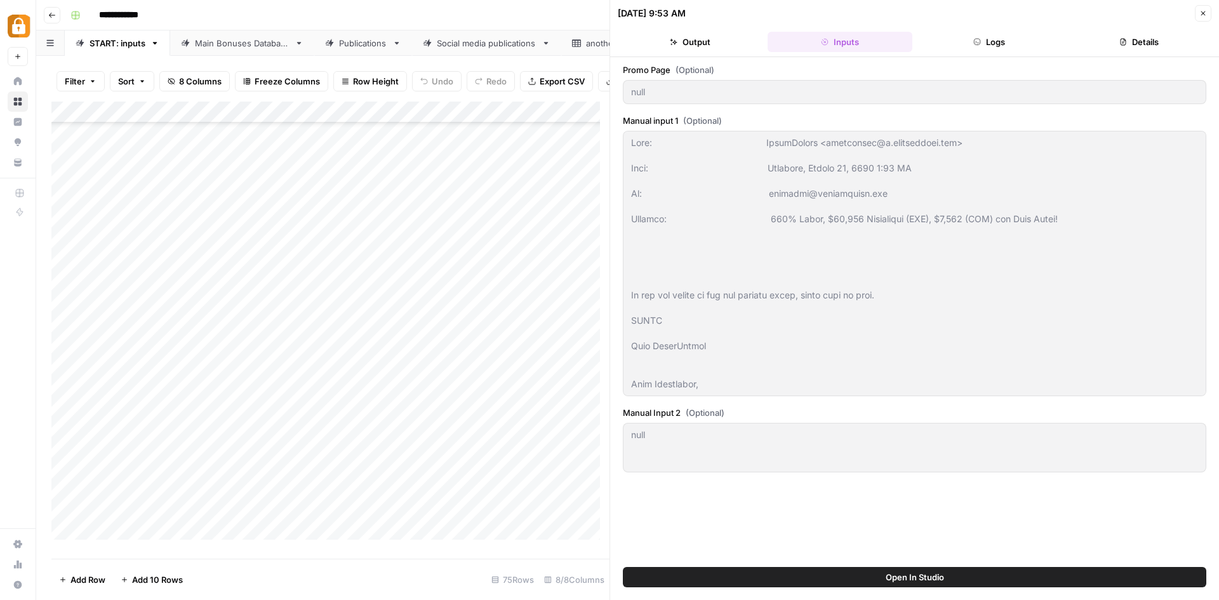
click at [1202, 11] on icon "button" at bounding box center [1204, 14] width 8 height 8
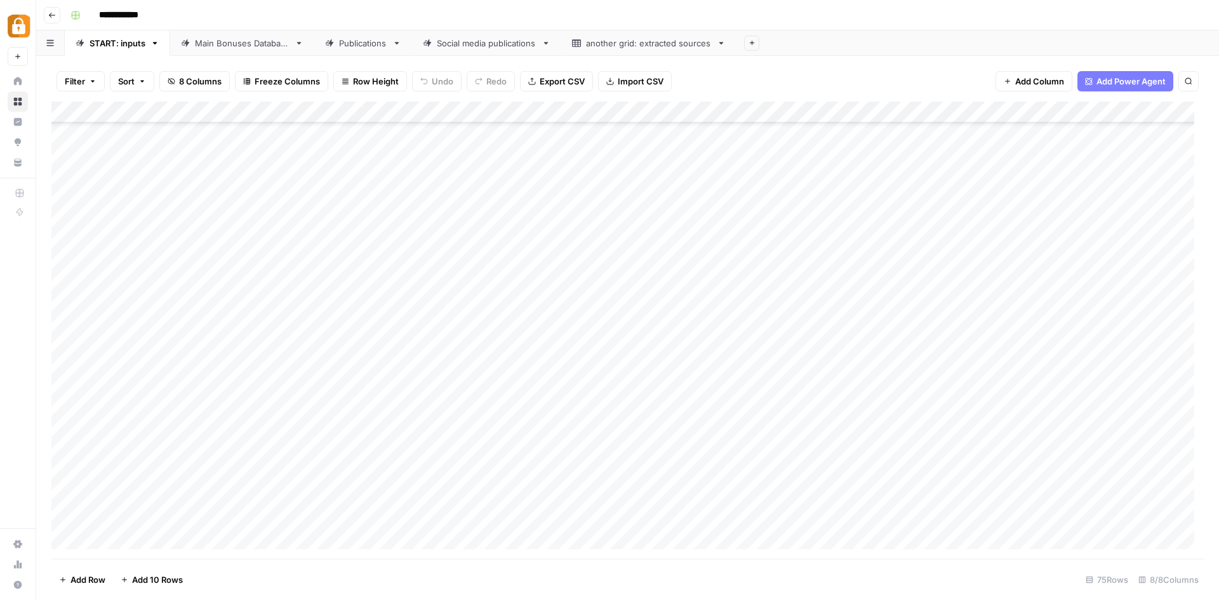
scroll to position [769, 0]
click at [366, 227] on div "Add Column" at bounding box center [627, 330] width 1153 height 457
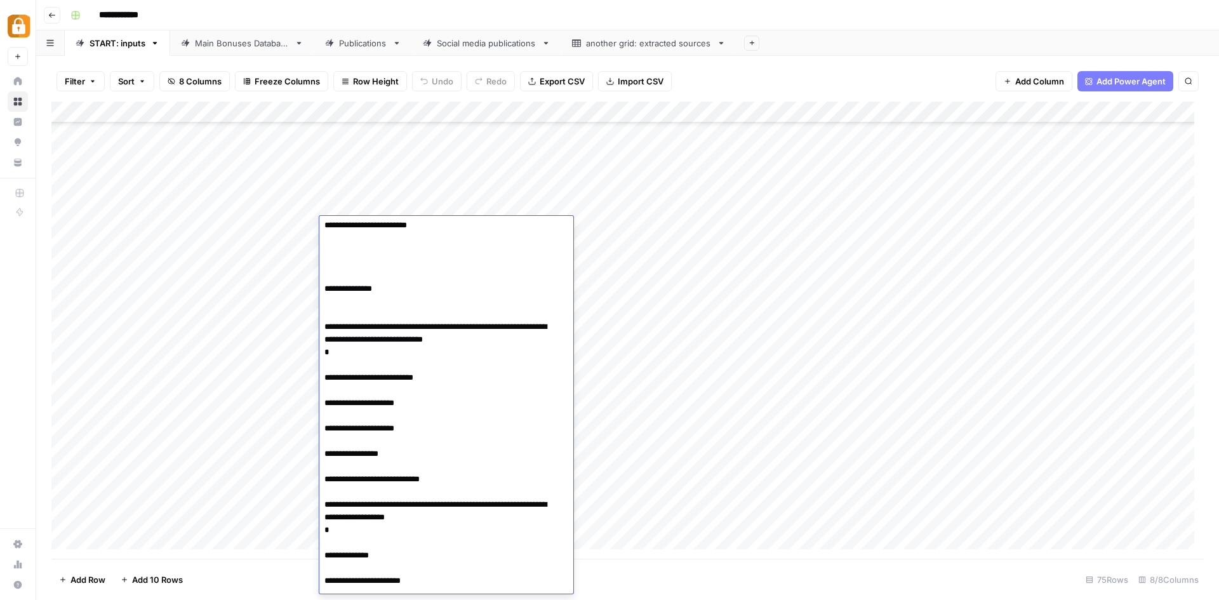
scroll to position [1327, 0]
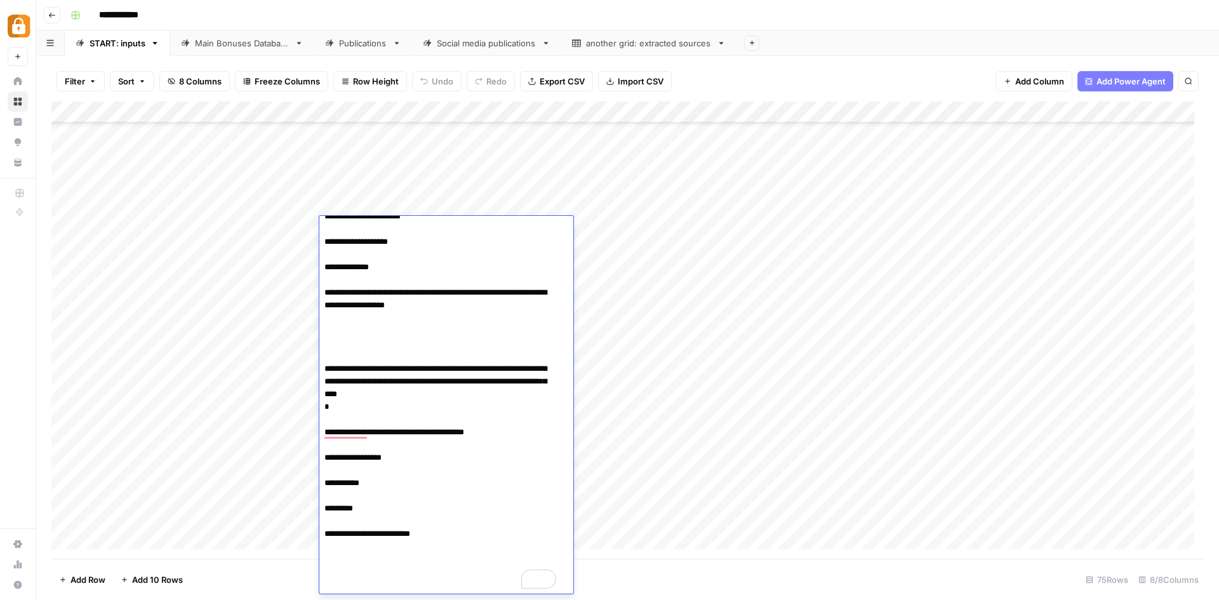
click at [305, 227] on div "Add Column" at bounding box center [627, 330] width 1153 height 457
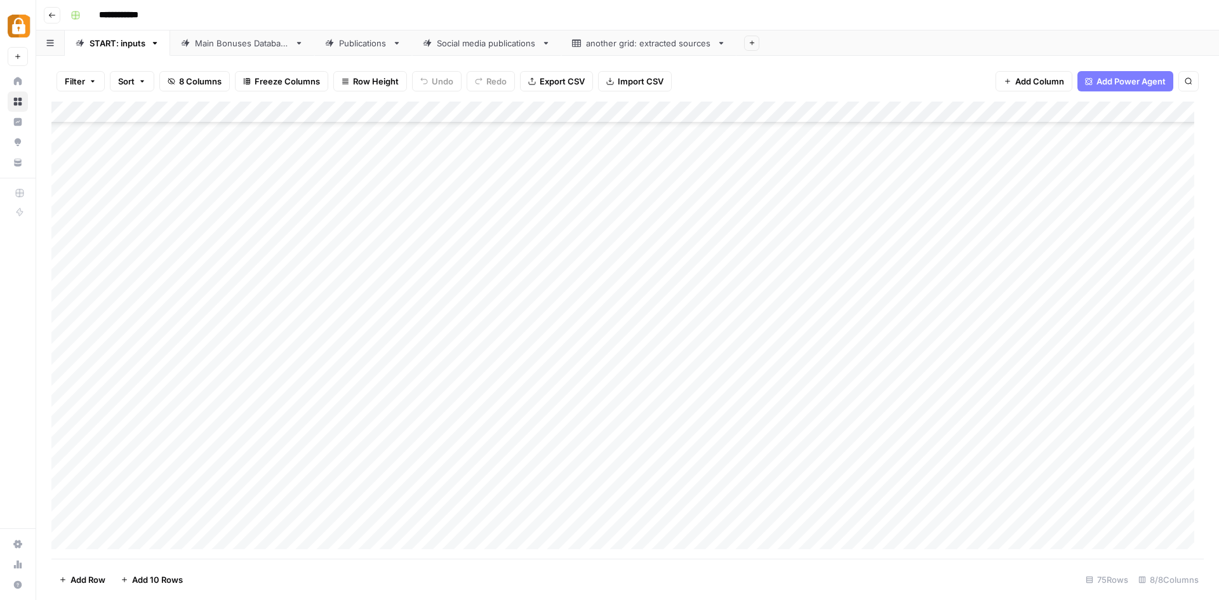
scroll to position [1214, 0]
click at [967, 361] on div "Add Column" at bounding box center [627, 330] width 1153 height 457
click at [967, 361] on div at bounding box center [998, 365] width 228 height 23
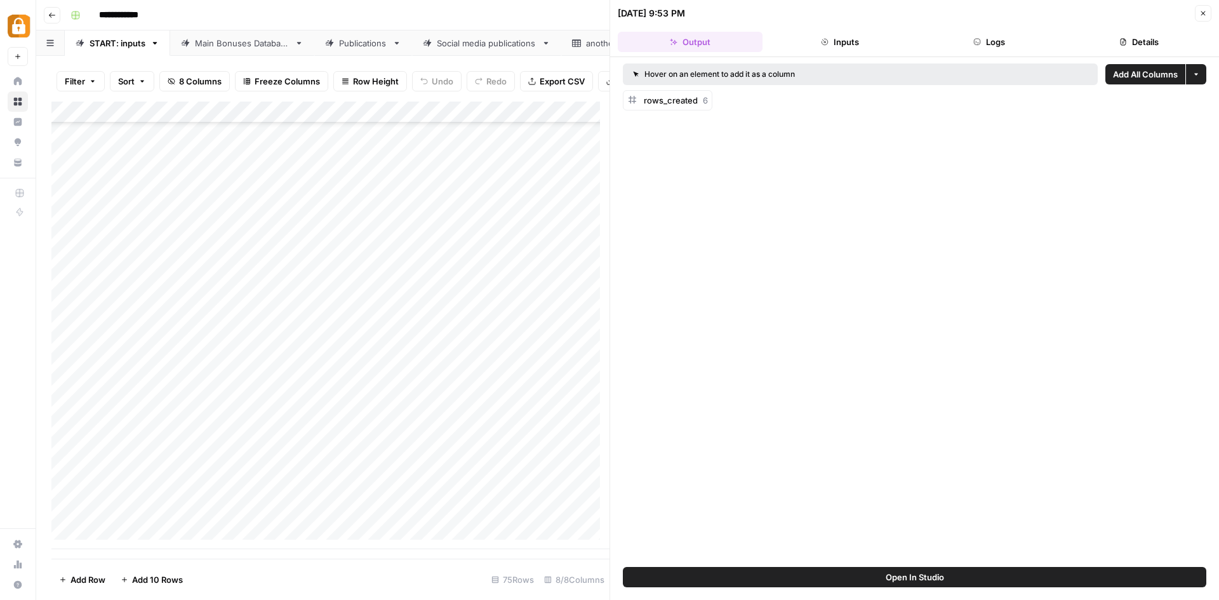
click at [840, 39] on button "Inputs" at bounding box center [840, 42] width 145 height 20
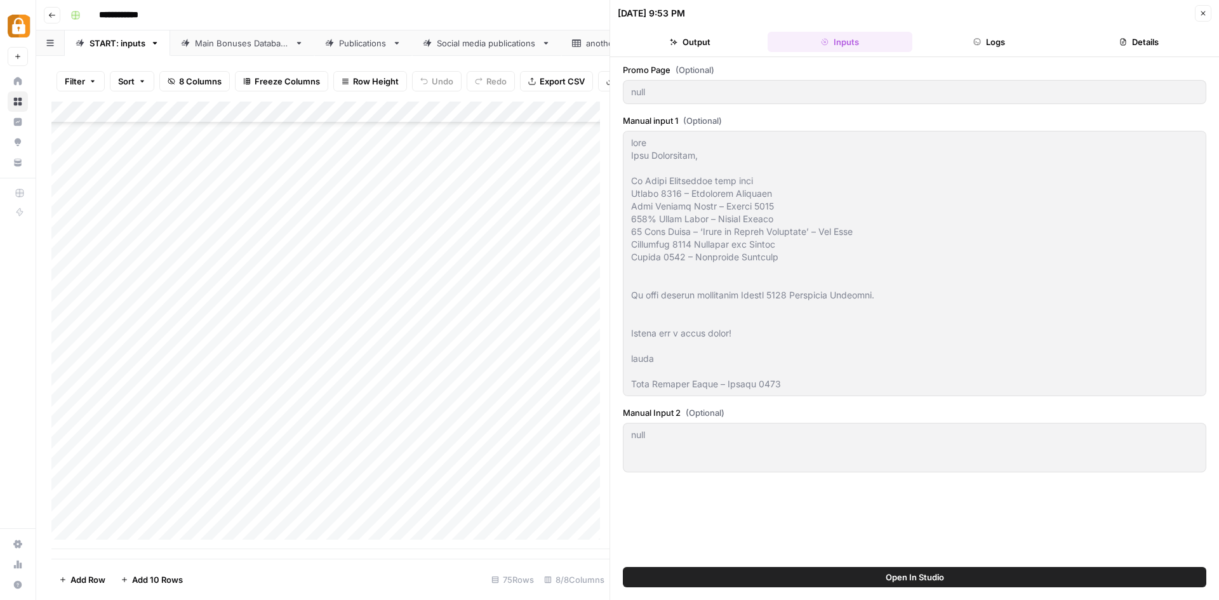
click at [1016, 35] on button "Logs" at bounding box center [990, 42] width 145 height 20
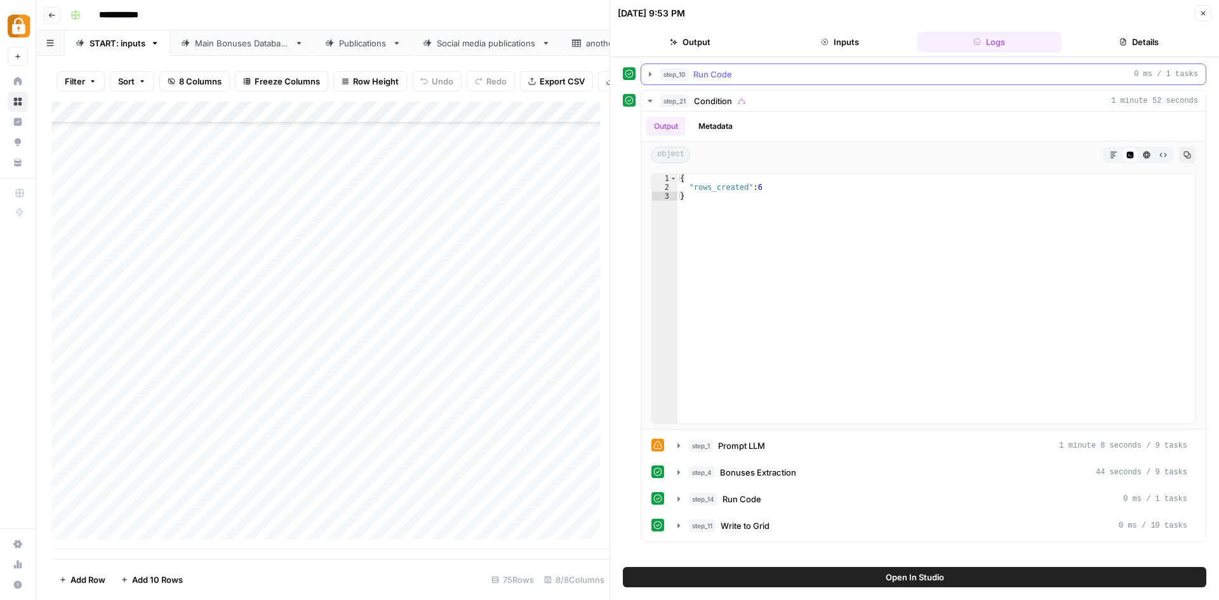
click at [782, 72] on div "step_10 Run Code 0 ms / 1 tasks" at bounding box center [929, 74] width 538 height 13
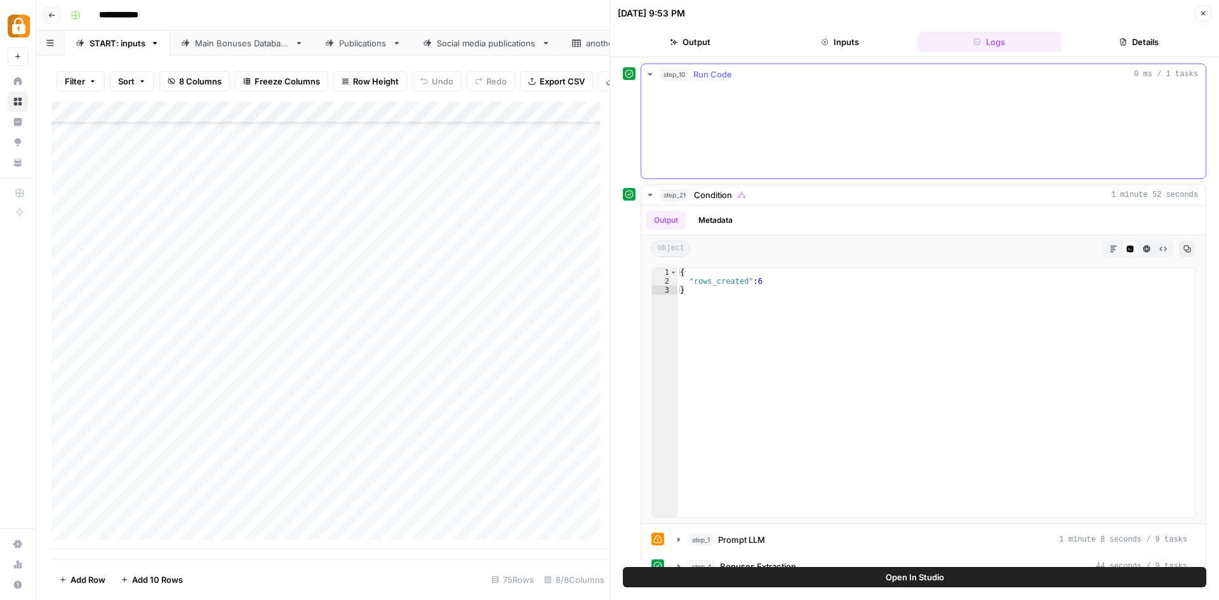
click at [782, 72] on div "step_10 Run Code 0 ms / 1 tasks" at bounding box center [929, 74] width 538 height 13
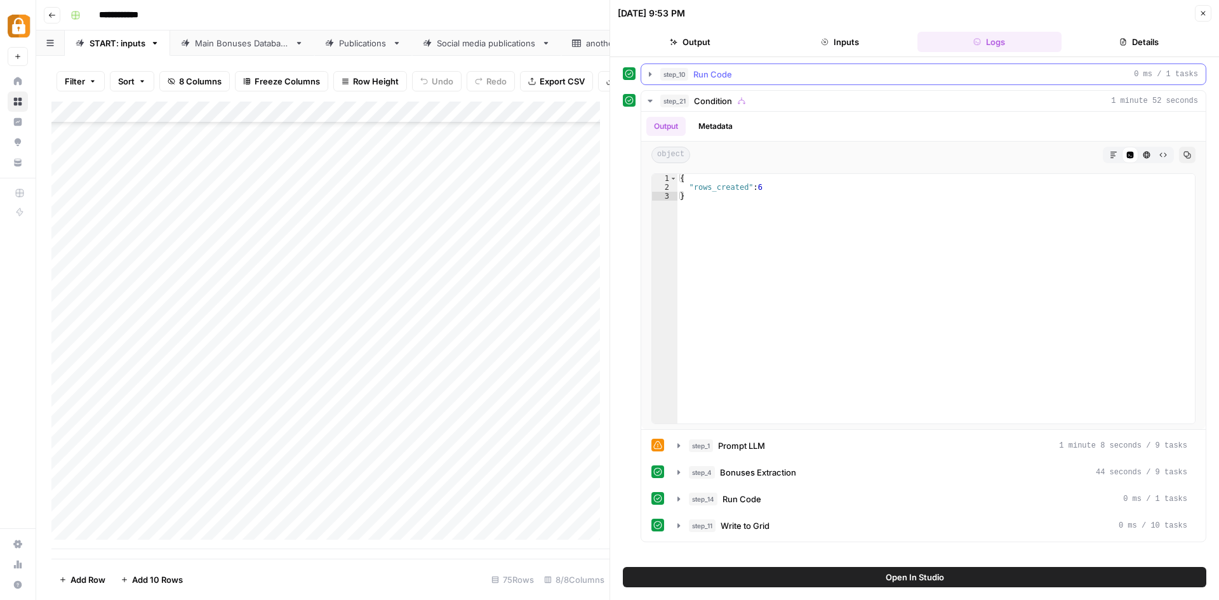
click at [782, 72] on div "step_10 Run Code 0 ms / 1 tasks" at bounding box center [929, 74] width 538 height 13
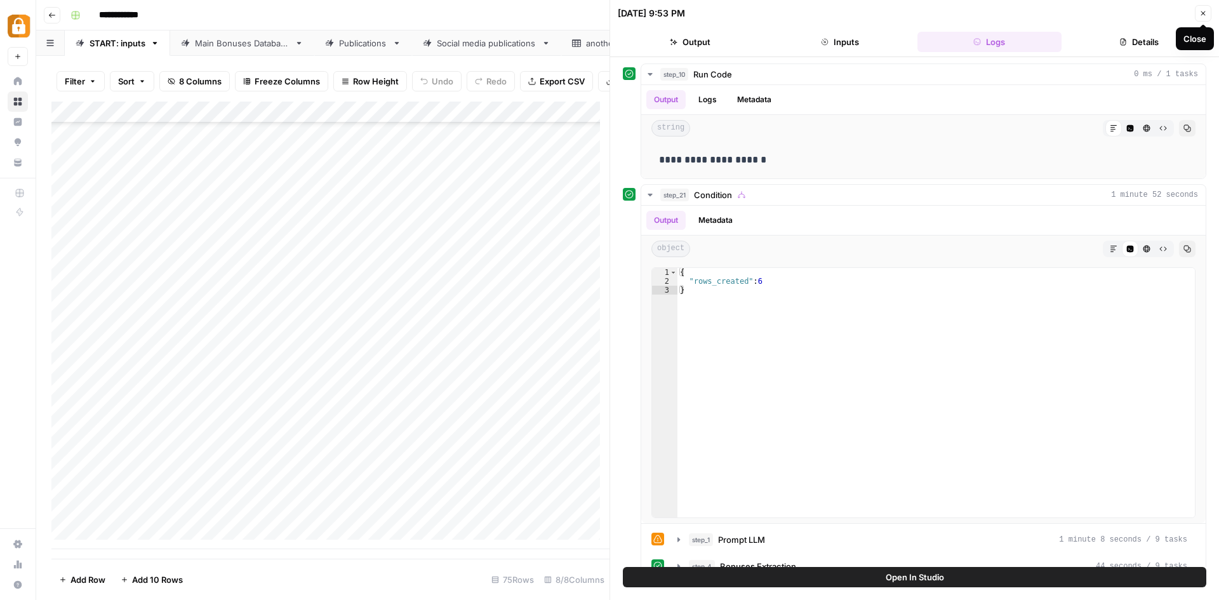
click at [1199, 15] on button "Close" at bounding box center [1203, 13] width 17 height 17
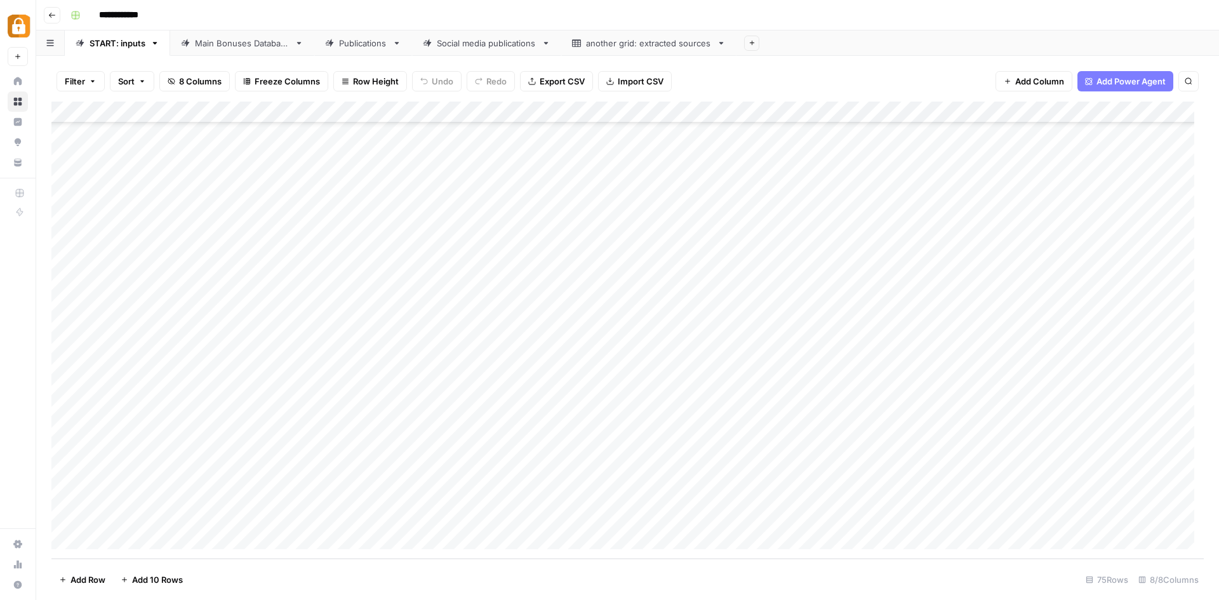
click at [402, 361] on div "Add Column" at bounding box center [627, 330] width 1153 height 457
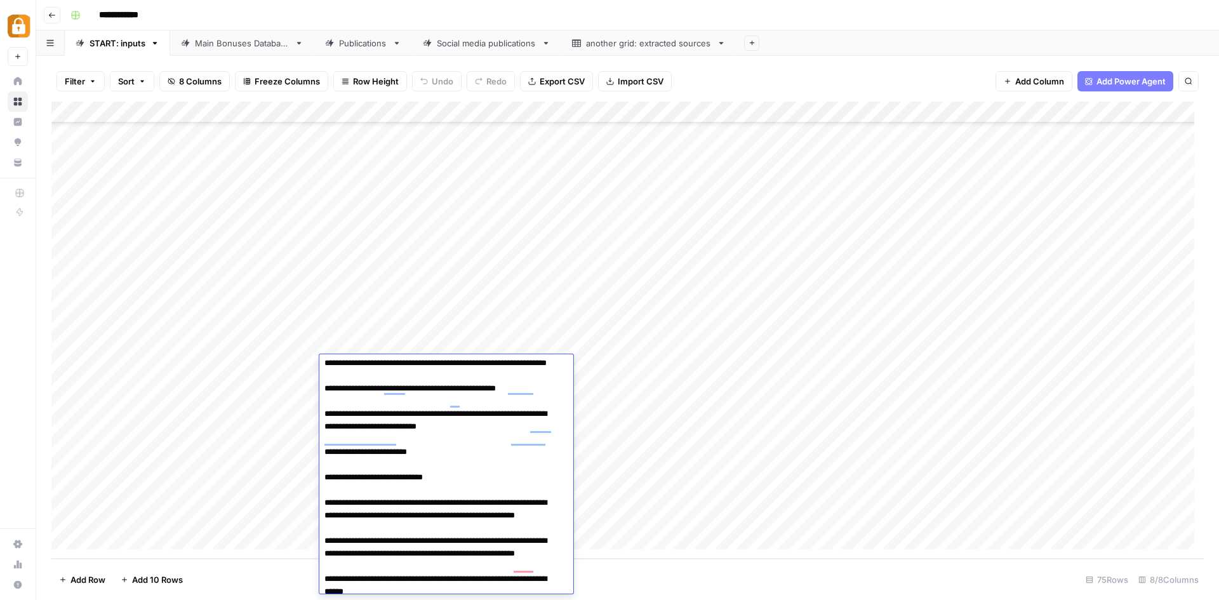
scroll to position [2030, 0]
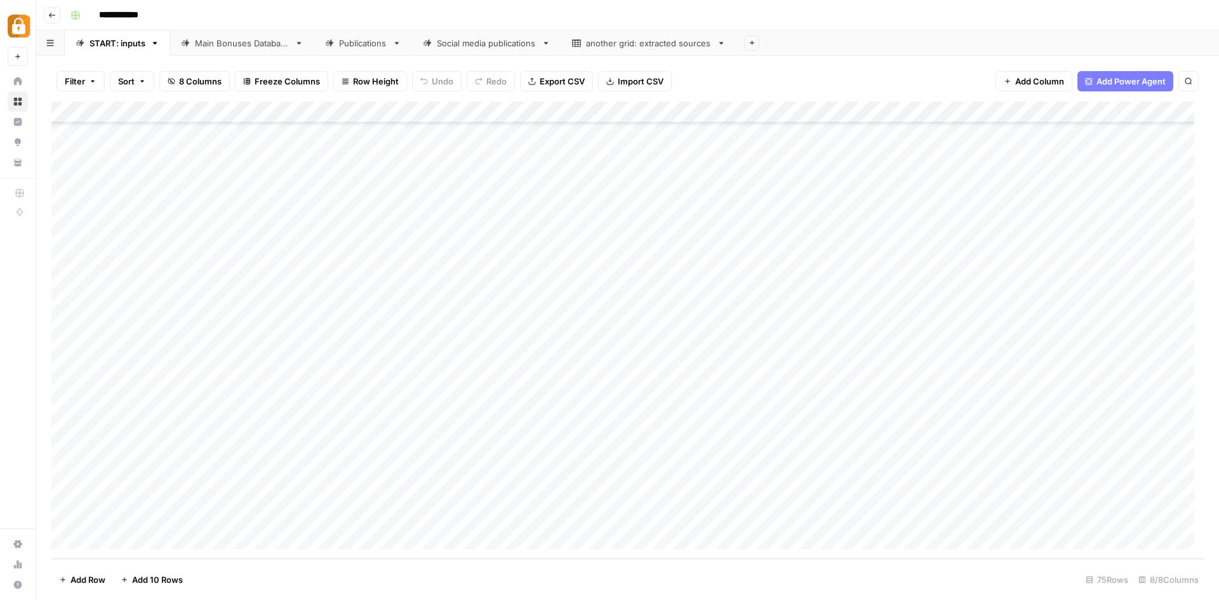
click at [700, 359] on div "Add Column" at bounding box center [627, 330] width 1153 height 457
click at [471, 371] on div "Add Column" at bounding box center [627, 330] width 1153 height 457
click at [460, 383] on div "Add Column" at bounding box center [627, 330] width 1153 height 457
click at [272, 387] on div "Add Column" at bounding box center [627, 330] width 1153 height 457
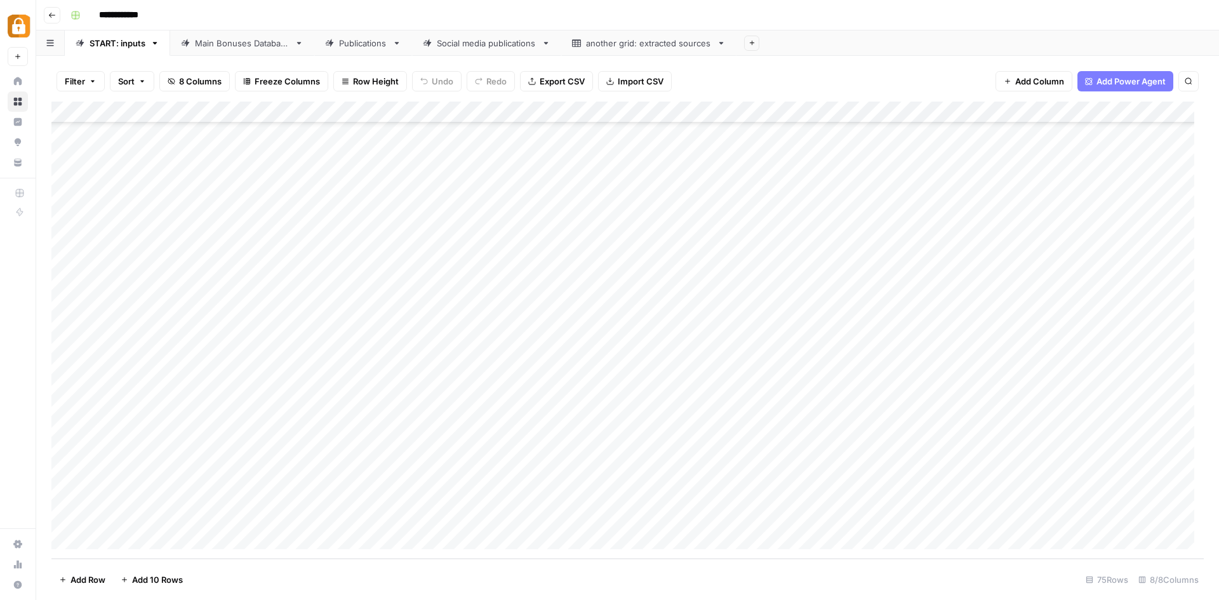
click at [267, 342] on div "Add Column" at bounding box center [627, 330] width 1153 height 457
click at [393, 404] on div "Add Column" at bounding box center [627, 330] width 1153 height 457
click at [385, 419] on div "Add Column" at bounding box center [627, 330] width 1153 height 457
click at [573, 500] on div "Add Column" at bounding box center [627, 330] width 1153 height 457
click at [462, 434] on div "Add Column" at bounding box center [627, 330] width 1153 height 457
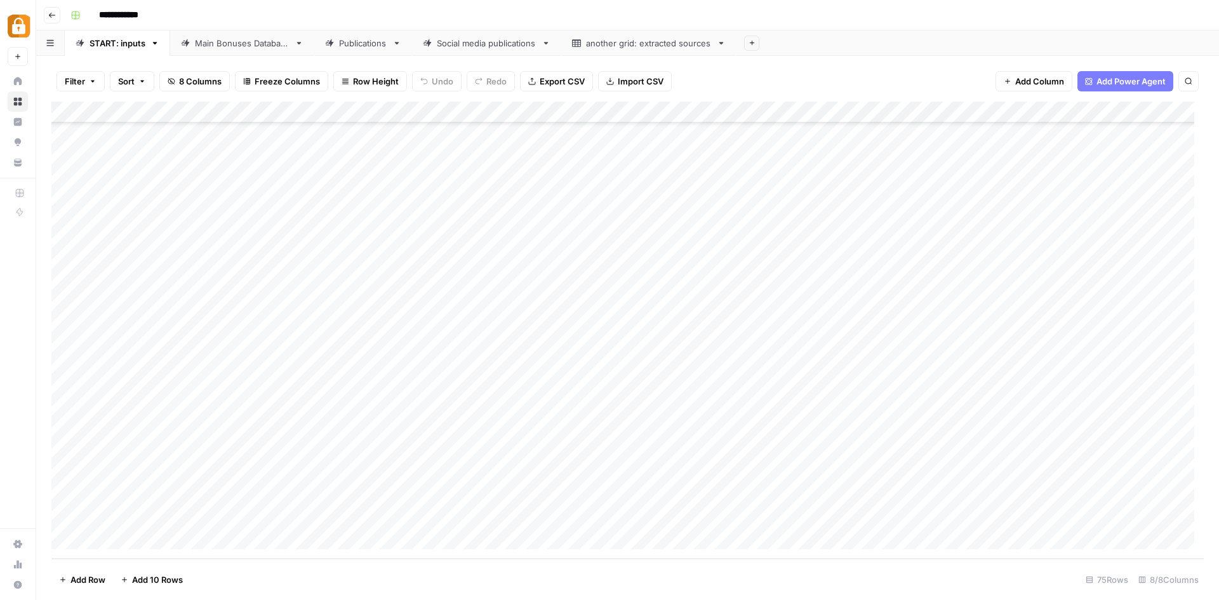
click at [472, 430] on div "Add Column" at bounding box center [627, 330] width 1153 height 457
click at [474, 448] on div "Add Column" at bounding box center [627, 330] width 1153 height 457
click at [267, 449] on div "Add Column" at bounding box center [627, 330] width 1153 height 457
click at [269, 429] on div "Add Column" at bounding box center [627, 330] width 1153 height 457
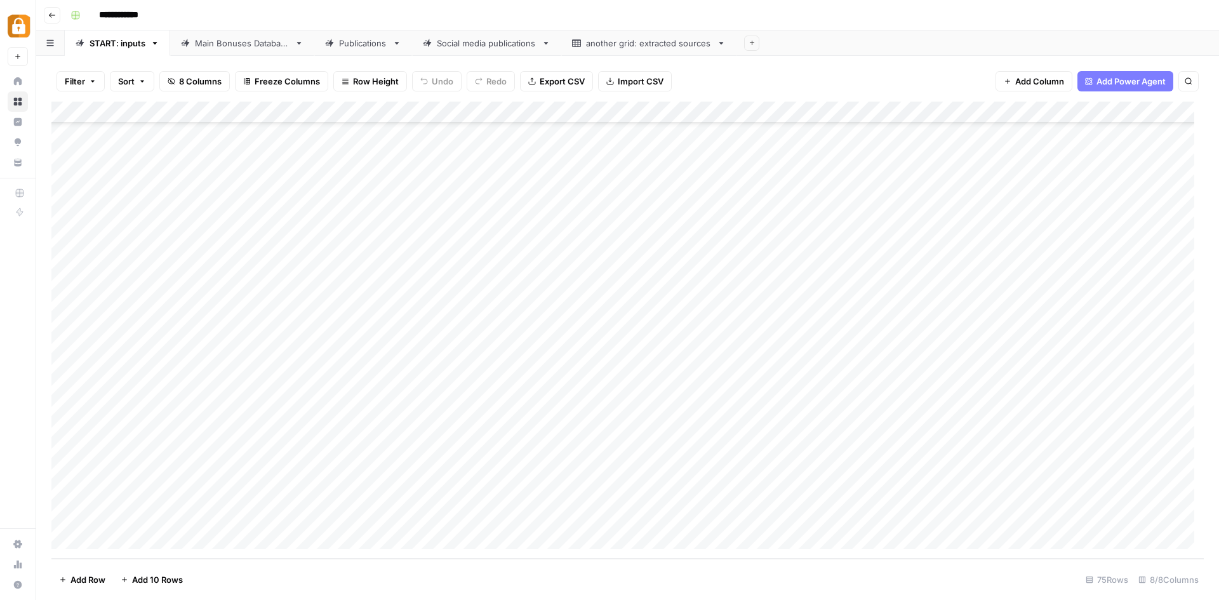
click at [269, 429] on div "Add Column" at bounding box center [627, 330] width 1153 height 457
click at [269, 429] on textarea "**********" at bounding box center [279, 432] width 203 height 18
click at [395, 424] on div "Add Column" at bounding box center [627, 330] width 1153 height 457
click at [276, 387] on div "Add Column" at bounding box center [627, 330] width 1153 height 457
click at [352, 408] on div "Add Column" at bounding box center [627, 330] width 1153 height 457
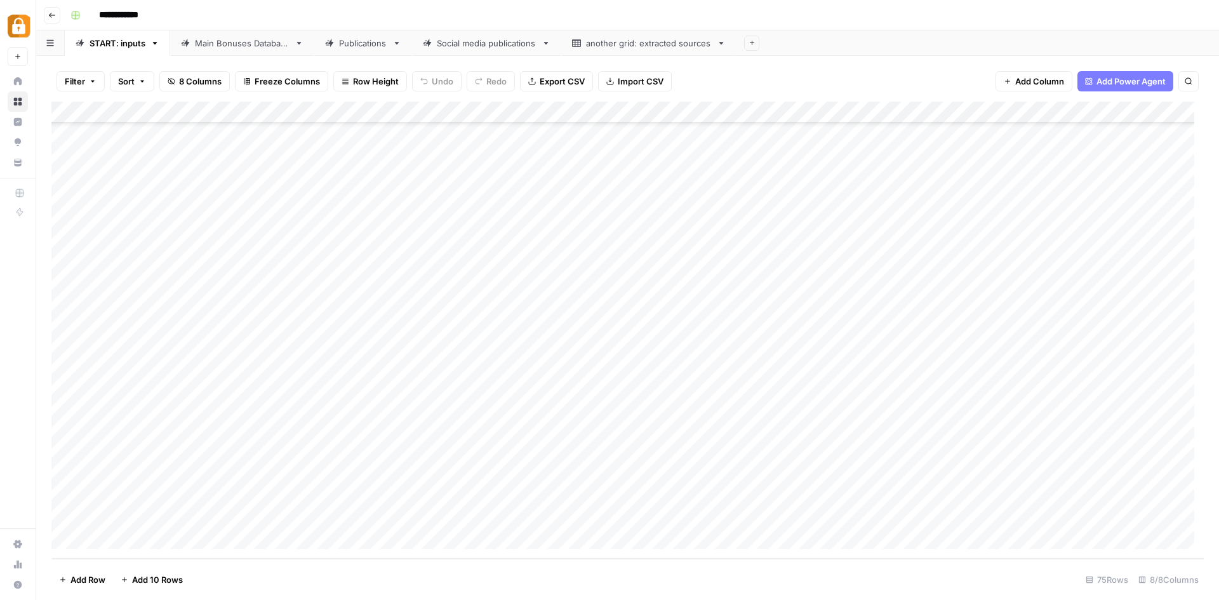
click at [252, 43] on div "Main Bonuses Database" at bounding box center [242, 43] width 95 height 13
click at [109, 38] on div "START: inputs" at bounding box center [118, 43] width 56 height 13
click at [284, 257] on div "Add Column" at bounding box center [627, 330] width 1153 height 457
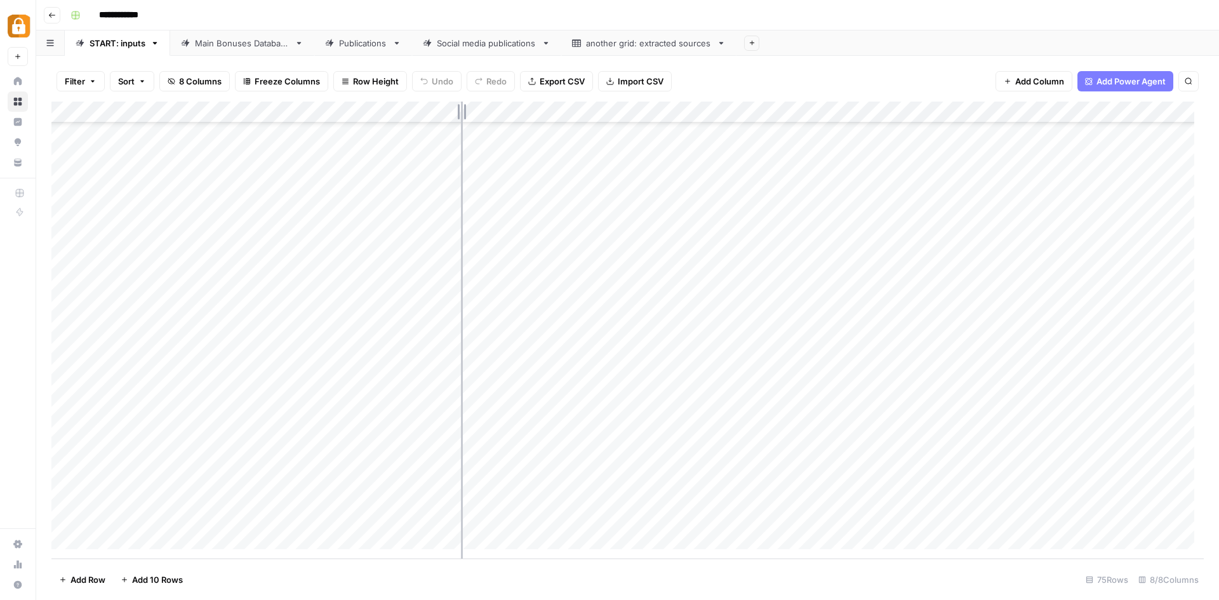
drag, startPoint x: 320, startPoint y: 112, endPoint x: 461, endPoint y: 116, distance: 141.0
click at [461, 116] on div "Add Column" at bounding box center [627, 330] width 1153 height 457
click at [407, 270] on div "Add Column" at bounding box center [627, 330] width 1153 height 457
click at [397, 297] on div "Add Column" at bounding box center [627, 330] width 1153 height 457
click at [394, 314] on div "Add Column" at bounding box center [627, 330] width 1153 height 457
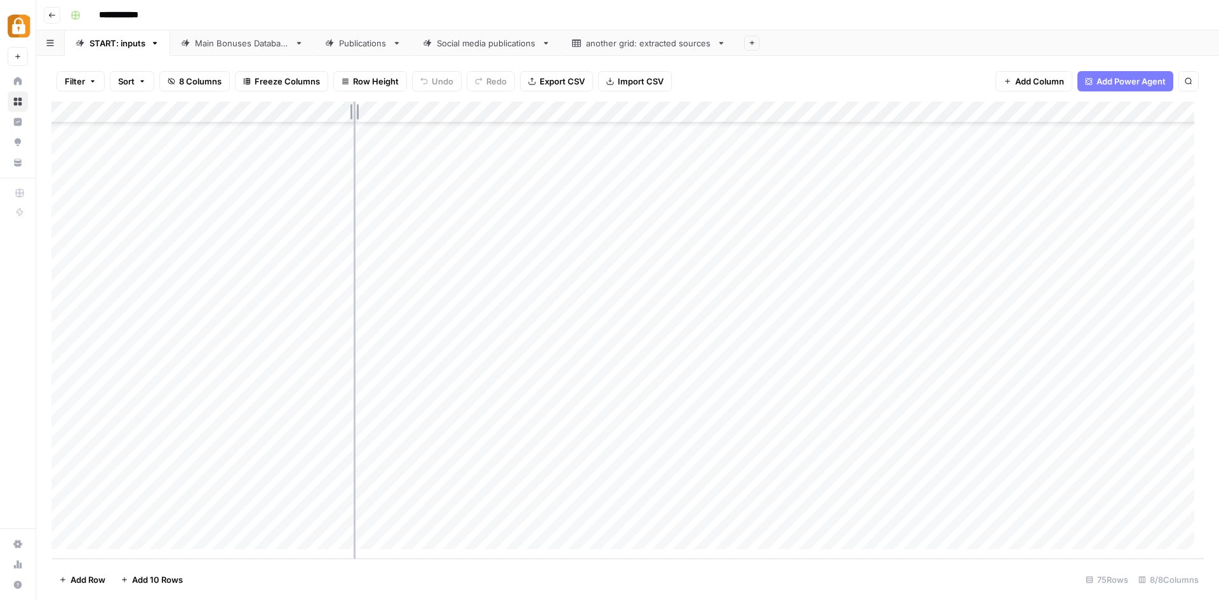
drag, startPoint x: 461, startPoint y: 110, endPoint x: 354, endPoint y: 112, distance: 107.4
click at [354, 112] on div "Add Column" at bounding box center [627, 330] width 1153 height 457
click at [398, 170] on div "Add Column" at bounding box center [627, 330] width 1153 height 457
click at [419, 471] on div "Add Column" at bounding box center [627, 330] width 1153 height 457
click at [513, 210] on div "Add Column" at bounding box center [627, 330] width 1153 height 457
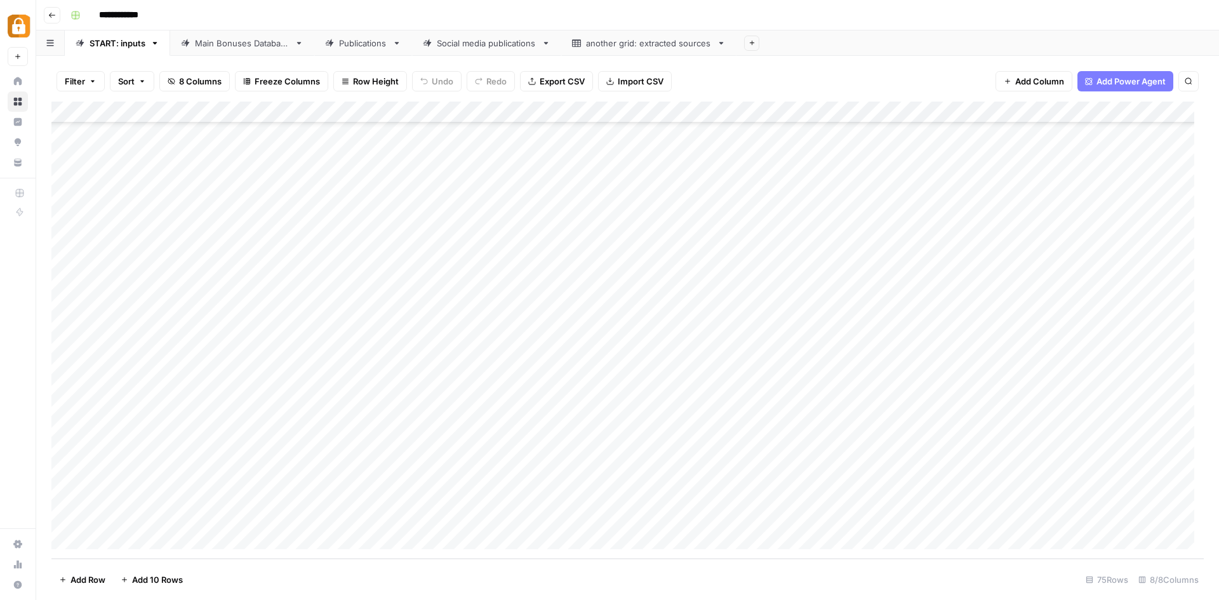
click at [513, 210] on div "Add Column" at bounding box center [627, 330] width 1153 height 457
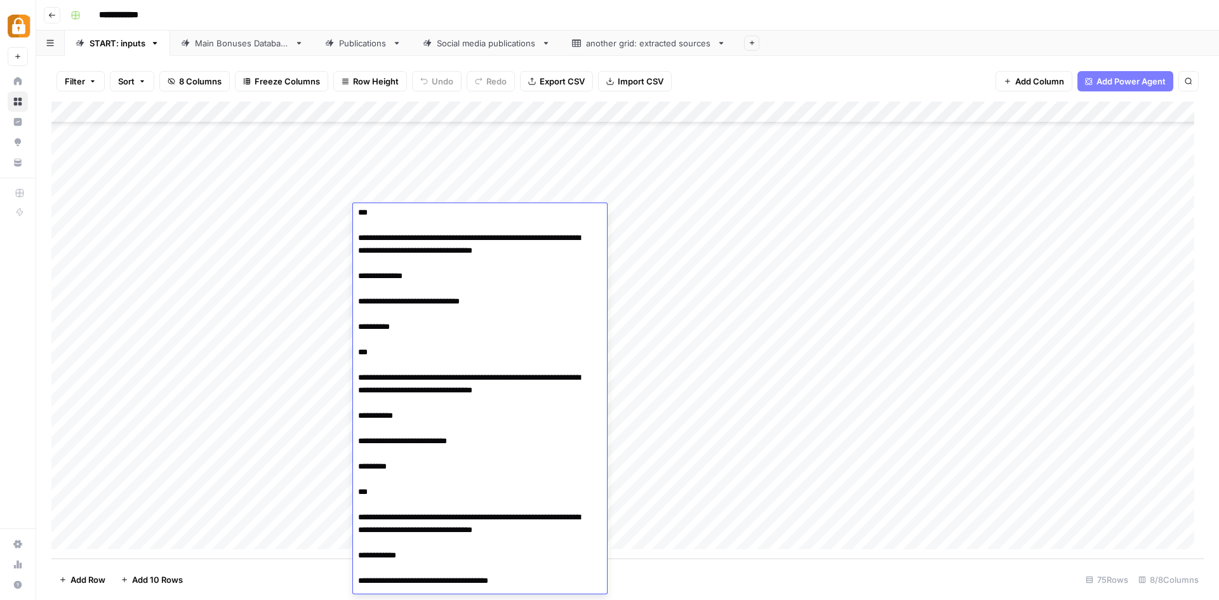
scroll to position [350, 0]
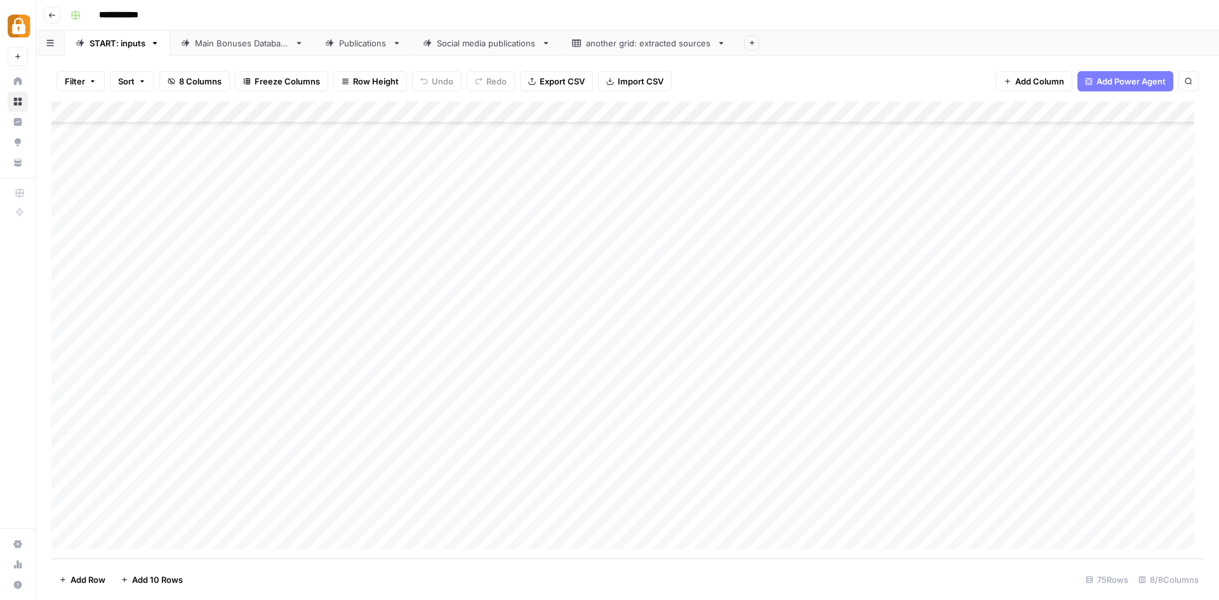
click at [666, 214] on div "Add Column" at bounding box center [627, 330] width 1153 height 457
click at [469, 294] on div "Add Column" at bounding box center [627, 330] width 1153 height 457
click at [247, 48] on div "Main Bonuses Database" at bounding box center [242, 43] width 95 height 13
click at [116, 44] on div "START: inputs" at bounding box center [118, 43] width 56 height 13
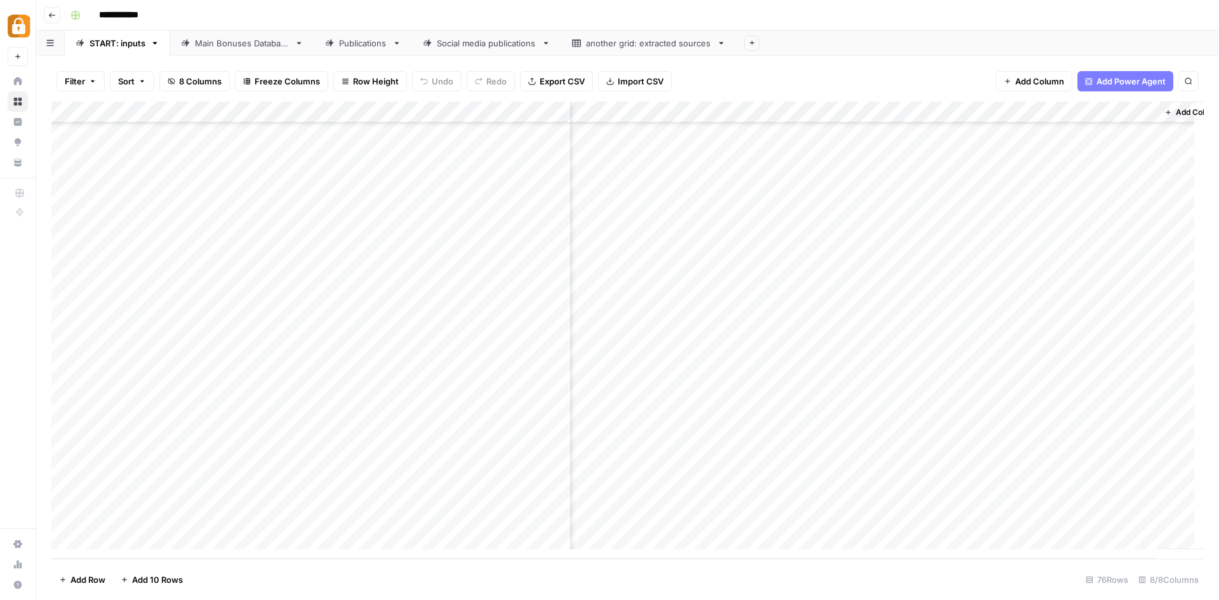
scroll to position [1235, 0]
drag, startPoint x: 178, startPoint y: 109, endPoint x: 150, endPoint y: 108, distance: 28.6
click at [150, 108] on div "Add Column" at bounding box center [627, 330] width 1153 height 457
click at [53, 12] on icon "button" at bounding box center [52, 15] width 8 height 8
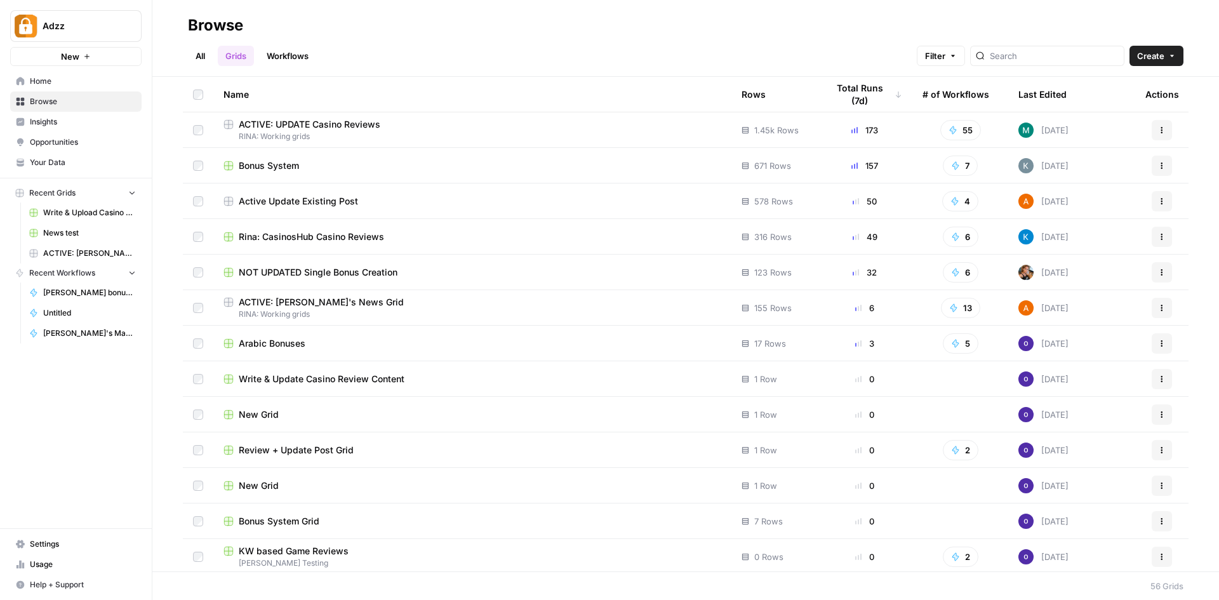
click at [288, 166] on span "Bonus System" at bounding box center [269, 165] width 60 height 13
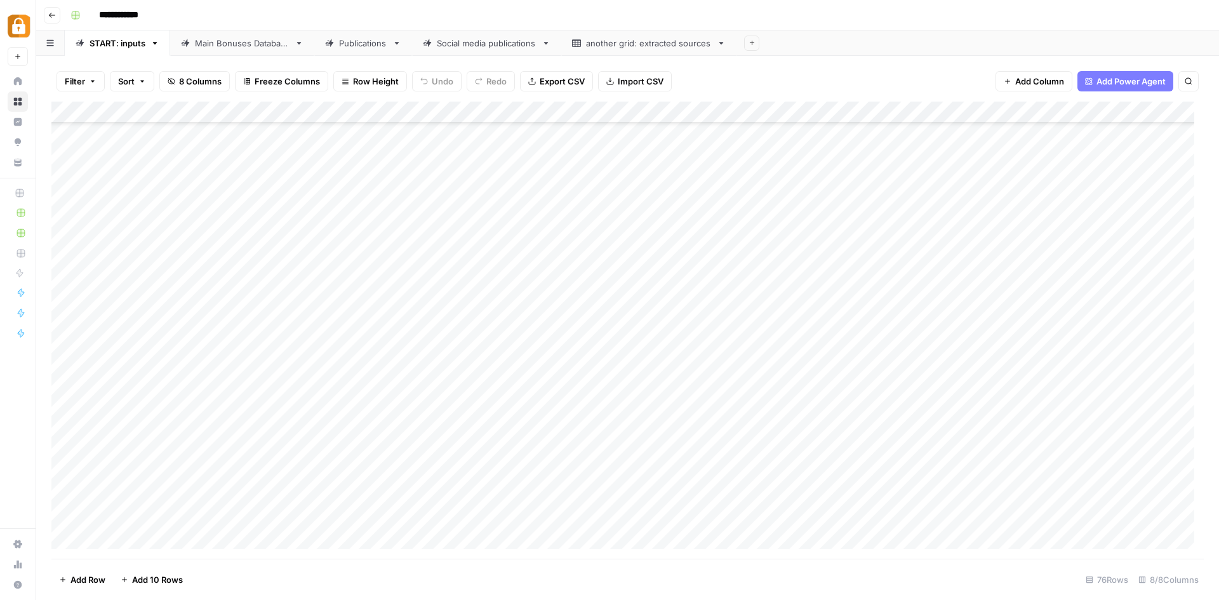
scroll to position [1235, 0]
click at [213, 516] on div "Add Column" at bounding box center [627, 330] width 1153 height 457
click at [377, 516] on div "Add Column" at bounding box center [627, 330] width 1153 height 457
click at [285, 516] on div "Add Column" at bounding box center [627, 330] width 1153 height 457
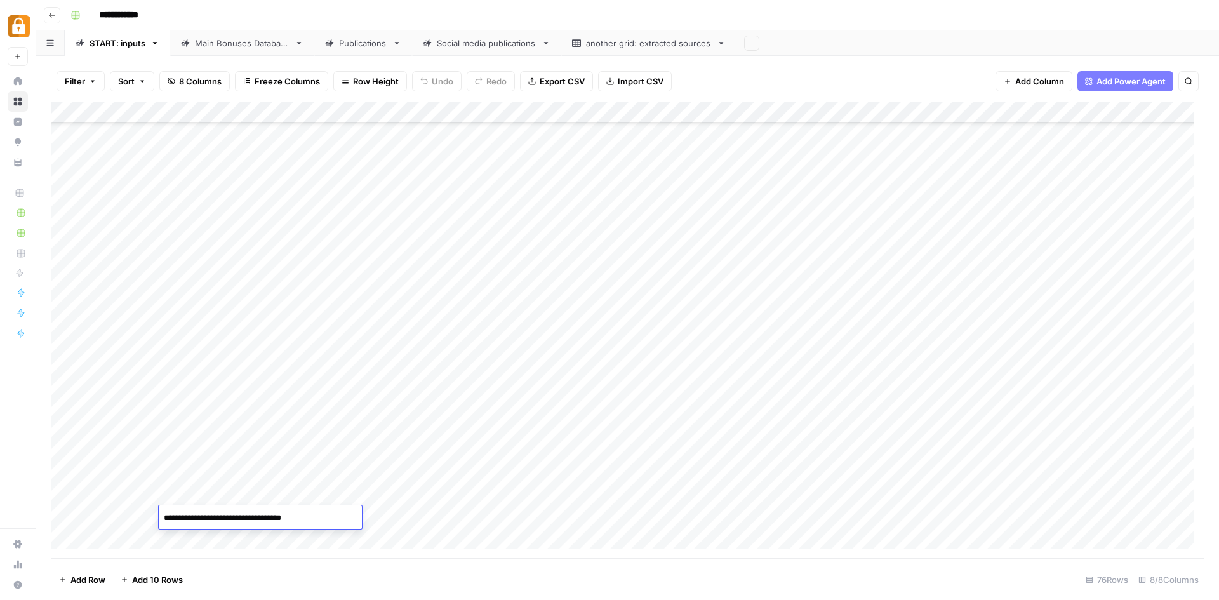
click at [285, 516] on textarea "**********" at bounding box center [260, 518] width 203 height 18
click at [411, 514] on div "Add Column" at bounding box center [627, 330] width 1153 height 457
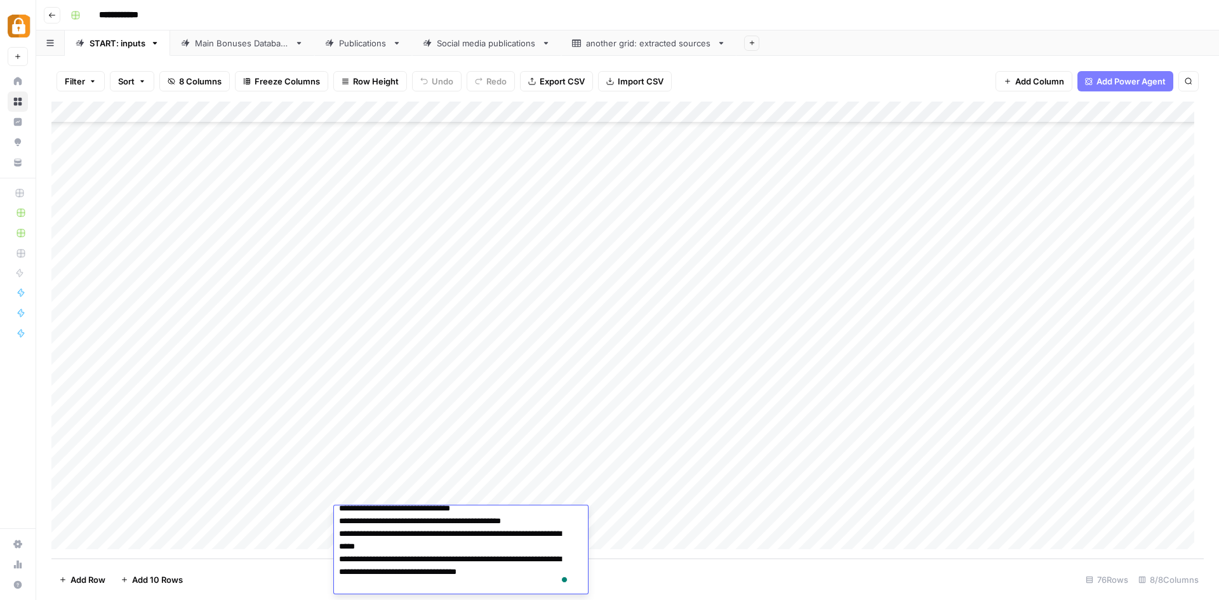
scroll to position [3, 0]
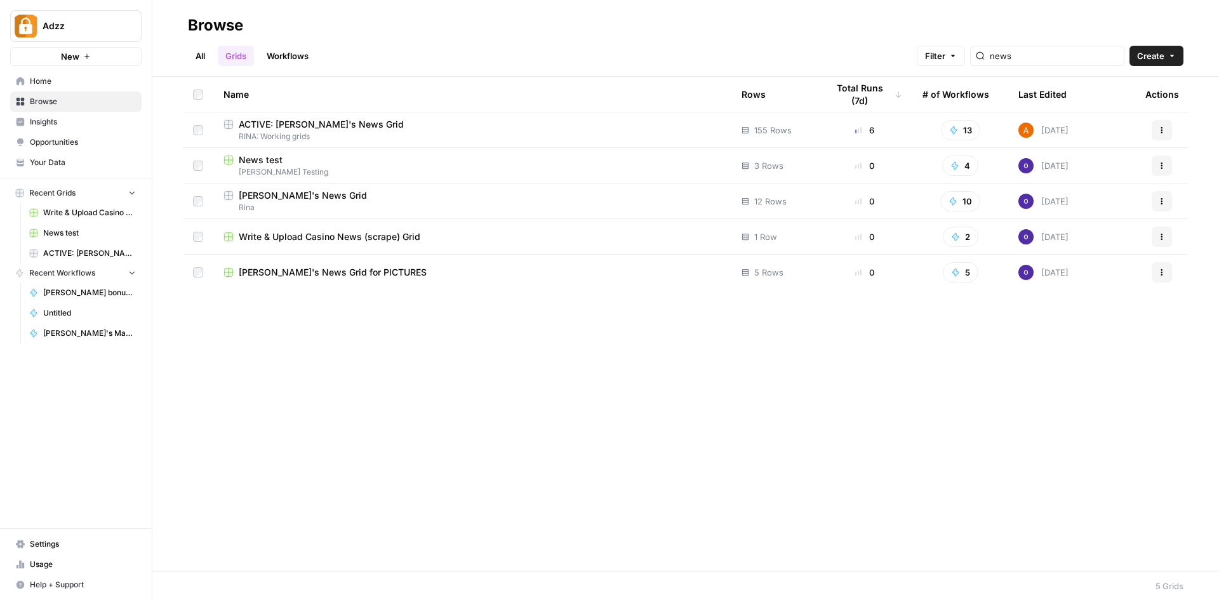
click at [284, 121] on span "ACTIVE: [PERSON_NAME]'s News Grid" at bounding box center [321, 124] width 165 height 13
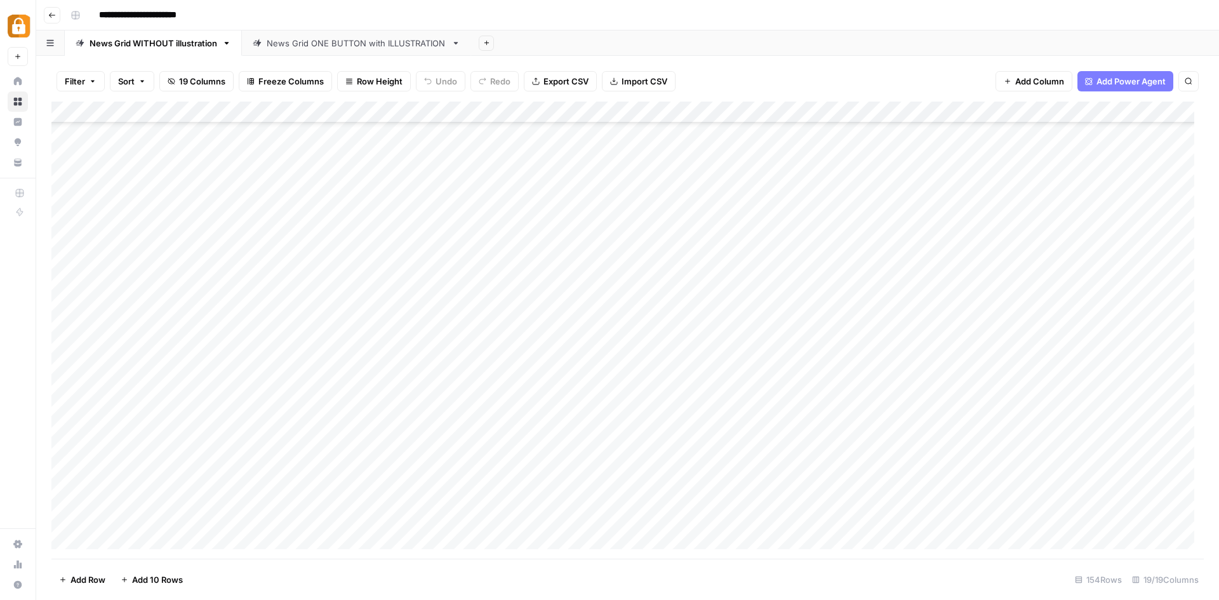
scroll to position [2919, 0]
click at [293, 513] on div "Add Column" at bounding box center [627, 330] width 1153 height 457
click at [293, 513] on textarea "**********" at bounding box center [375, 518] width 203 height 18
click at [513, 505] on div "Add Column" at bounding box center [627, 330] width 1153 height 457
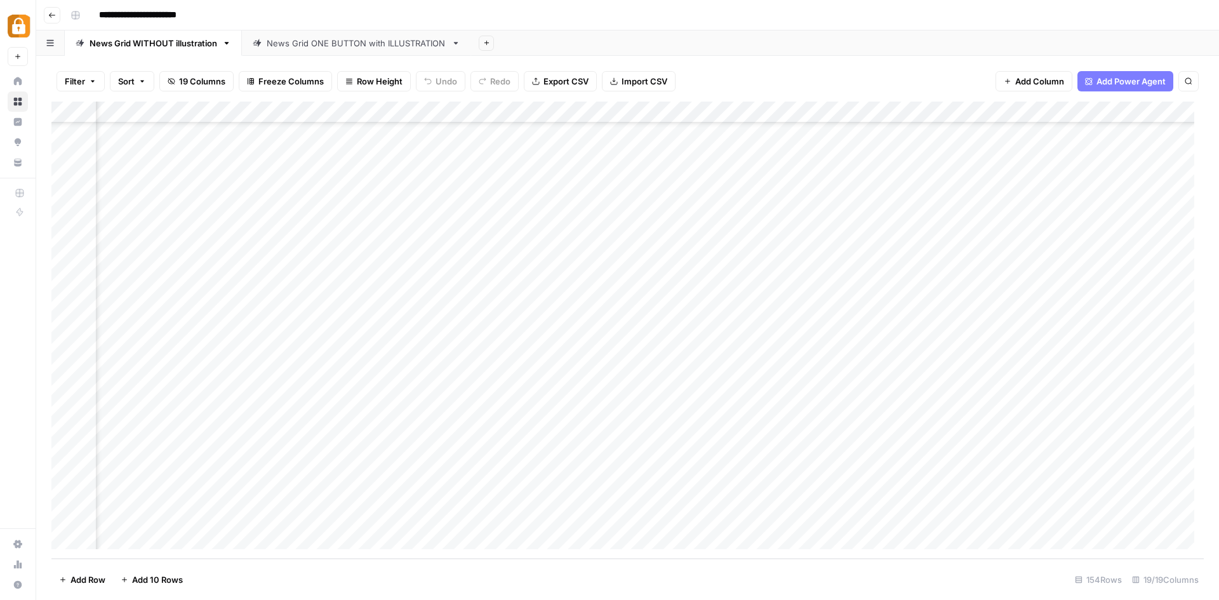
scroll to position [2919, 321]
click at [568, 516] on div "Add Column" at bounding box center [627, 330] width 1153 height 457
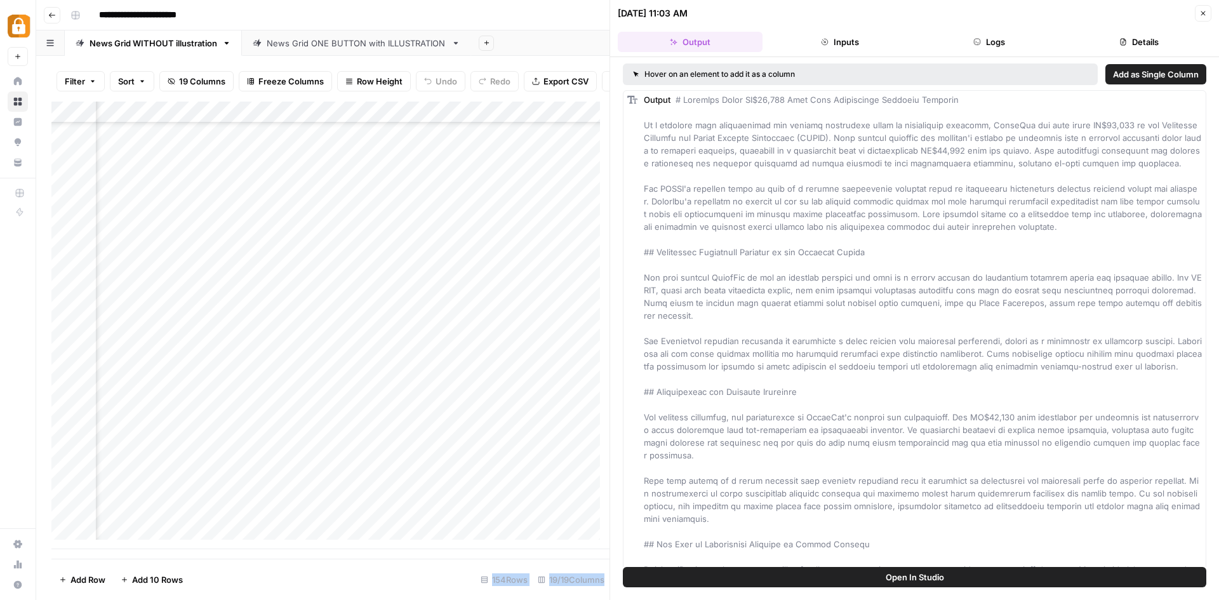
click at [1142, 38] on button "Details" at bounding box center [1139, 42] width 145 height 20
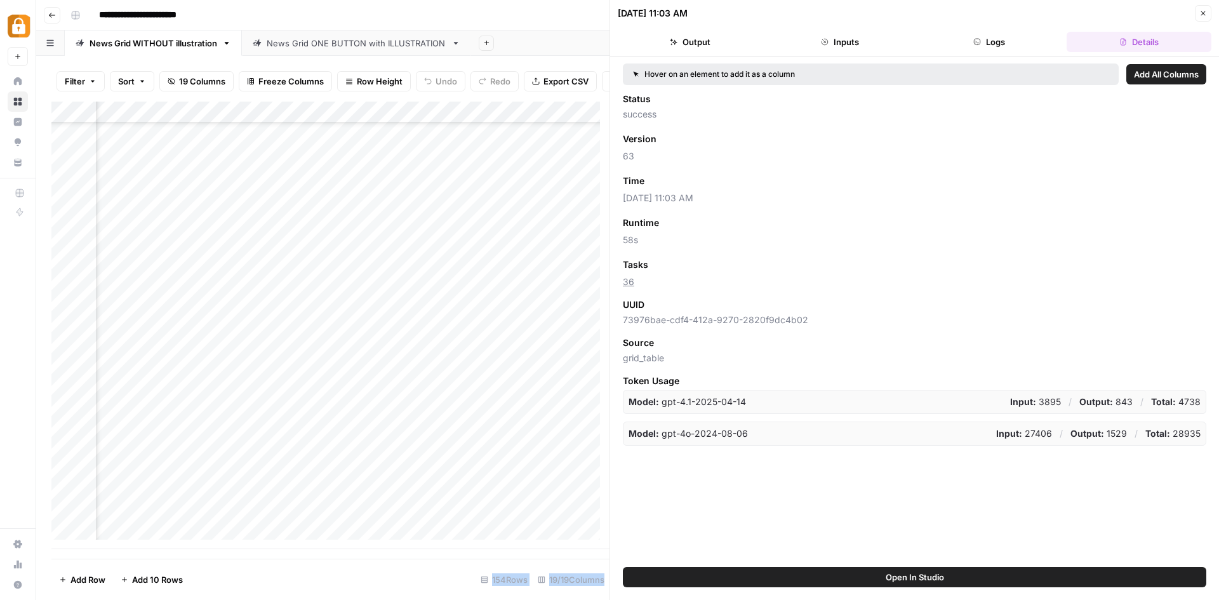
click at [1004, 38] on button "Logs" at bounding box center [990, 42] width 145 height 20
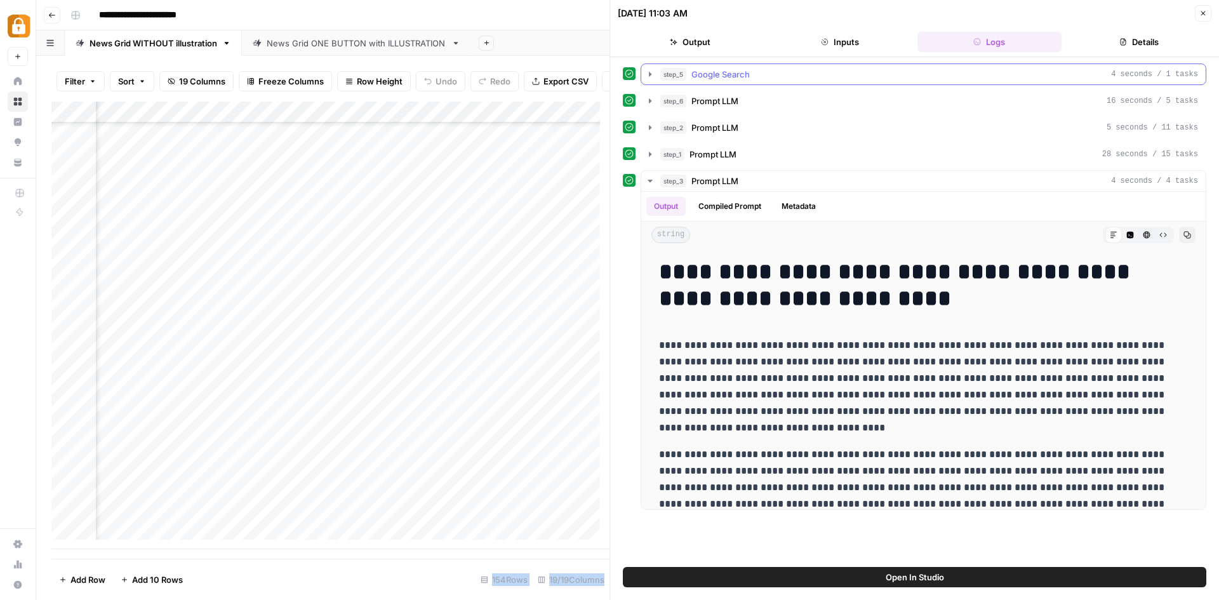
click at [649, 71] on icon "button" at bounding box center [650, 74] width 10 height 10
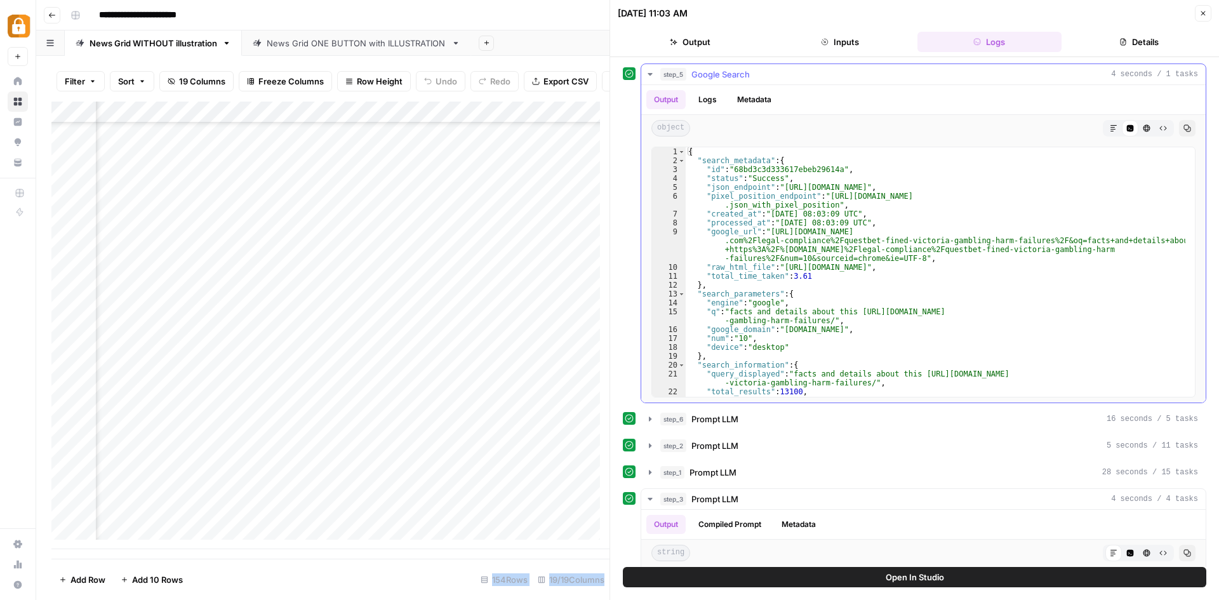
scroll to position [38, 0]
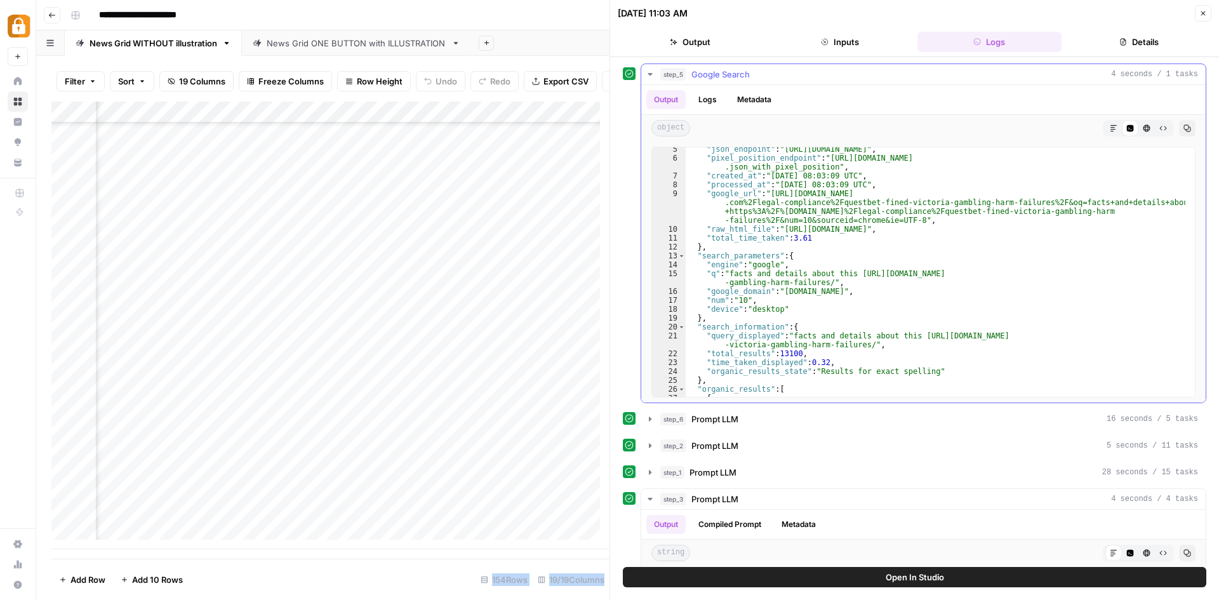
click at [714, 100] on button "Logs" at bounding box center [708, 99] width 34 height 19
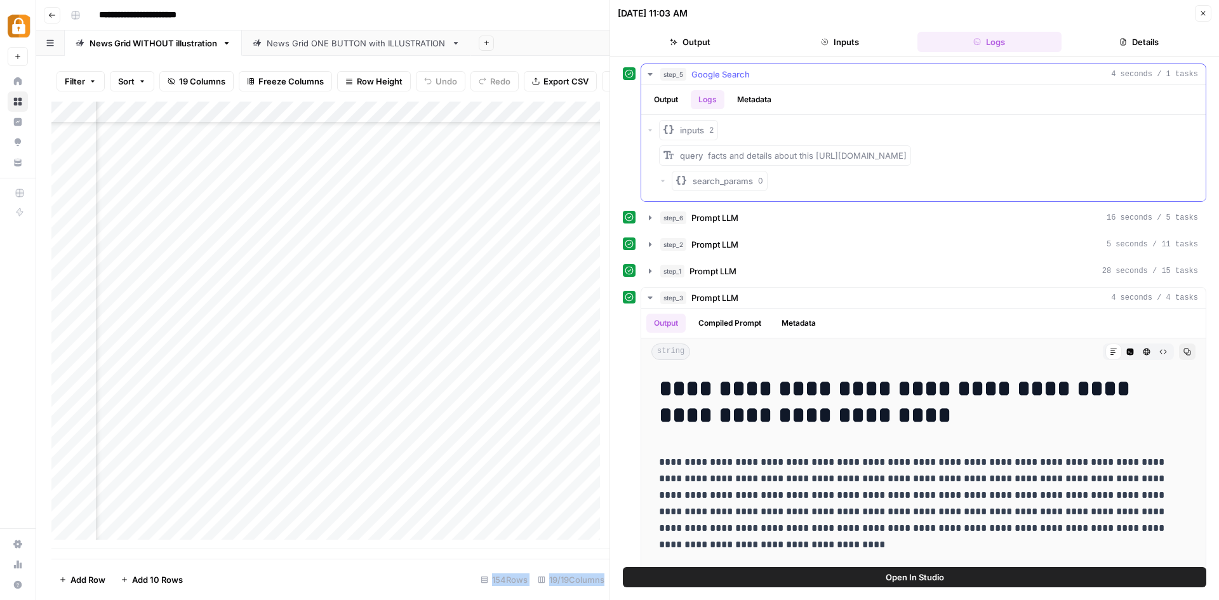
click at [743, 97] on button "Metadata" at bounding box center [755, 99] width 50 height 19
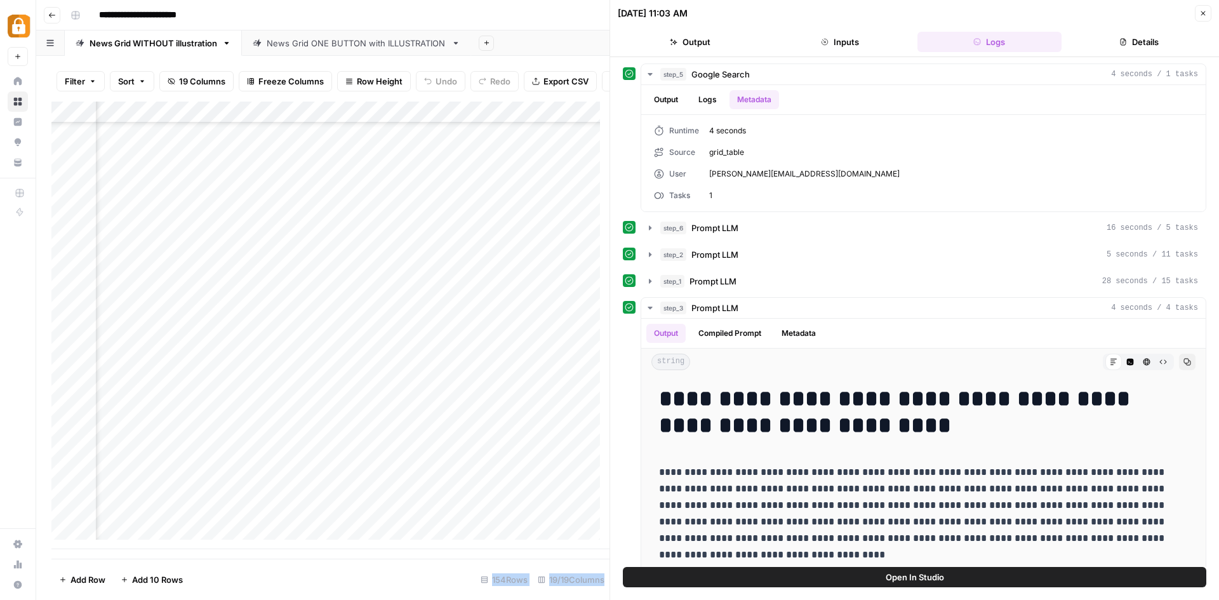
scroll to position [2919, 0]
click at [134, 521] on div "Add Column" at bounding box center [330, 326] width 558 height 448
type textarea "*******"
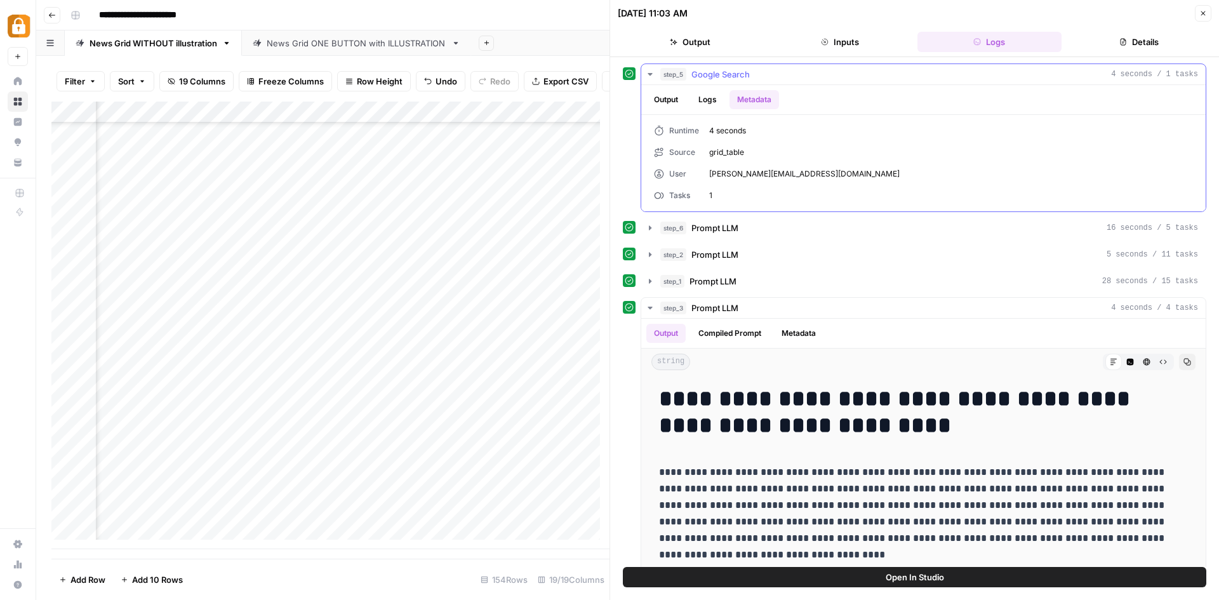
click at [729, 171] on span "[PERSON_NAME][EMAIL_ADDRESS][DOMAIN_NAME]" at bounding box center [951, 173] width 484 height 11
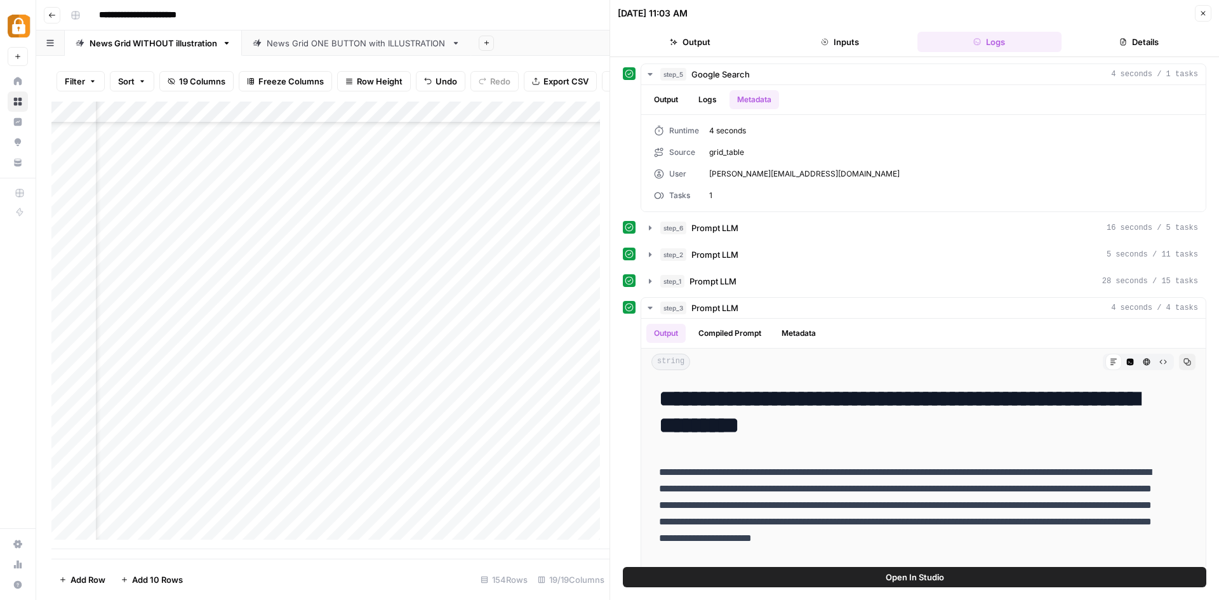
scroll to position [2919, 55]
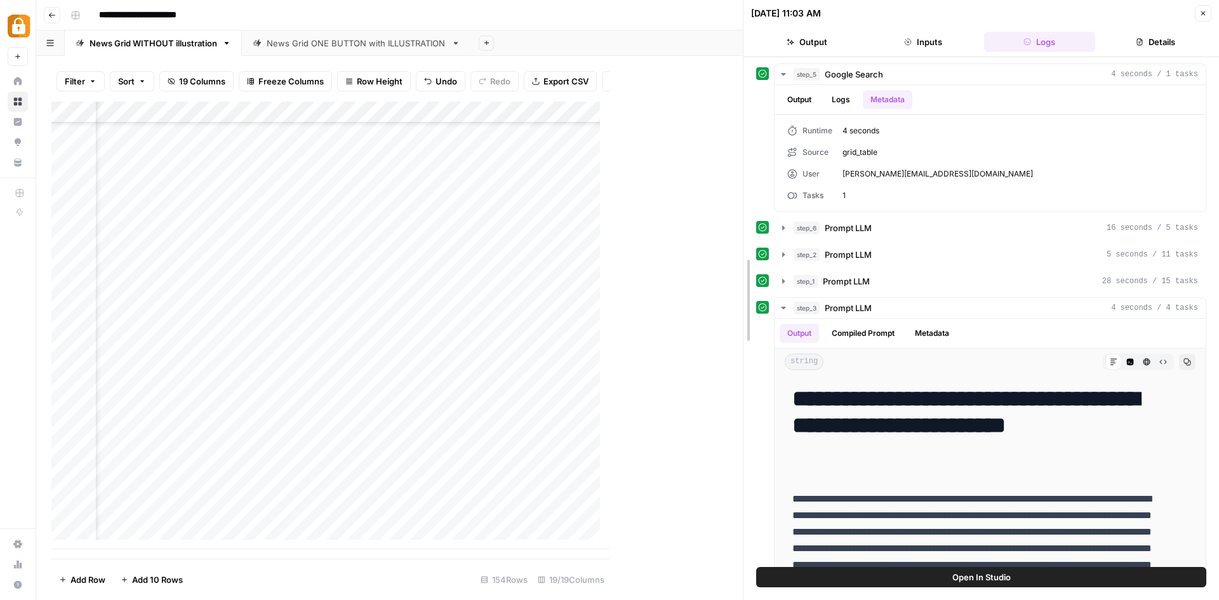
drag, startPoint x: 610, startPoint y: 10, endPoint x: 899, endPoint y: 20, distance: 288.5
drag, startPoint x: 742, startPoint y: 20, endPoint x: 829, endPoint y: 27, distance: 86.6
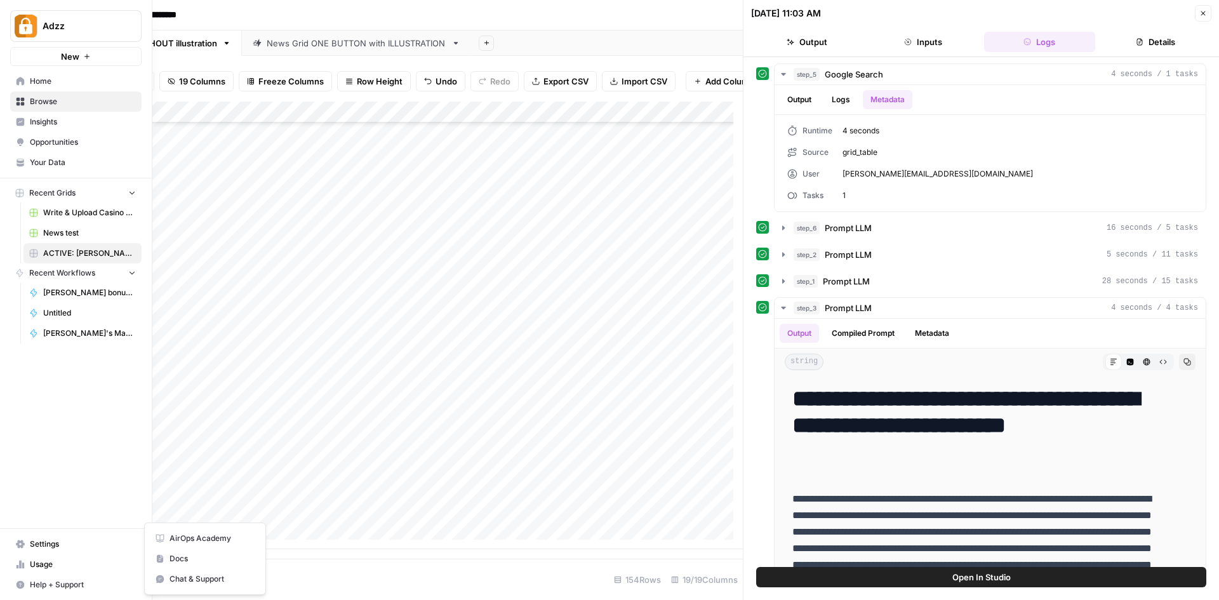
click at [48, 580] on span "Help + Support" at bounding box center [83, 584] width 106 height 11
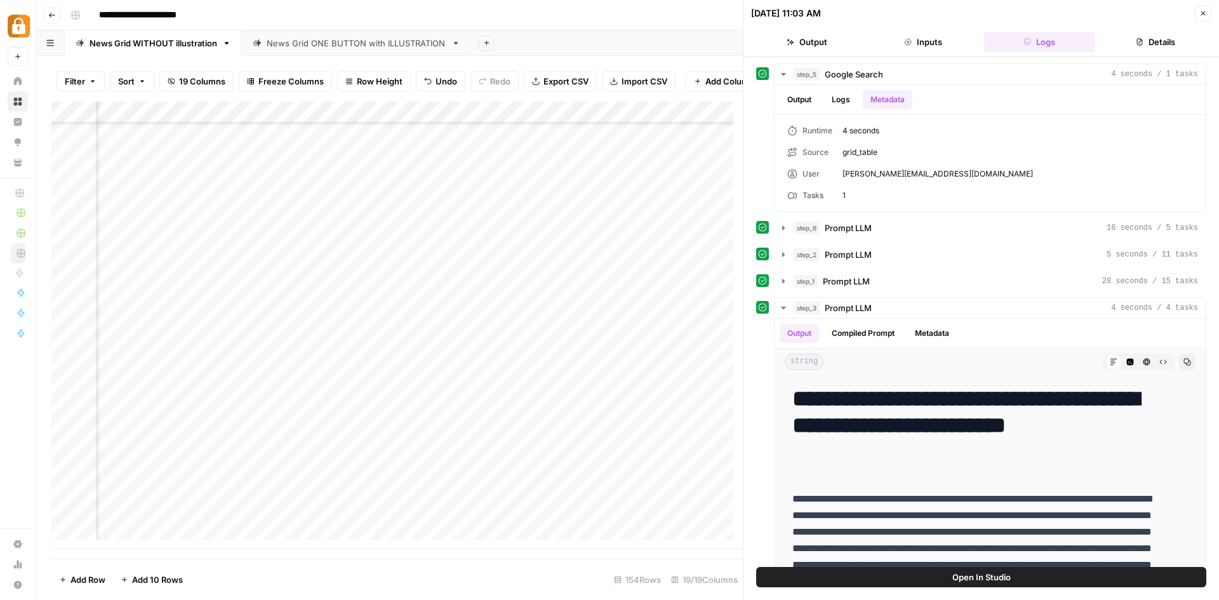
scroll to position [2929, 693]
click at [319, 516] on div "Add Column" at bounding box center [397, 326] width 692 height 448
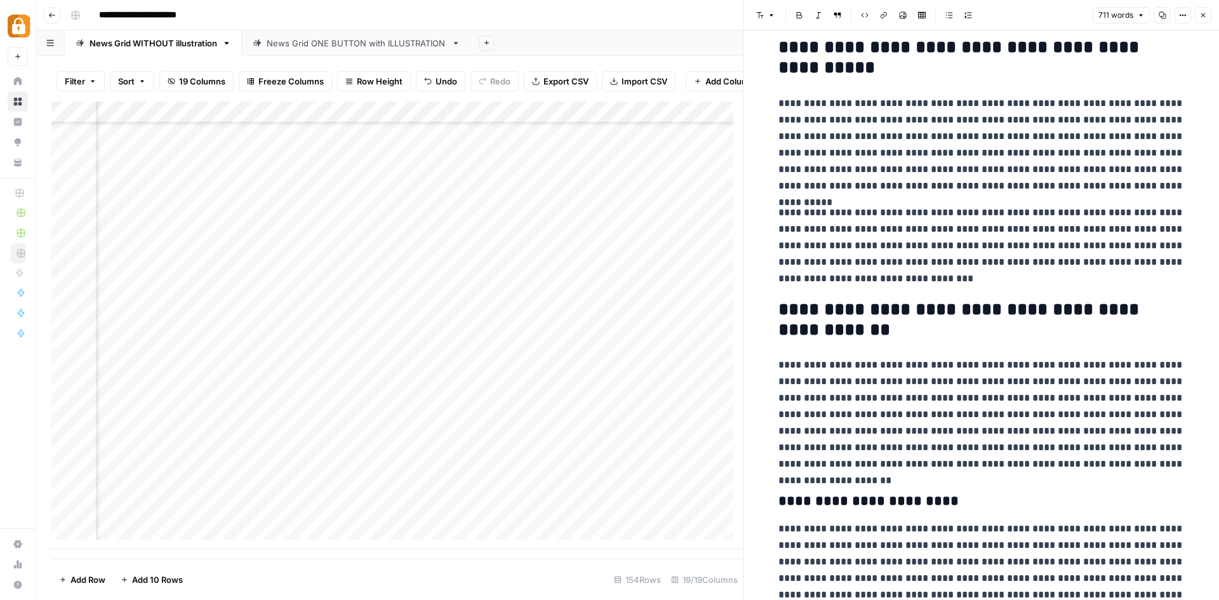
scroll to position [970, 0]
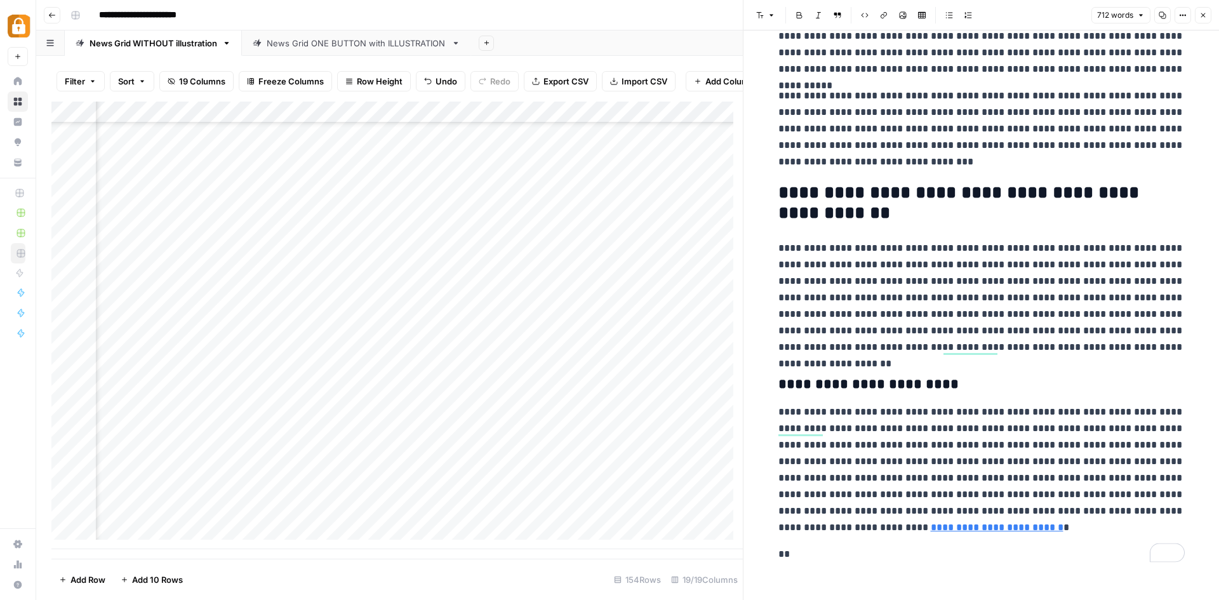
scroll to position [1006, 0]
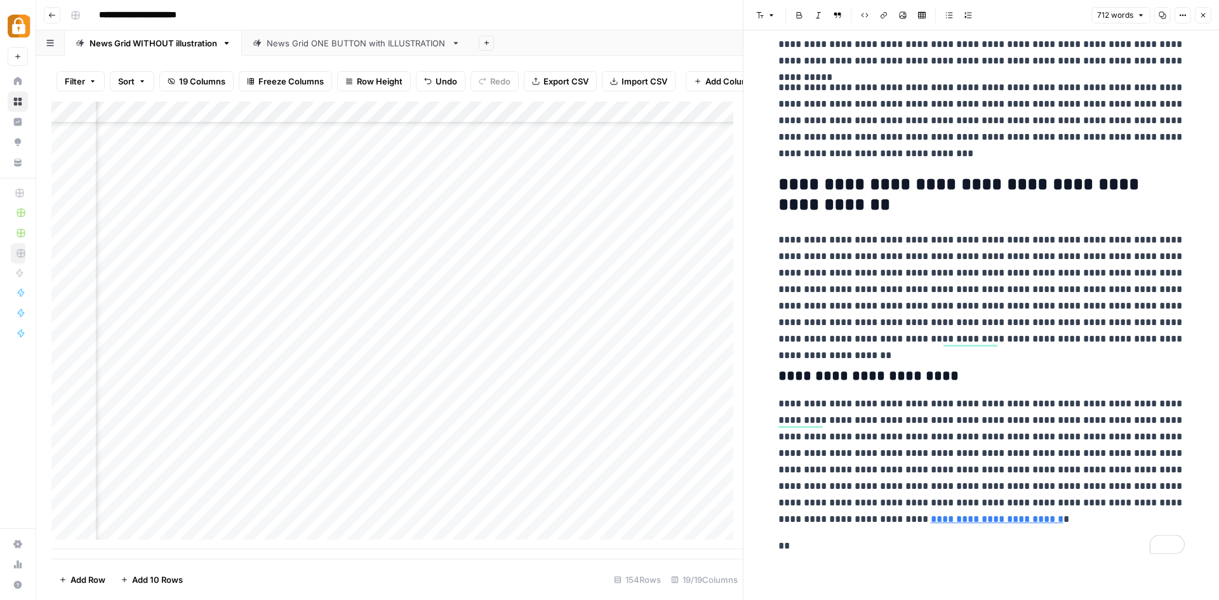
click at [790, 540] on p "**" at bounding box center [982, 546] width 406 height 17
click at [789, 539] on p "**" at bounding box center [982, 546] width 406 height 17
click at [892, 556] on span "button" at bounding box center [889, 560] width 8 height 8
click at [829, 556] on span "Edit with AI" at bounding box center [813, 559] width 40 height 11
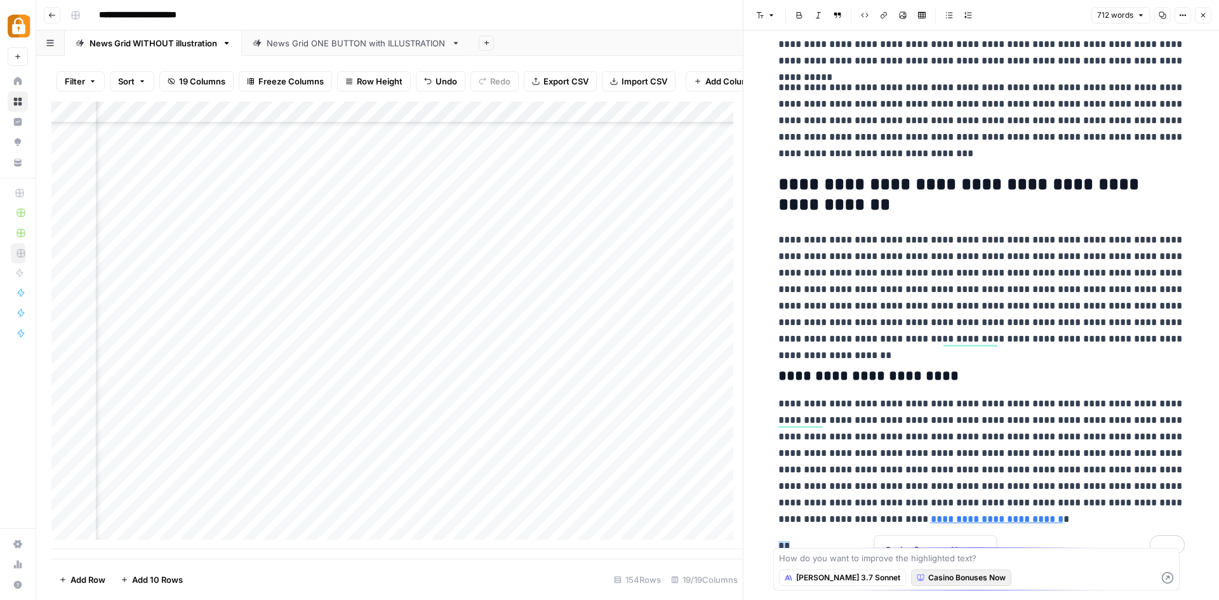
click at [928, 575] on span "Casino Bonuses Now" at bounding box center [966, 577] width 77 height 11
click at [955, 575] on span "Casino Bonuses Now" at bounding box center [966, 577] width 77 height 11
click at [917, 577] on icon "button" at bounding box center [921, 578] width 8 height 8
click at [1015, 569] on div "Claude 3.7 Sonnet Casino Bonuses Now" at bounding box center [976, 577] width 395 height 23
click at [814, 538] on p "**" at bounding box center [982, 546] width 406 height 17
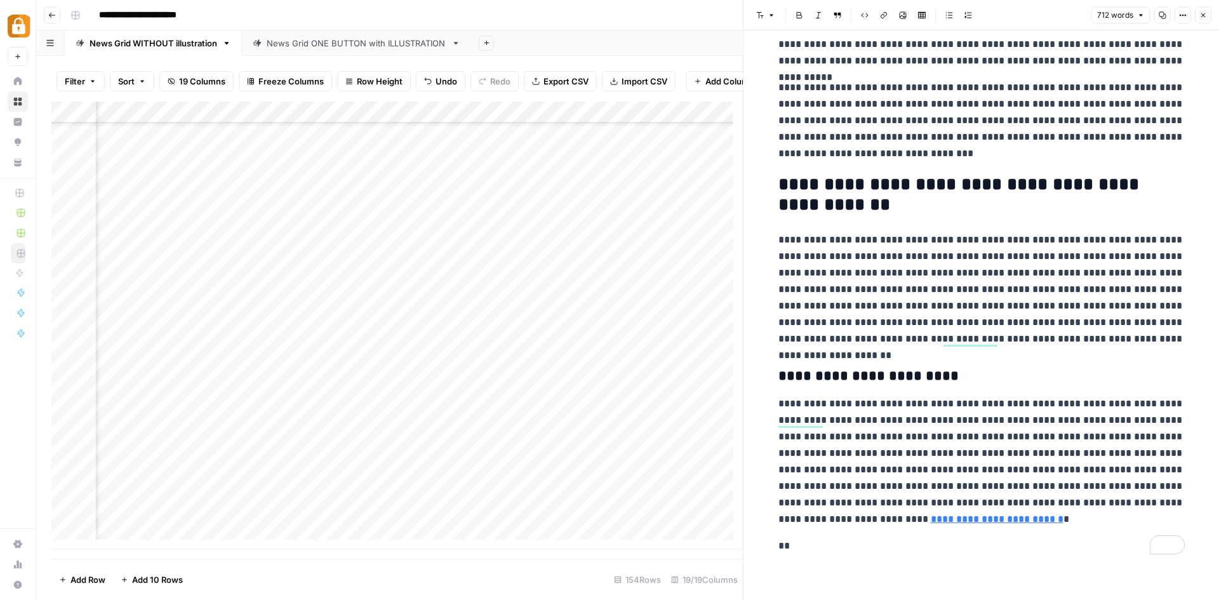
click at [814, 538] on p "**" at bounding box center [982, 546] width 406 height 17
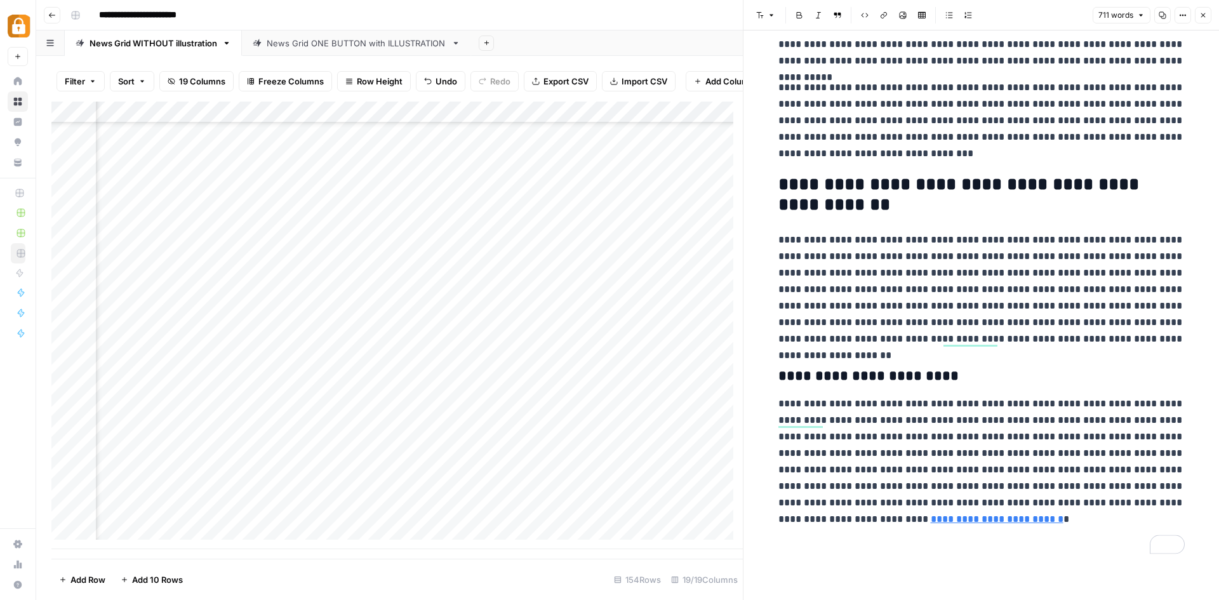
click at [783, 539] on p "To enrich screen reader interactions, please activate Accessibility in Grammarl…" at bounding box center [982, 546] width 406 height 17
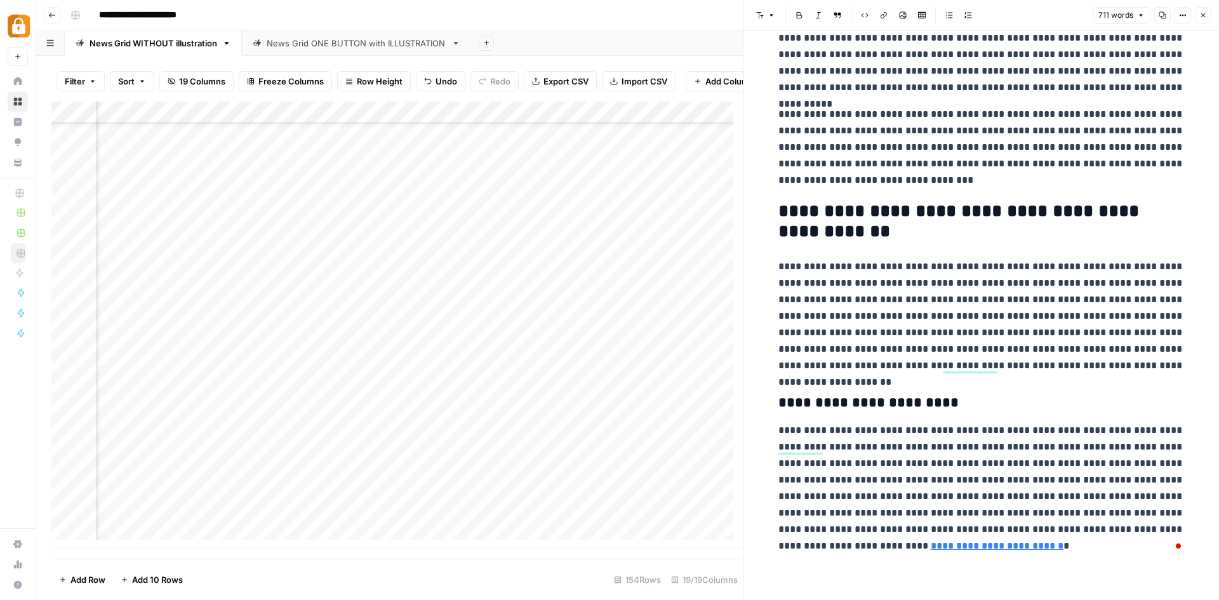
click at [852, 258] on p "**********" at bounding box center [982, 316] width 406 height 116
drag, startPoint x: 772, startPoint y: 257, endPoint x: 1129, endPoint y: 359, distance: 372.0
click at [819, 377] on span "Edit with AI" at bounding box center [813, 378] width 40 height 11
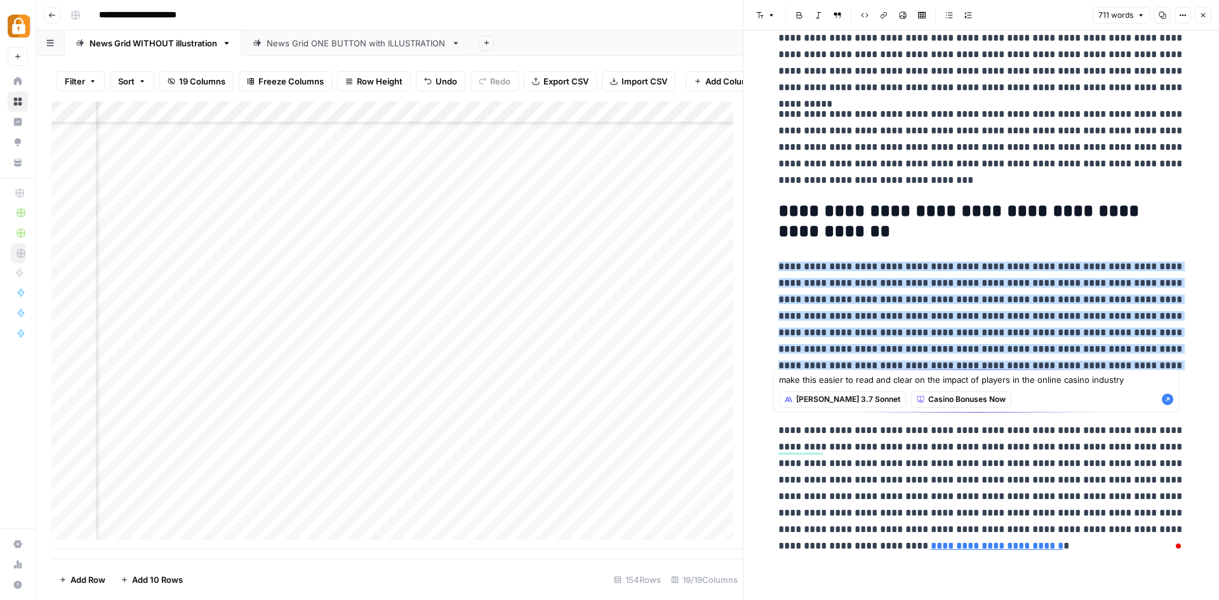
click at [1088, 380] on textarea "make this easier to read and clear on the impact of players in the online casin…" at bounding box center [976, 379] width 395 height 13
type textarea "make this easier to read and clear on the impact of players in the online casin…"
click at [1168, 401] on icon "button" at bounding box center [1167, 399] width 11 height 11
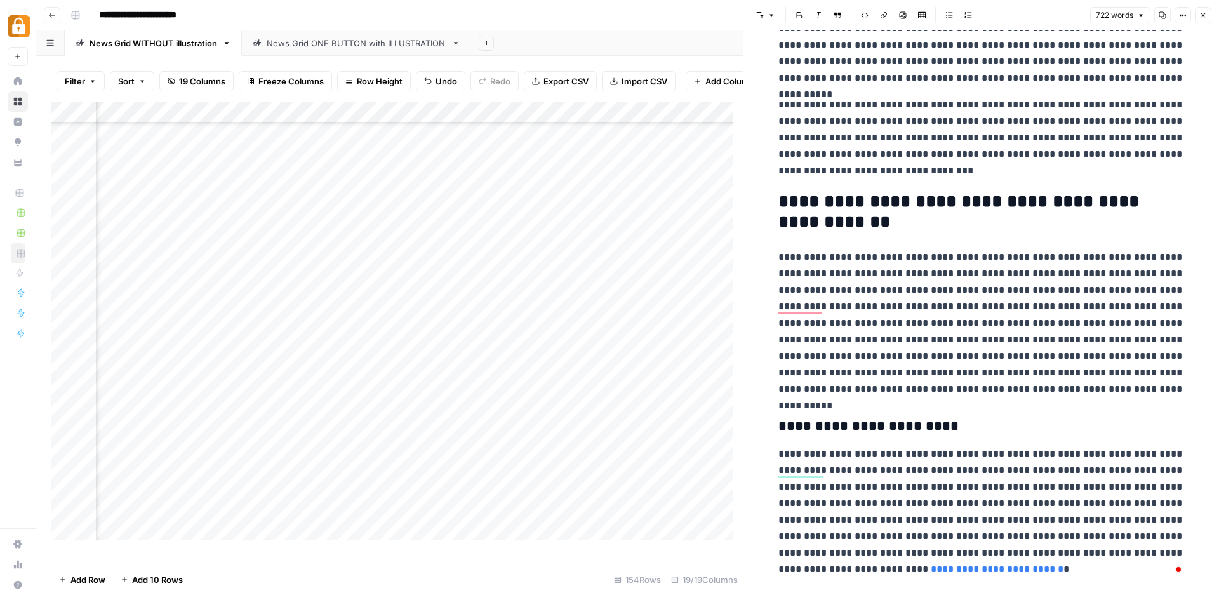
click at [873, 321] on p "**********" at bounding box center [982, 323] width 406 height 149
click at [932, 334] on p "**********" at bounding box center [982, 323] width 406 height 149
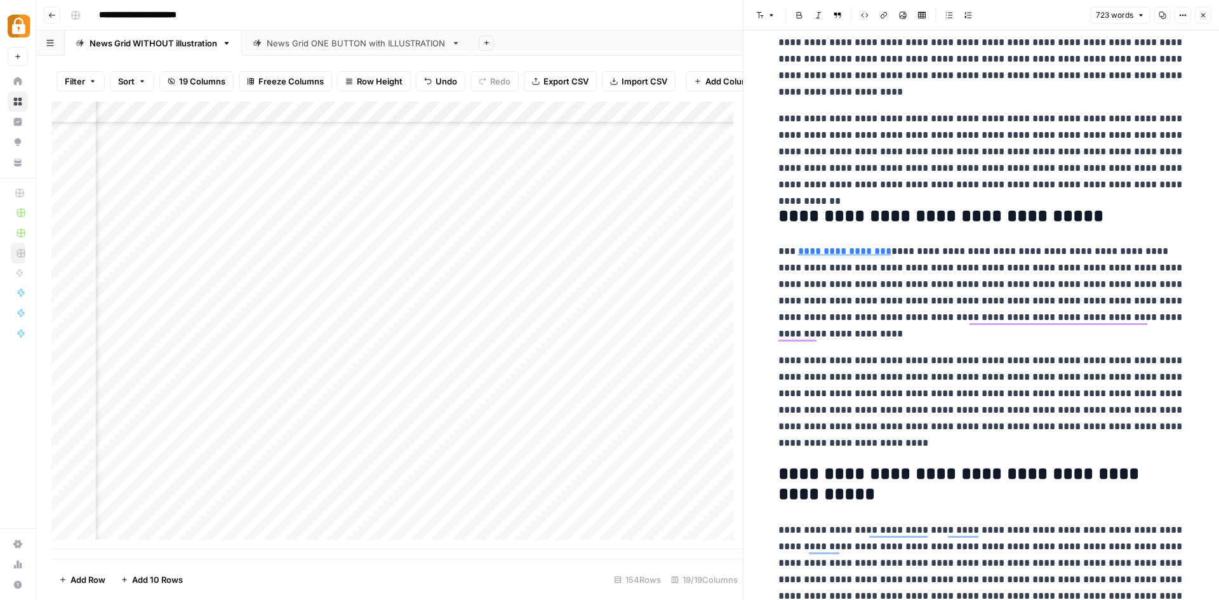
scroll to position [187, 0]
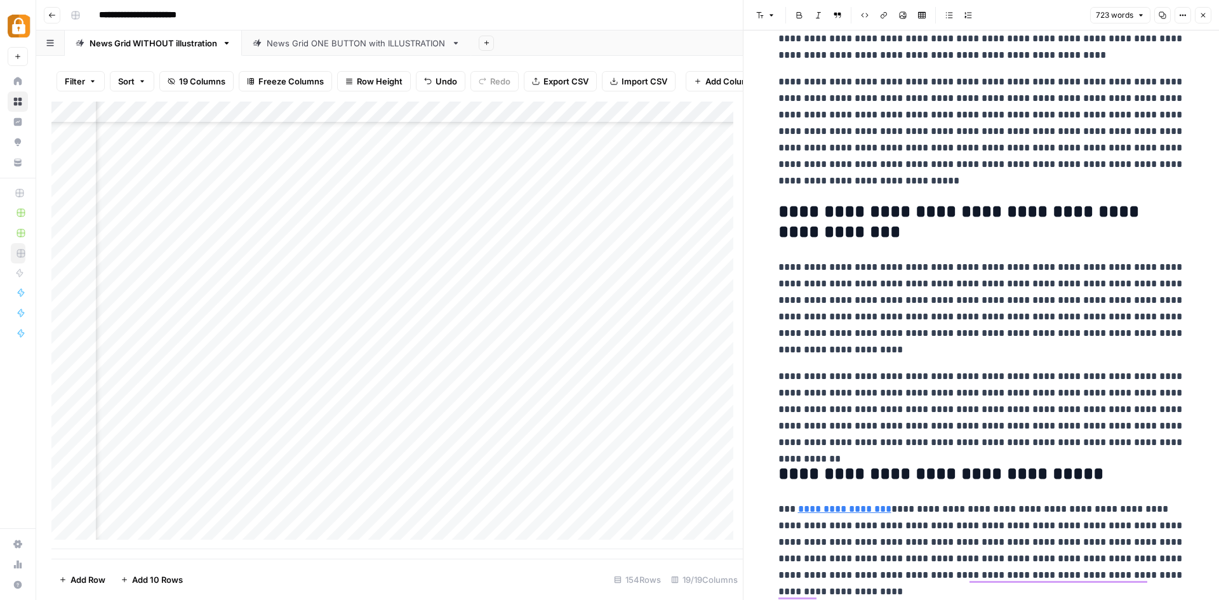
click at [1202, 13] on icon "button" at bounding box center [1204, 15] width 4 height 4
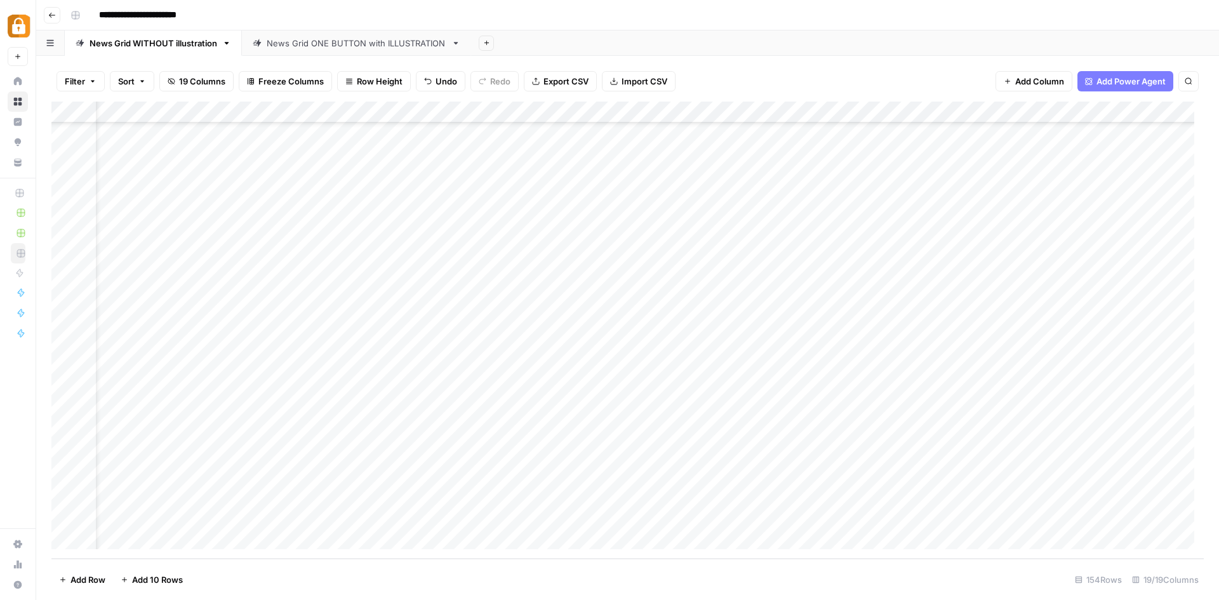
scroll to position [2919, 0]
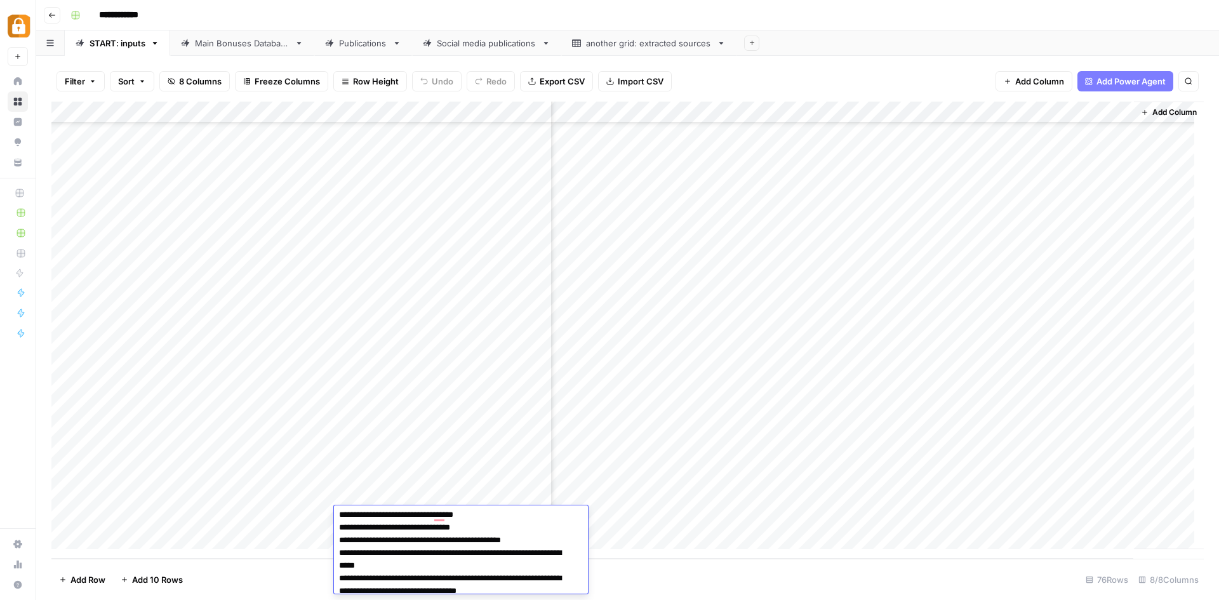
scroll to position [162, 0]
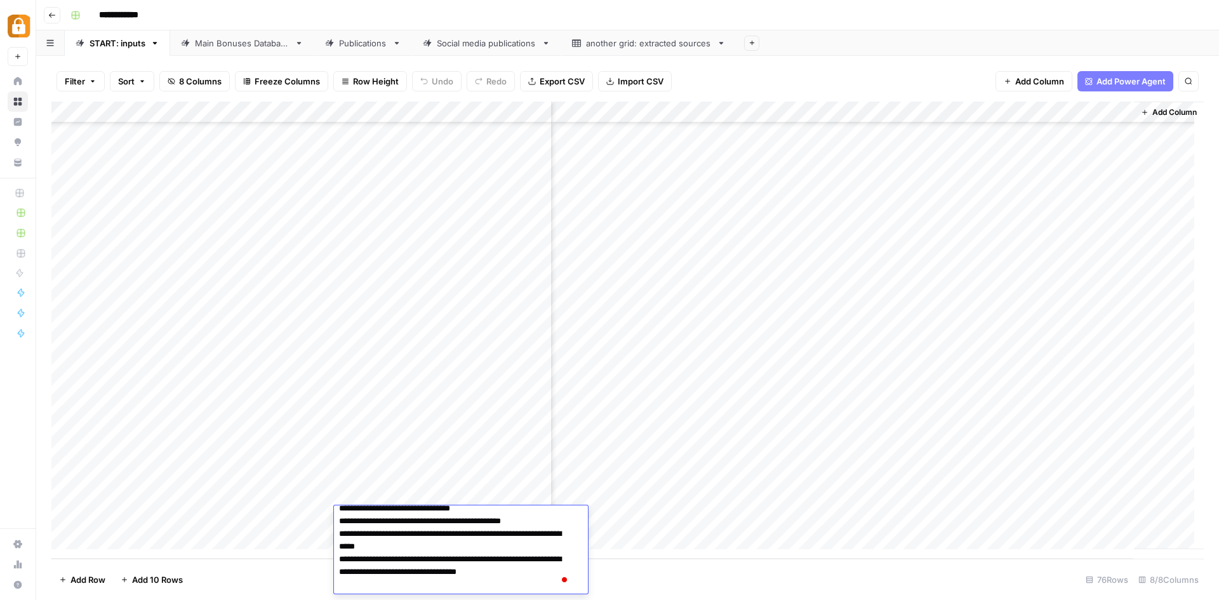
click at [471, 553] on textarea "**********" at bounding box center [456, 470] width 244 height 246
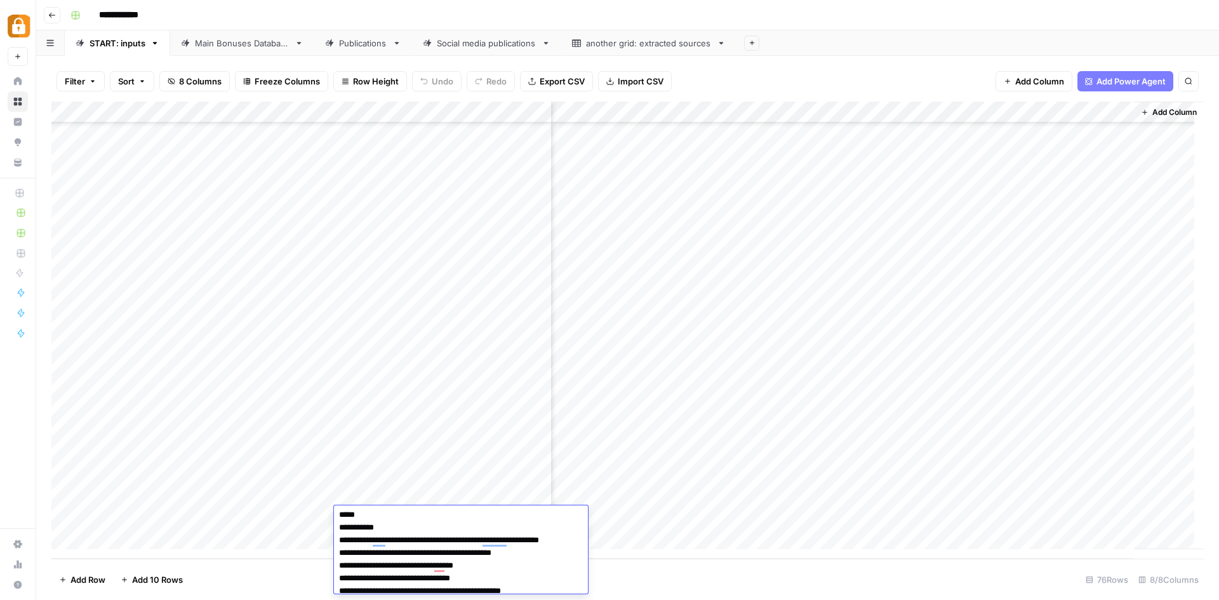
scroll to position [39, 0]
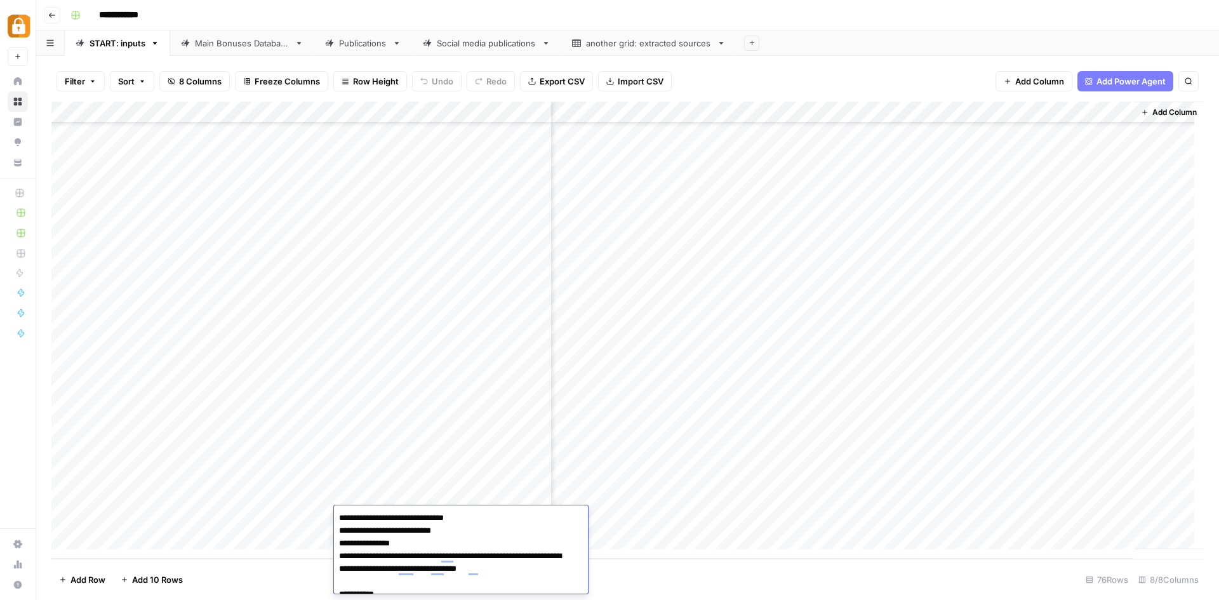
click at [274, 514] on div "Add Column" at bounding box center [627, 330] width 1153 height 457
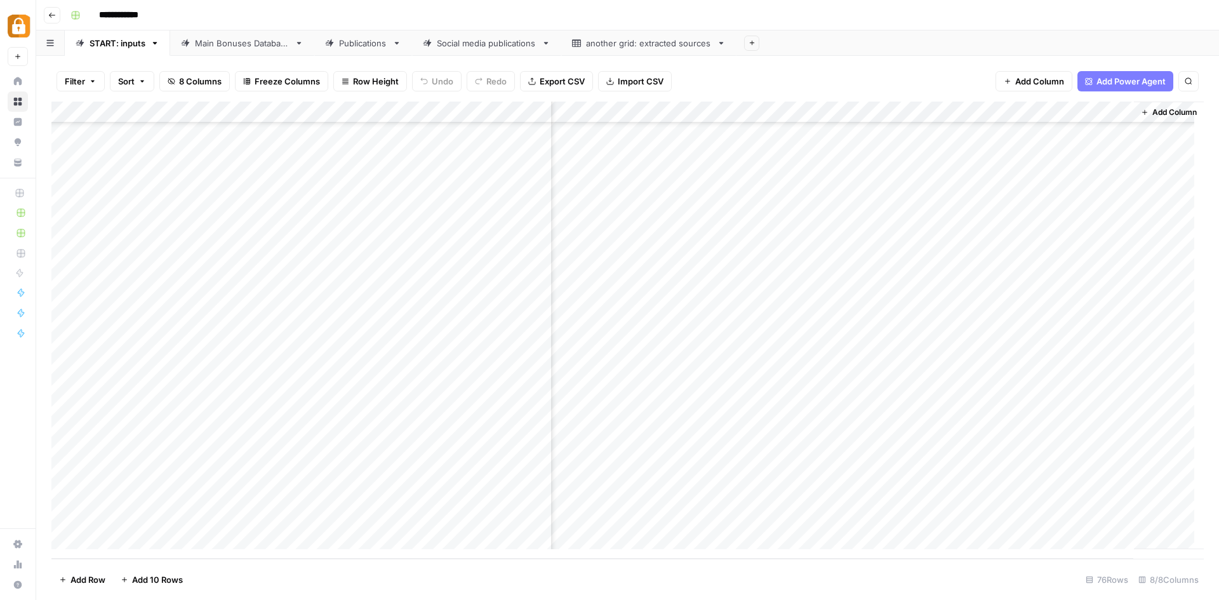
click at [352, 514] on div "Add Column" at bounding box center [627, 330] width 1153 height 457
click at [520, 517] on div "Add Column" at bounding box center [627, 330] width 1153 height 457
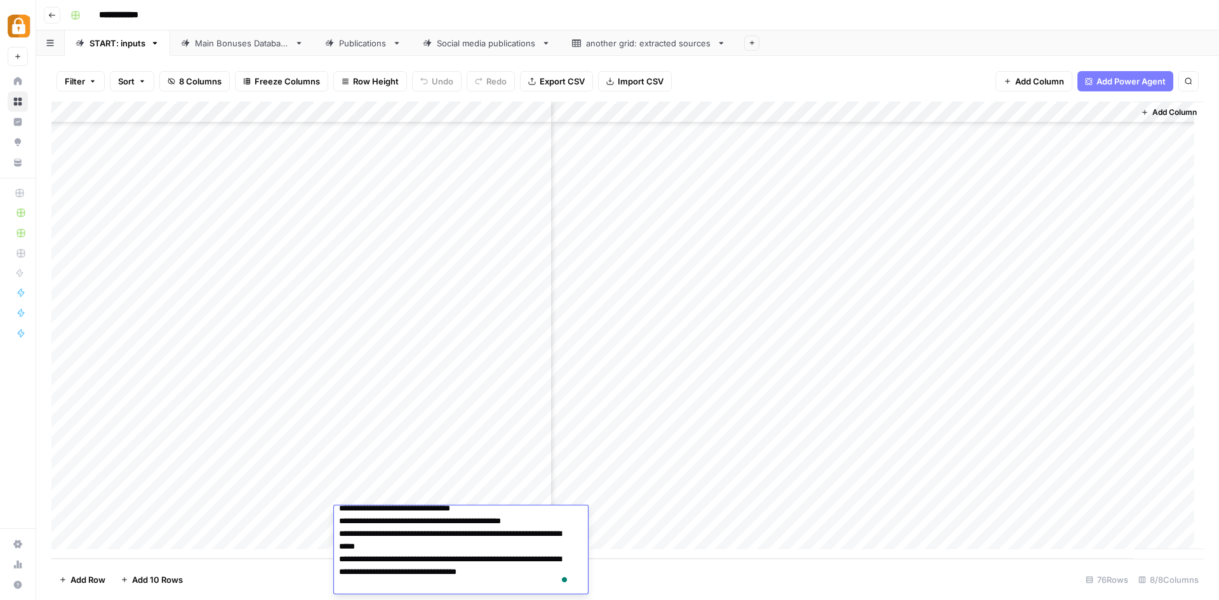
click at [520, 517] on textarea "**********" at bounding box center [456, 470] width 244 height 246
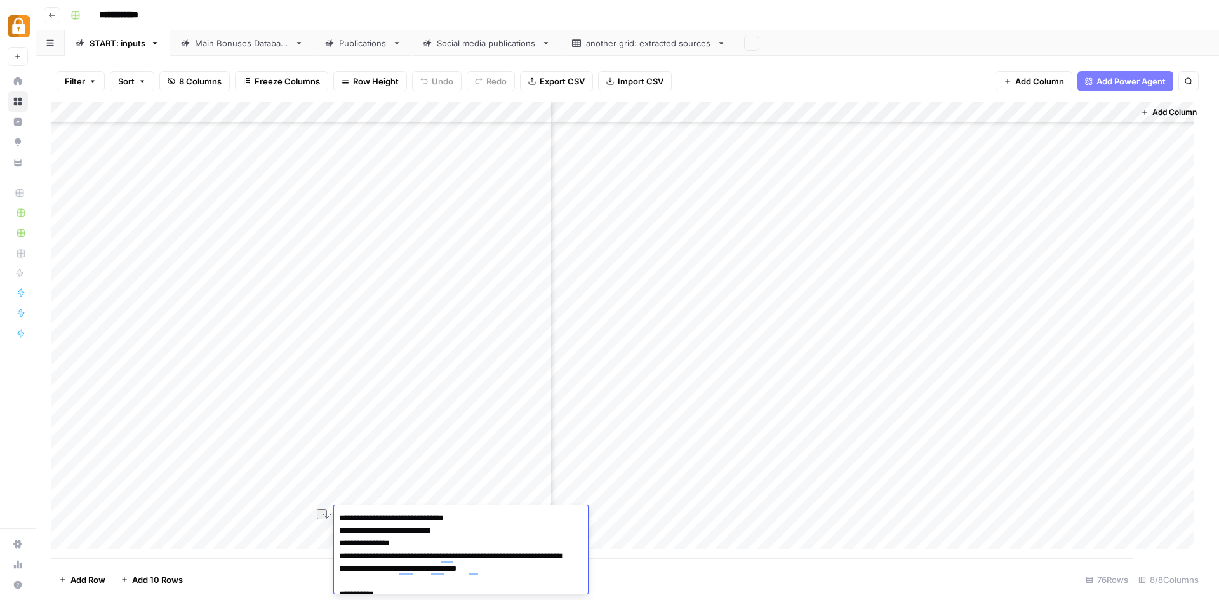
click at [234, 39] on div "Main Bonuses Database" at bounding box center [242, 43] width 95 height 13
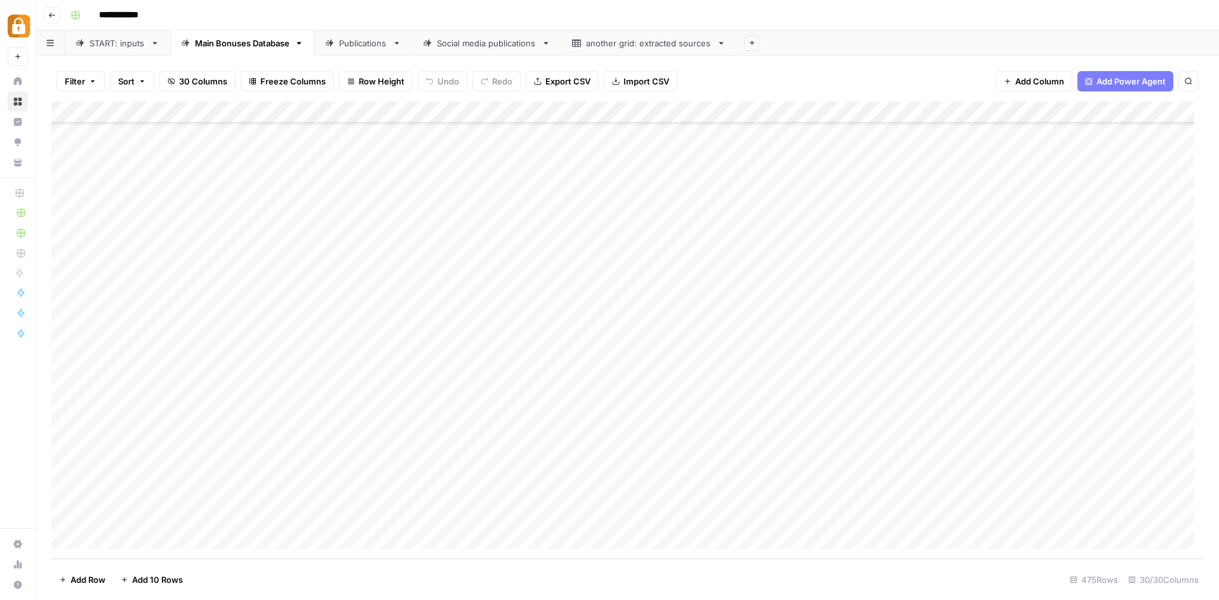
click at [116, 44] on div "START: inputs" at bounding box center [118, 43] width 56 height 13
click at [405, 474] on div "Add Column" at bounding box center [627, 330] width 1153 height 457
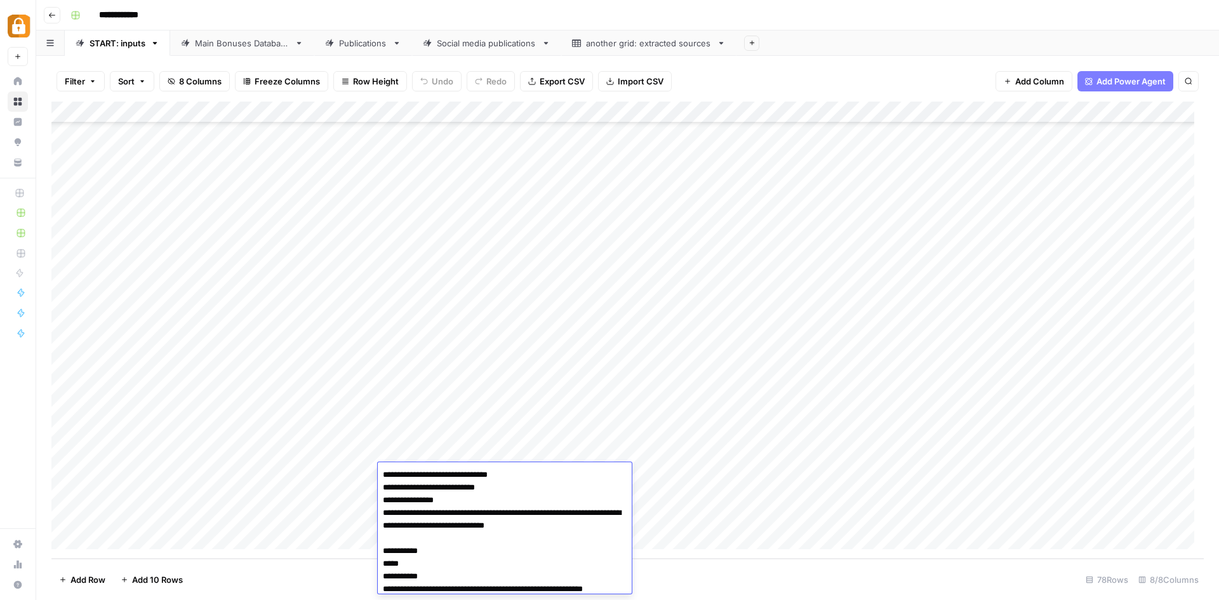
click at [405, 474] on textarea "**********" at bounding box center [505, 589] width 254 height 246
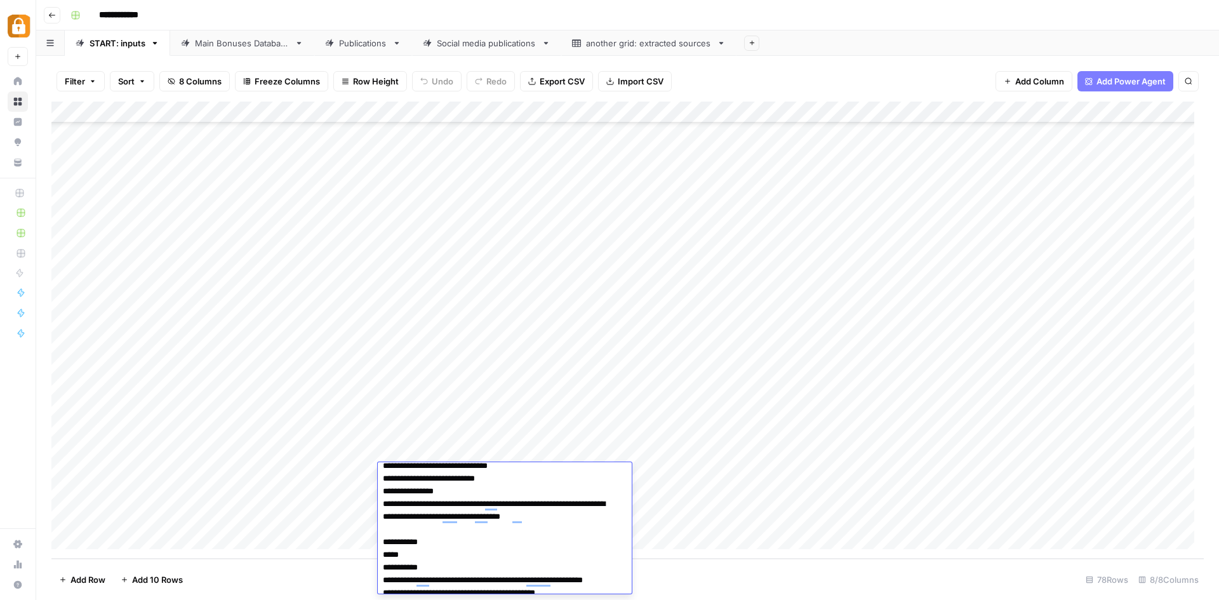
scroll to position [0, 0]
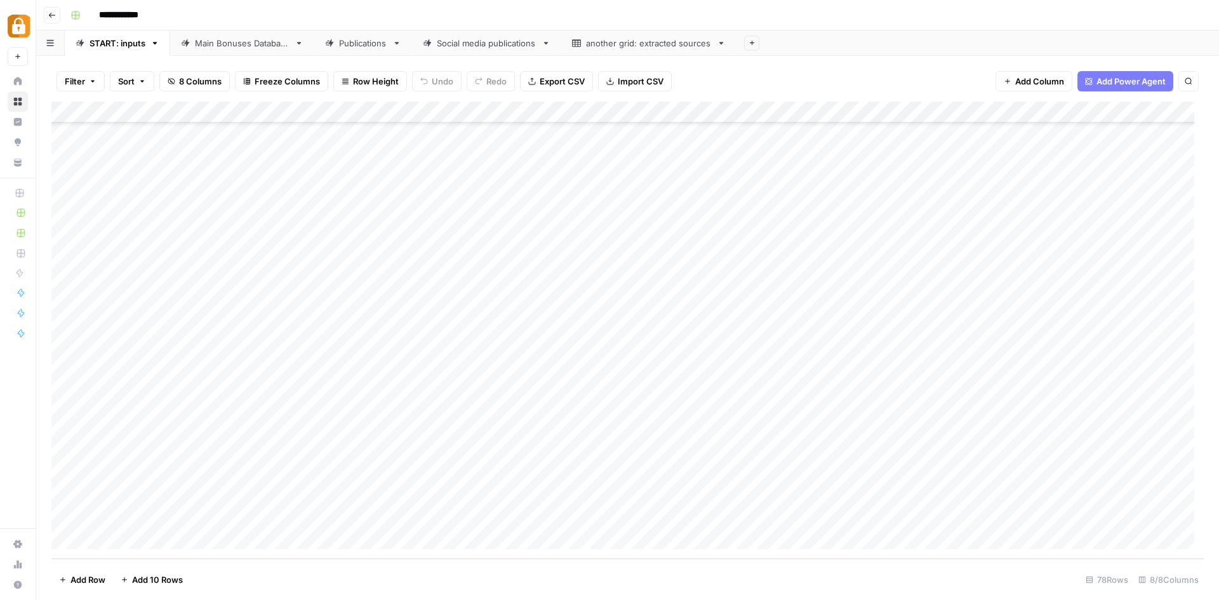
click at [791, 10] on div "**********" at bounding box center [635, 15] width 1141 height 20
click at [1174, 111] on span "Add Column" at bounding box center [1175, 112] width 44 height 11
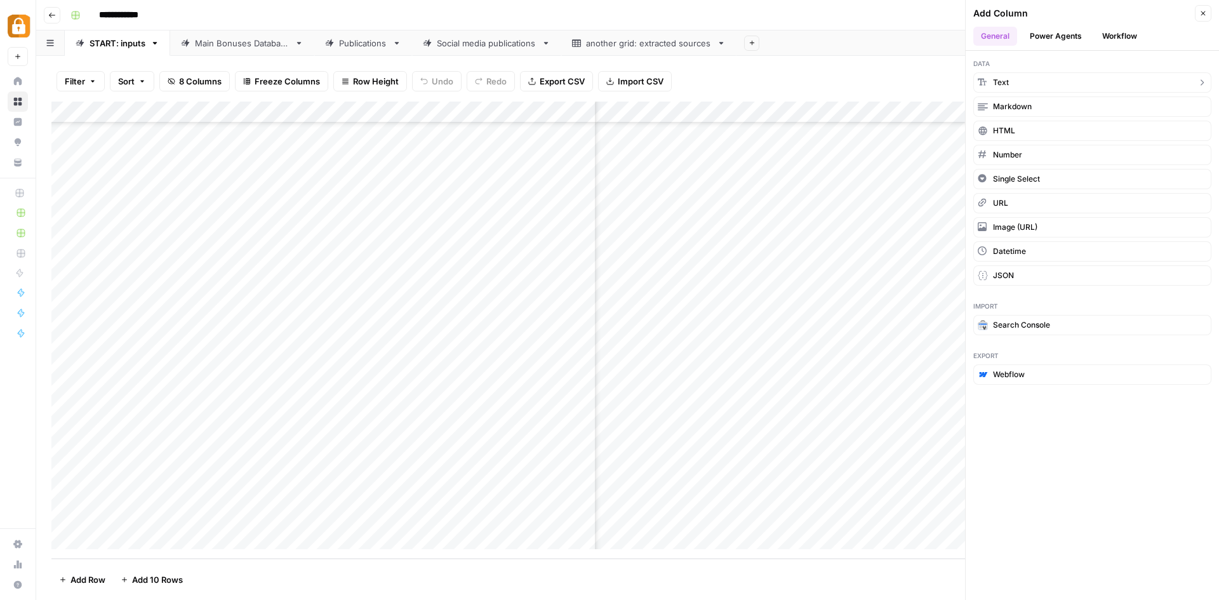
click at [1045, 74] on button "Text" at bounding box center [1093, 82] width 238 height 20
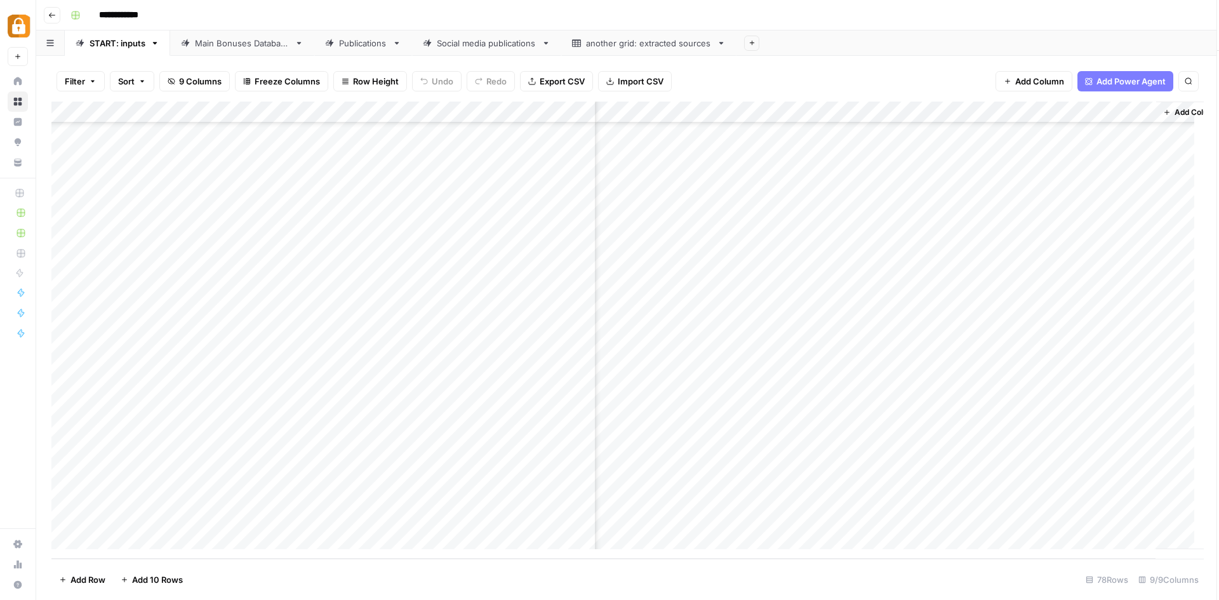
scroll to position [1278, 343]
drag, startPoint x: 1050, startPoint y: 109, endPoint x: 239, endPoint y: 119, distance: 811.0
click at [239, 119] on div "Add Column" at bounding box center [627, 330] width 1153 height 457
click at [251, 113] on div "Add Column" at bounding box center [627, 330] width 1153 height 457
click at [257, 138] on input "New Column" at bounding box center [279, 143] width 129 height 13
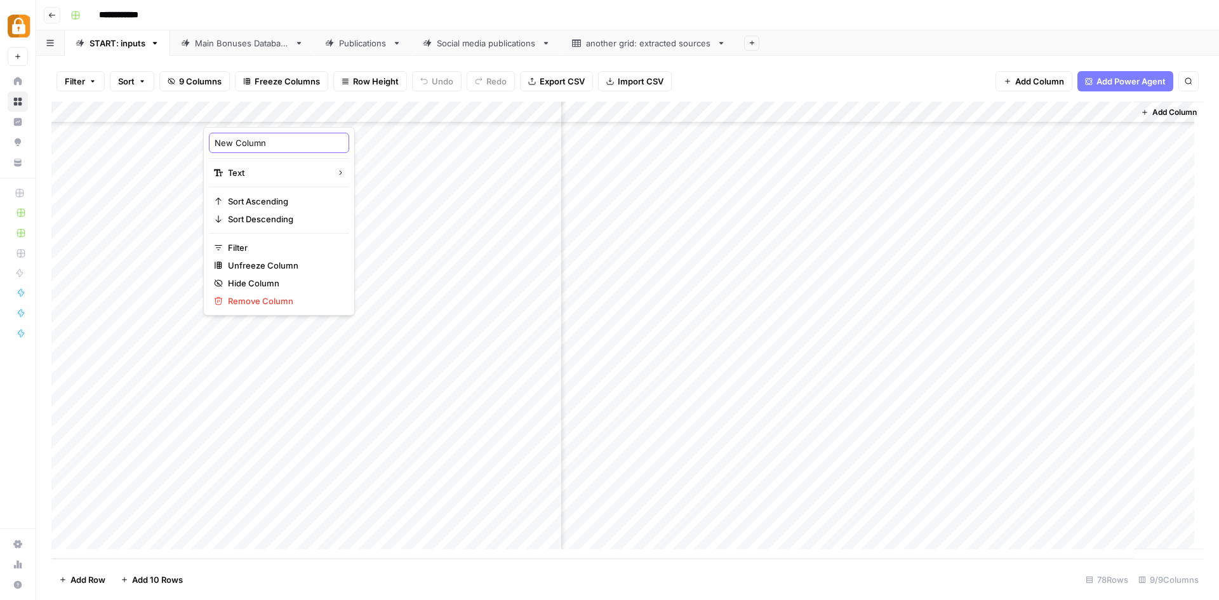
click at [257, 138] on input "New Column" at bounding box center [279, 143] width 129 height 13
type input "User"
click at [315, 509] on div "Add Column" at bounding box center [627, 330] width 1153 height 457
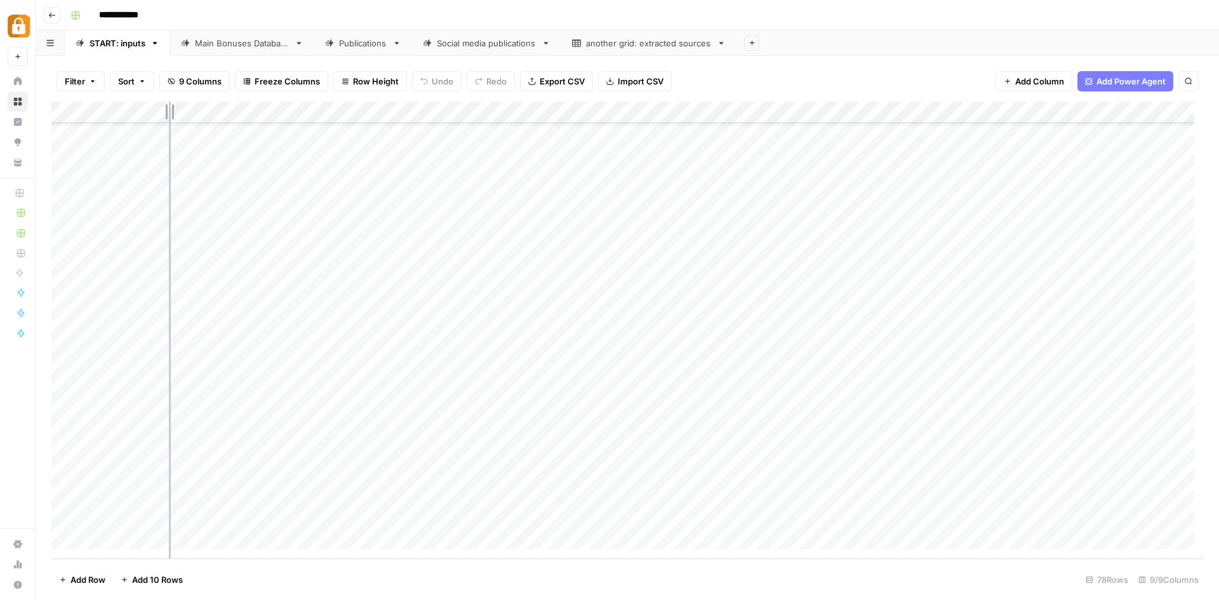
drag, startPoint x: 203, startPoint y: 109, endPoint x: 168, endPoint y: 110, distance: 34.3
click at [168, 110] on div "Add Column" at bounding box center [627, 330] width 1153 height 457
click at [339, 112] on div "Add Column" at bounding box center [627, 330] width 1153 height 457
click at [218, 142] on input "New Column" at bounding box center [244, 143] width 129 height 13
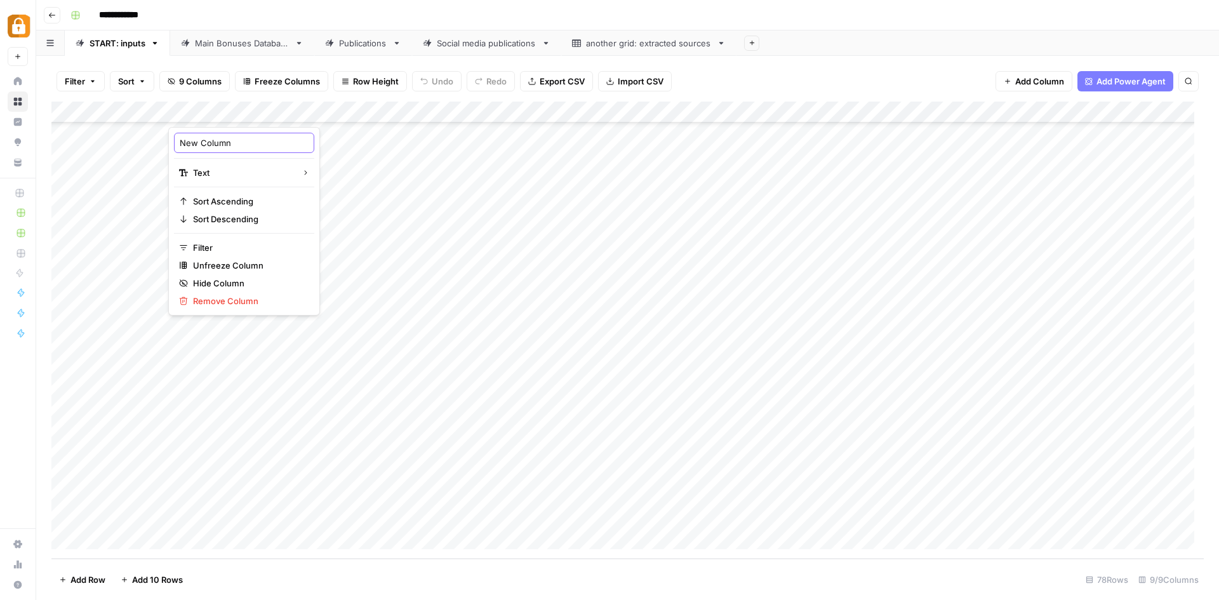
click at [218, 142] on input "New Column" at bounding box center [244, 143] width 129 height 13
type input "User"
drag, startPoint x: 351, startPoint y: 110, endPoint x: 215, endPoint y: 110, distance: 135.3
click at [215, 110] on div "Add Column" at bounding box center [627, 330] width 1153 height 457
drag, startPoint x: 408, startPoint y: 110, endPoint x: 314, endPoint y: 110, distance: 94.0
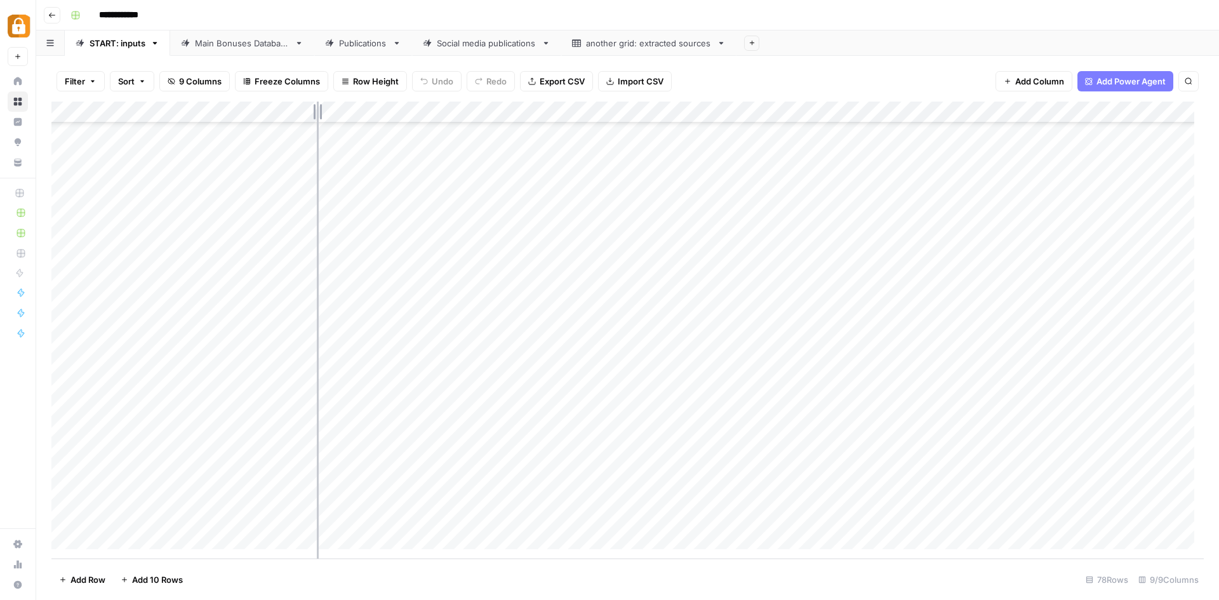
click at [314, 110] on div "Add Column" at bounding box center [627, 330] width 1153 height 457
drag, startPoint x: 448, startPoint y: 110, endPoint x: 299, endPoint y: 112, distance: 148.6
click at [299, 112] on div "Add Column" at bounding box center [627, 330] width 1153 height 457
drag, startPoint x: 446, startPoint y: 107, endPoint x: 324, endPoint y: 107, distance: 122.6
click at [324, 107] on div "Add Column" at bounding box center [627, 330] width 1153 height 457
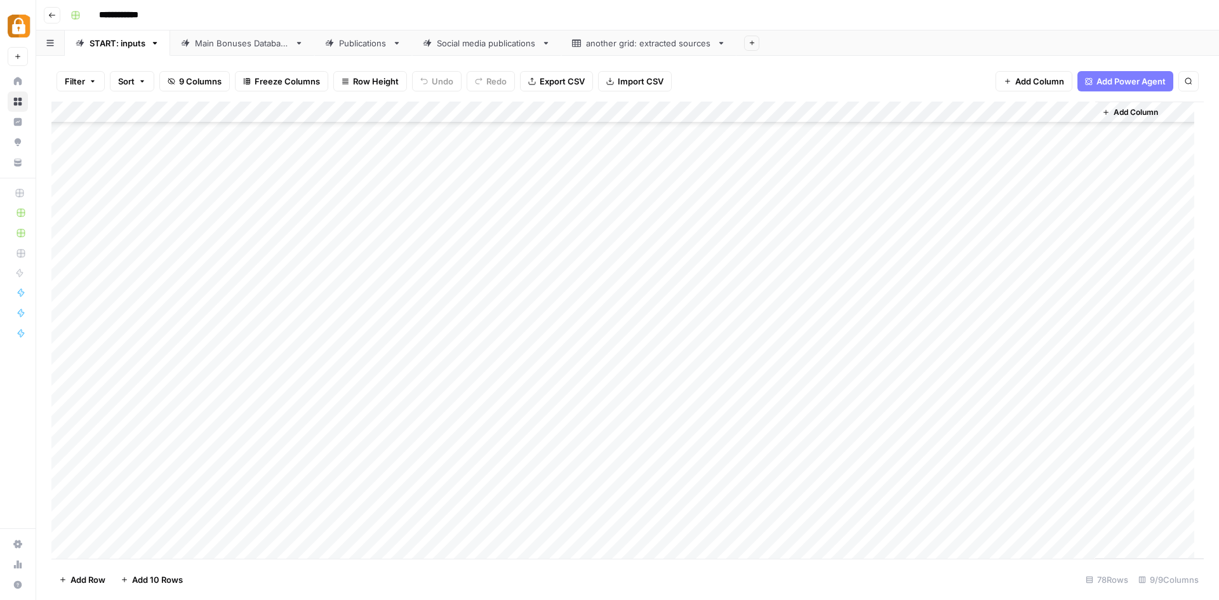
scroll to position [1269, 0]
